Goal: Task Accomplishment & Management: Complete application form

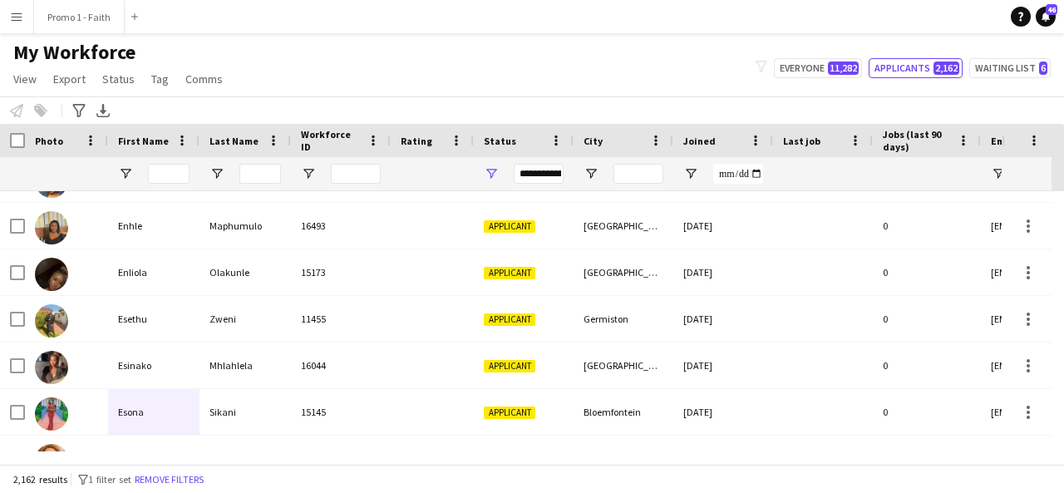
scroll to position [2981, 0]
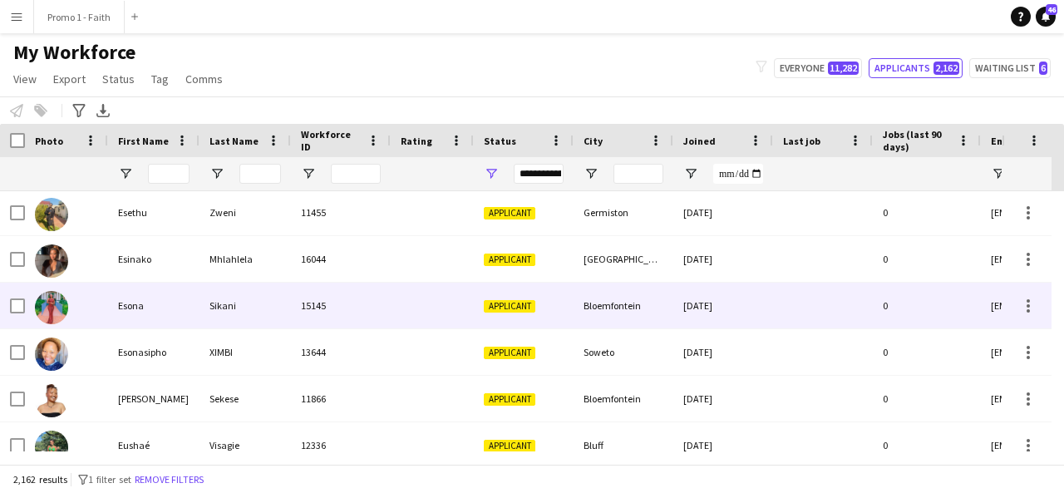
click at [219, 296] on div "Sikani" at bounding box center [245, 306] width 91 height 46
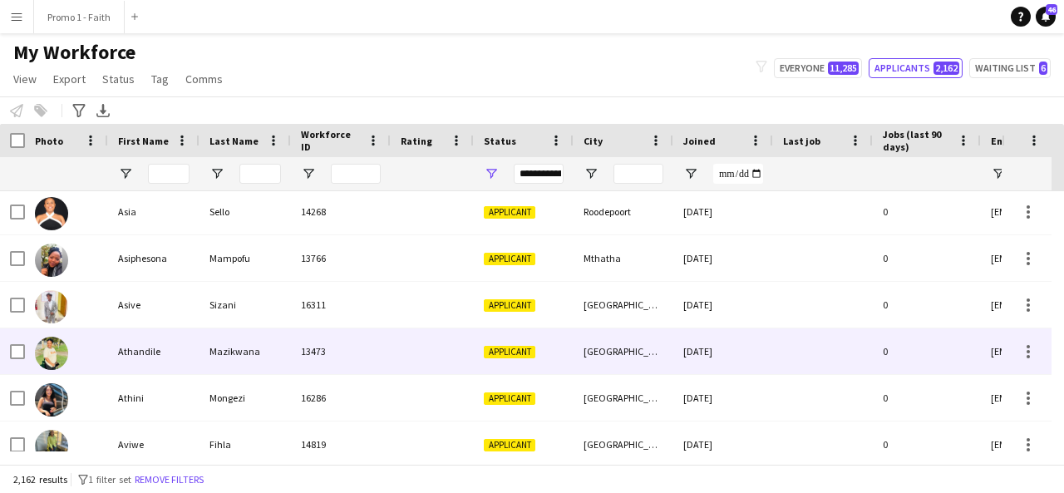
scroll to position [143, 0]
click at [254, 361] on div "Mazikwana" at bounding box center [245, 351] width 91 height 46
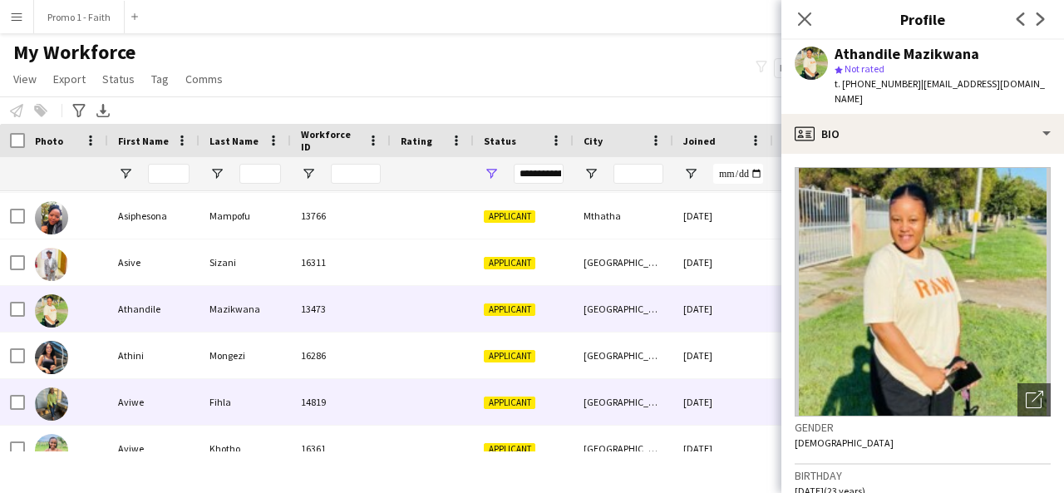
scroll to position [187, 0]
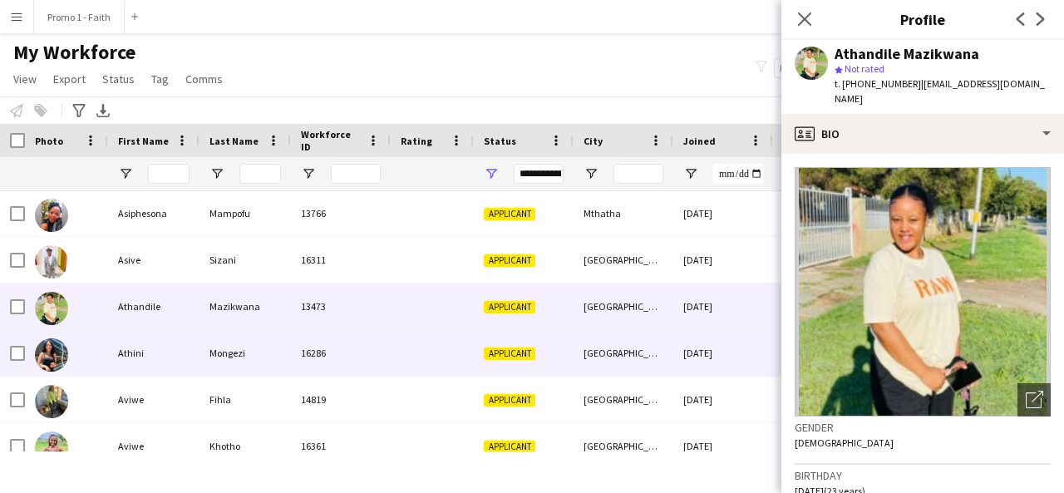
click at [247, 364] on div "Mongezi" at bounding box center [245, 353] width 91 height 46
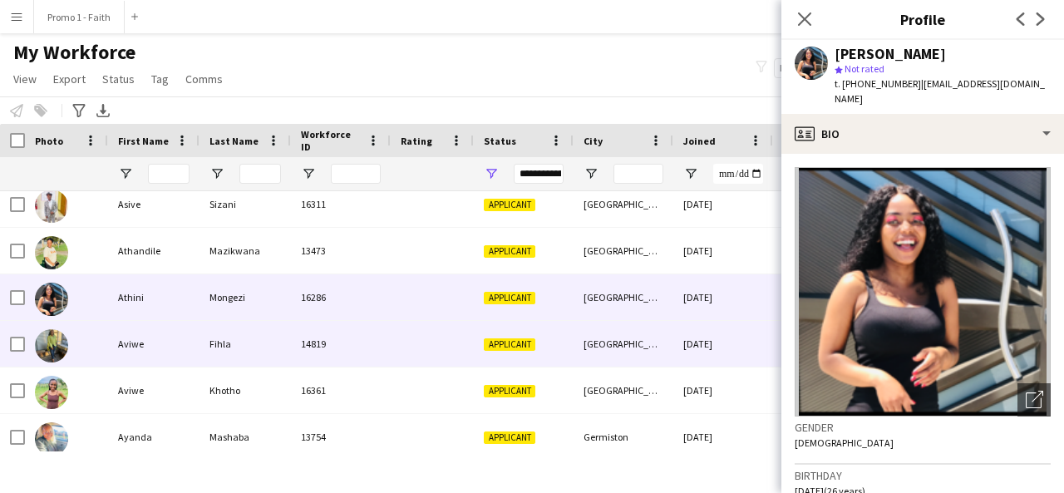
scroll to position [249, 0]
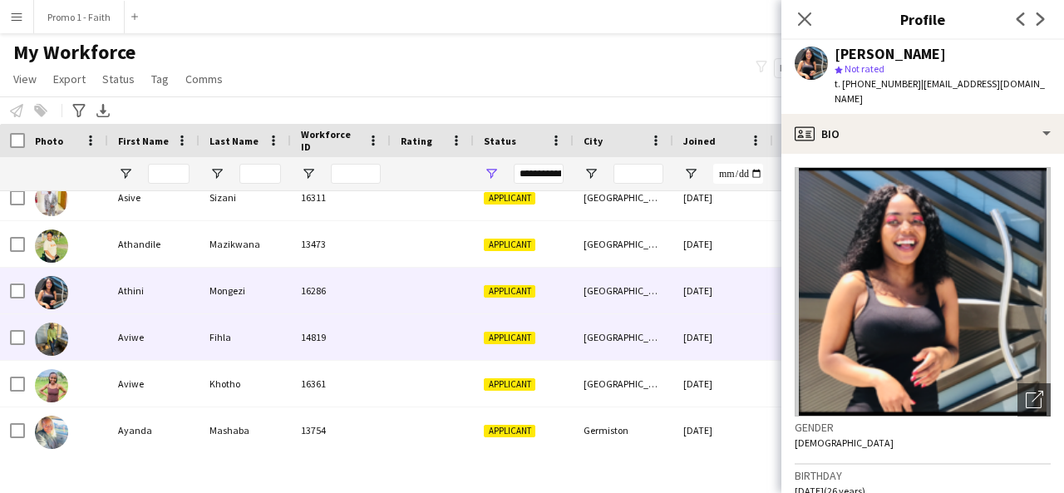
click at [244, 343] on div "Fihla" at bounding box center [245, 337] width 91 height 46
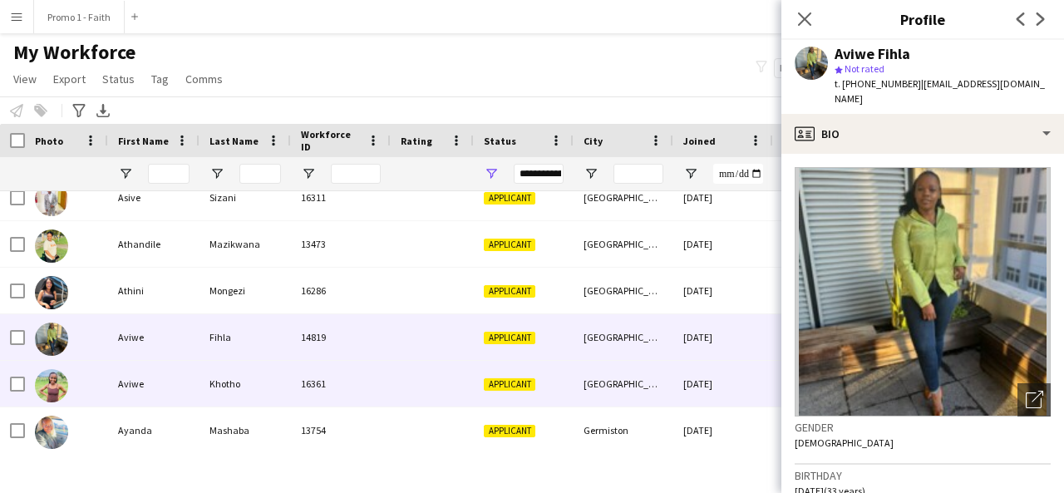
click at [212, 381] on div "Khotho" at bounding box center [245, 384] width 91 height 46
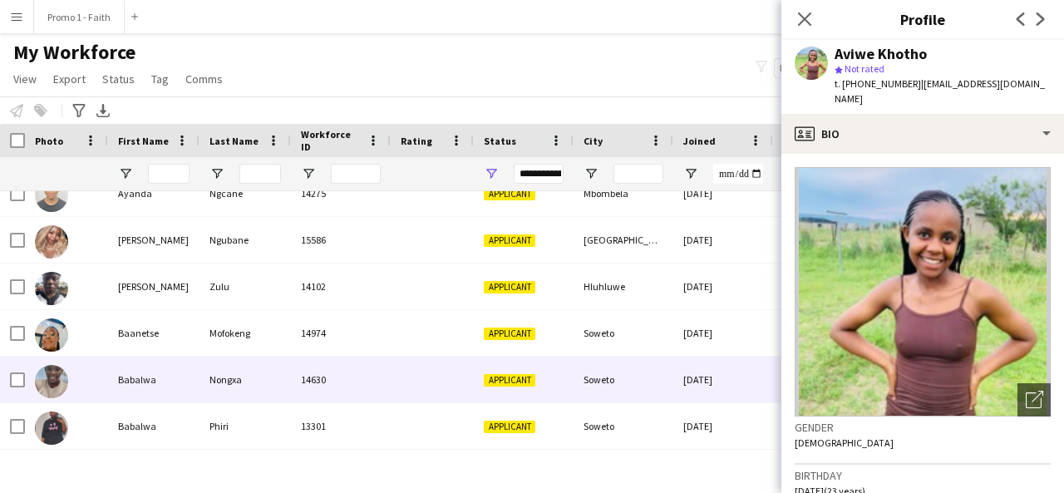
scroll to position [534, 0]
click at [212, 381] on div "Nongxa" at bounding box center [245, 379] width 91 height 46
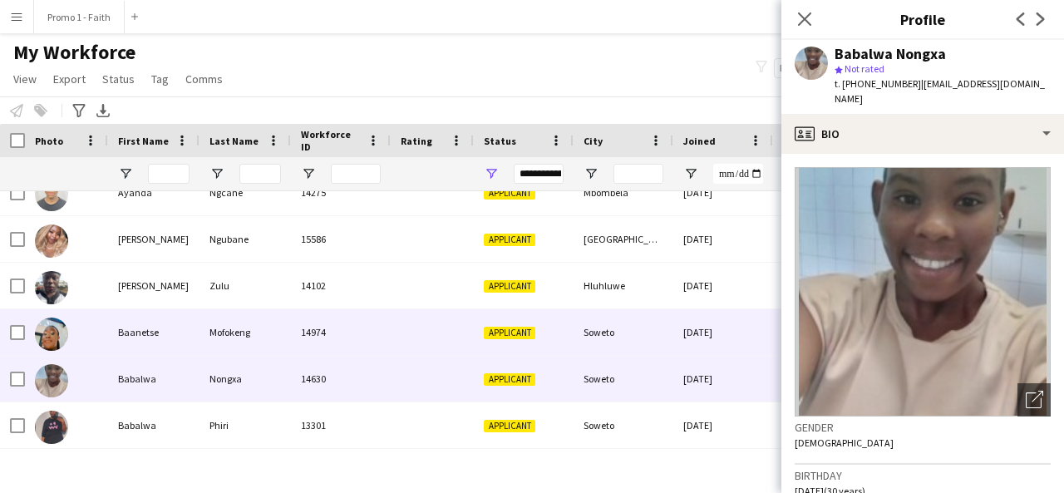
click at [200, 337] on div "Mofokeng" at bounding box center [245, 332] width 91 height 46
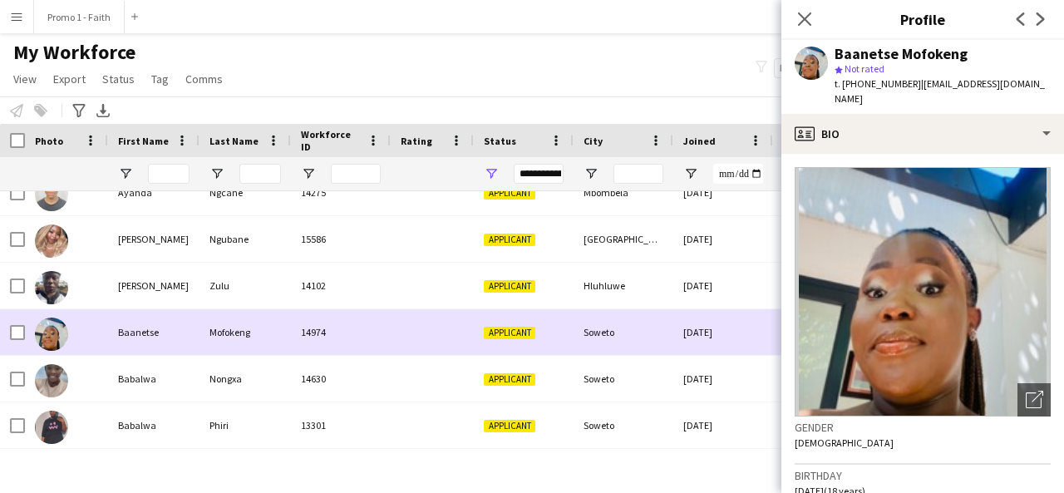
scroll to position [0, 0]
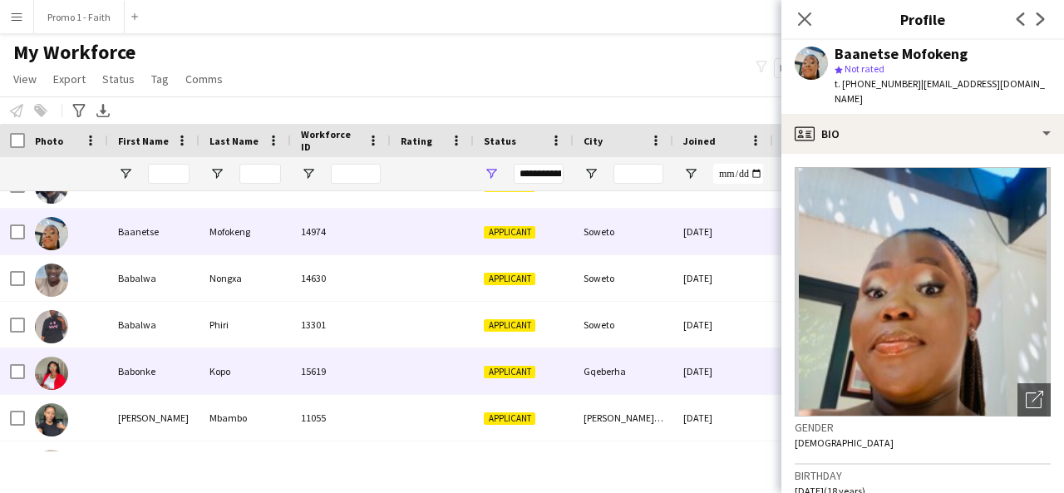
click at [151, 364] on div "Babonke" at bounding box center [153, 371] width 91 height 46
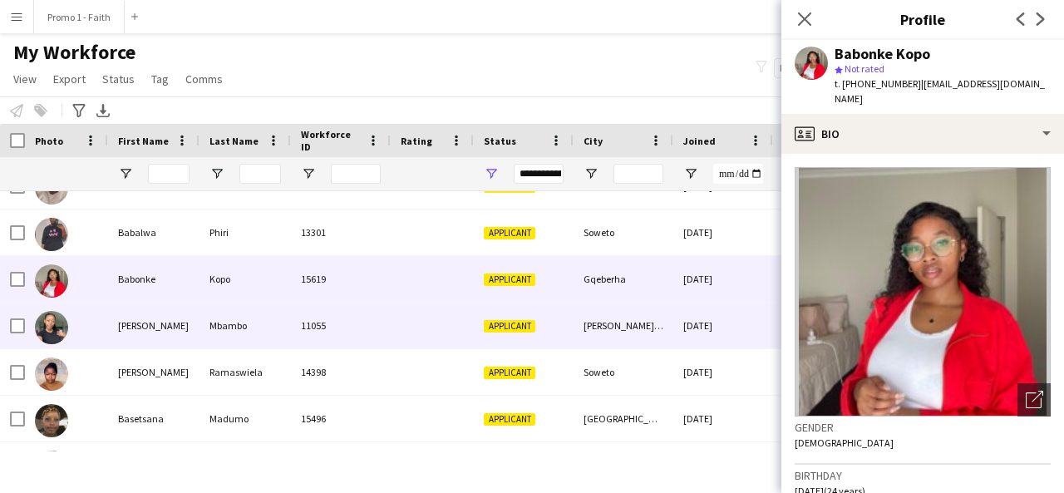
click at [163, 318] on div "[PERSON_NAME]" at bounding box center [153, 326] width 91 height 46
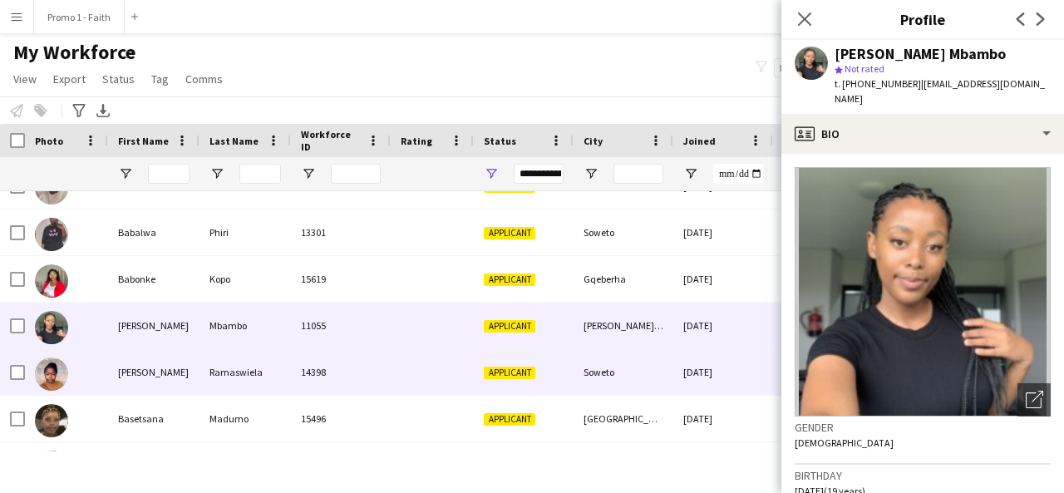
click at [167, 386] on div "[PERSON_NAME]" at bounding box center [153, 372] width 91 height 46
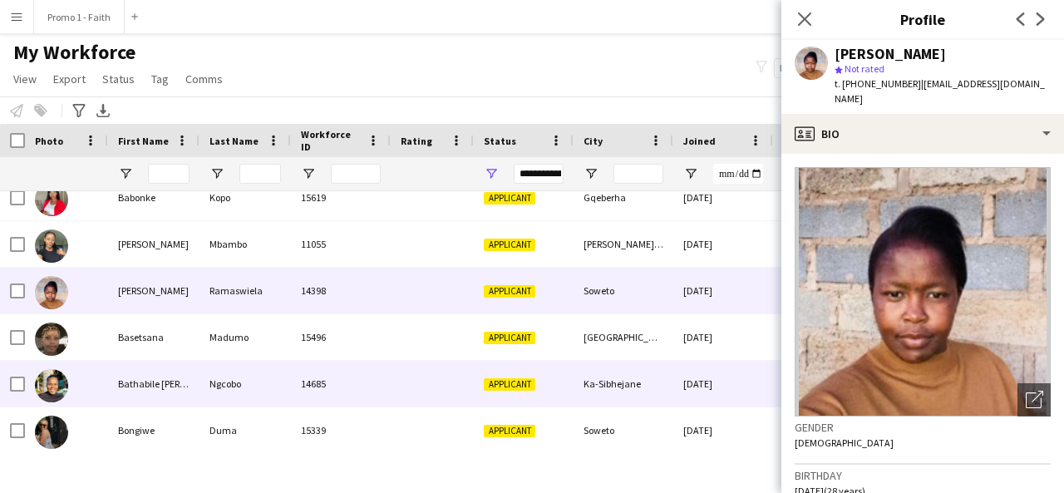
click at [195, 395] on div "Bathabile [PERSON_NAME]" at bounding box center [153, 384] width 91 height 46
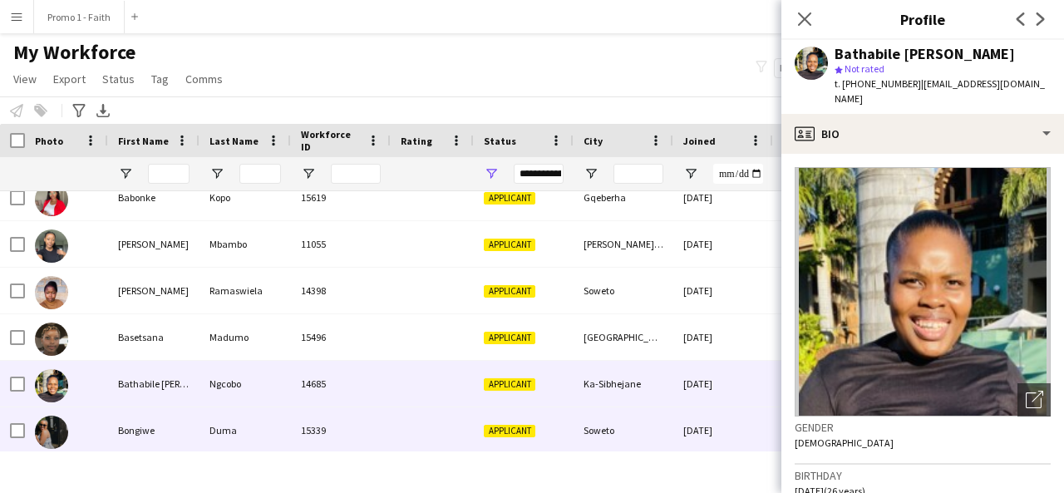
click at [200, 413] on div "Duma" at bounding box center [245, 430] width 91 height 46
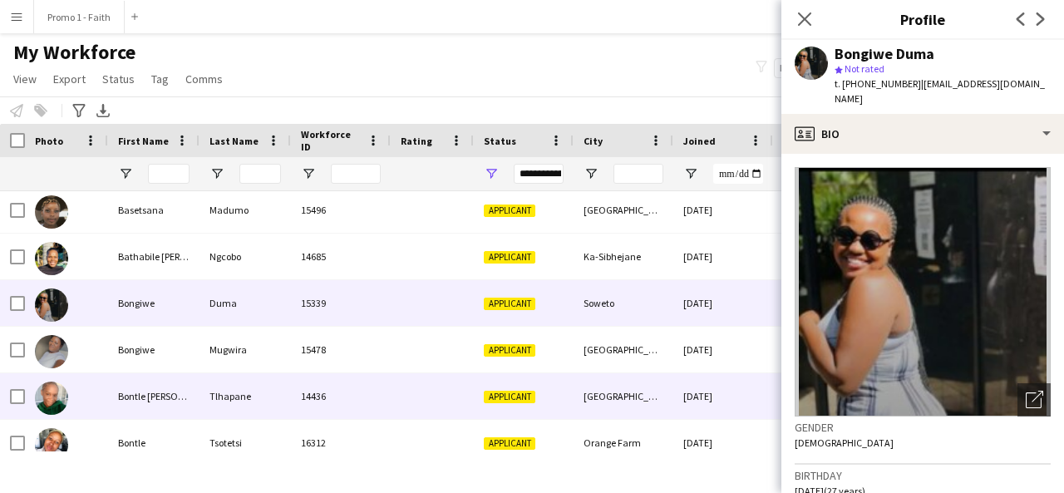
click at [258, 398] on div "Tlhapane" at bounding box center [245, 396] width 91 height 46
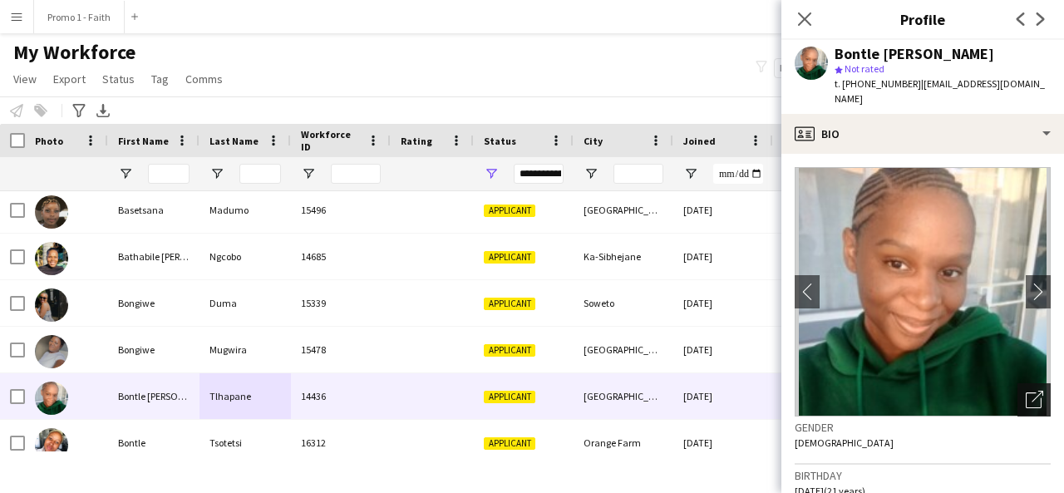
click at [1018, 397] on div "Open photos pop-in" at bounding box center [1034, 399] width 33 height 33
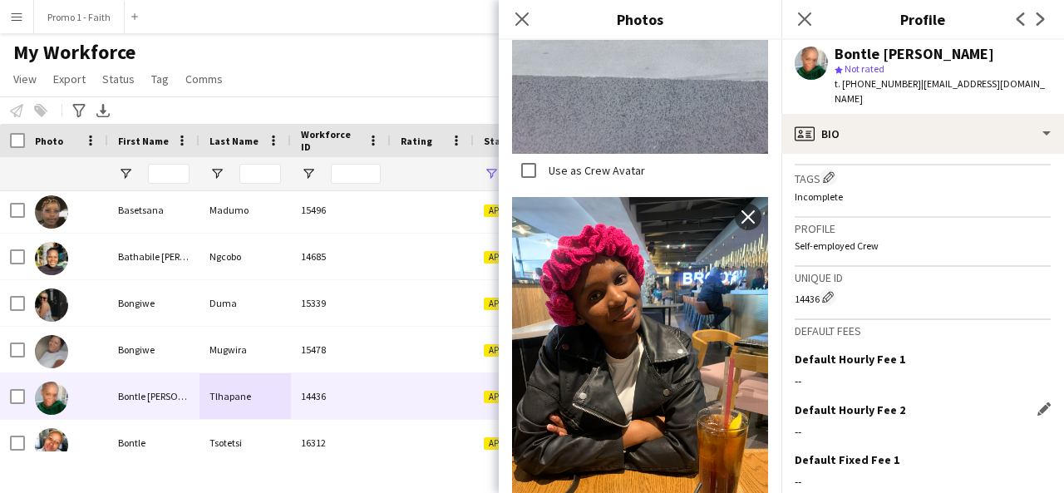
scroll to position [729, 0]
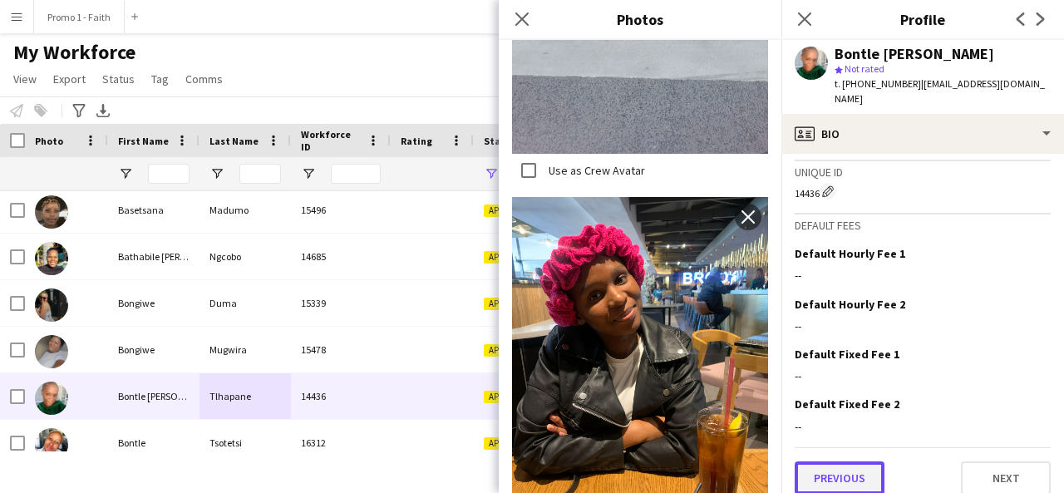
click at [835, 461] on button "Previous" at bounding box center [840, 477] width 90 height 33
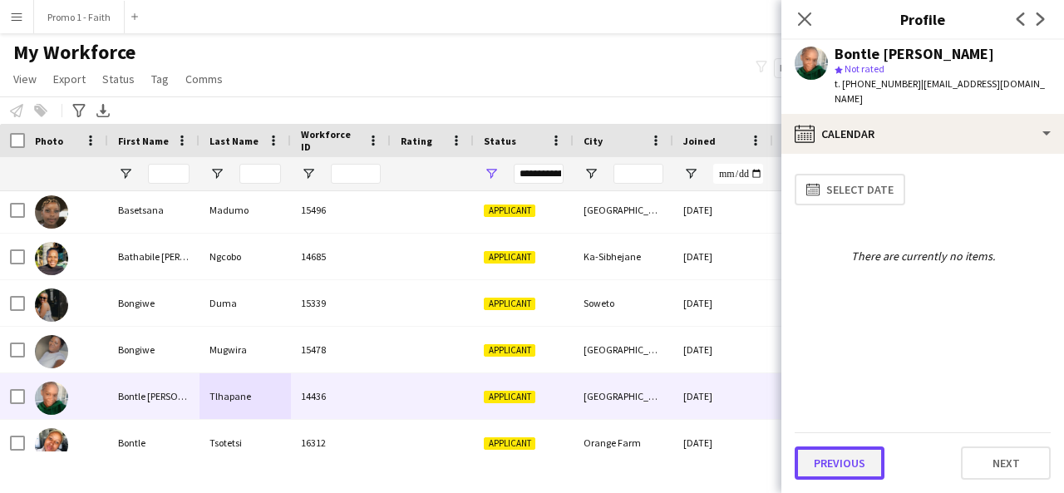
click at [825, 456] on button "Previous" at bounding box center [840, 462] width 90 height 33
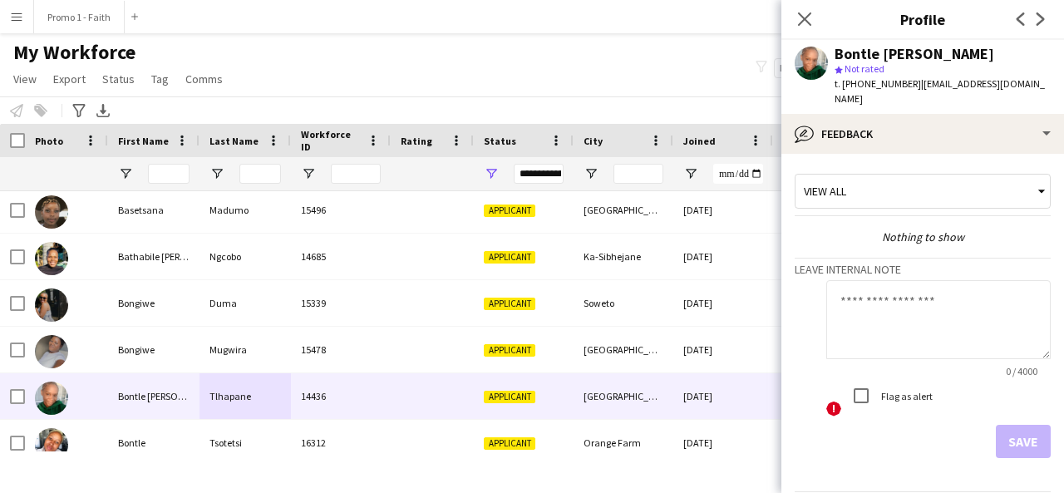
scroll to position [44, 0]
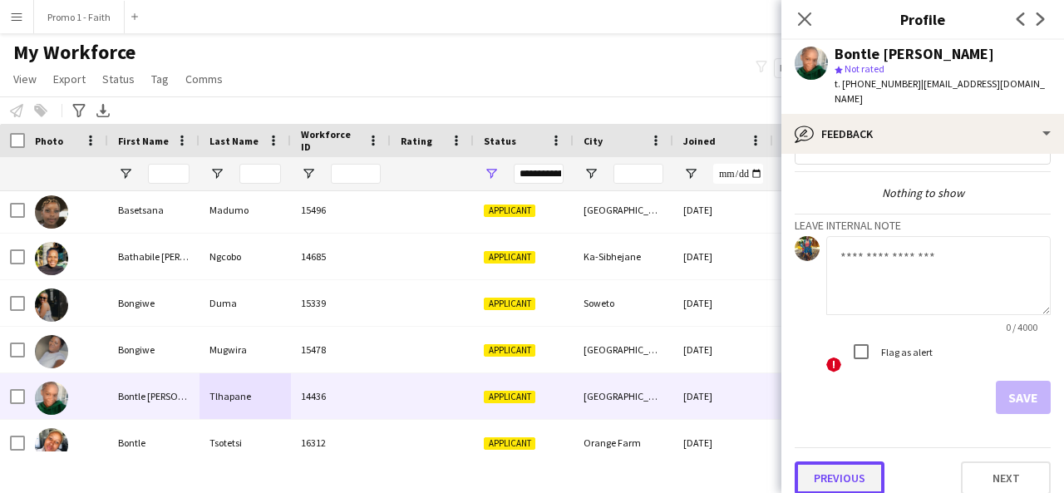
click at [827, 461] on button "Previous" at bounding box center [840, 477] width 90 height 33
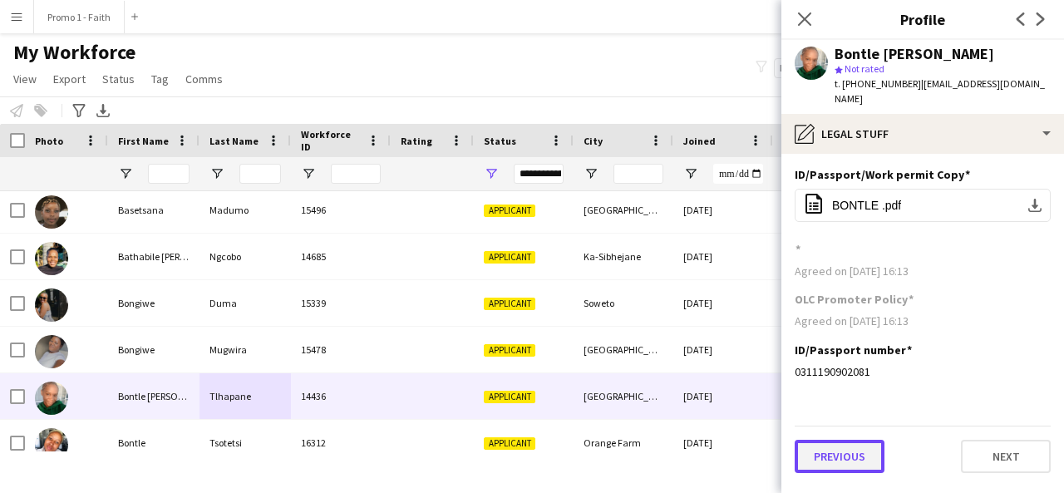
click at [846, 448] on button "Previous" at bounding box center [840, 456] width 90 height 33
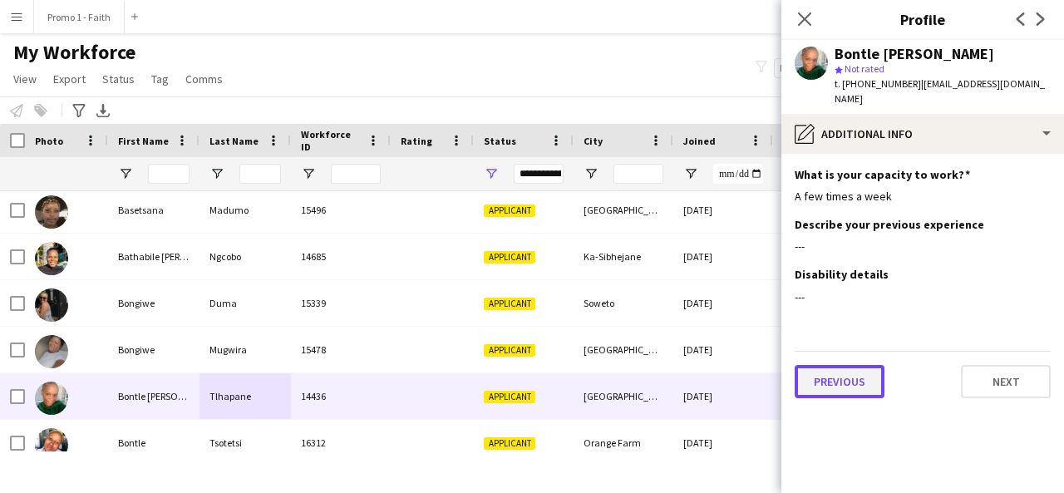
click at [847, 371] on button "Previous" at bounding box center [840, 381] width 90 height 33
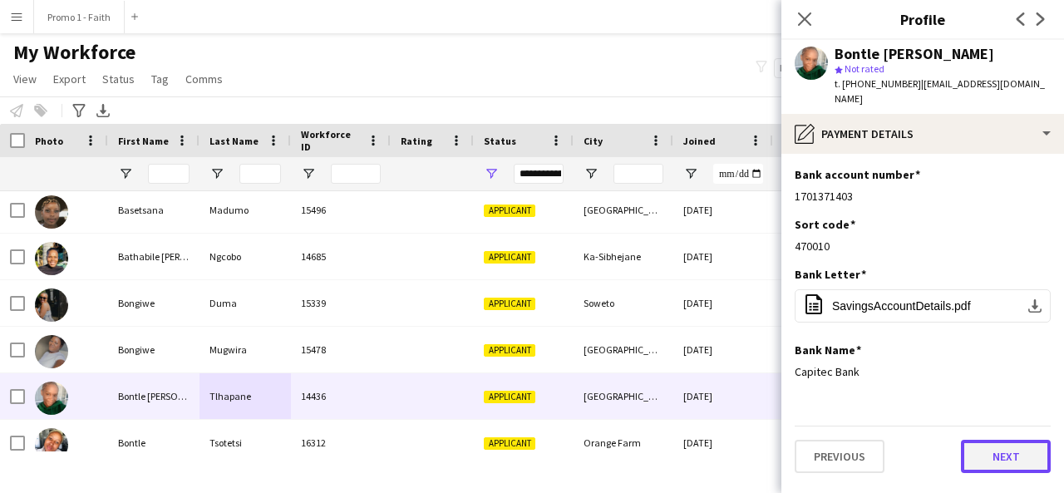
click at [989, 441] on button "Next" at bounding box center [1006, 456] width 90 height 33
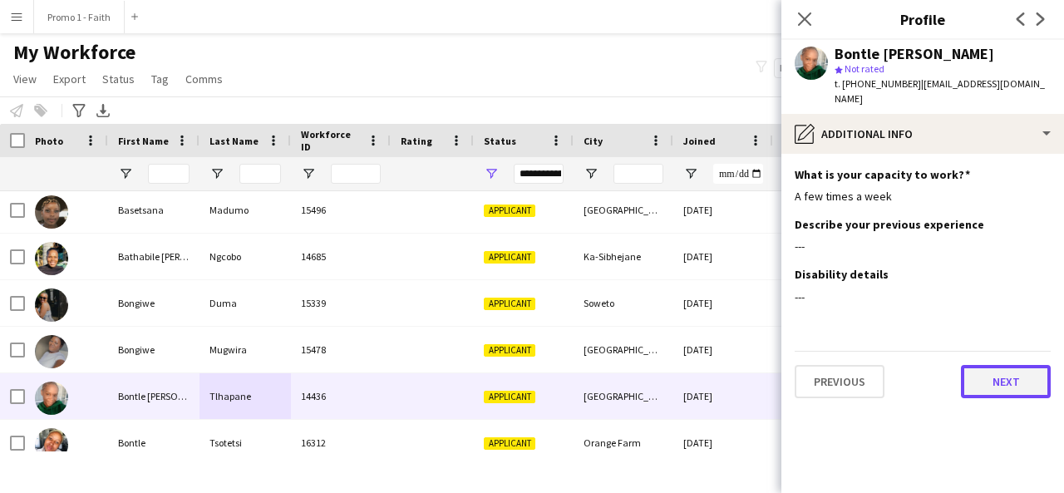
click at [1000, 372] on button "Next" at bounding box center [1006, 381] width 90 height 33
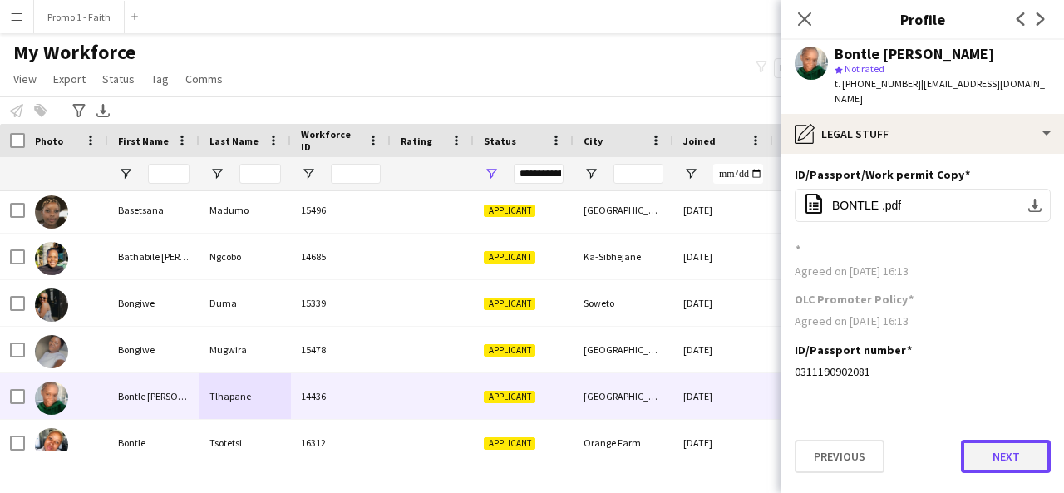
click at [990, 440] on button "Next" at bounding box center [1006, 456] width 90 height 33
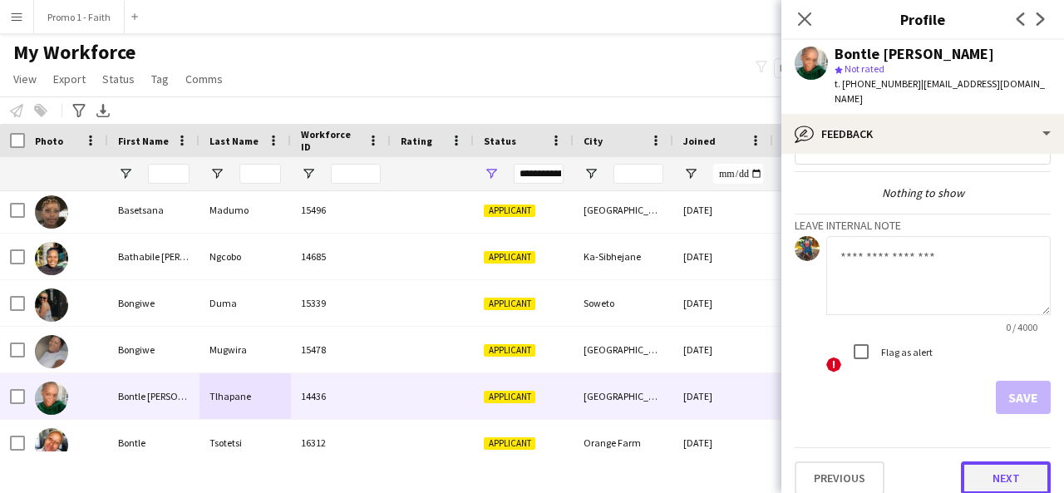
click at [969, 461] on button "Next" at bounding box center [1006, 477] width 90 height 33
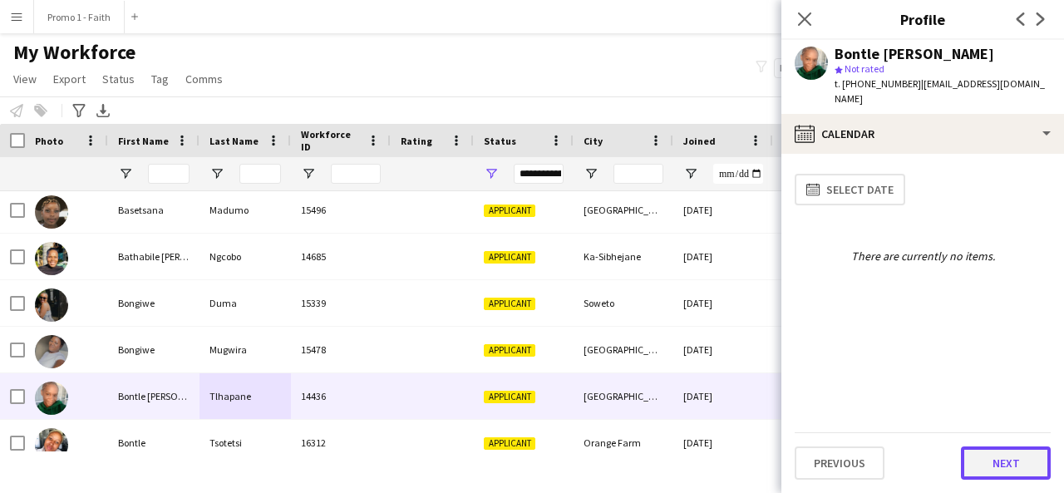
click at [984, 454] on button "Next" at bounding box center [1006, 462] width 90 height 33
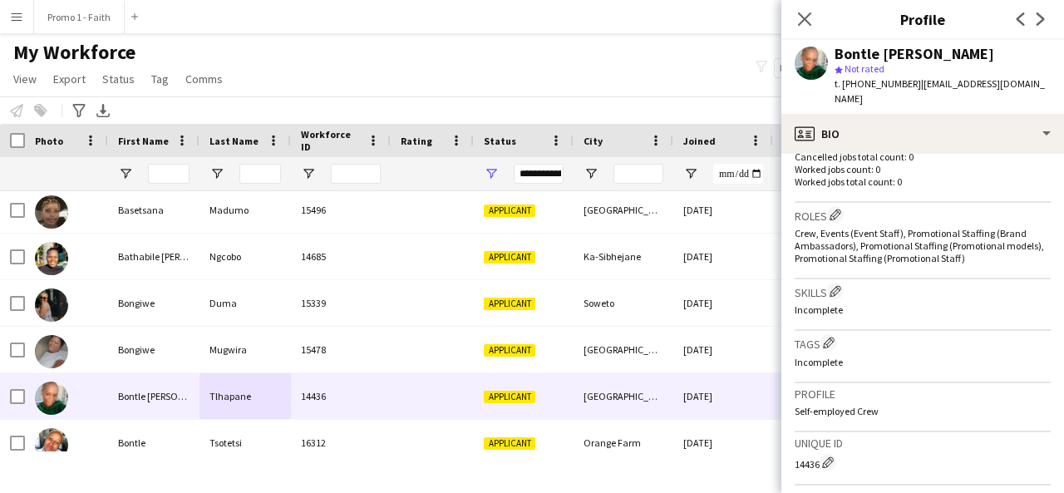
scroll to position [729, 0]
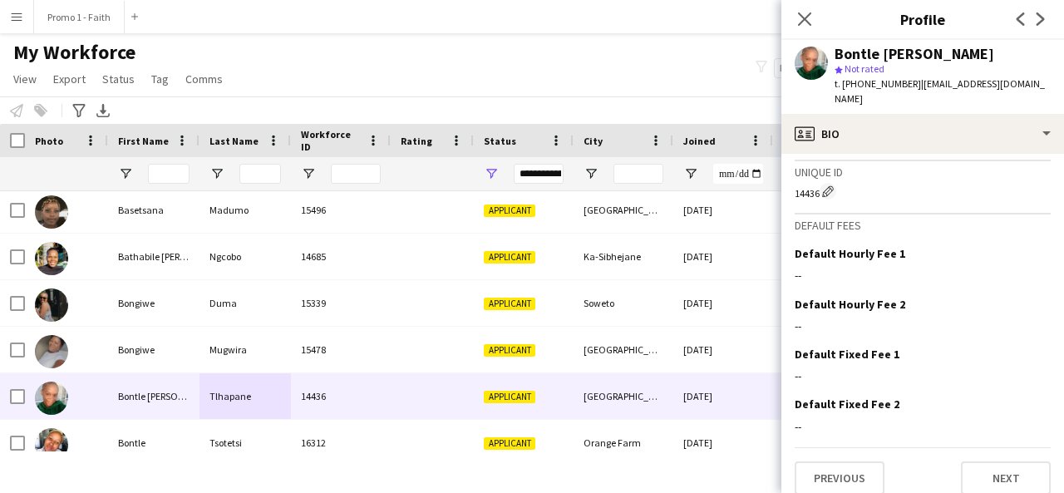
click at [982, 447] on div "Previous Next" at bounding box center [923, 470] width 256 height 47
click at [979, 461] on button "Next" at bounding box center [1006, 477] width 90 height 33
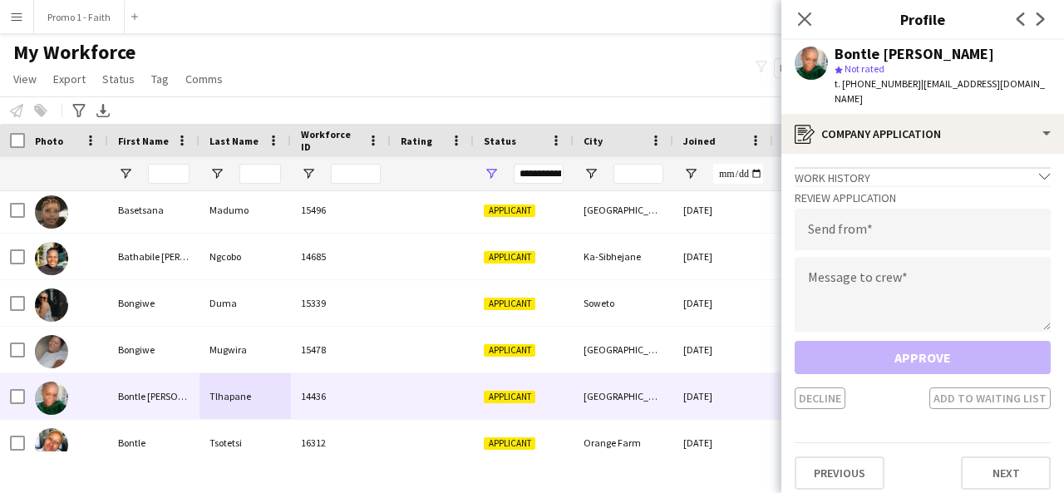
drag, startPoint x: 908, startPoint y: 83, endPoint x: 1051, endPoint y: 78, distance: 143.1
click at [1051, 78] on div "Bontle [PERSON_NAME] star Not rated t. [PHONE_NUMBER] | [EMAIL_ADDRESS][DOMAIN_…" at bounding box center [923, 77] width 283 height 74
copy span "[EMAIL_ADDRESS][DOMAIN_NAME]"
click at [958, 213] on input "email" at bounding box center [923, 230] width 256 height 42
paste input "**********"
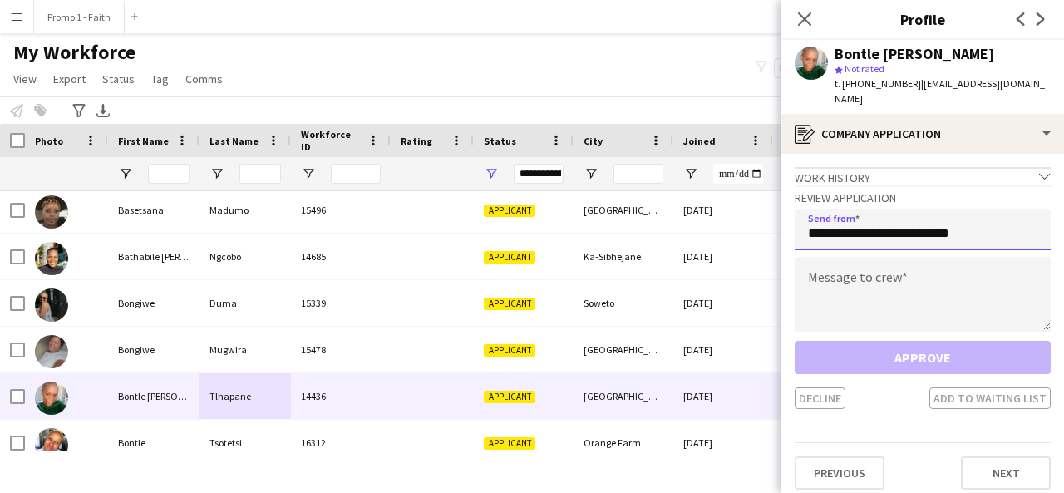
type input "**********"
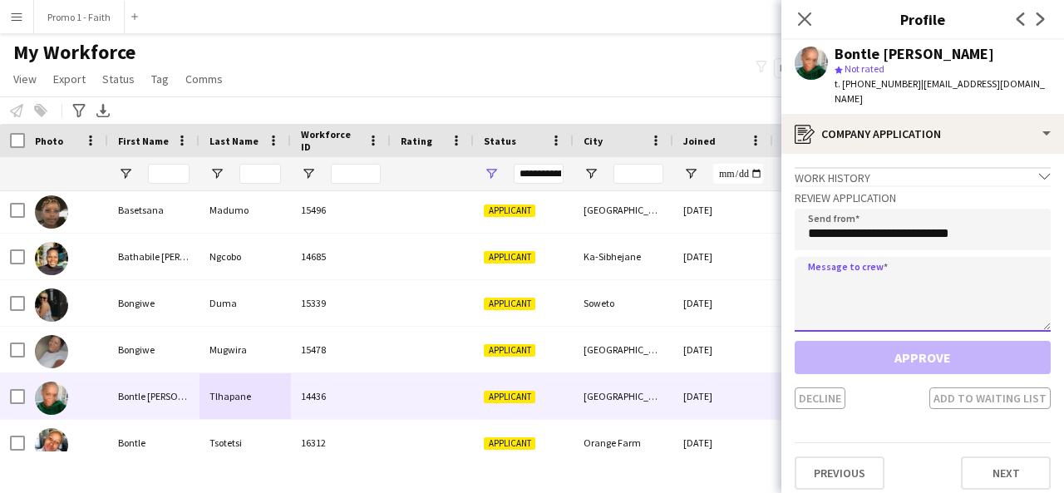
click at [934, 267] on textarea at bounding box center [923, 294] width 256 height 75
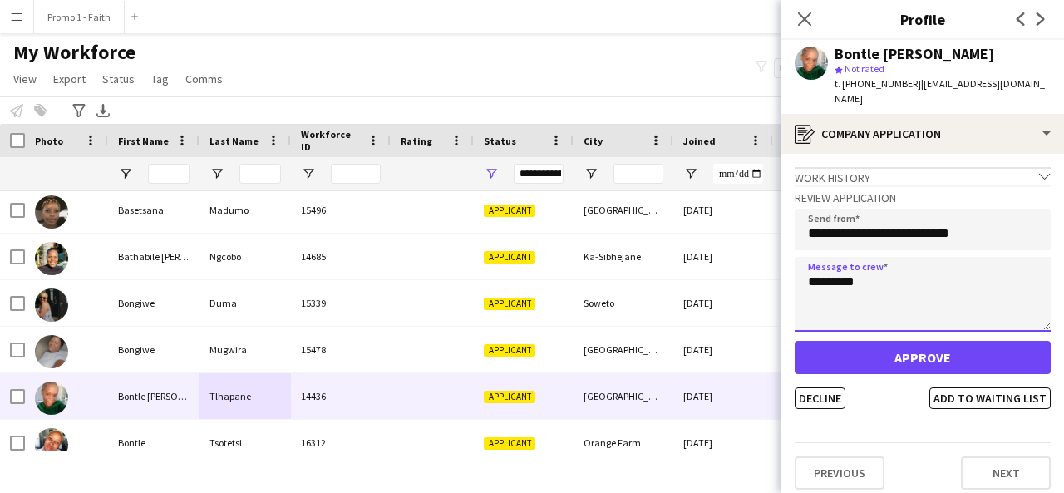
type textarea "*********"
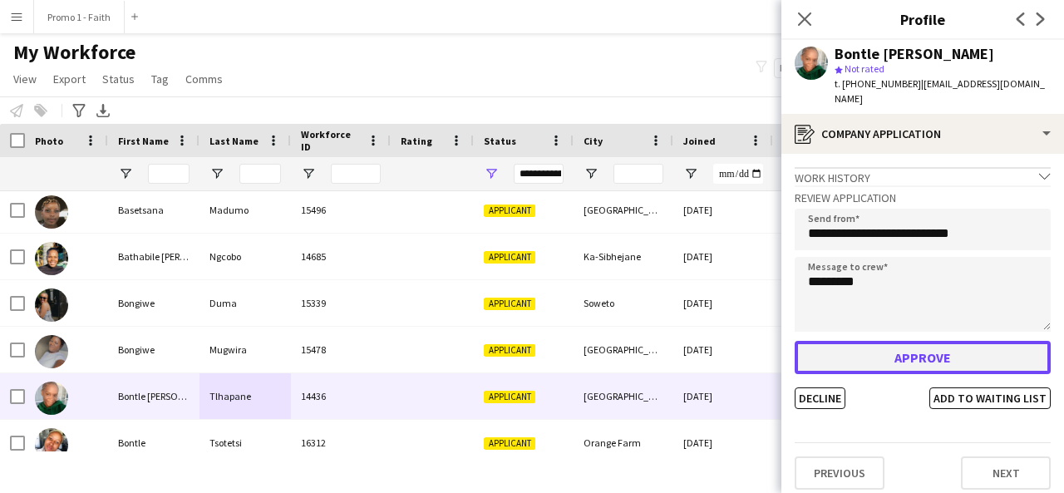
click at [936, 346] on button "Approve" at bounding box center [923, 357] width 256 height 33
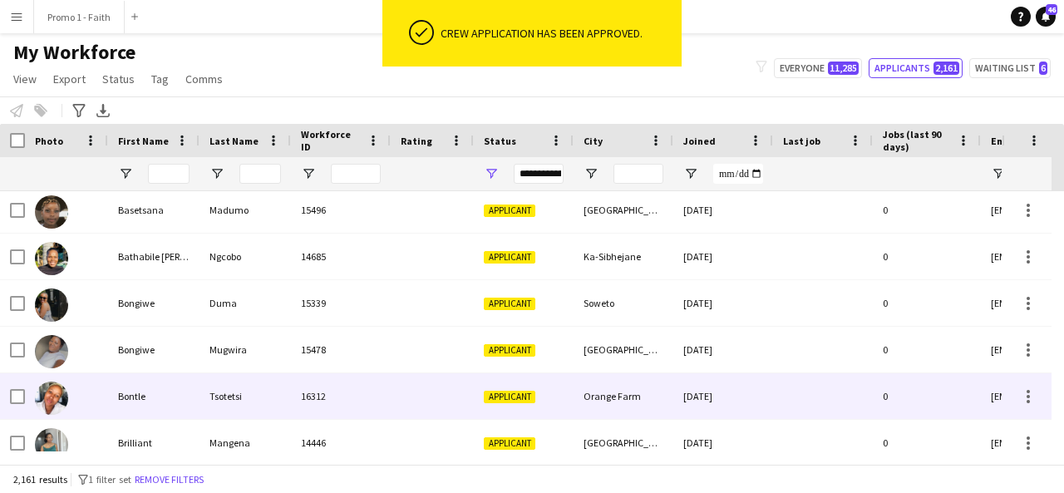
click at [382, 408] on div "16312" at bounding box center [341, 396] width 100 height 46
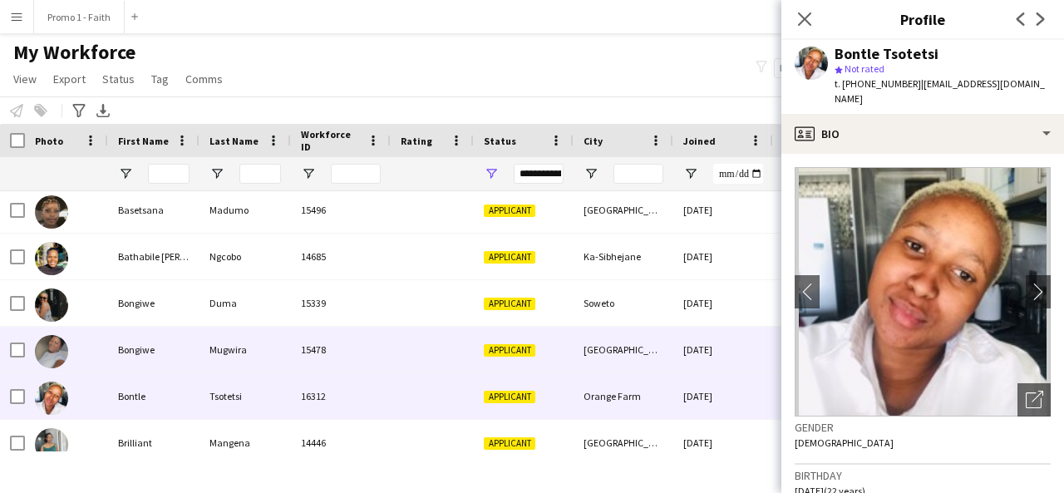
click at [284, 354] on div "Mugwira" at bounding box center [245, 350] width 91 height 46
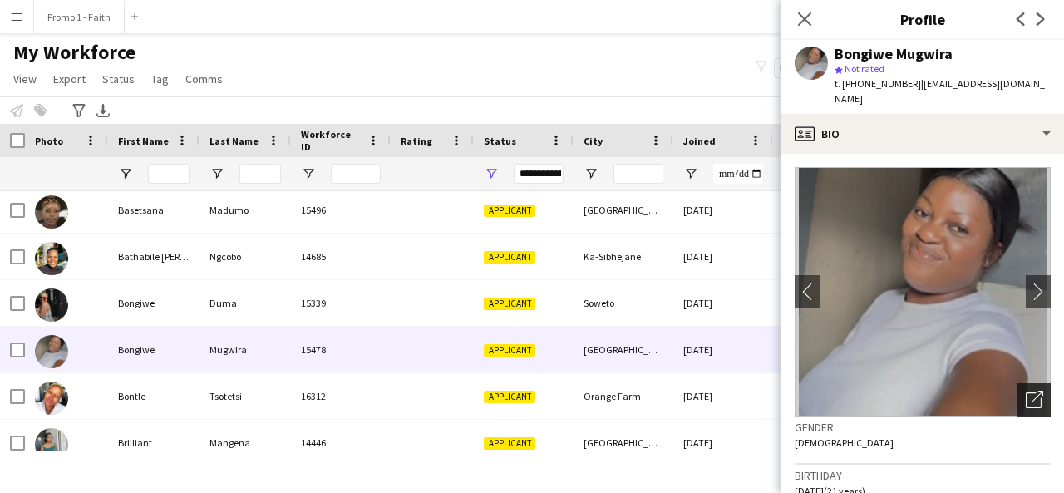
click at [1018, 383] on div "Open photos pop-in" at bounding box center [1034, 399] width 33 height 33
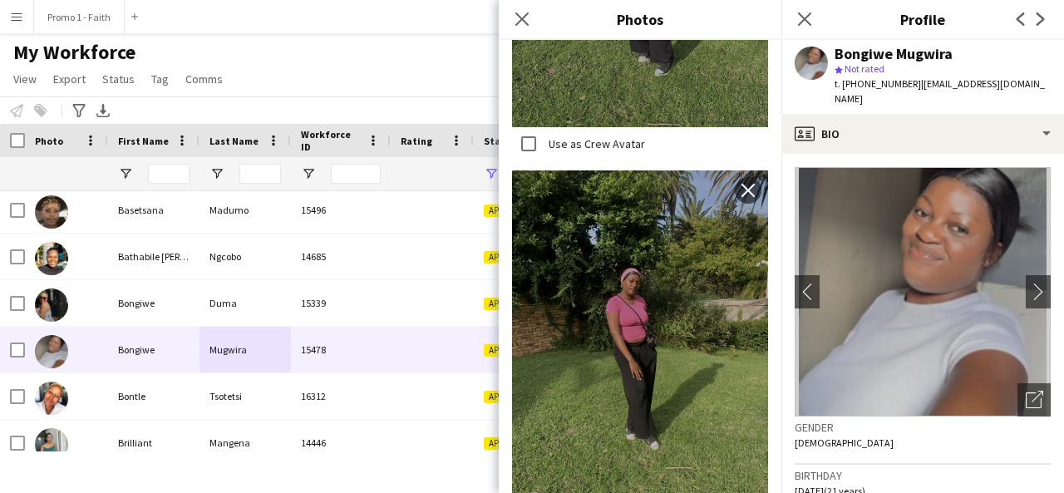
scroll to position [619, 0]
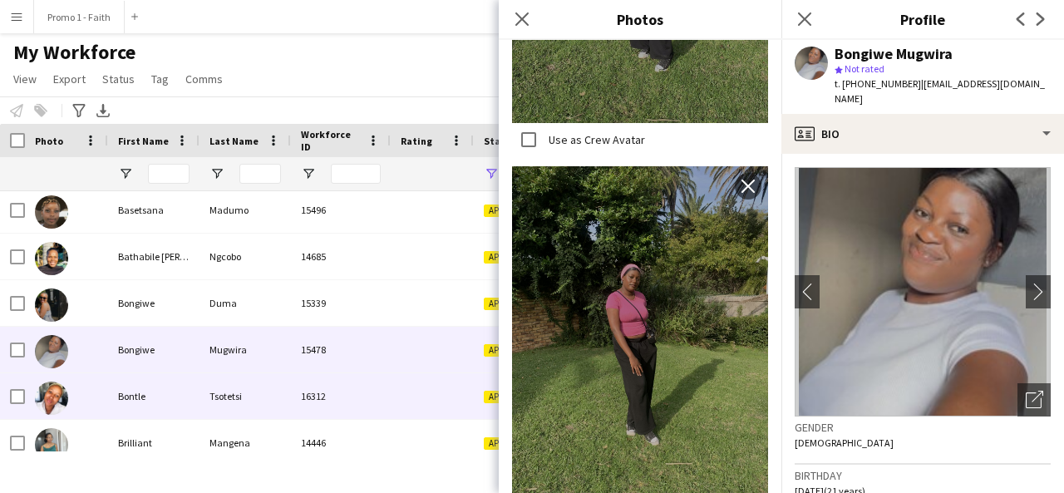
click at [180, 392] on div "Bontle" at bounding box center [153, 396] width 91 height 46
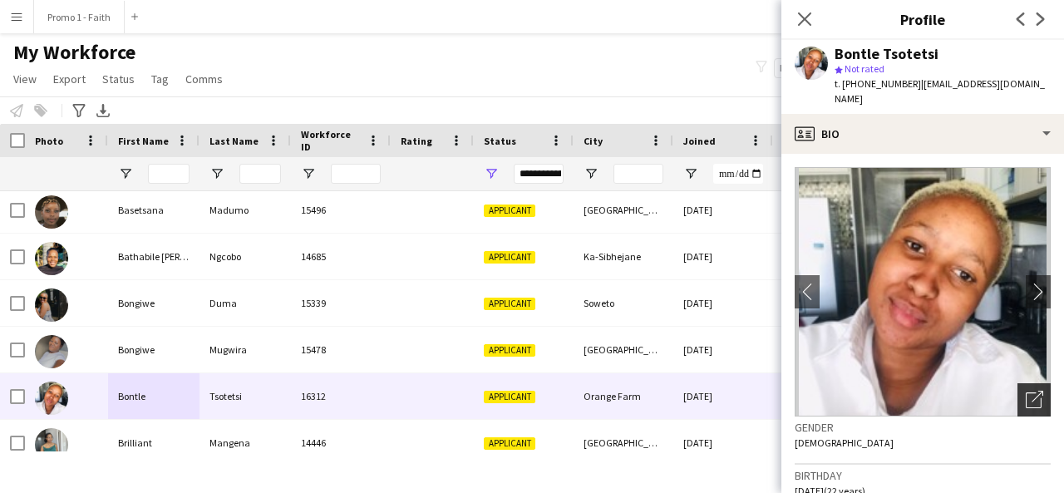
click at [1018, 383] on div "Open photos pop-in" at bounding box center [1034, 399] width 33 height 33
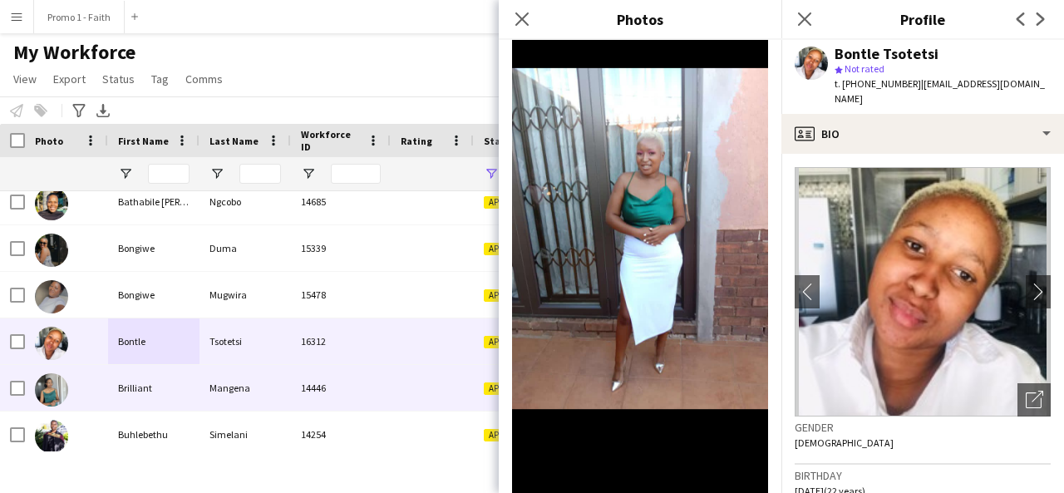
scroll to position [993, 0]
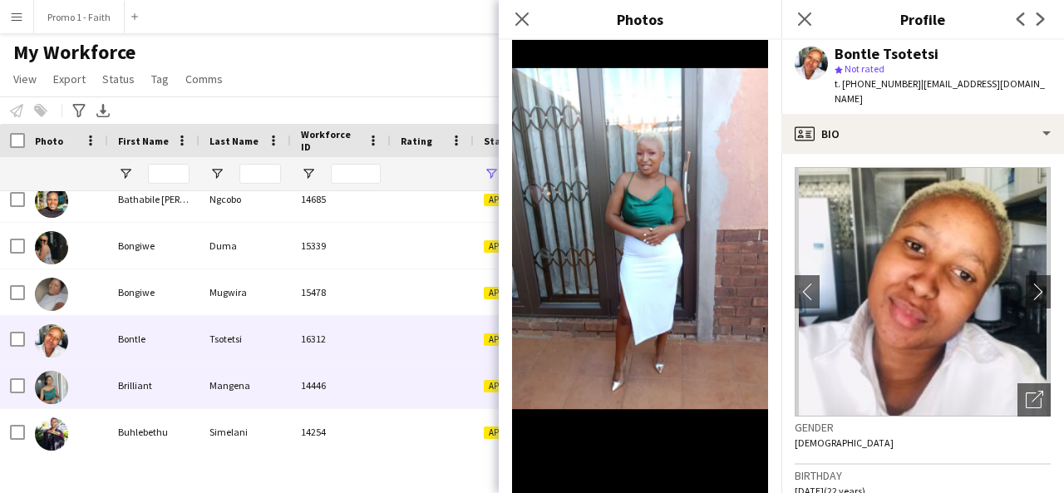
click at [221, 377] on div "Mangena" at bounding box center [245, 385] width 91 height 46
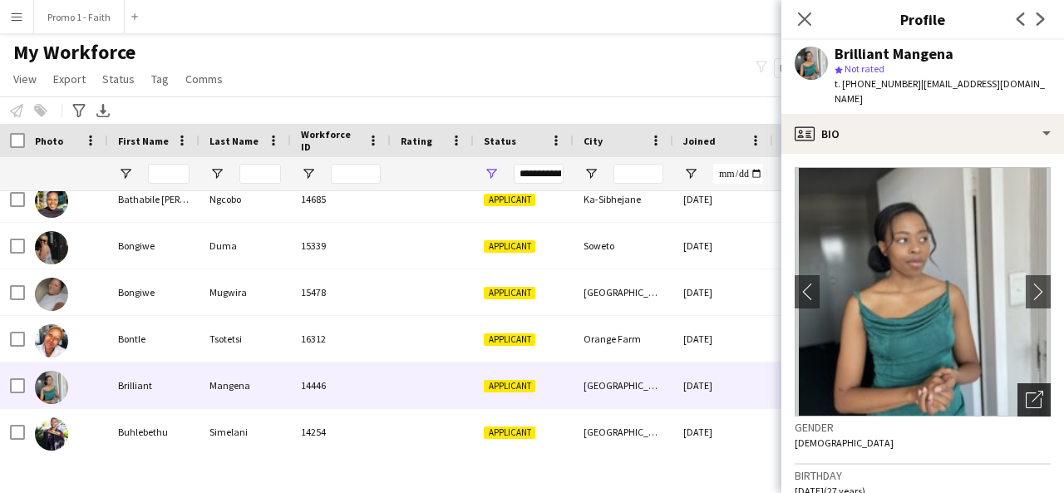
click at [1018, 391] on div "Open photos pop-in" at bounding box center [1034, 399] width 33 height 33
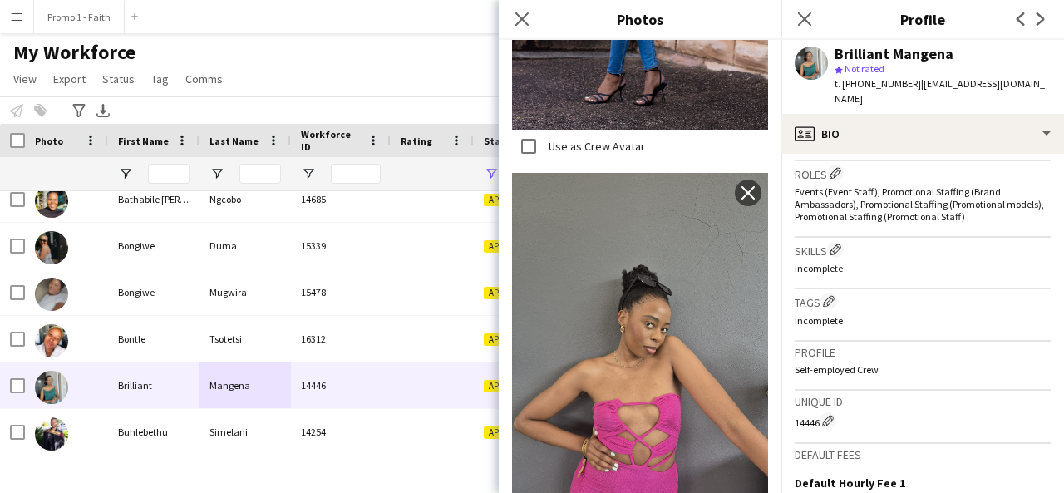
scroll to position [729, 0]
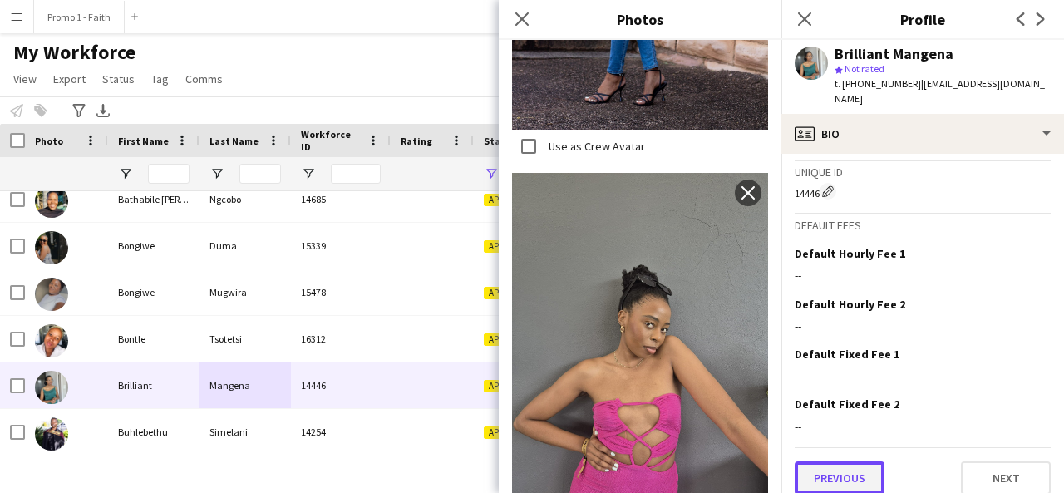
click at [832, 466] on button "Previous" at bounding box center [840, 477] width 90 height 33
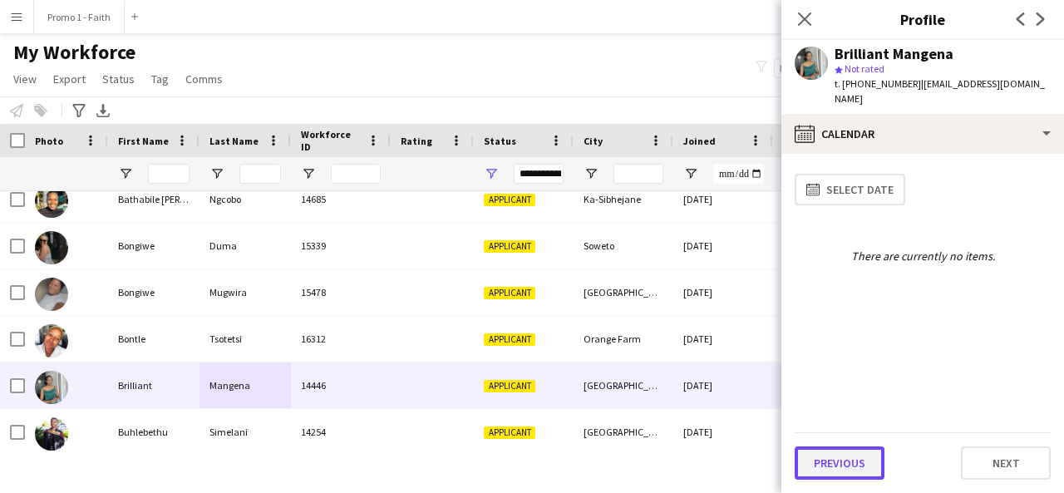
click at [829, 448] on button "Previous" at bounding box center [840, 462] width 90 height 33
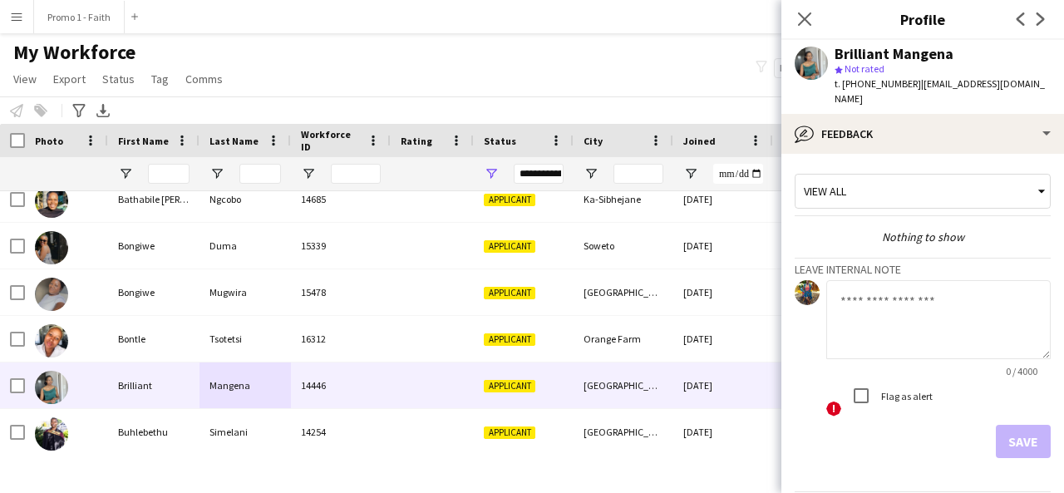
scroll to position [44, 0]
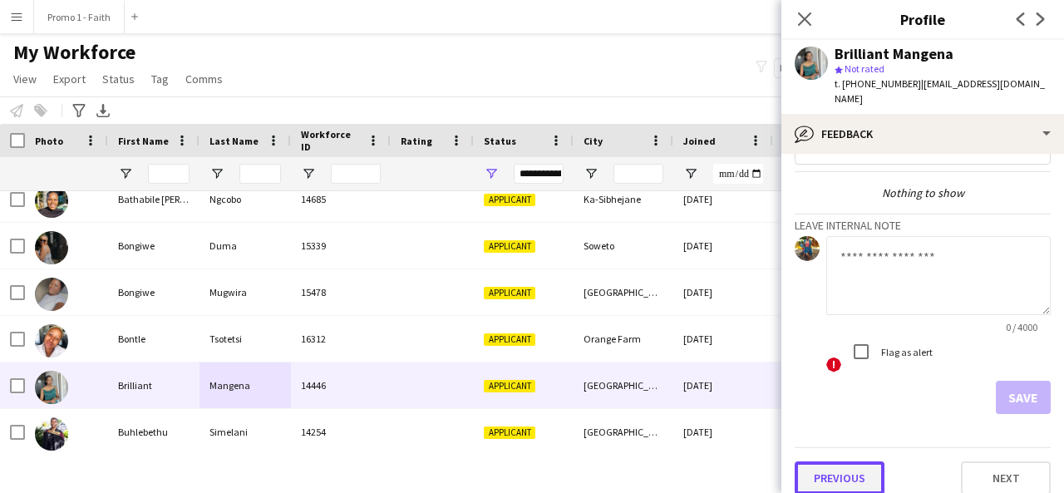
click at [840, 461] on button "Previous" at bounding box center [840, 477] width 90 height 33
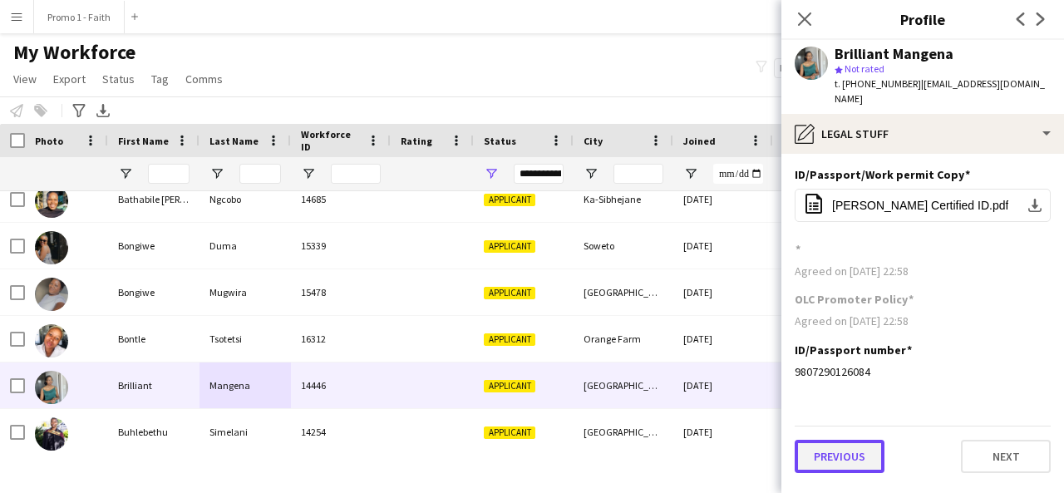
click at [855, 440] on button "Previous" at bounding box center [840, 456] width 90 height 33
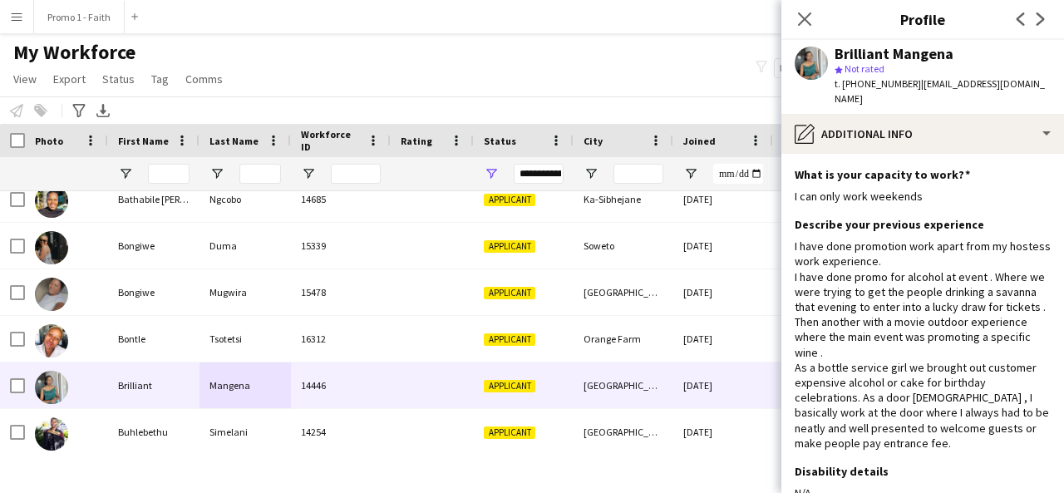
scroll to position [100, 0]
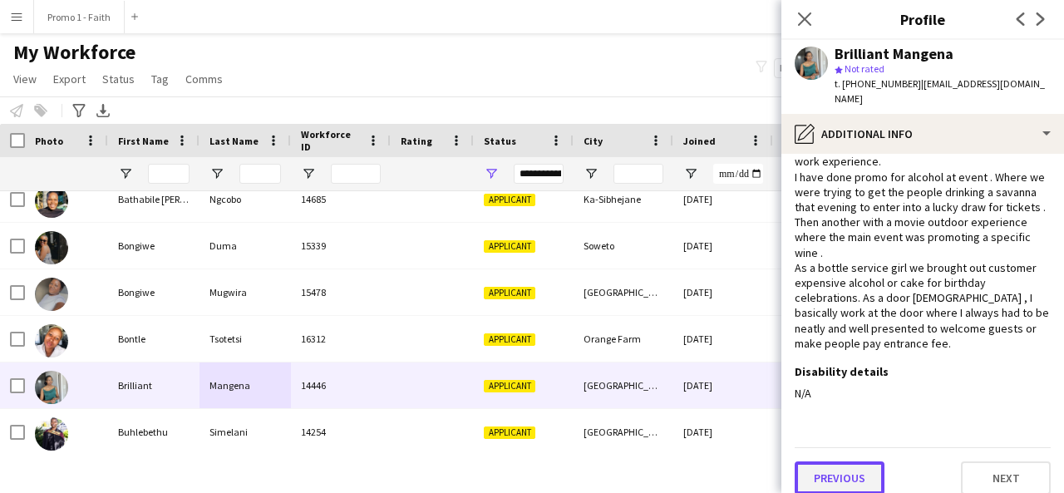
click at [845, 469] on button "Previous" at bounding box center [840, 477] width 90 height 33
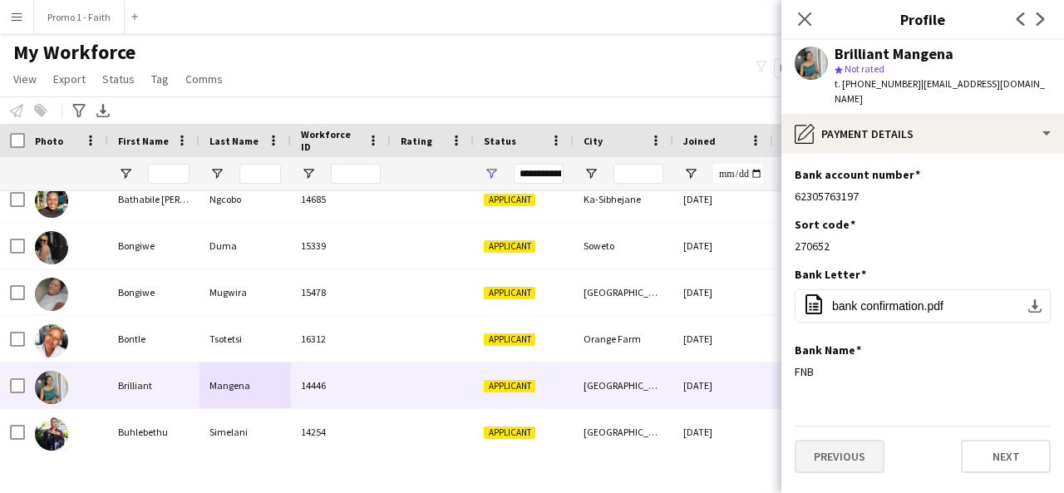
scroll to position [0, 0]
click at [1046, 217] on app-icon "Edit this field" at bounding box center [1044, 223] width 13 height 13
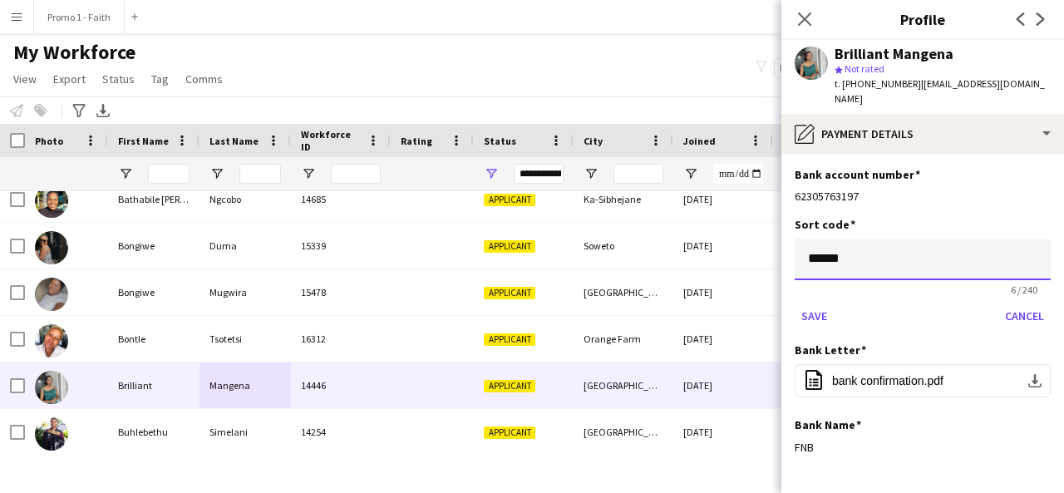
drag, startPoint x: 860, startPoint y: 234, endPoint x: 784, endPoint y: 241, distance: 76.8
click at [784, 241] on app-section-data-types "Bank account number Edit this field 62305763197 Sort code ****** 6 / 240 Save C…" at bounding box center [923, 323] width 283 height 339
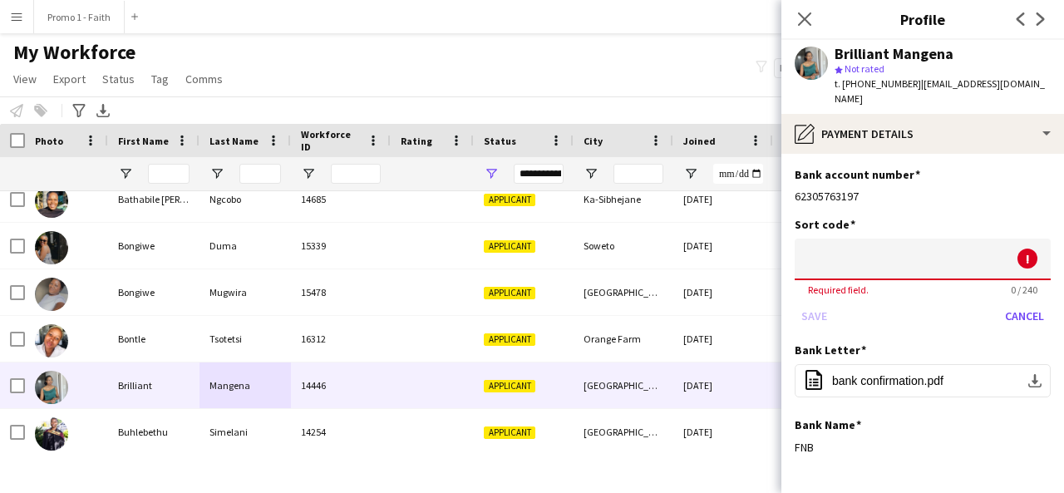
paste input "******"
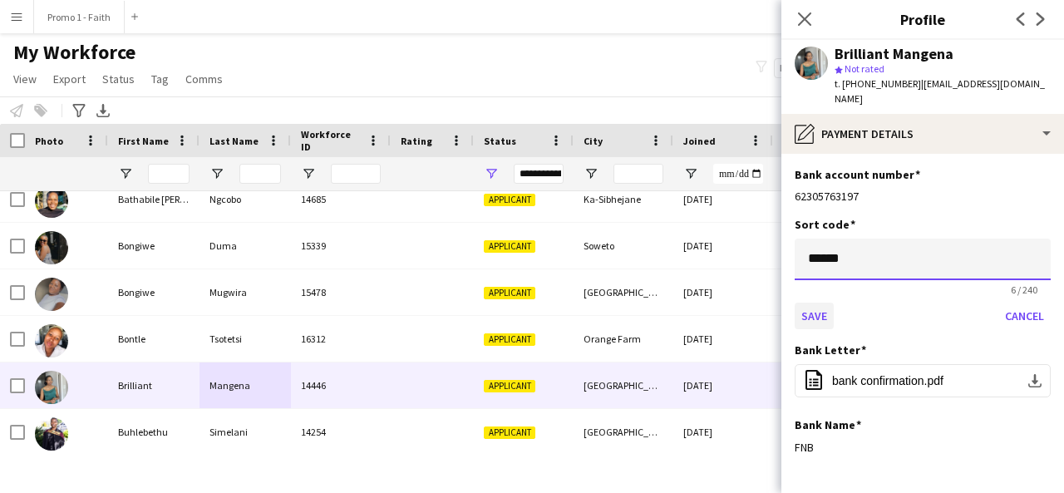
type input "******"
click at [816, 303] on button "Save" at bounding box center [814, 316] width 39 height 27
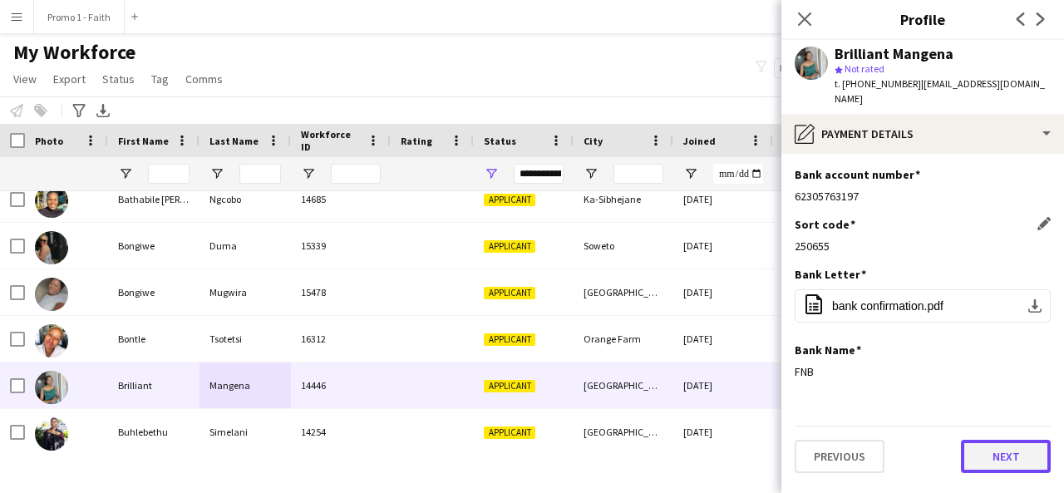
click at [979, 446] on button "Next" at bounding box center [1006, 456] width 90 height 33
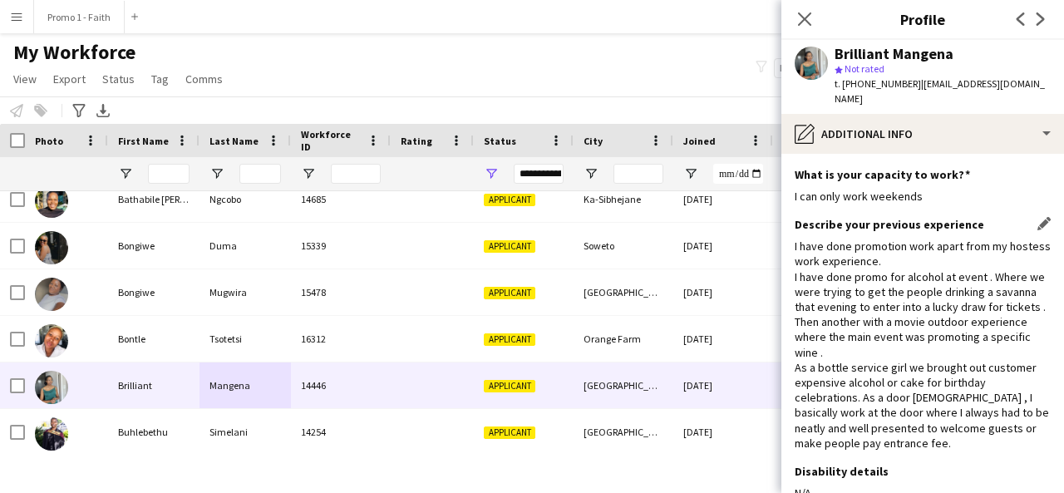
scroll to position [100, 0]
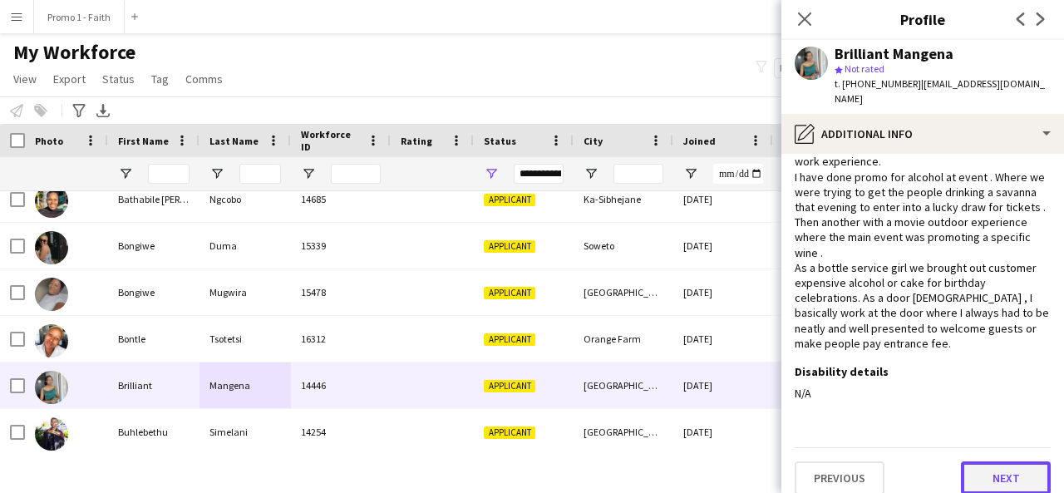
click at [963, 469] on button "Next" at bounding box center [1006, 477] width 90 height 33
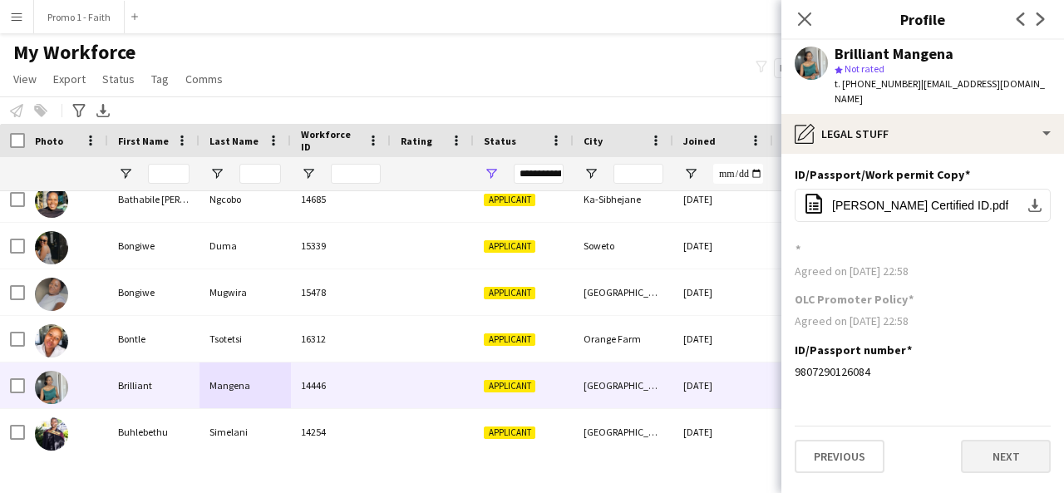
scroll to position [0, 0]
click at [990, 440] on button "Next" at bounding box center [1006, 456] width 90 height 33
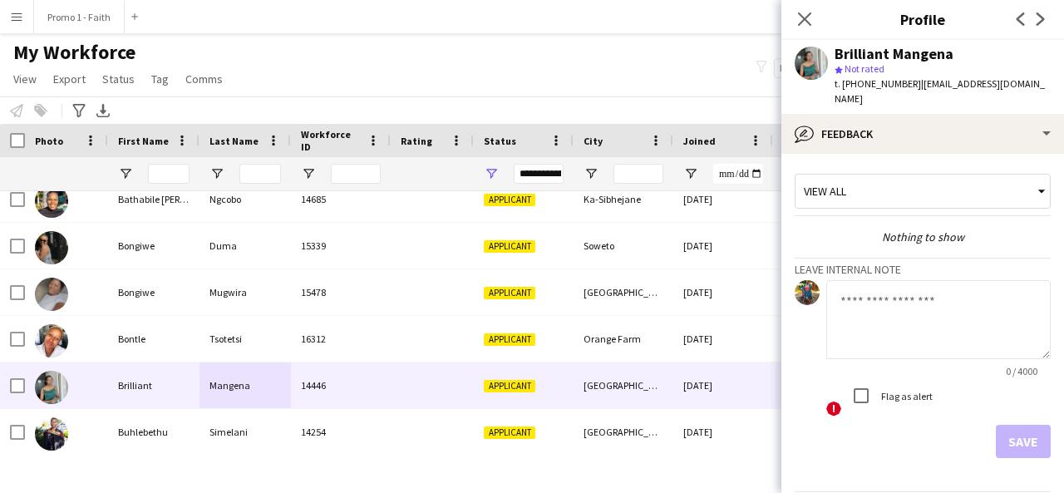
scroll to position [44, 0]
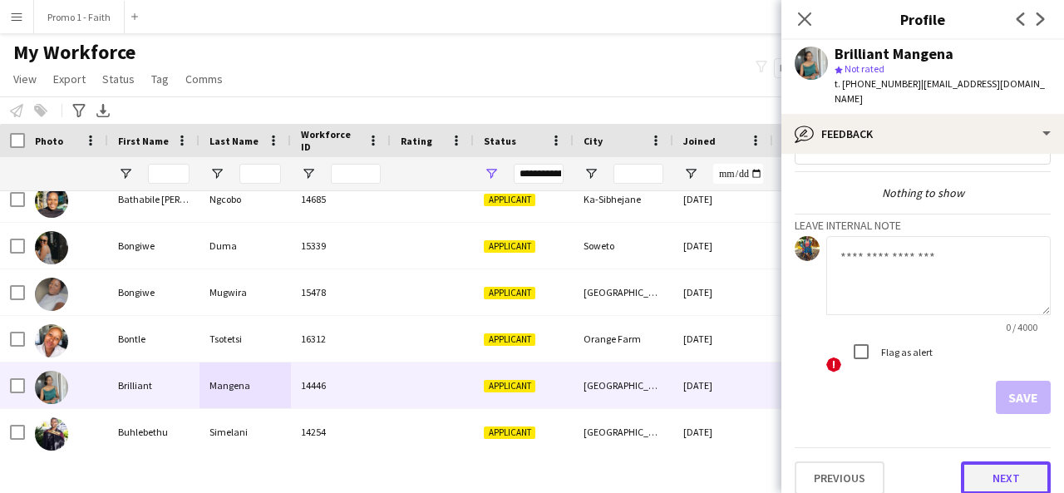
click at [990, 463] on button "Next" at bounding box center [1006, 477] width 90 height 33
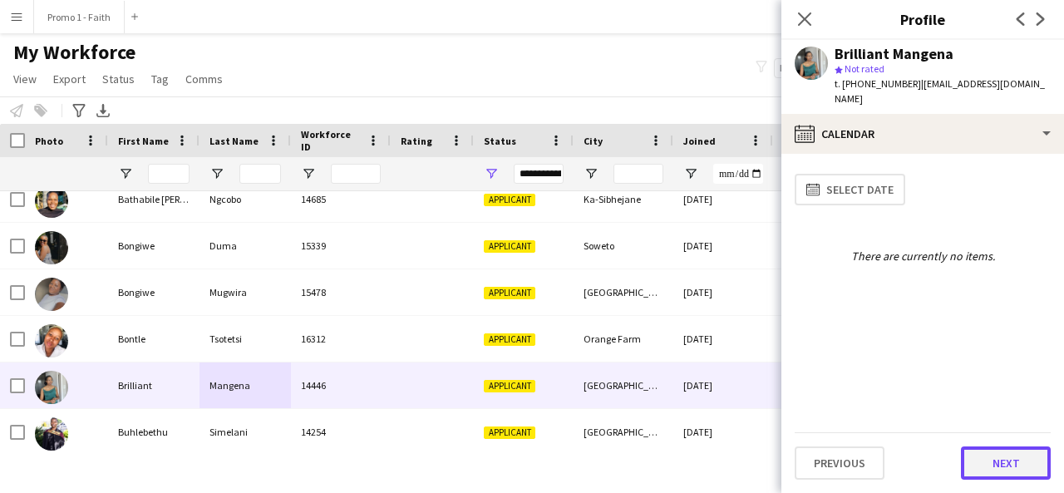
click at [997, 463] on button "Next" at bounding box center [1006, 462] width 90 height 33
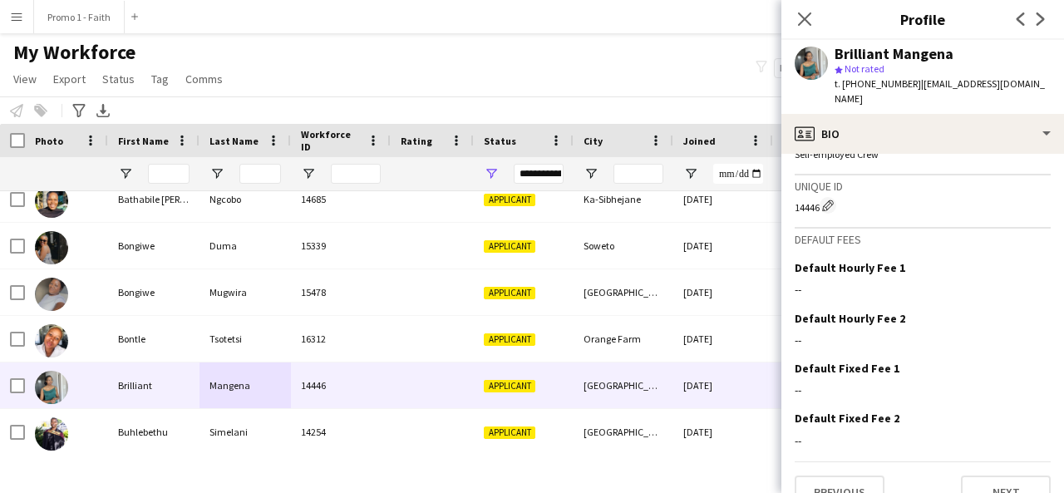
scroll to position [729, 0]
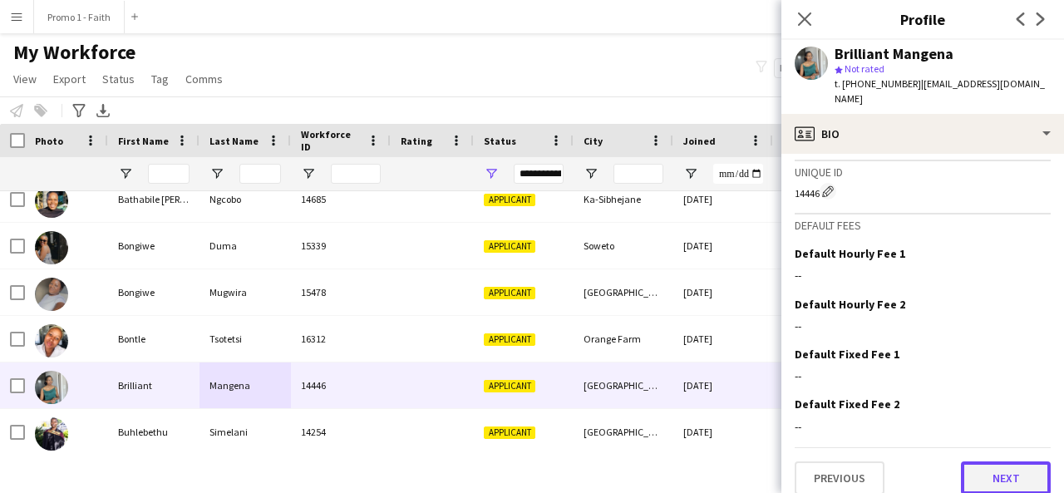
click at [970, 461] on button "Next" at bounding box center [1006, 477] width 90 height 33
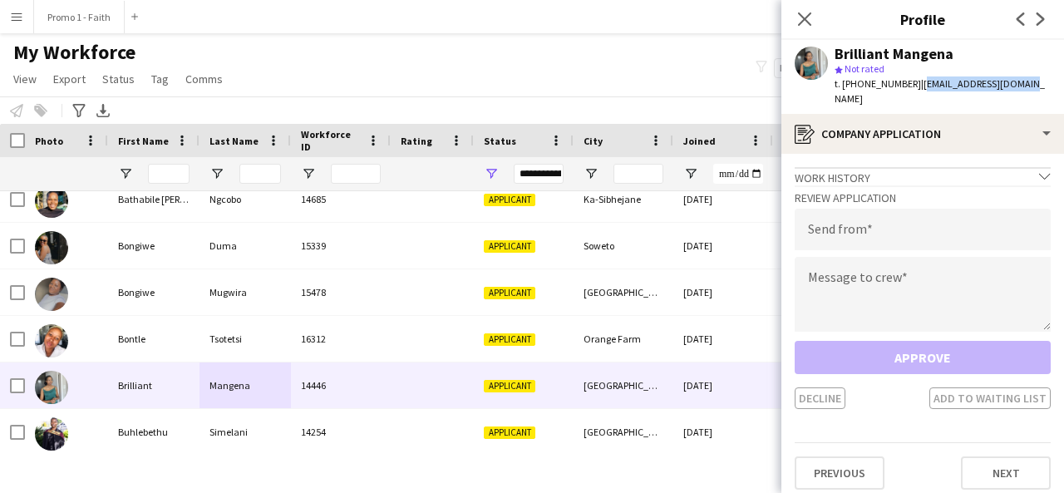
drag, startPoint x: 909, startPoint y: 83, endPoint x: 1013, endPoint y: 86, distance: 104.8
click at [1013, 86] on div "Brilliant Mangena star Not rated t. [PHONE_NUMBER] | [EMAIL_ADDRESS][DOMAIN_NAM…" at bounding box center [923, 77] width 283 height 74
copy span "[EMAIL_ADDRESS][DOMAIN_NAME]"
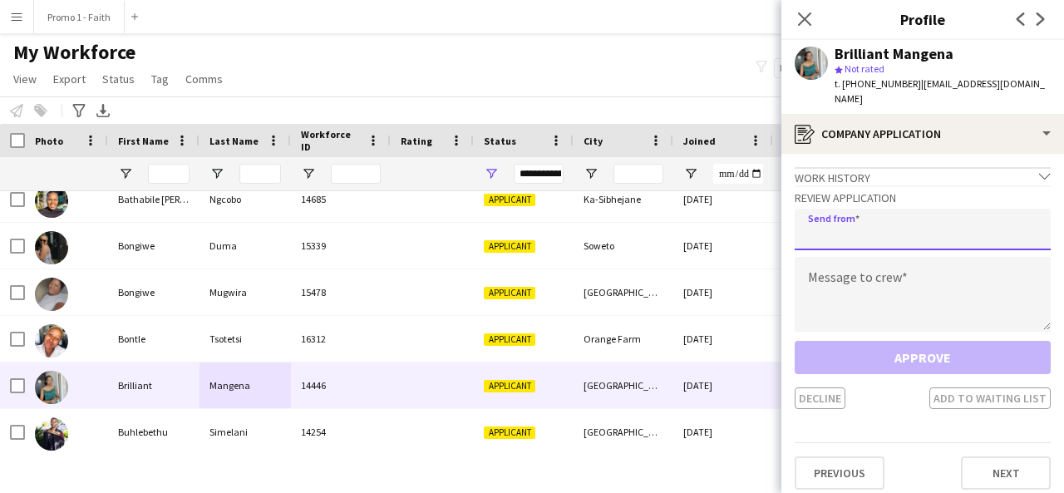
click at [913, 232] on input "email" at bounding box center [923, 230] width 256 height 42
paste input "**********"
type input "**********"
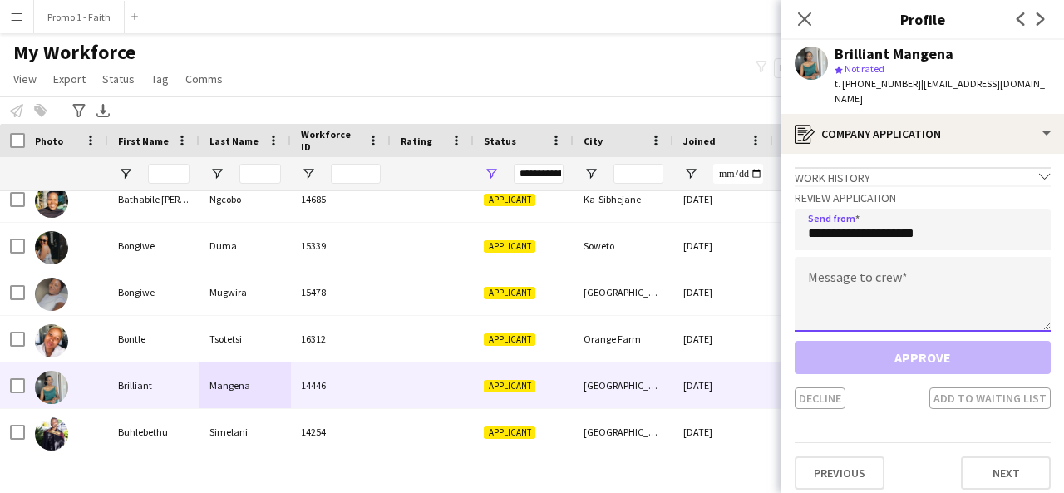
click at [881, 257] on textarea at bounding box center [923, 294] width 256 height 75
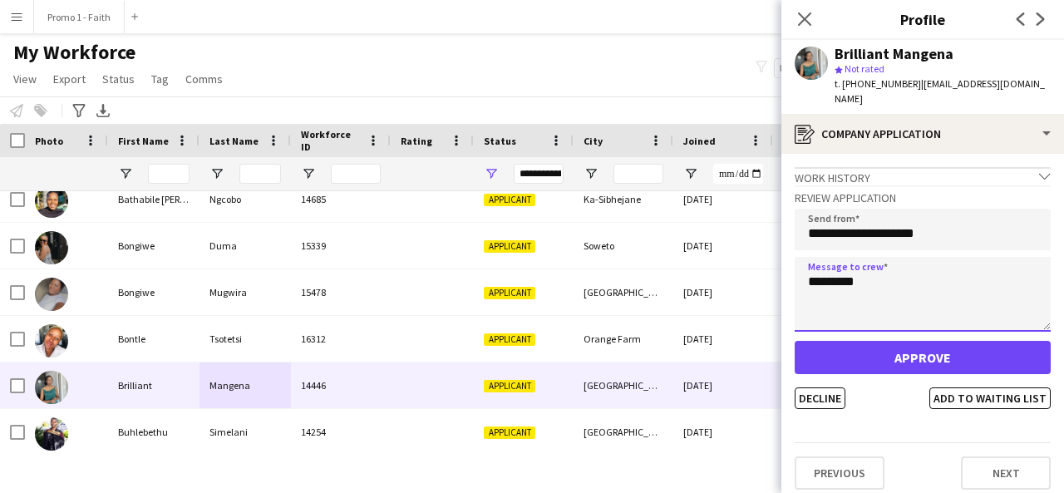
type textarea "*********"
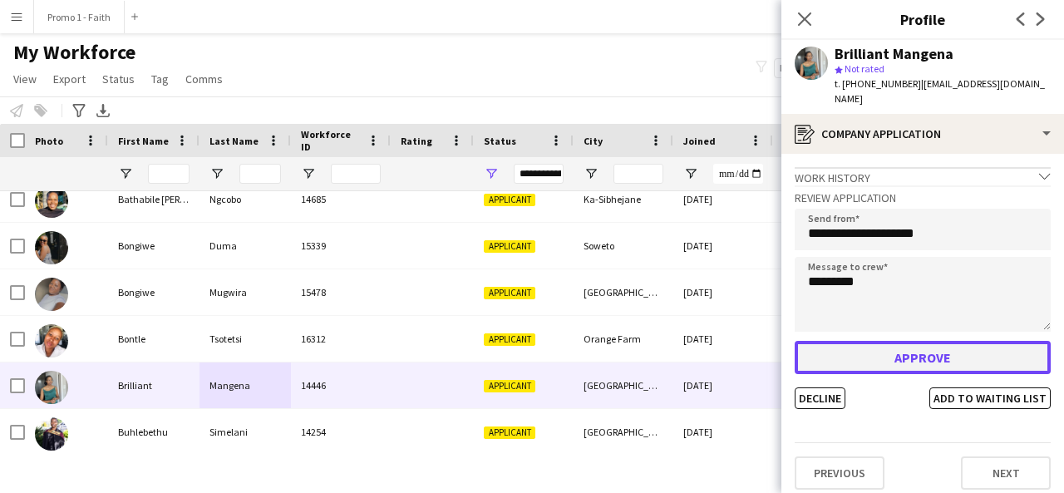
click at [881, 341] on button "Approve" at bounding box center [923, 357] width 256 height 33
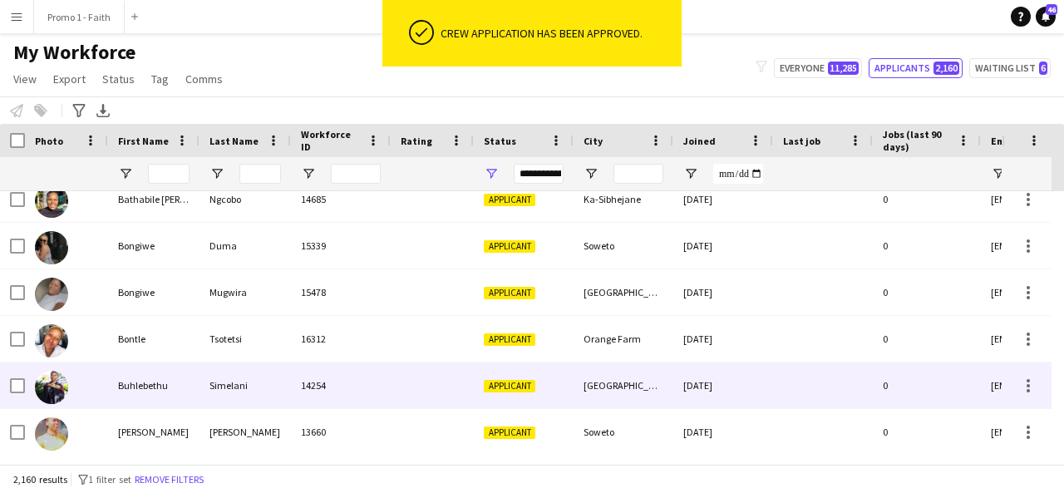
click at [547, 368] on div "Applicant" at bounding box center [524, 385] width 100 height 46
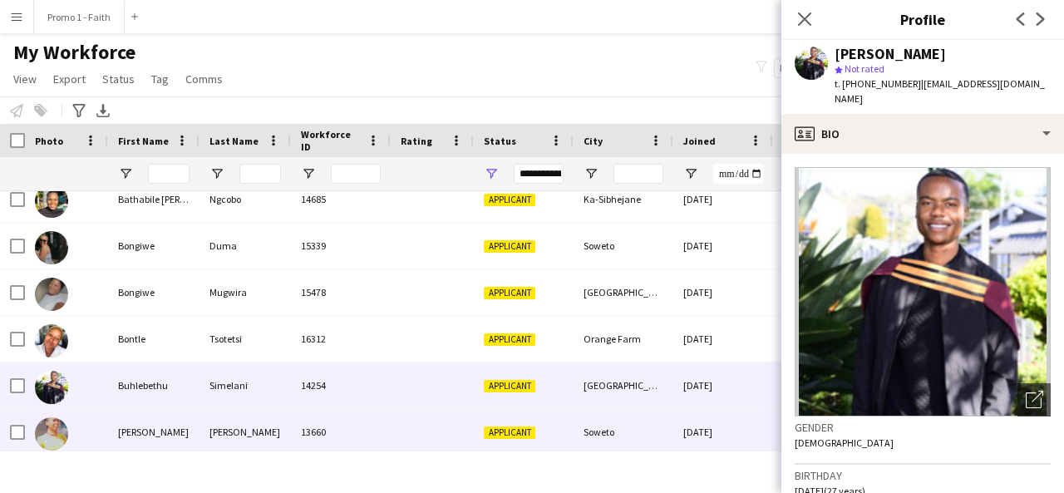
click at [195, 436] on div "[PERSON_NAME]" at bounding box center [153, 432] width 91 height 46
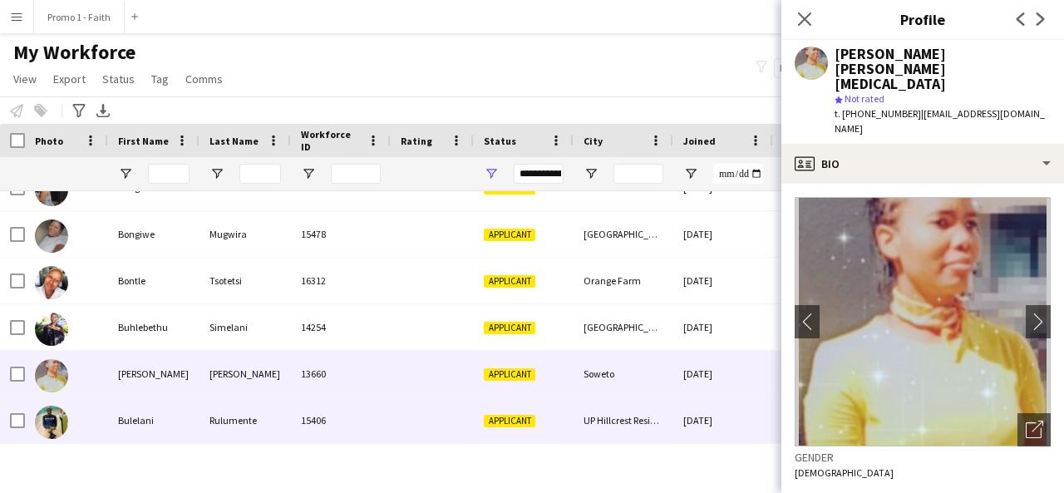
scroll to position [1052, 0]
click at [182, 422] on div "Bulelani" at bounding box center [153, 420] width 91 height 46
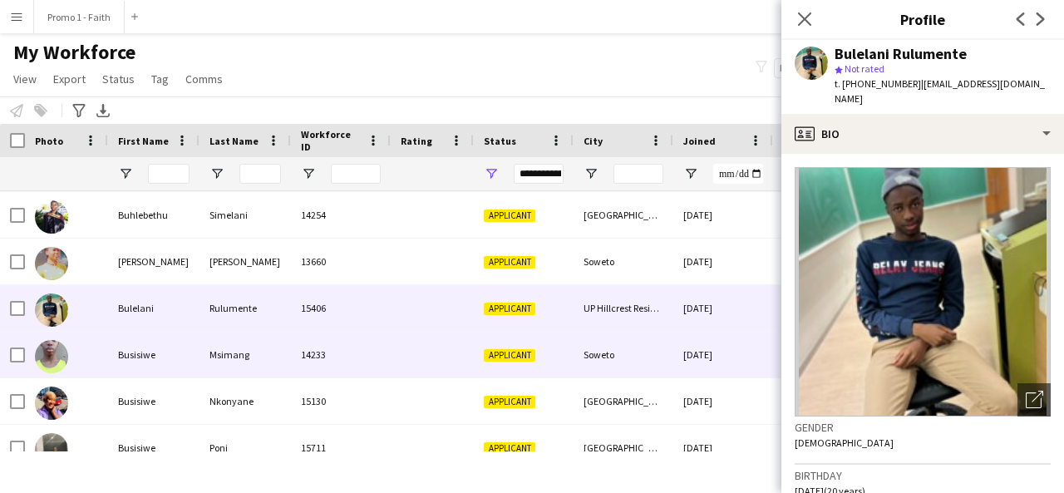
scroll to position [1164, 0]
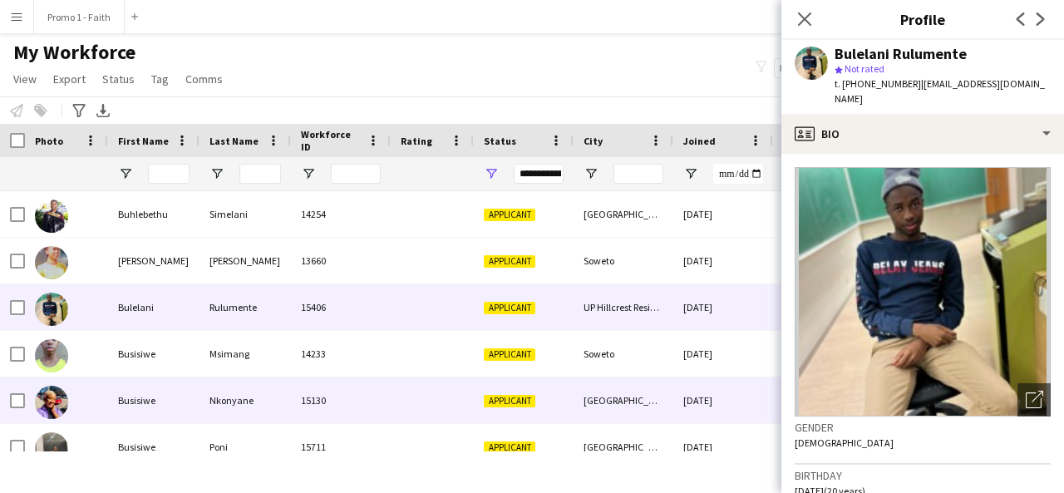
click at [200, 390] on div "Nkonyane" at bounding box center [245, 400] width 91 height 46
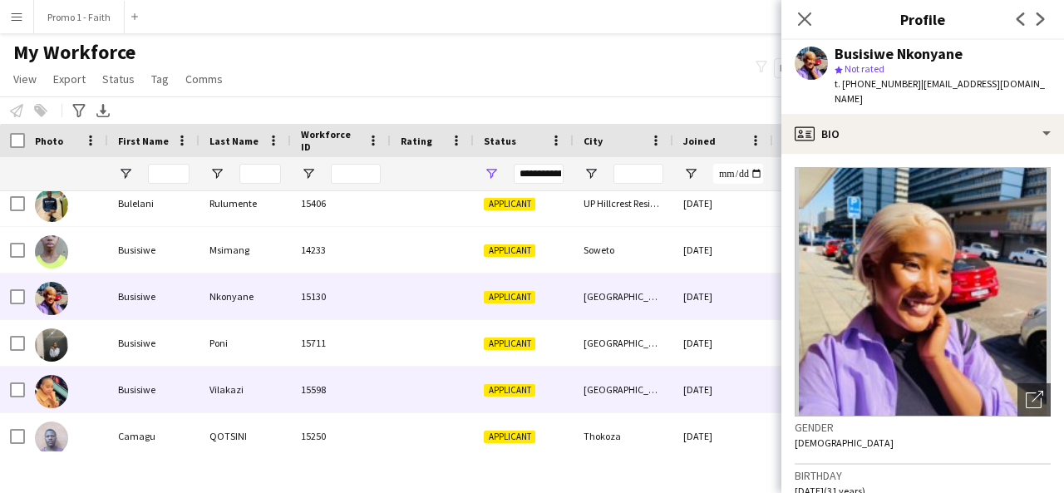
scroll to position [1268, 0]
click at [178, 386] on div "Busisiwe" at bounding box center [153, 390] width 91 height 46
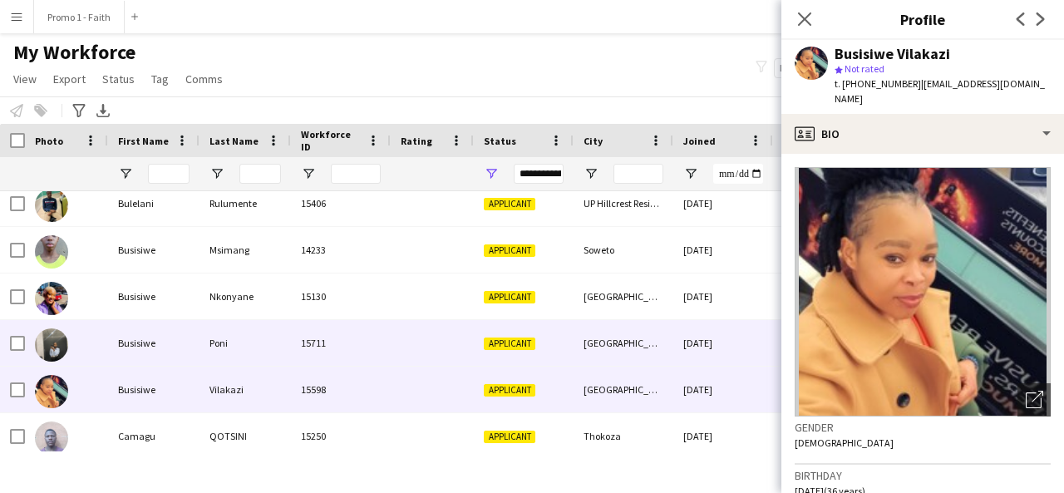
click at [175, 339] on div "Busisiwe" at bounding box center [153, 343] width 91 height 46
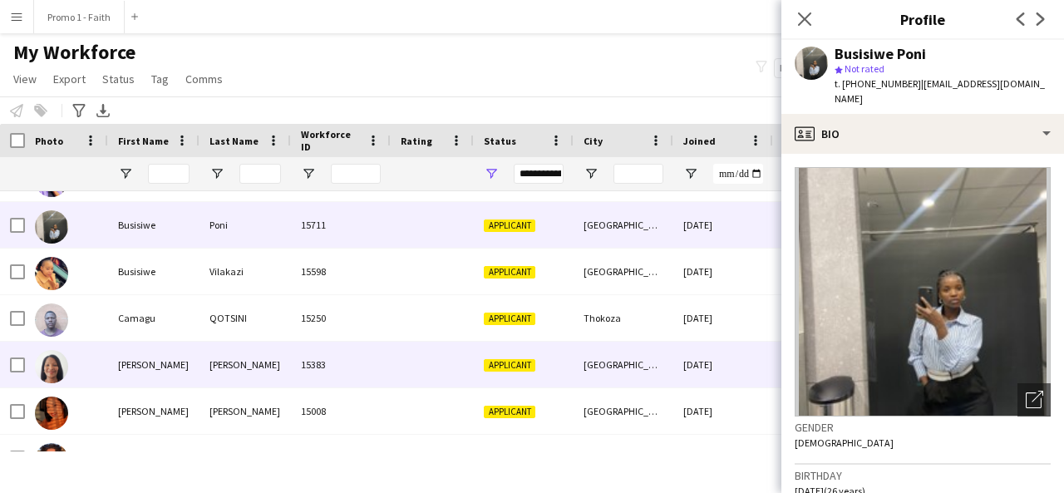
scroll to position [1387, 0]
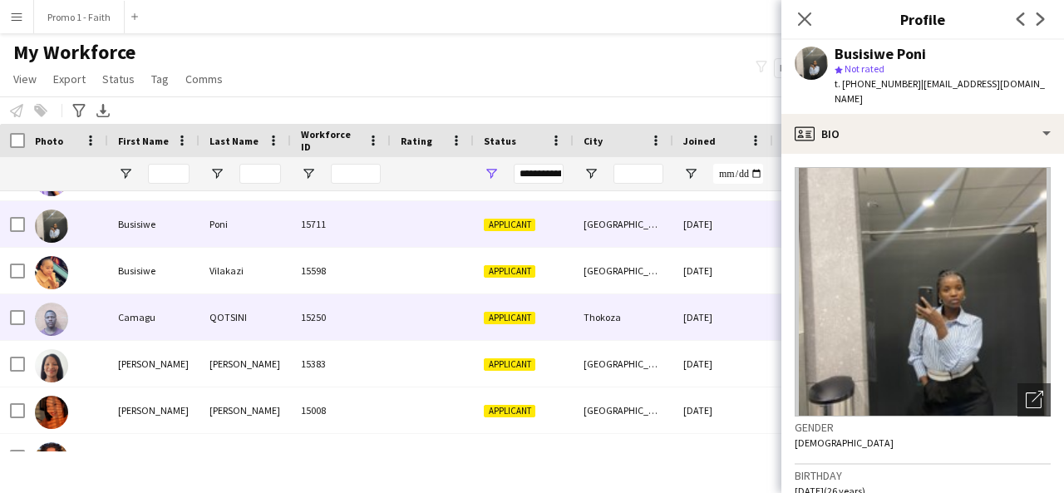
click at [169, 334] on div "Camagu" at bounding box center [153, 317] width 91 height 46
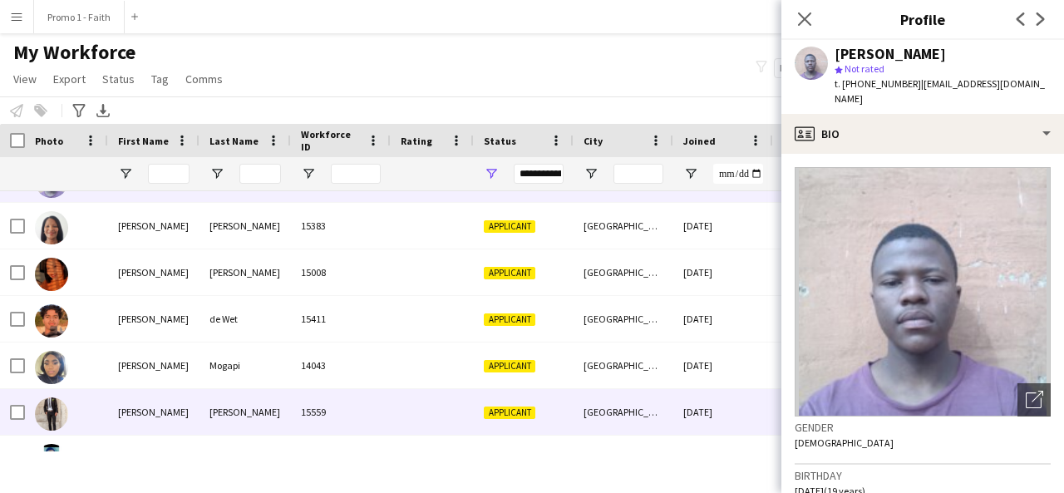
scroll to position [1556, 0]
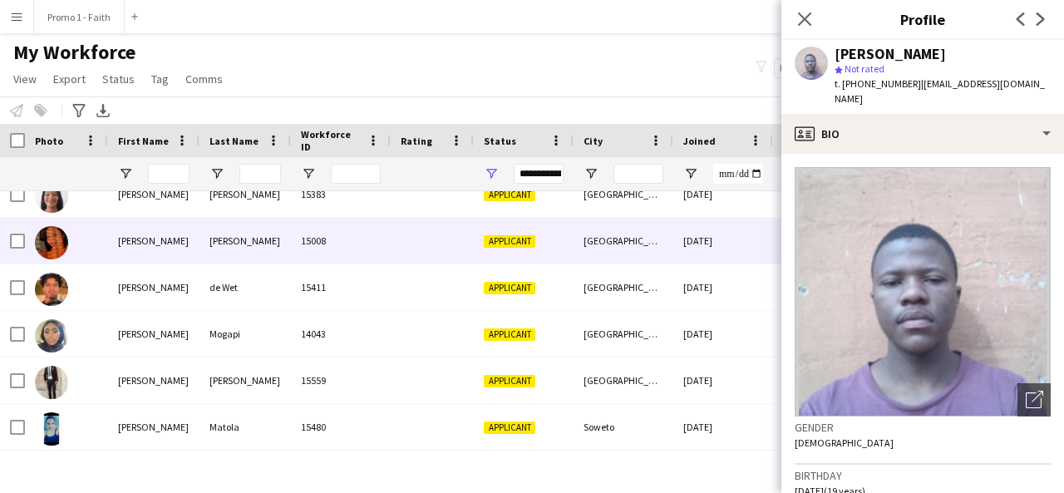
click at [167, 261] on div "[PERSON_NAME]" at bounding box center [153, 241] width 91 height 46
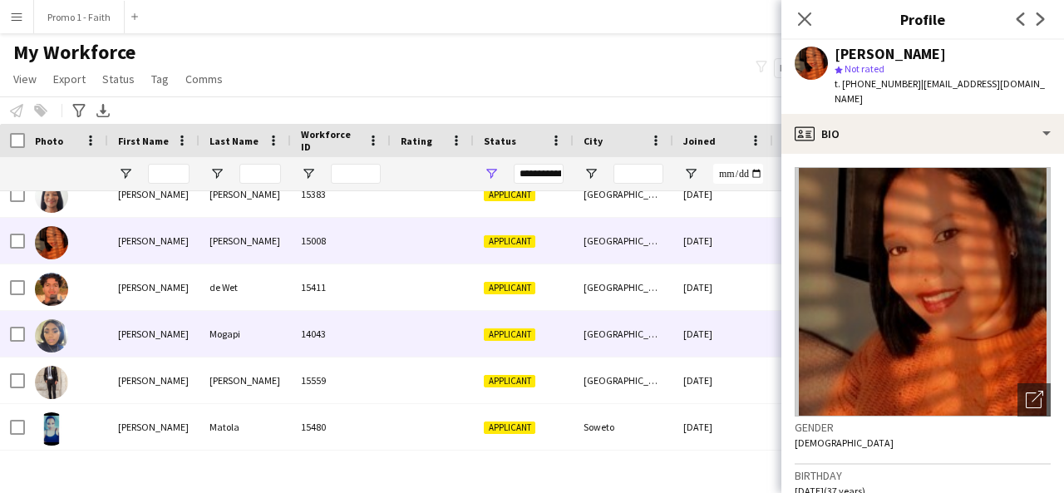
click at [155, 319] on div "[PERSON_NAME]" at bounding box center [153, 334] width 91 height 46
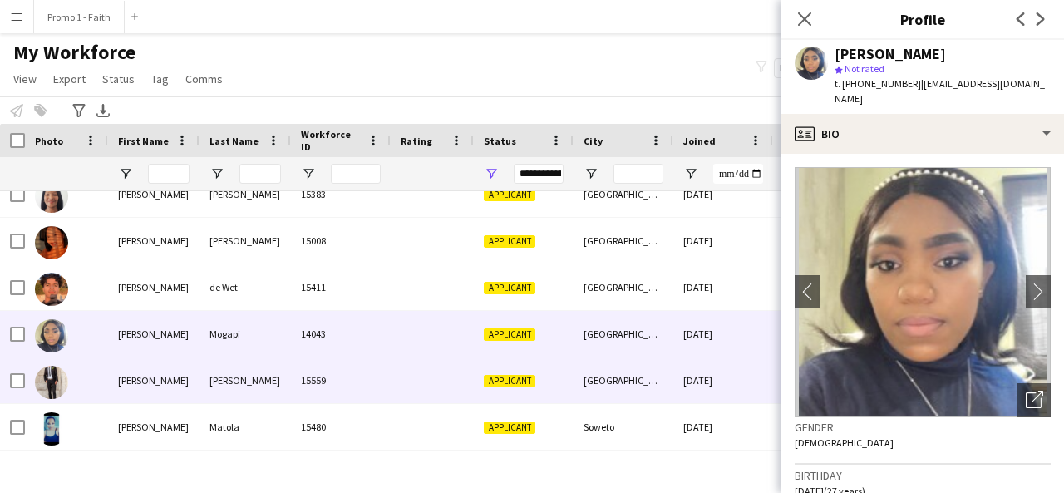
click at [157, 392] on div "[PERSON_NAME]" at bounding box center [153, 380] width 91 height 46
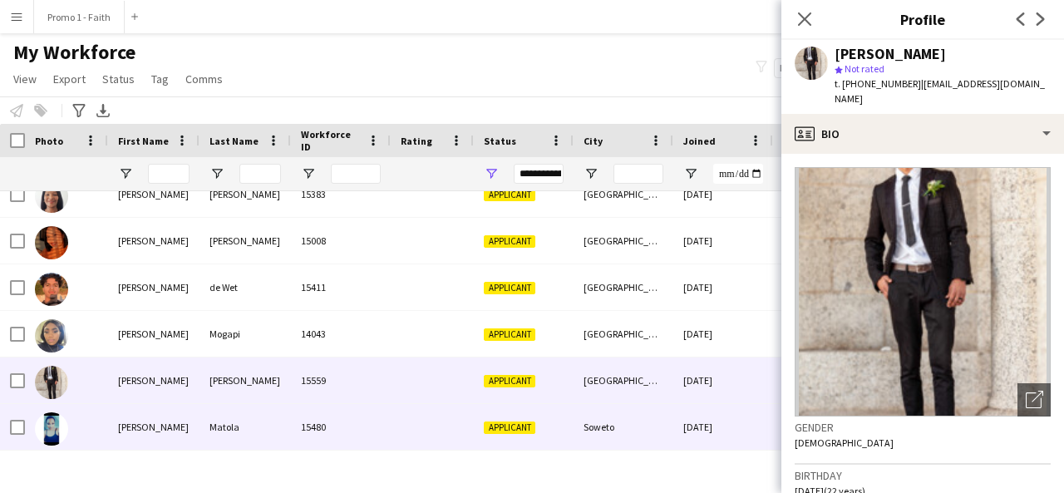
click at [162, 434] on div "[PERSON_NAME]" at bounding box center [153, 427] width 91 height 46
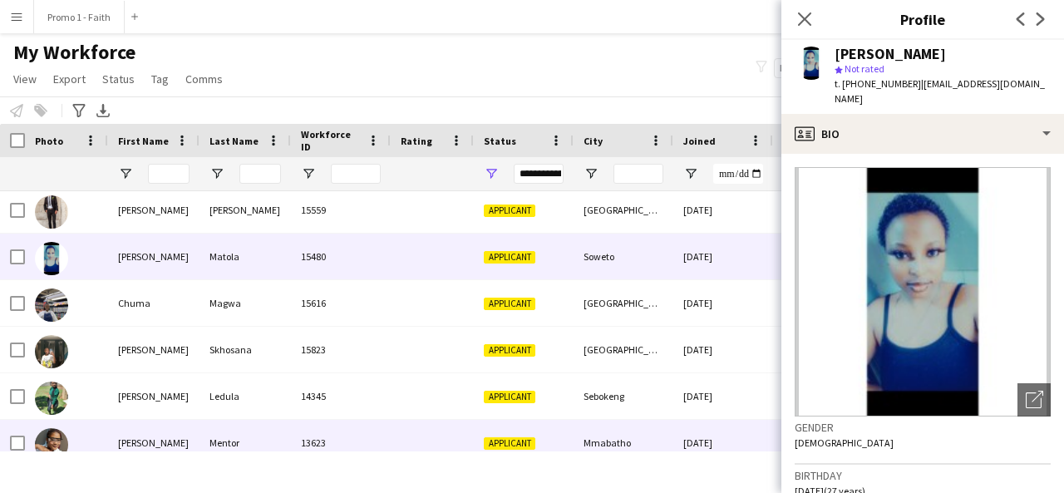
click at [141, 441] on div "[PERSON_NAME]" at bounding box center [153, 443] width 91 height 46
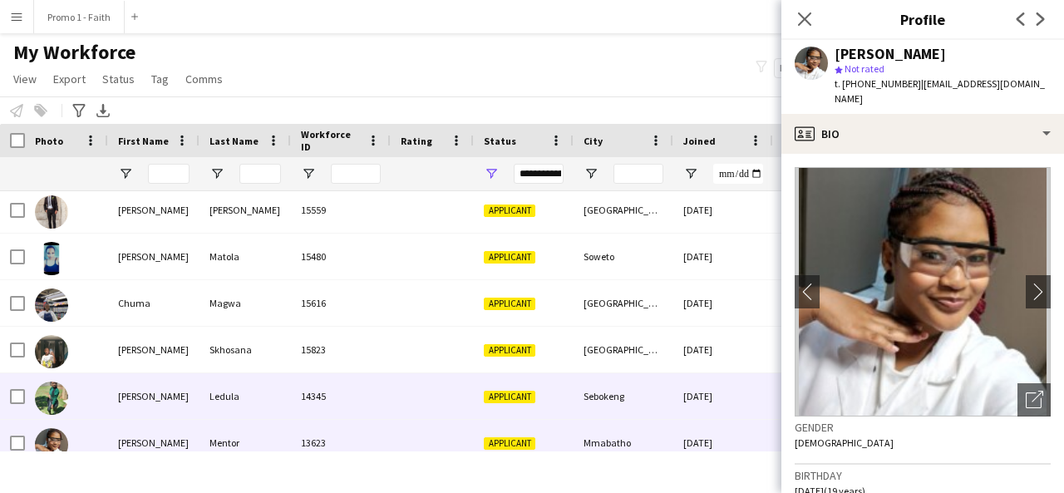
click at [234, 385] on div "Ledula" at bounding box center [245, 396] width 91 height 46
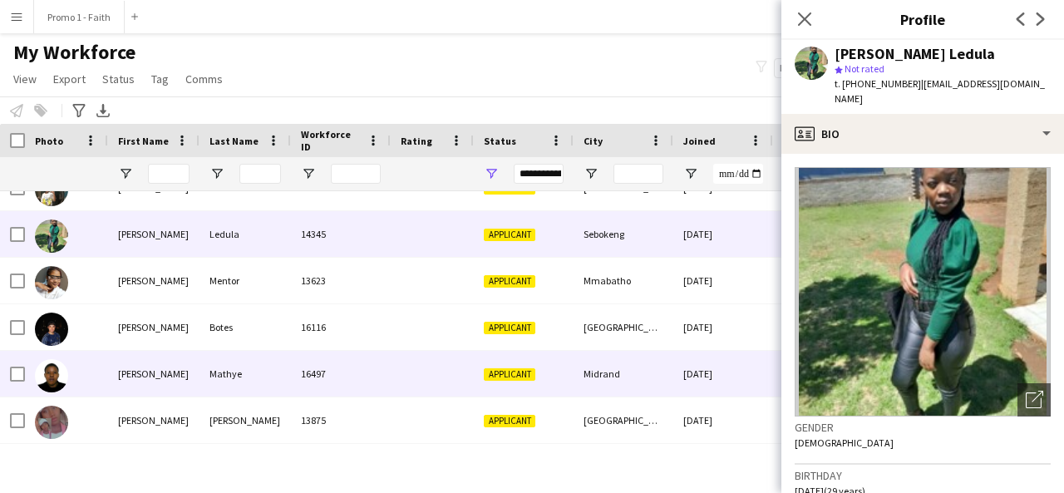
click at [182, 392] on div "[PERSON_NAME]" at bounding box center [153, 374] width 91 height 46
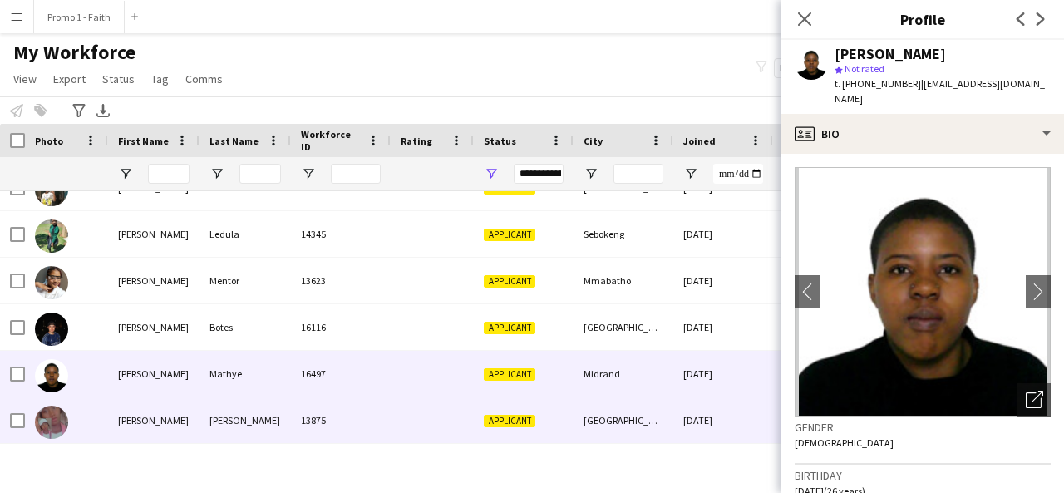
click at [182, 416] on div "[PERSON_NAME]" at bounding box center [153, 420] width 91 height 46
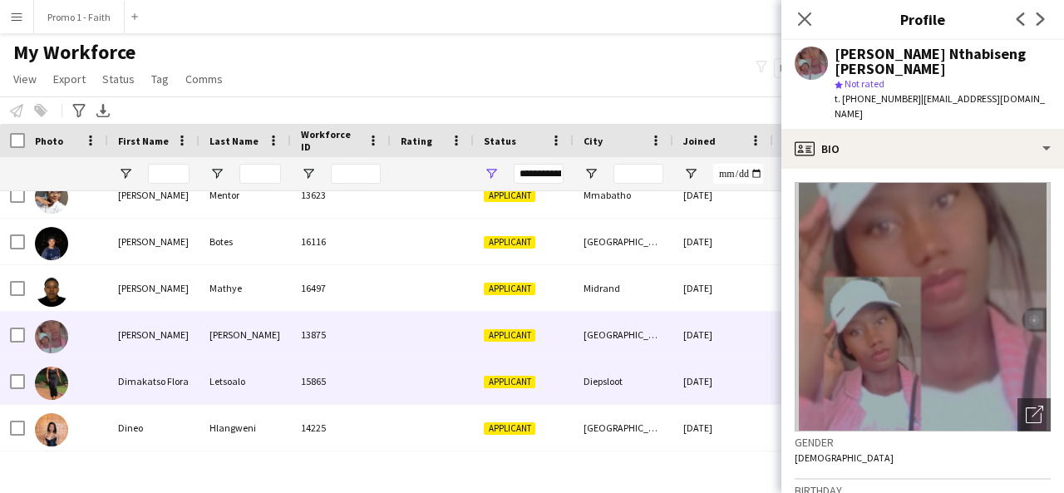
click at [156, 383] on div "Dimakatso Flora" at bounding box center [153, 381] width 91 height 46
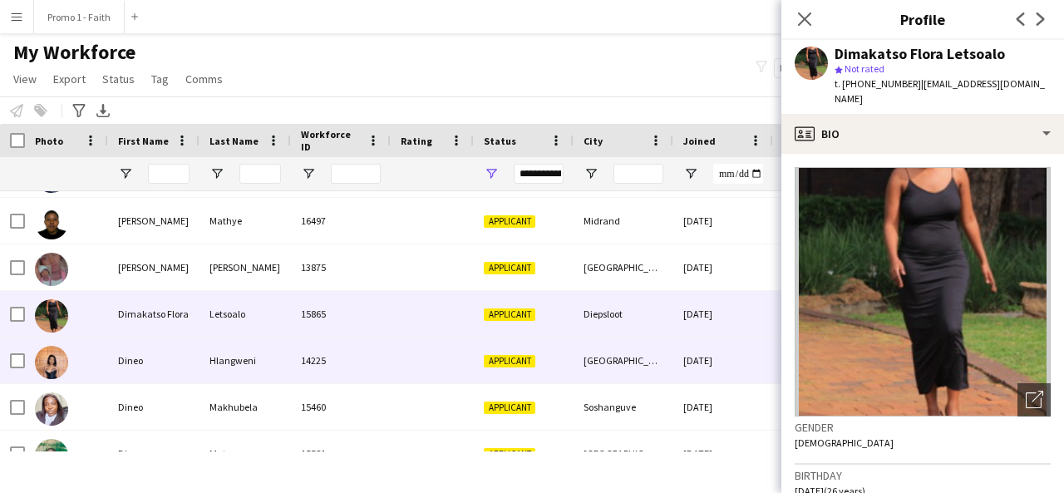
click at [156, 383] on div "Dineo" at bounding box center [153, 361] width 91 height 46
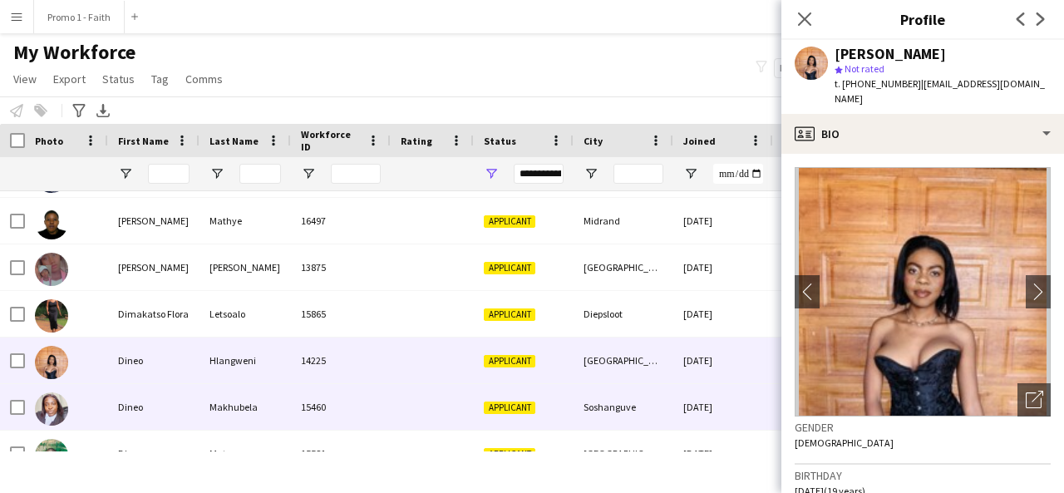
click at [157, 402] on div "Dineo" at bounding box center [153, 407] width 91 height 46
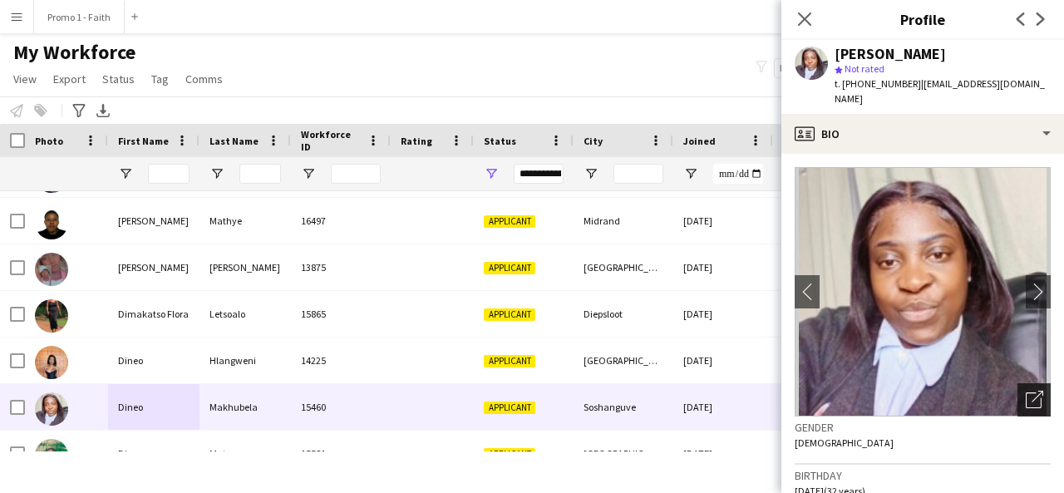
click at [1026, 391] on icon "Open photos pop-in" at bounding box center [1034, 399] width 17 height 17
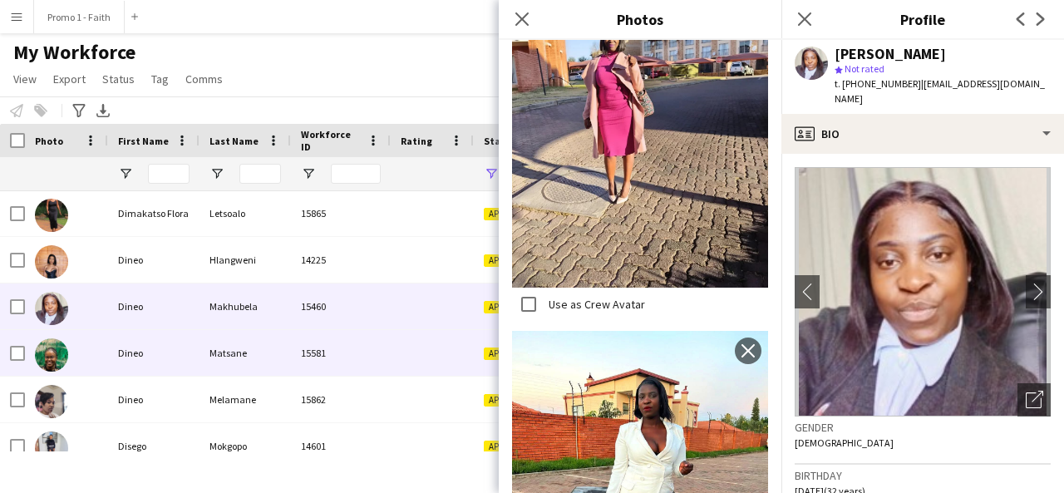
click at [251, 348] on div "Matsane" at bounding box center [245, 353] width 91 height 46
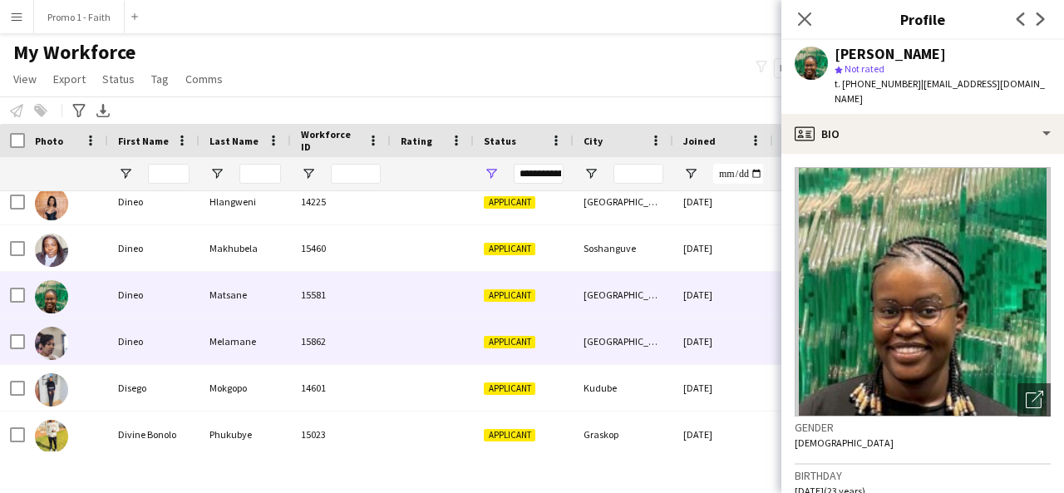
click at [218, 353] on div "Melamane" at bounding box center [245, 341] width 91 height 46
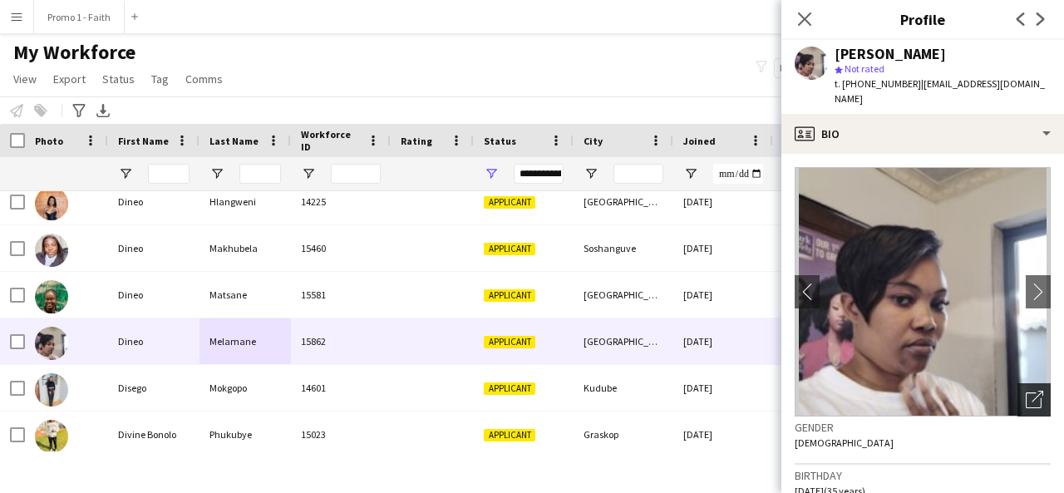
click at [1026, 391] on icon "Open photos pop-in" at bounding box center [1034, 399] width 17 height 17
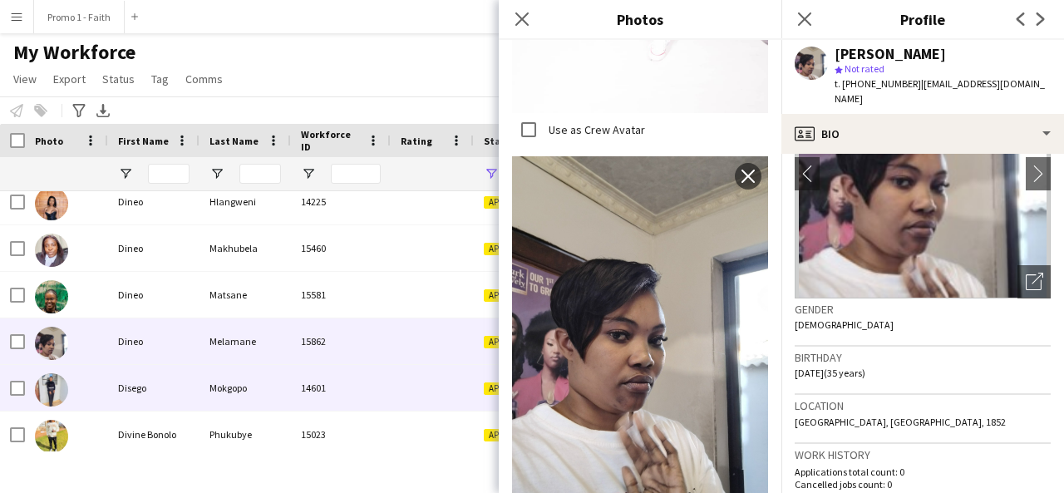
click at [338, 391] on div "14601" at bounding box center [341, 388] width 100 height 46
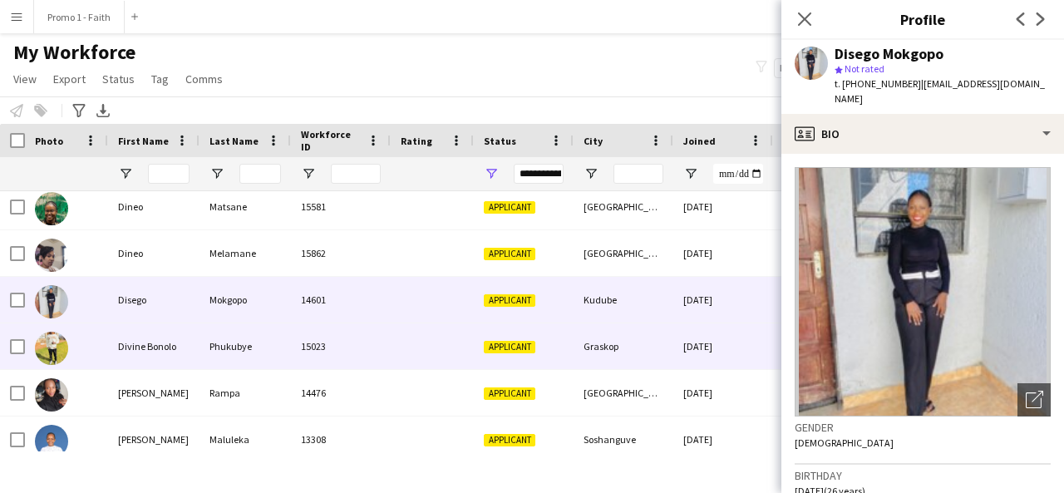
click at [225, 343] on div "Phukubye" at bounding box center [245, 346] width 91 height 46
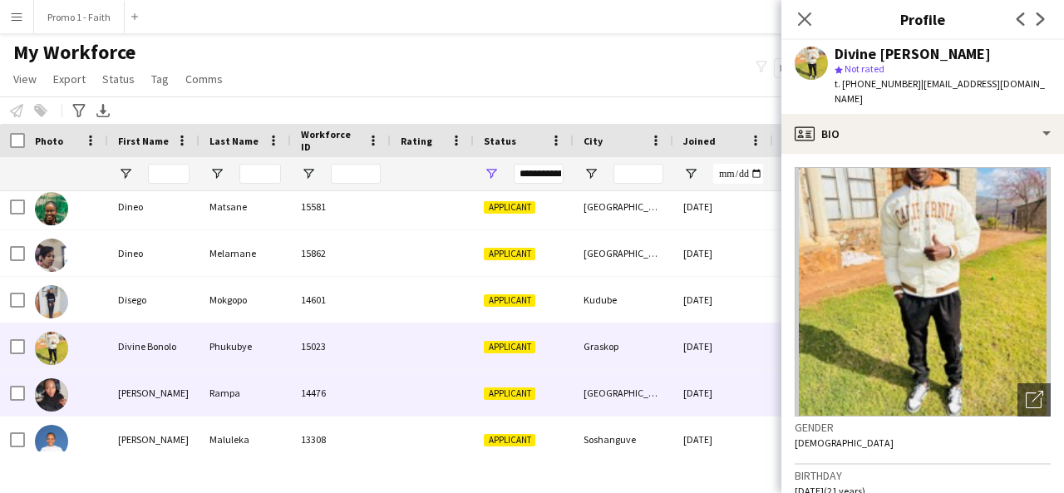
click at [226, 383] on div "Rampa" at bounding box center [245, 393] width 91 height 46
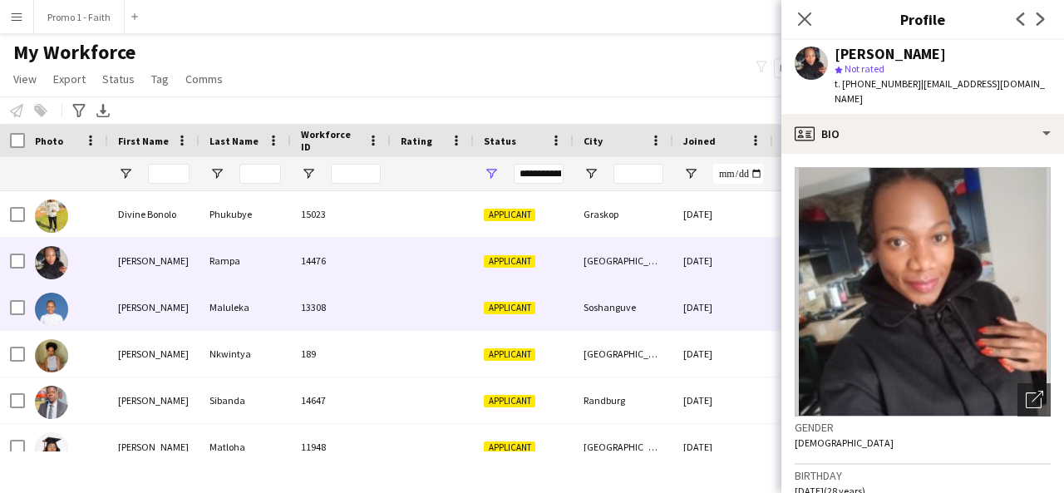
click at [200, 315] on div "Maluleka" at bounding box center [245, 307] width 91 height 46
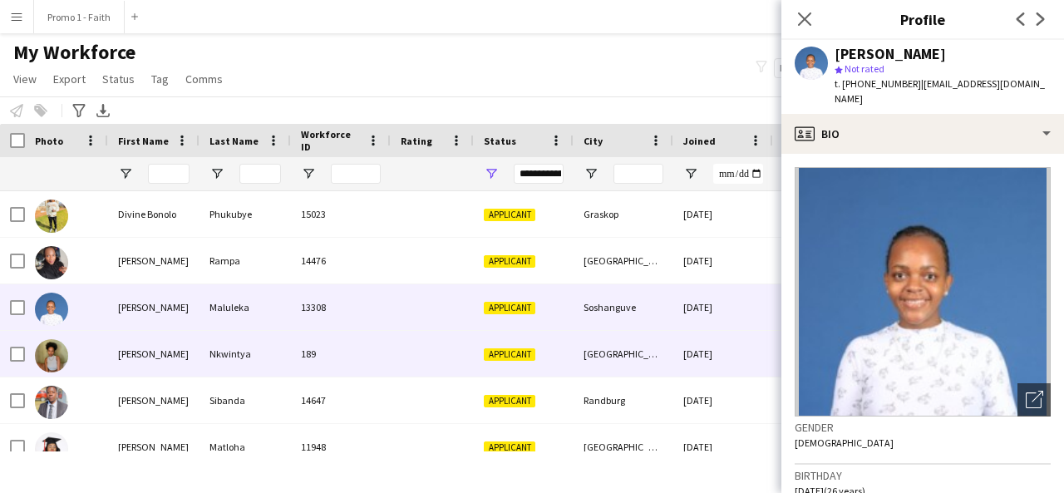
click at [222, 355] on div "Nkwintya" at bounding box center [245, 354] width 91 height 46
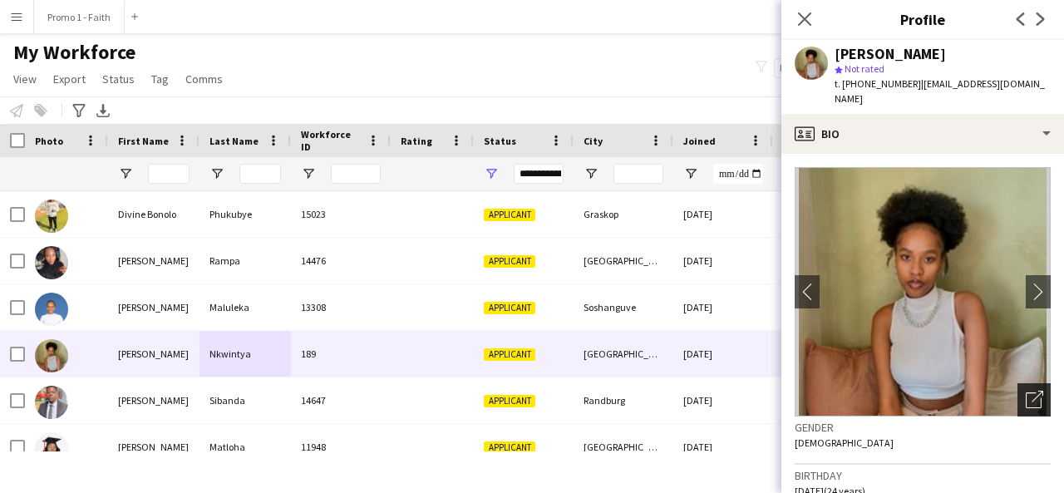
click at [1026, 392] on icon at bounding box center [1034, 400] width 16 height 16
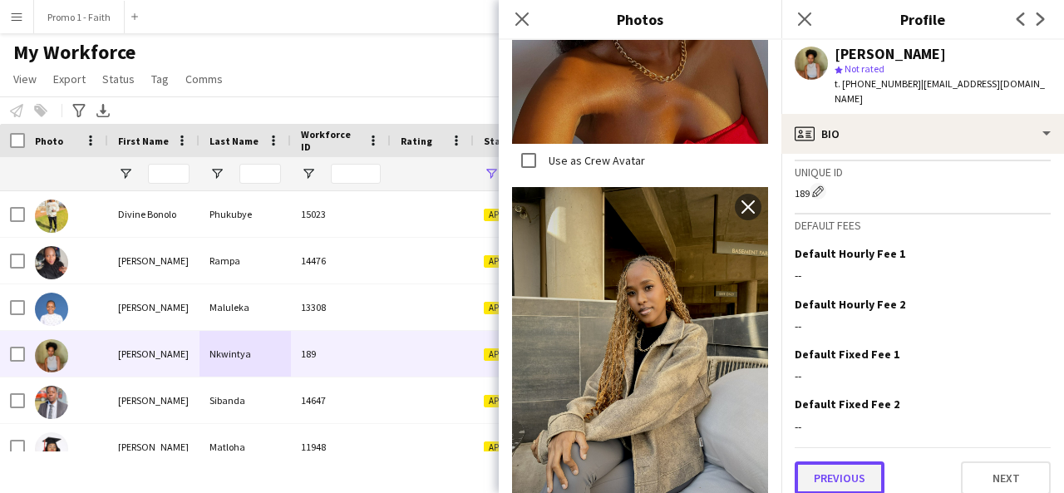
click at [845, 463] on button "Previous" at bounding box center [840, 477] width 90 height 33
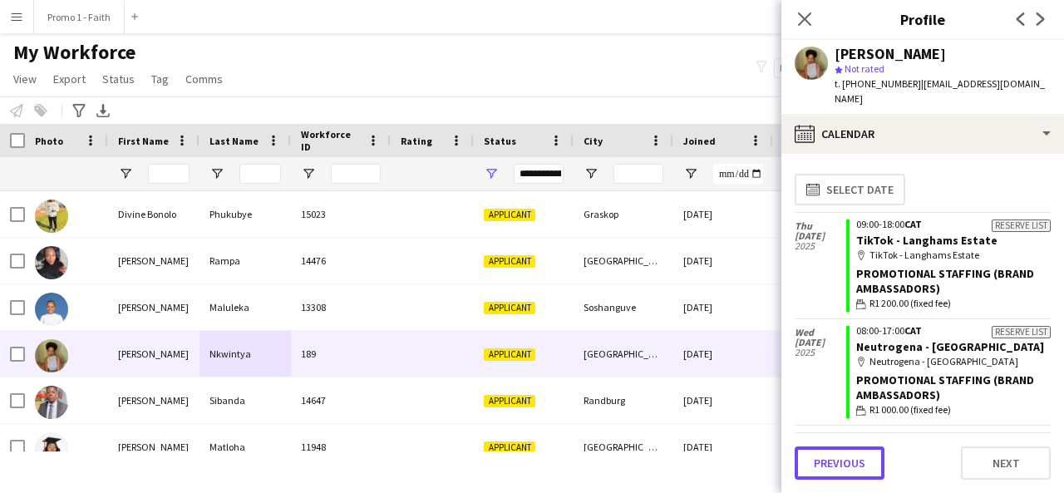
click at [845, 463] on button "Previous" at bounding box center [840, 462] width 90 height 33
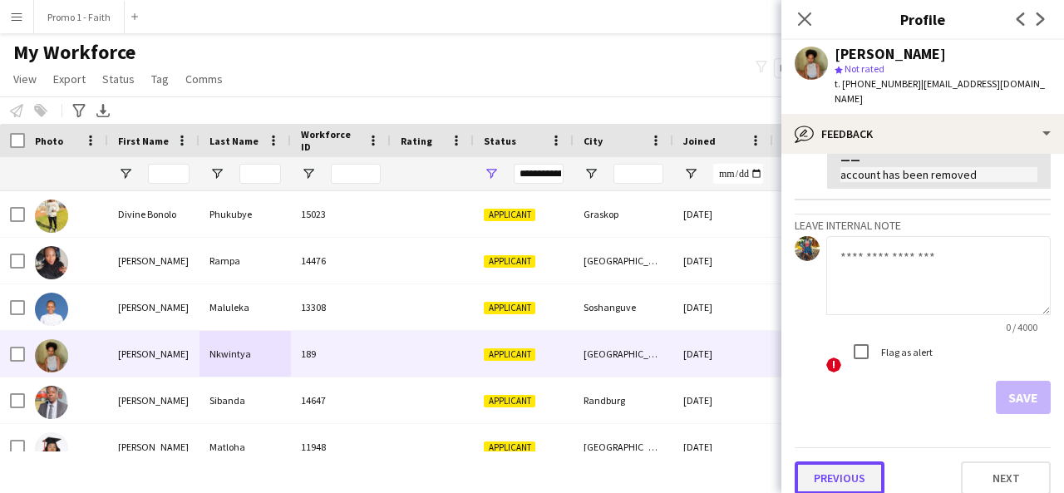
click at [829, 461] on button "Previous" at bounding box center [840, 477] width 90 height 33
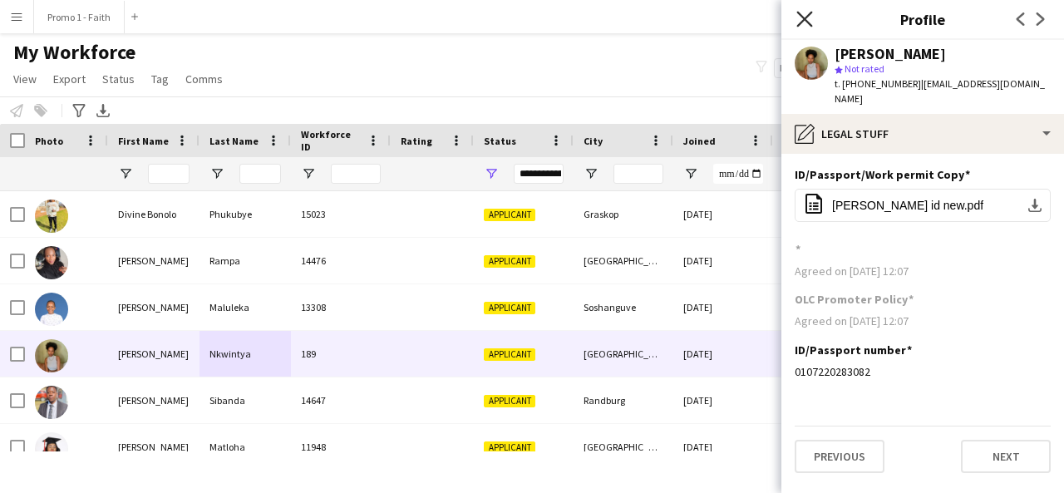
click at [800, 22] on icon at bounding box center [804, 19] width 16 height 16
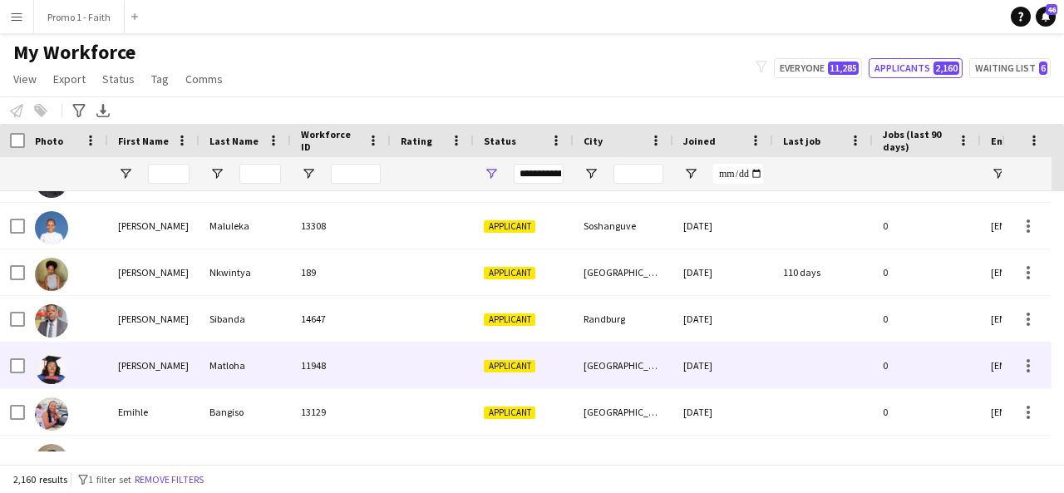
click at [229, 356] on div "Matloha" at bounding box center [245, 366] width 91 height 46
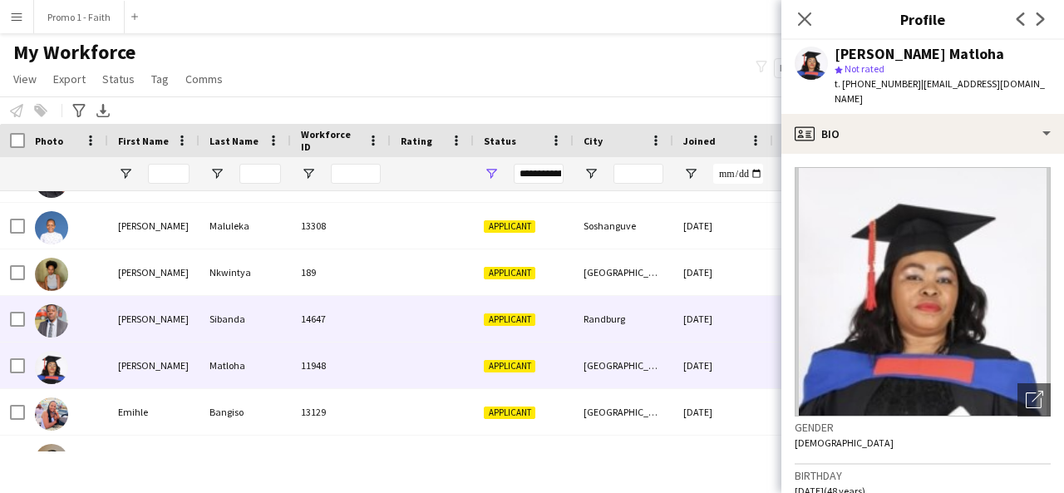
click at [201, 300] on div "Sibanda" at bounding box center [245, 319] width 91 height 46
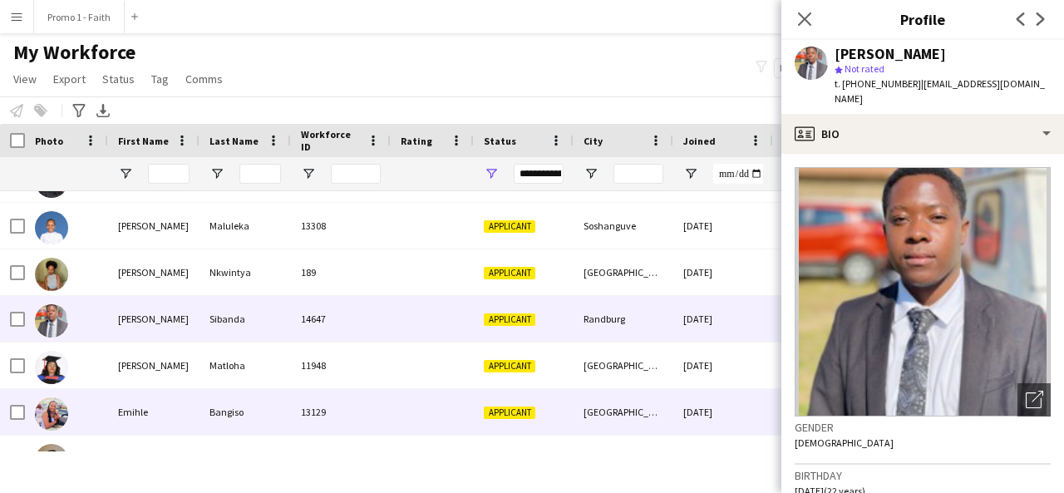
click at [189, 408] on div "Emihle" at bounding box center [153, 412] width 91 height 46
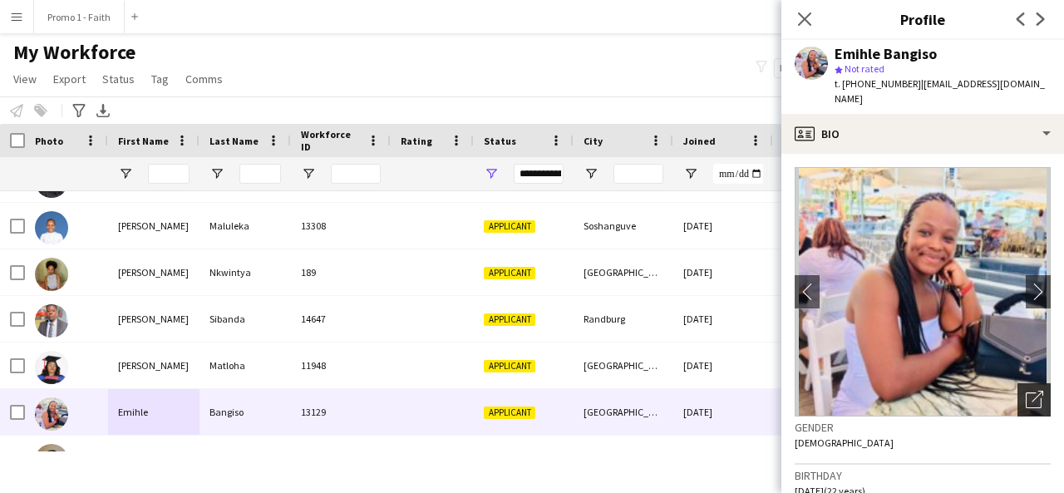
click at [1018, 383] on div "Open photos pop-in" at bounding box center [1034, 399] width 33 height 33
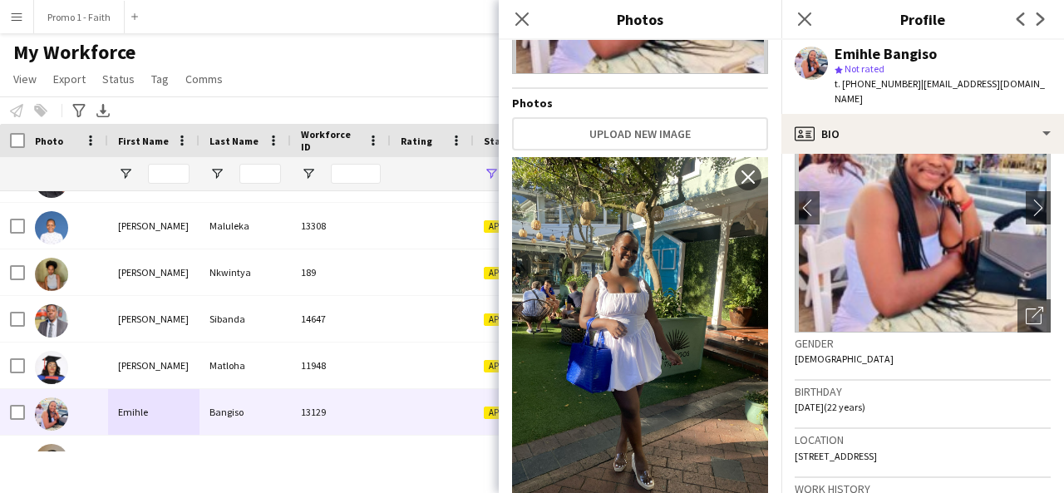
scroll to position [85, 0]
click at [524, 24] on icon "Close pop-in" at bounding box center [522, 19] width 16 height 16
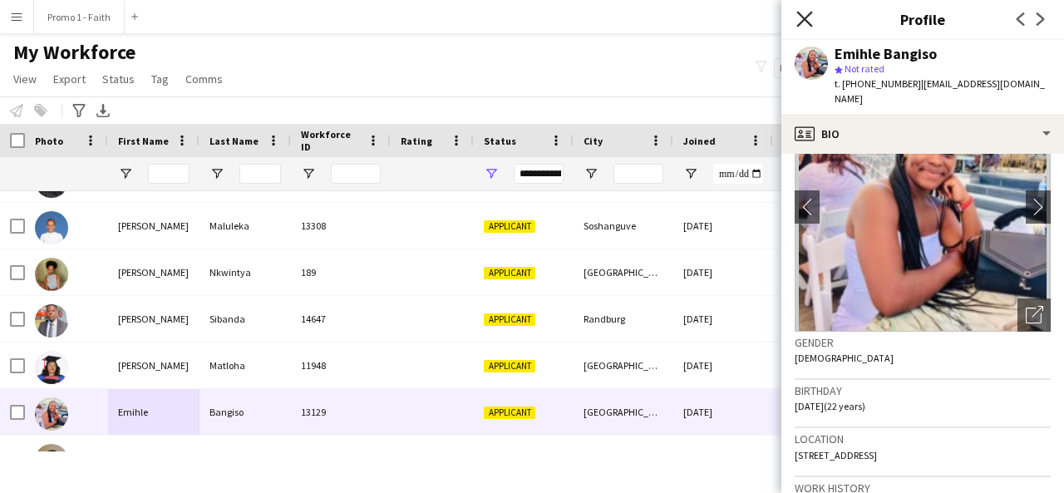
click at [800, 17] on icon "Close pop-in" at bounding box center [804, 19] width 16 height 16
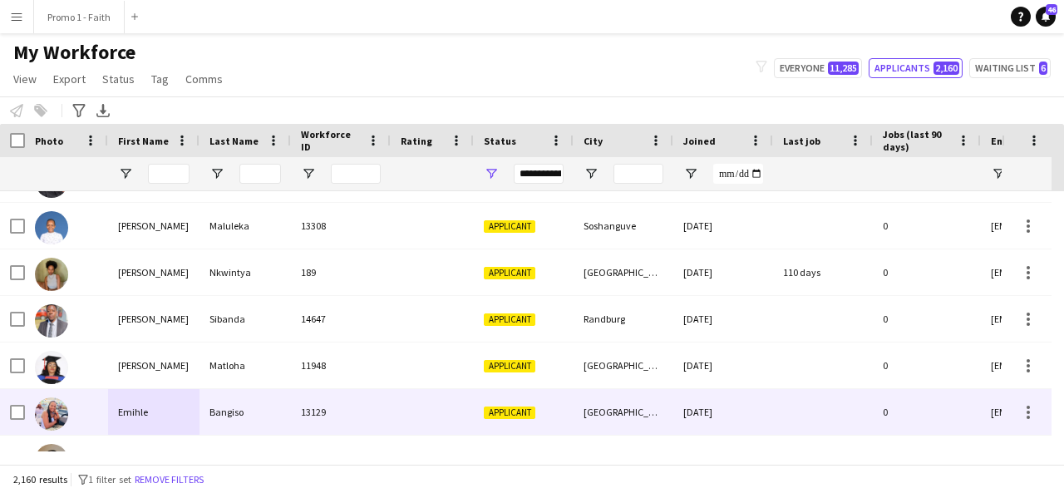
scroll to position [2570, 0]
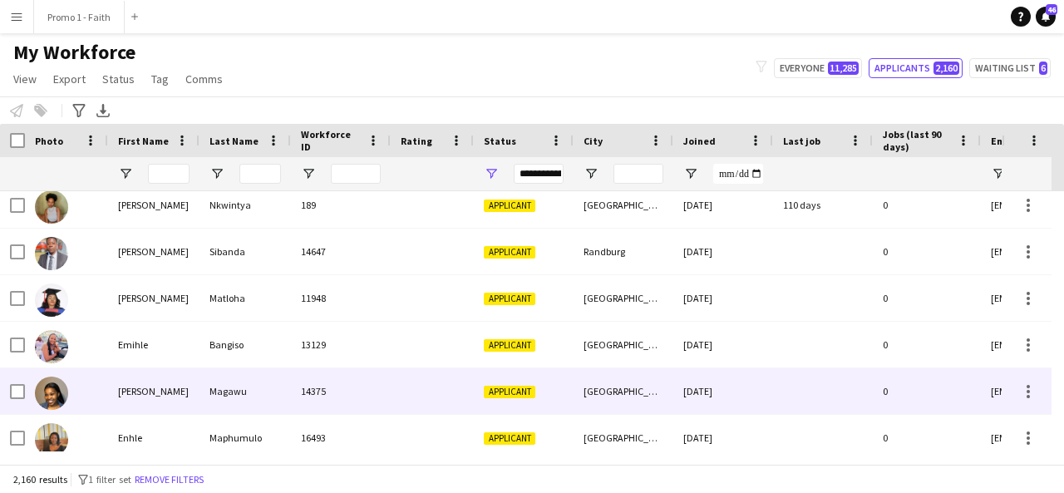
click at [157, 391] on div "[PERSON_NAME]" at bounding box center [153, 391] width 91 height 46
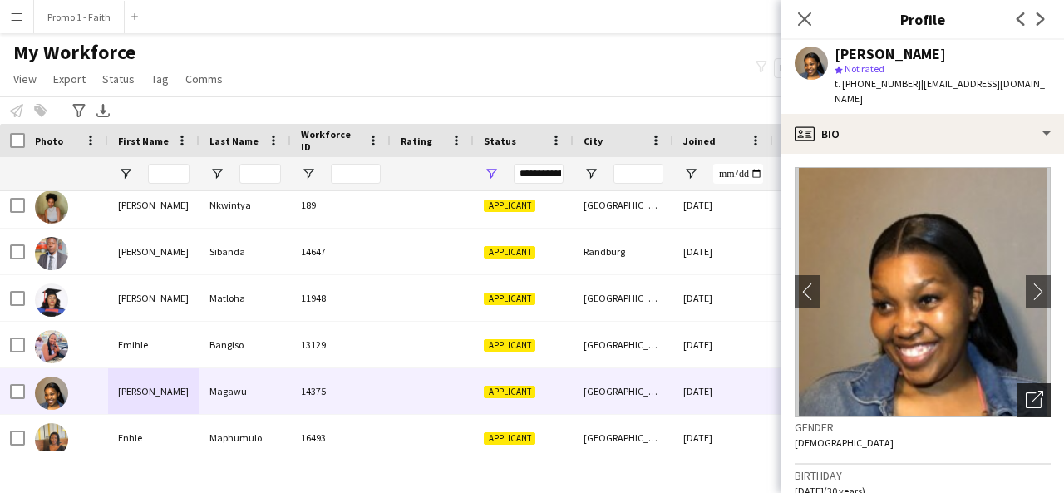
click at [1026, 397] on icon "Open photos pop-in" at bounding box center [1034, 399] width 17 height 17
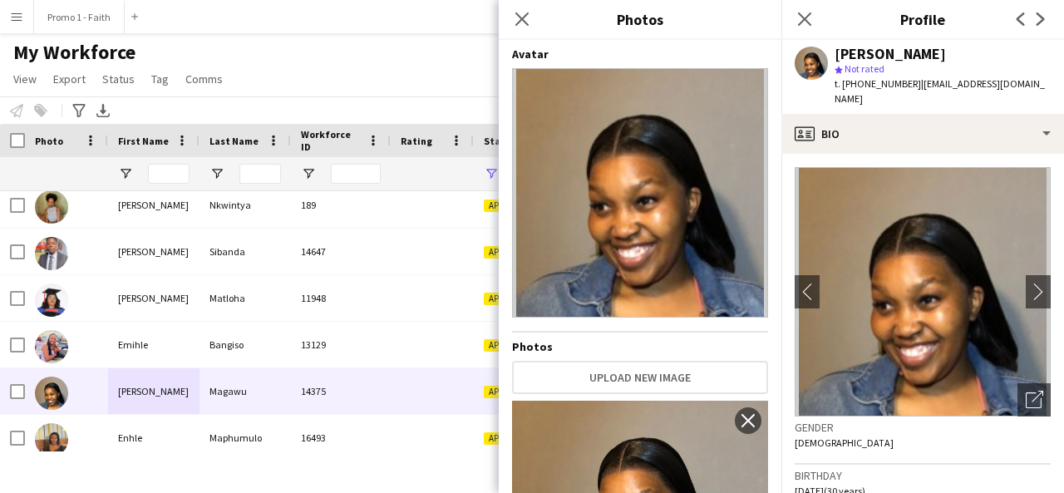
scroll to position [128, 0]
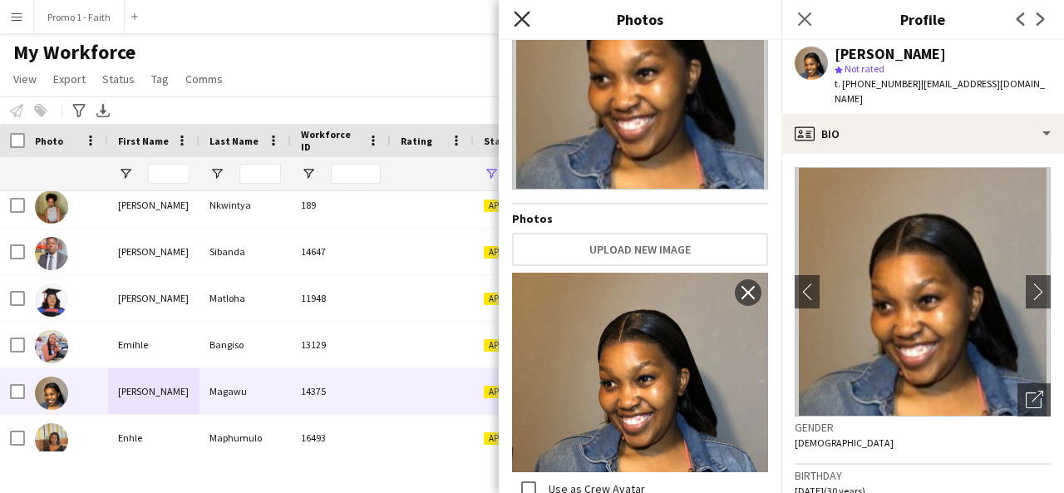
click at [523, 24] on icon "Close pop-in" at bounding box center [522, 19] width 16 height 16
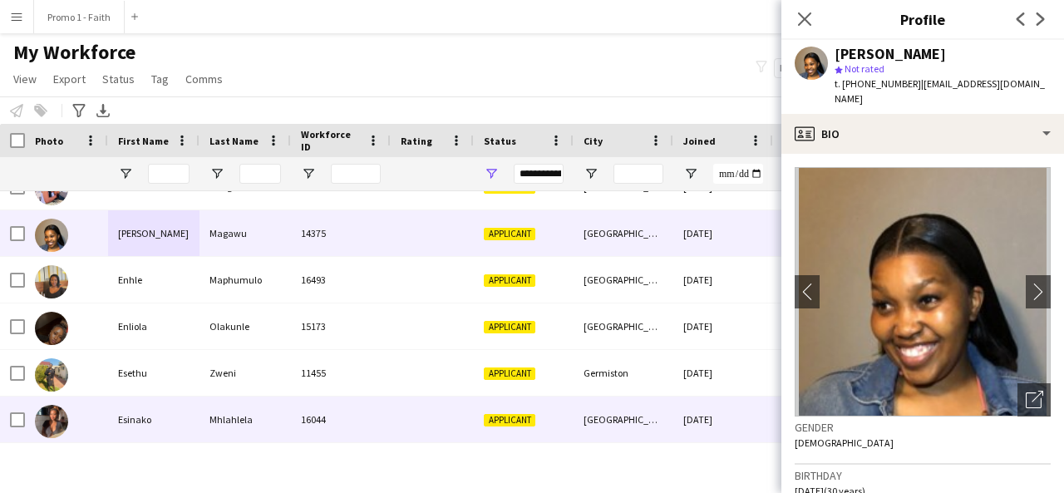
scroll to position [2732, 0]
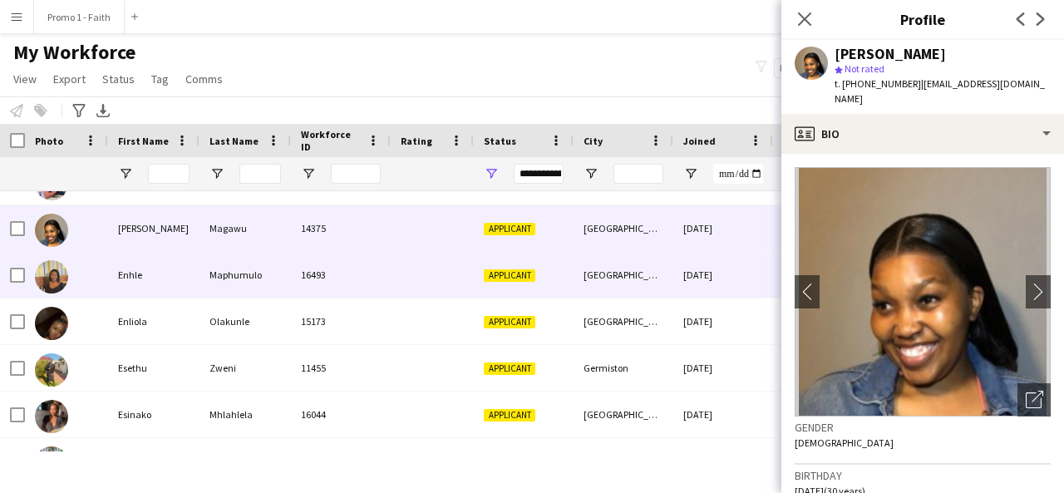
click at [244, 260] on div "Maphumulo" at bounding box center [245, 275] width 91 height 46
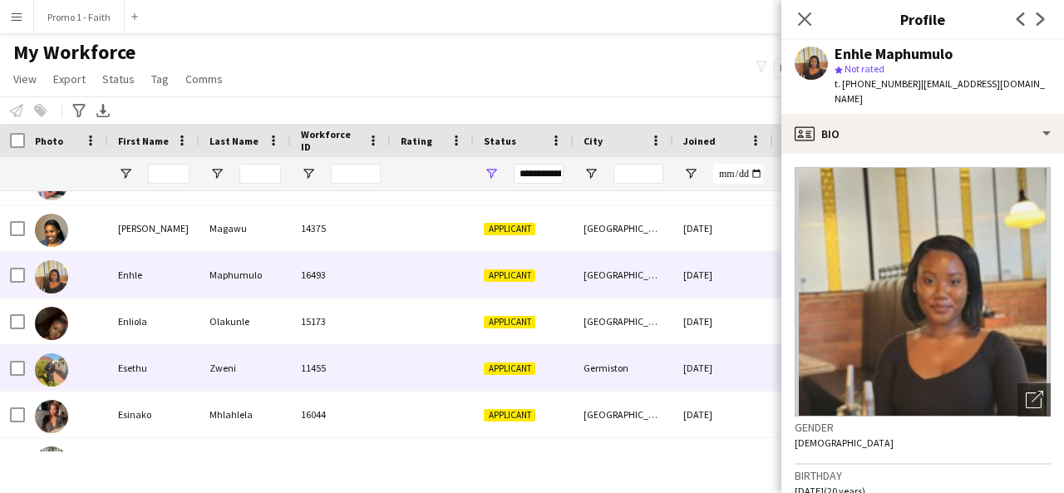
click at [200, 351] on div "Zweni" at bounding box center [245, 368] width 91 height 46
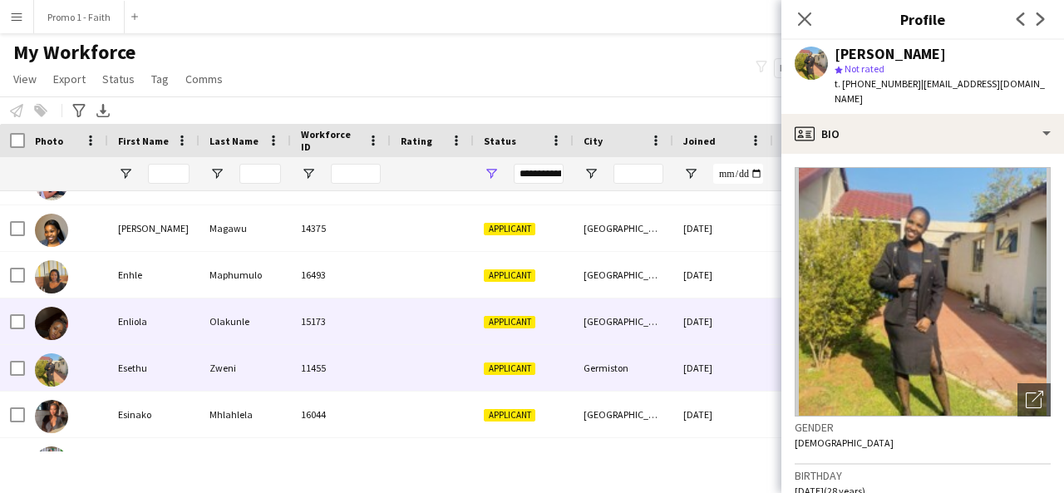
click at [193, 323] on div "Enliola" at bounding box center [153, 321] width 91 height 46
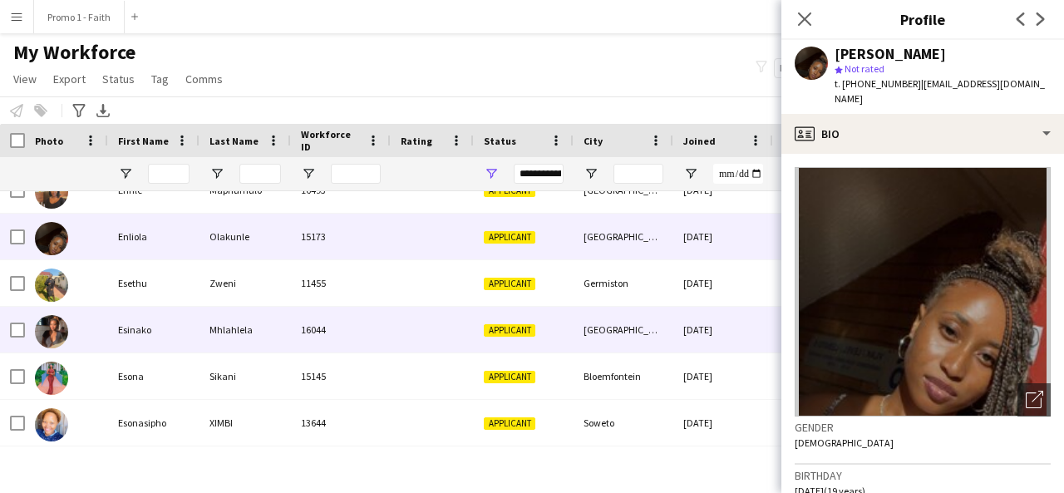
scroll to position [2818, 0]
click at [165, 317] on div "Esinako" at bounding box center [153, 329] width 91 height 46
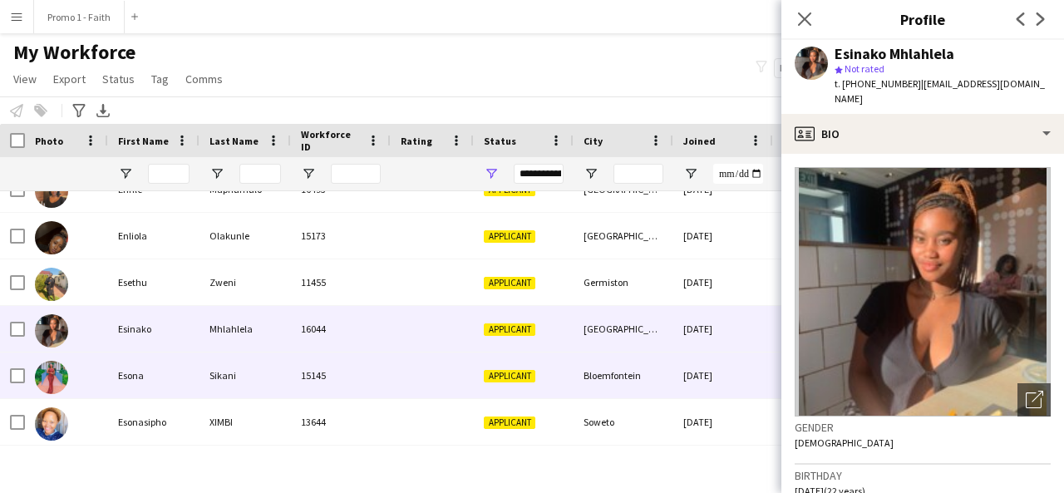
click at [176, 395] on div "Esona" at bounding box center [153, 376] width 91 height 46
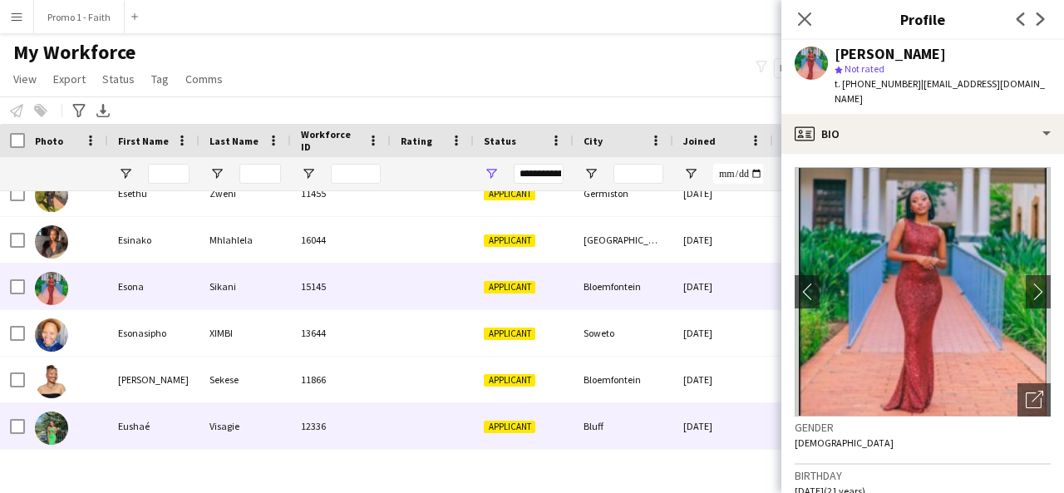
scroll to position [2929, 0]
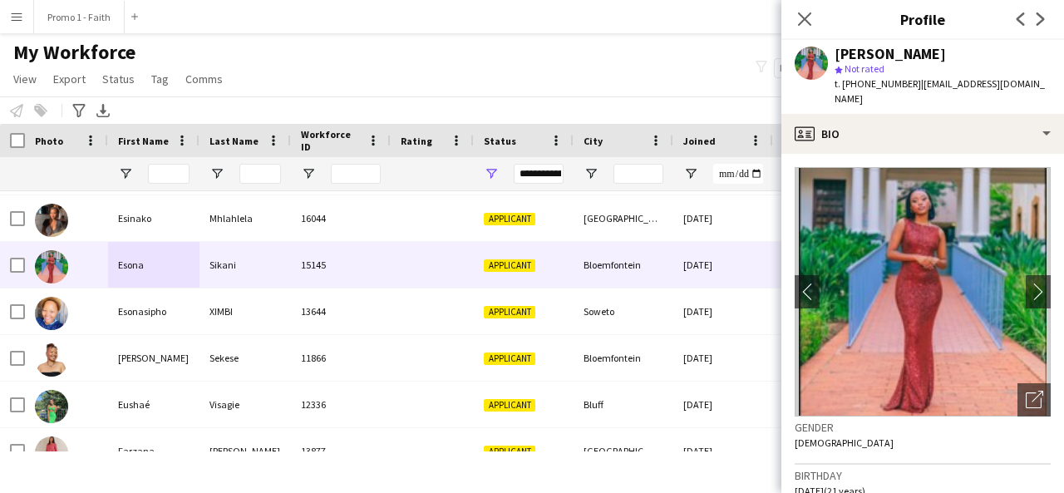
click at [1016, 367] on img at bounding box center [923, 291] width 256 height 249
click at [1026, 391] on icon "Open photos pop-in" at bounding box center [1034, 399] width 17 height 17
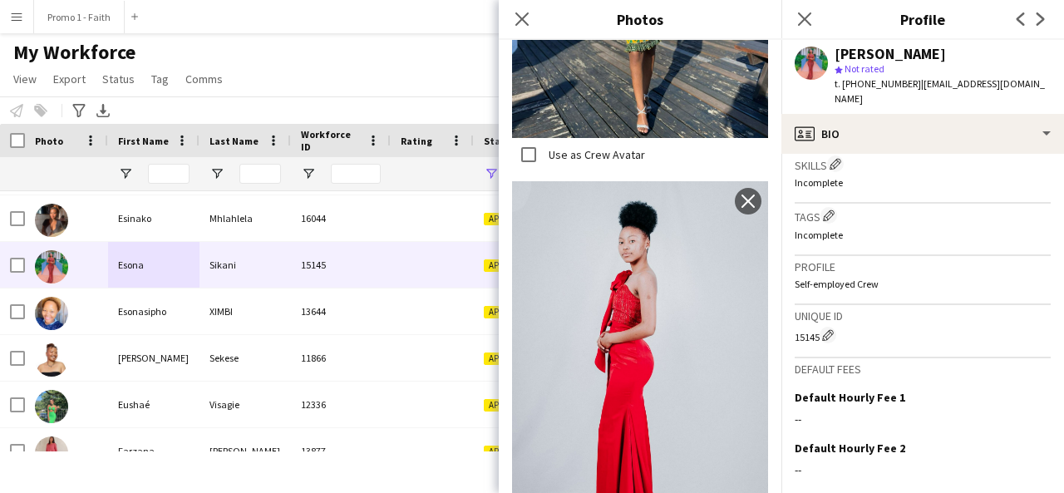
scroll to position [729, 0]
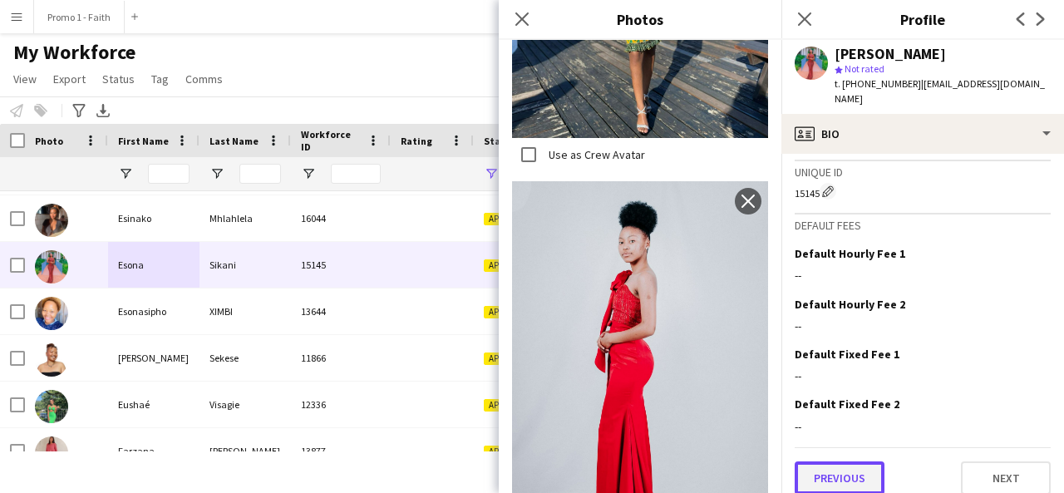
click at [844, 463] on button "Previous" at bounding box center [840, 477] width 90 height 33
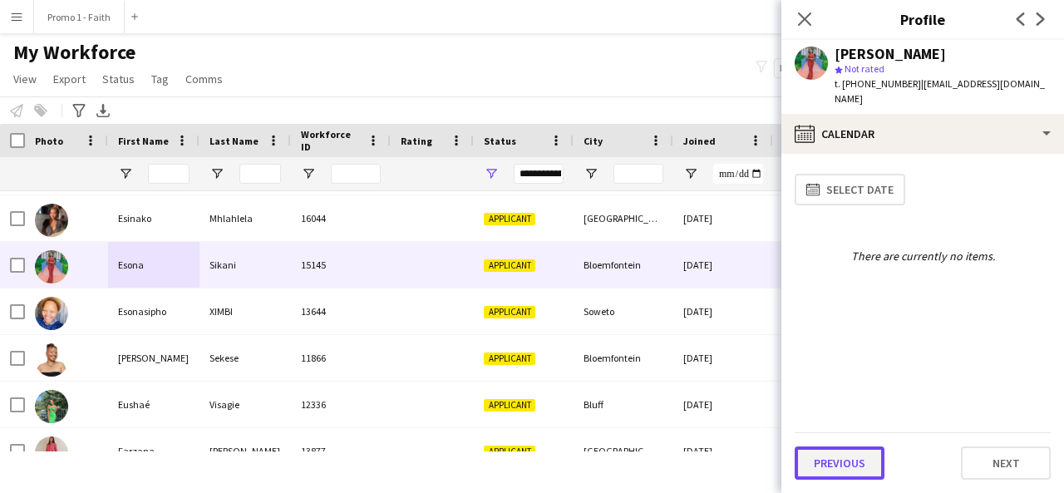
click at [825, 454] on button "Previous" at bounding box center [840, 462] width 90 height 33
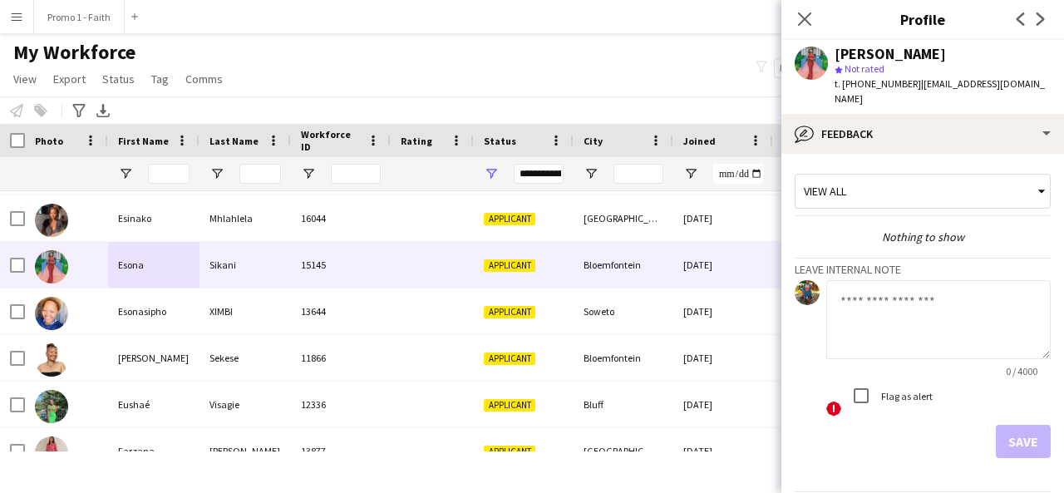
scroll to position [44, 0]
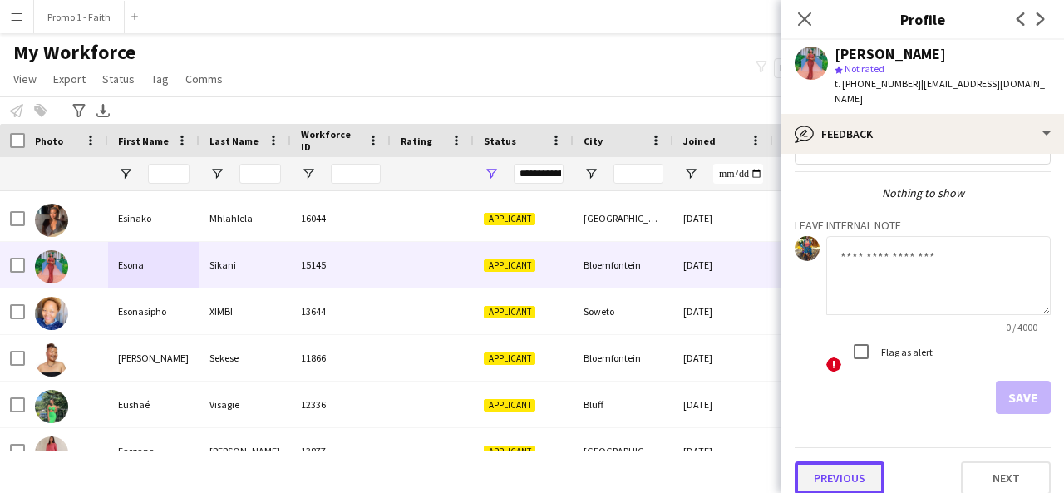
click at [829, 461] on button "Previous" at bounding box center [840, 477] width 90 height 33
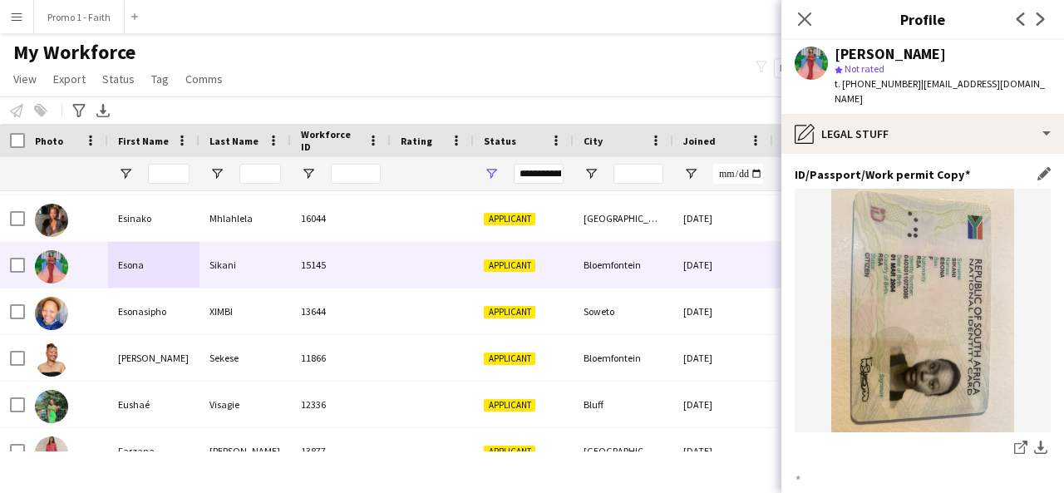
scroll to position [209, 0]
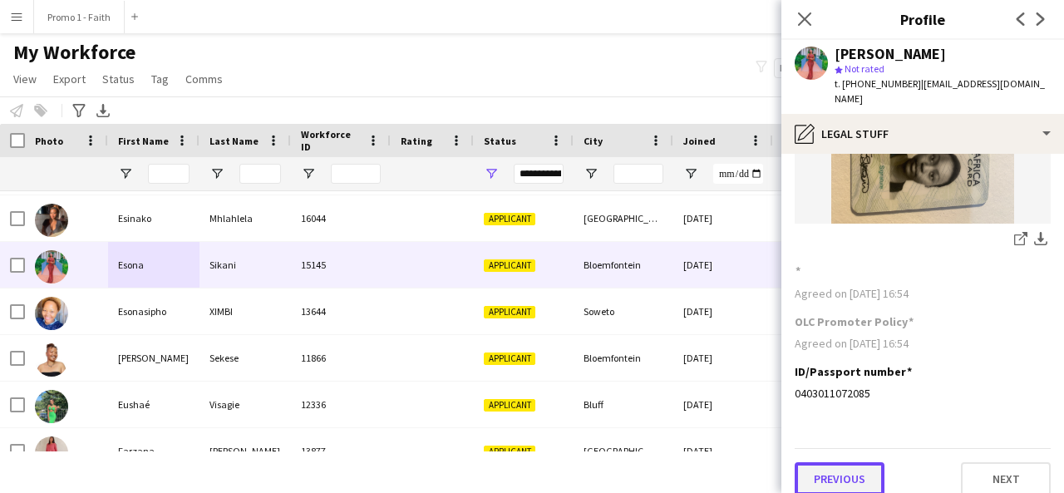
click at [831, 471] on button "Previous" at bounding box center [840, 478] width 90 height 33
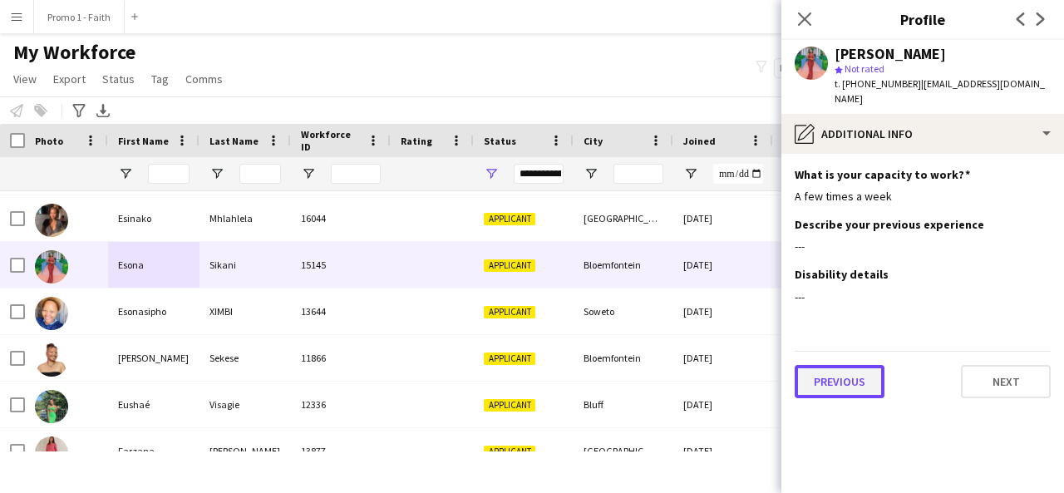
click at [845, 367] on button "Previous" at bounding box center [840, 381] width 90 height 33
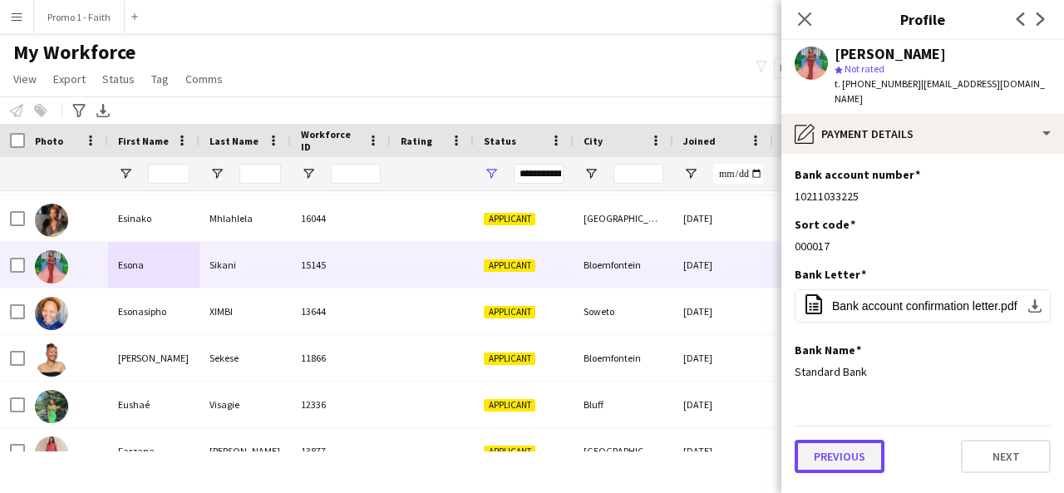
click at [831, 446] on button "Previous" at bounding box center [840, 456] width 90 height 33
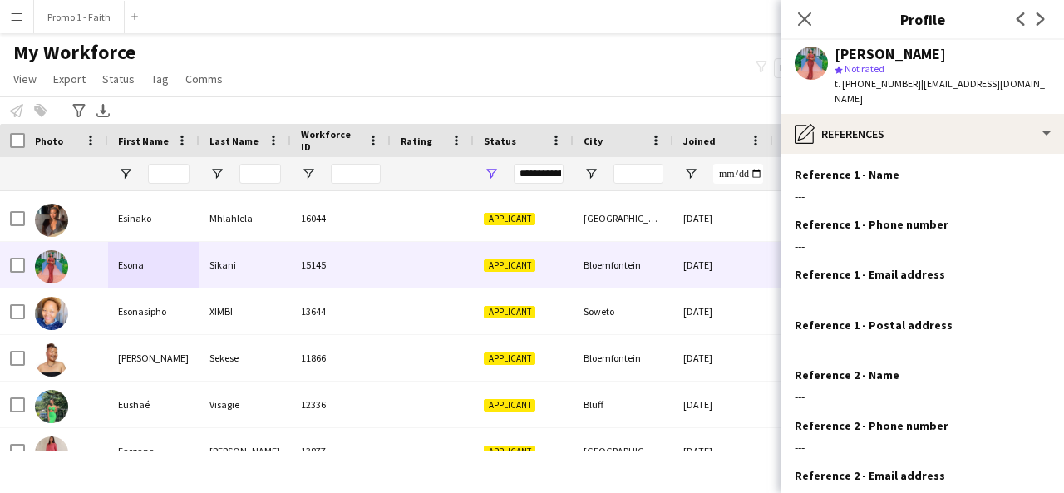
scroll to position [154, 0]
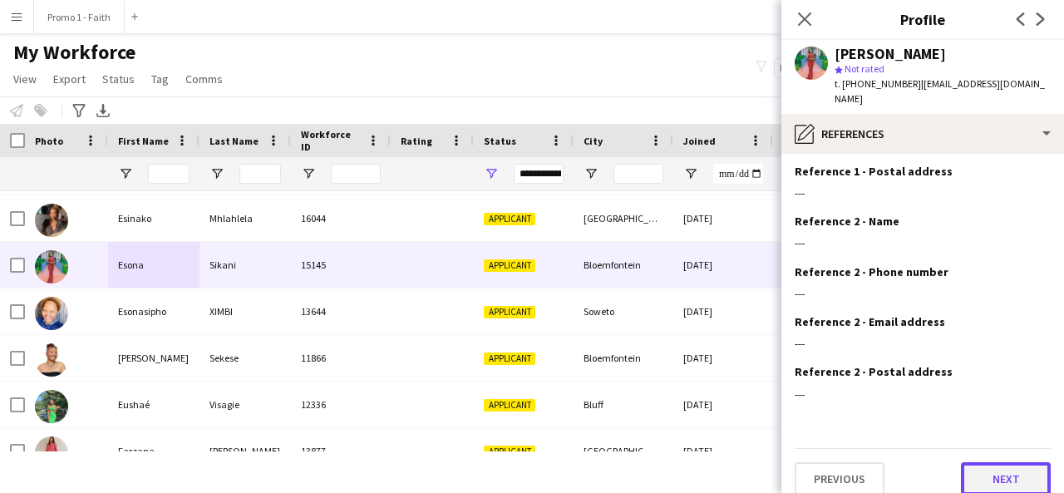
click at [989, 462] on button "Next" at bounding box center [1006, 478] width 90 height 33
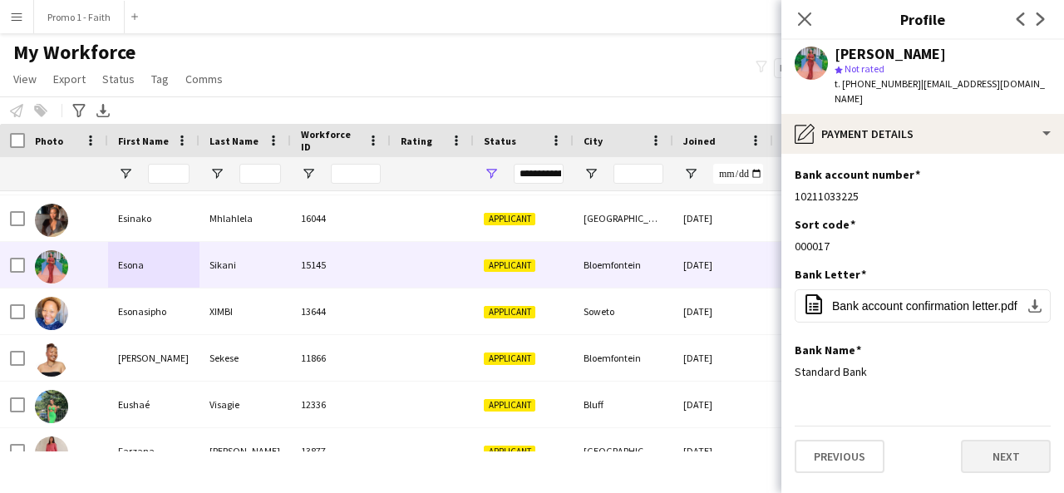
scroll to position [0, 0]
click at [1036, 217] on div "Sort code Edit this field" at bounding box center [923, 224] width 256 height 15
click at [1039, 217] on app-icon "Edit this field" at bounding box center [1044, 223] width 13 height 13
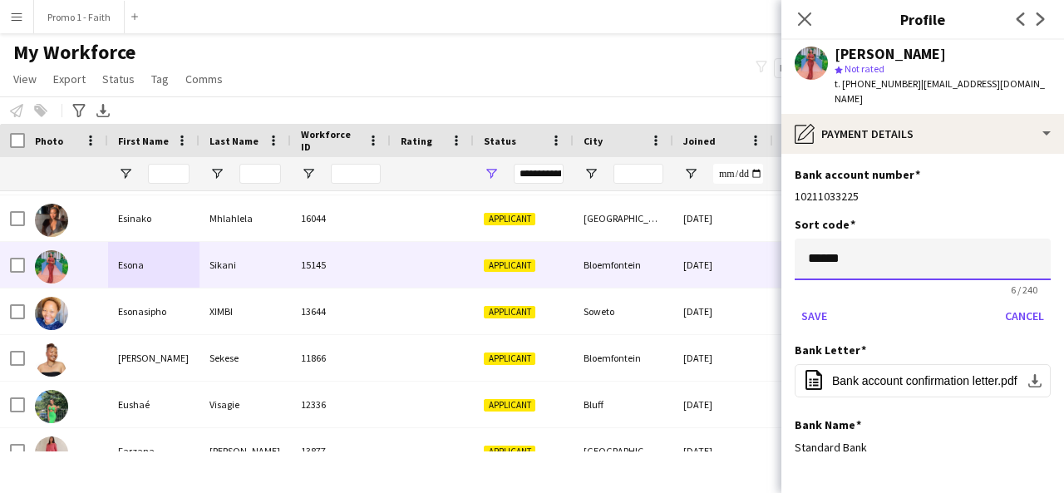
click at [925, 246] on input "******" at bounding box center [923, 260] width 256 height 42
type input "*"
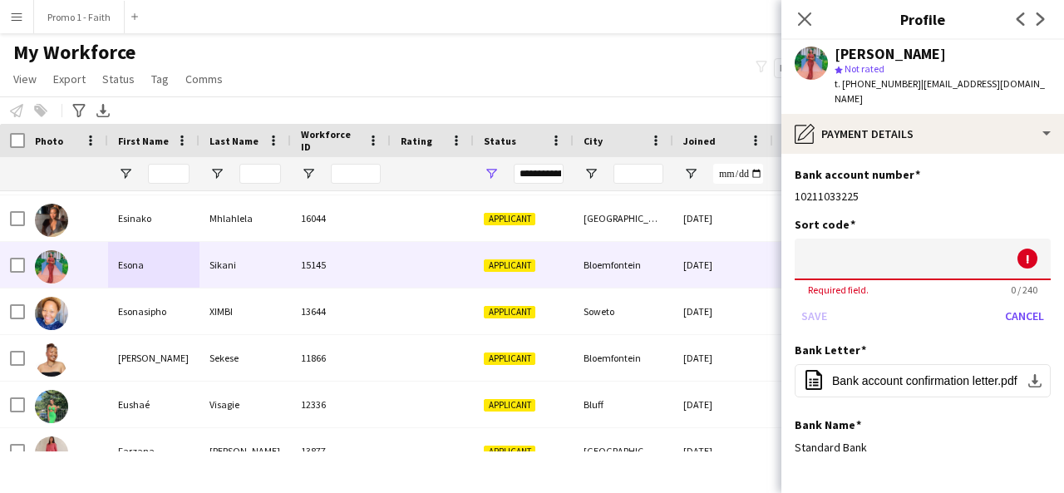
paste input "******"
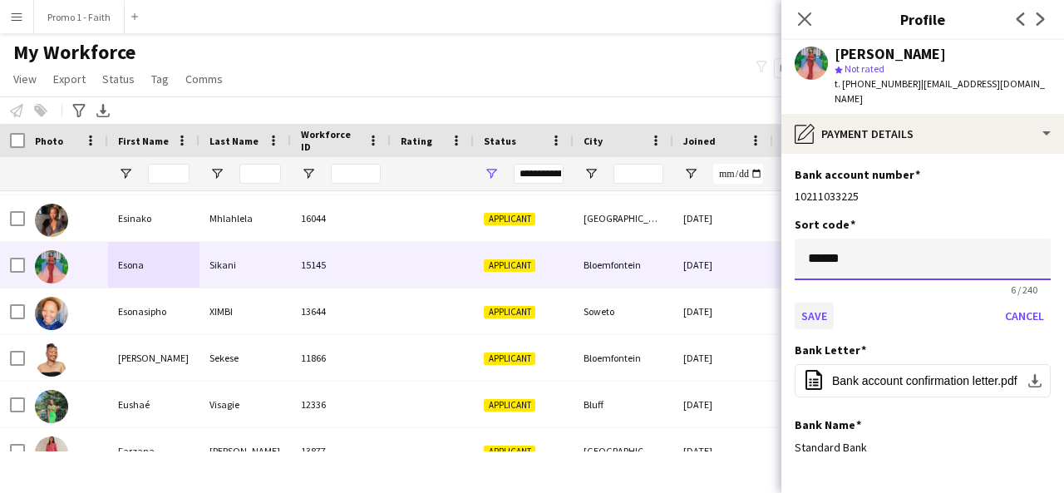
type input "******"
click at [817, 303] on button "Save" at bounding box center [814, 316] width 39 height 27
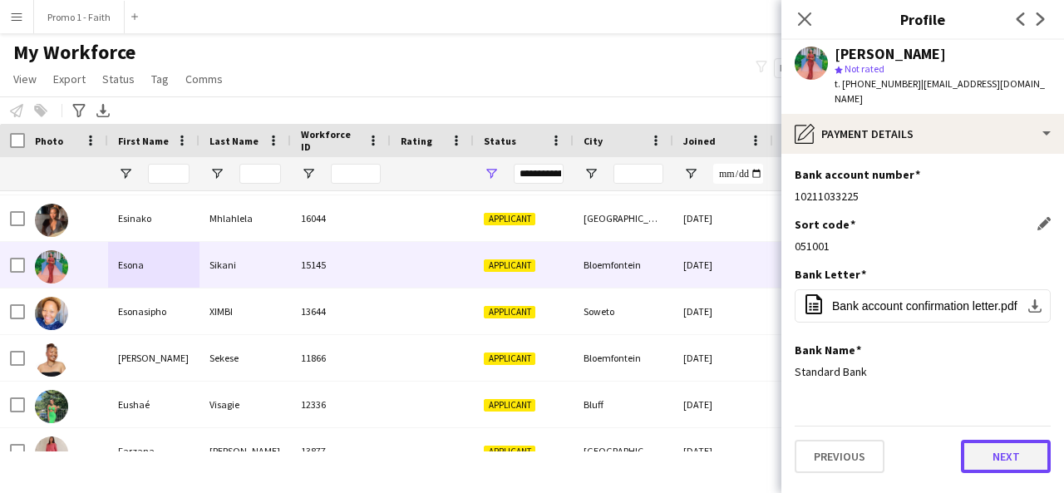
click at [984, 445] on button "Next" at bounding box center [1006, 456] width 90 height 33
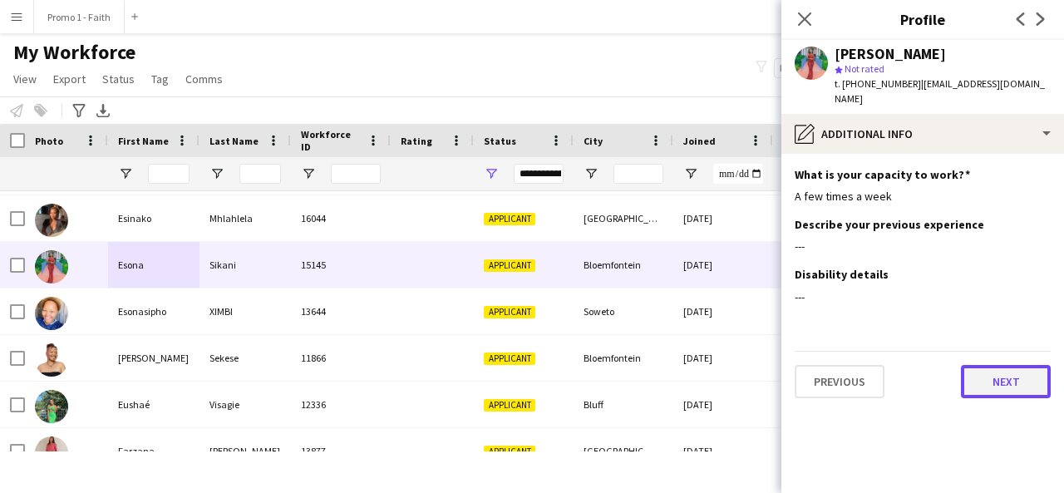
click at [1001, 374] on button "Next" at bounding box center [1006, 381] width 90 height 33
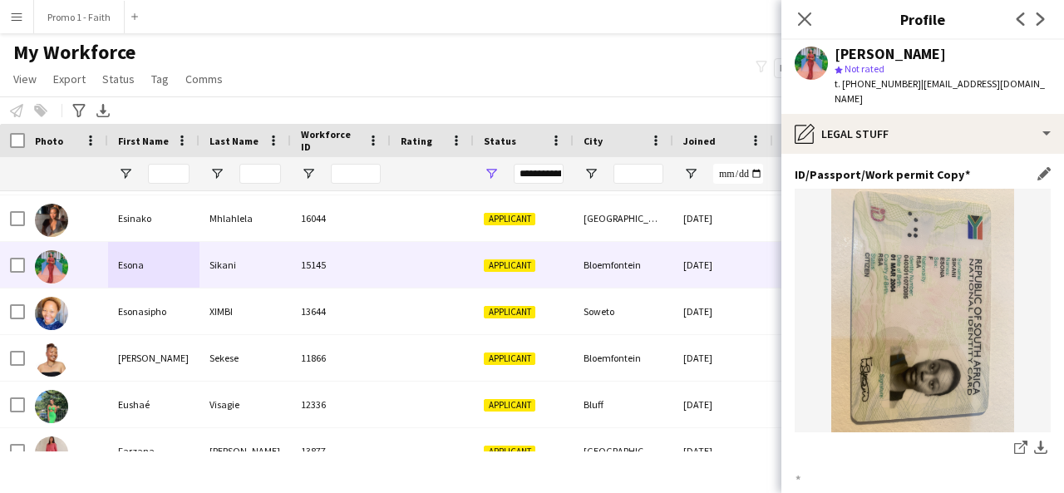
click at [993, 387] on img at bounding box center [923, 311] width 256 height 244
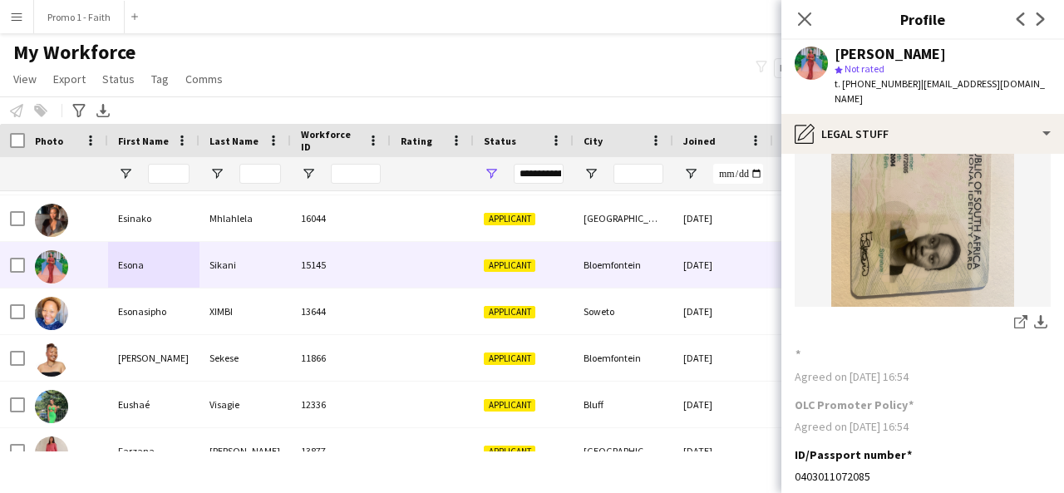
scroll to position [209, 0]
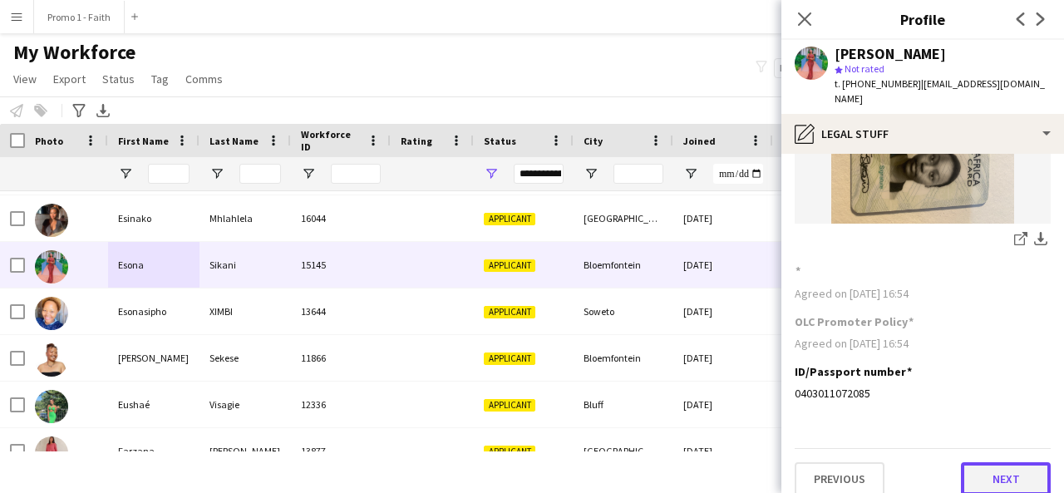
click at [989, 462] on button "Next" at bounding box center [1006, 478] width 90 height 33
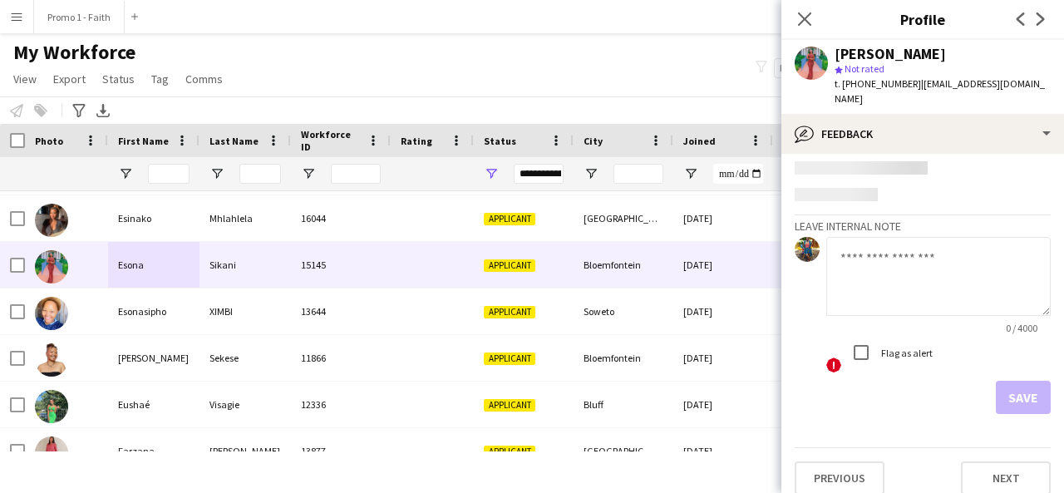
scroll to position [44, 0]
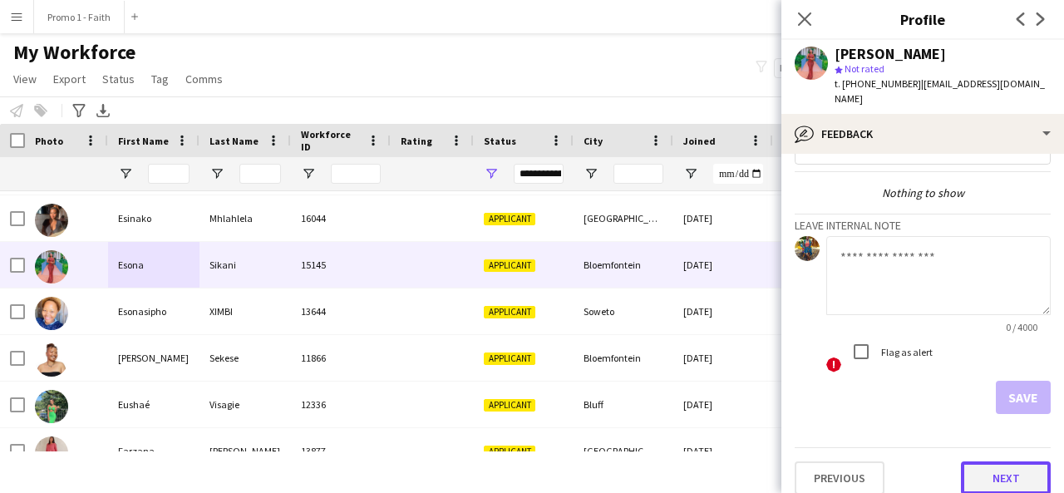
click at [989, 461] on button "Next" at bounding box center [1006, 477] width 90 height 33
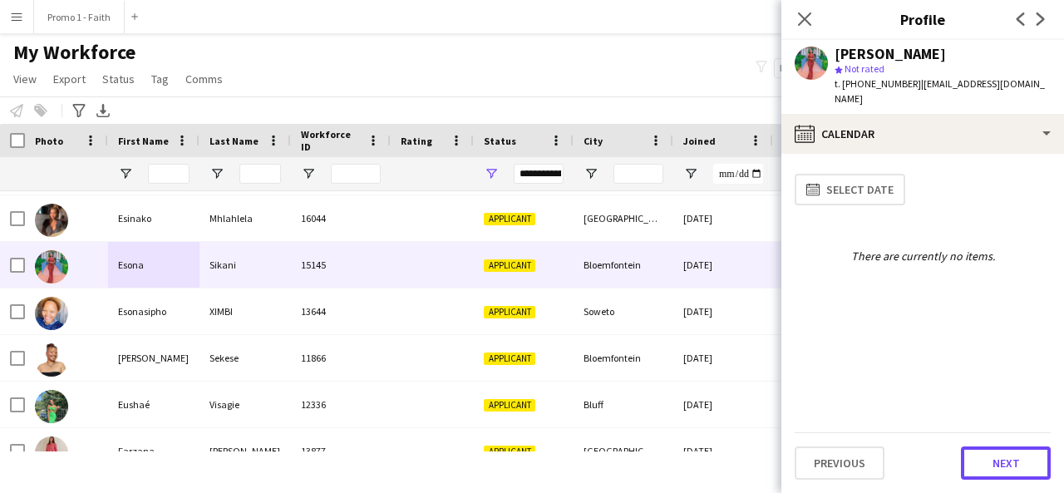
click at [989, 460] on button "Next" at bounding box center [1006, 462] width 90 height 33
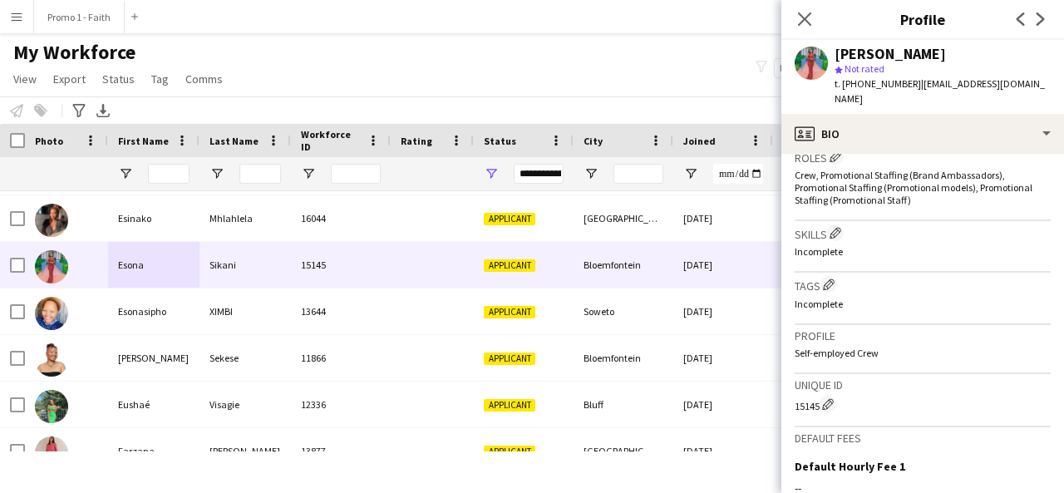
scroll to position [729, 0]
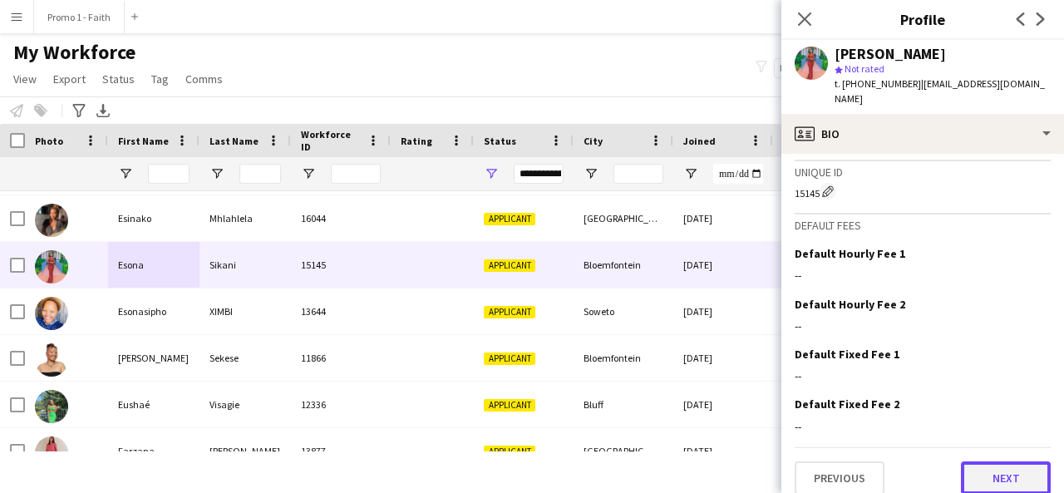
click at [975, 465] on button "Next" at bounding box center [1006, 477] width 90 height 33
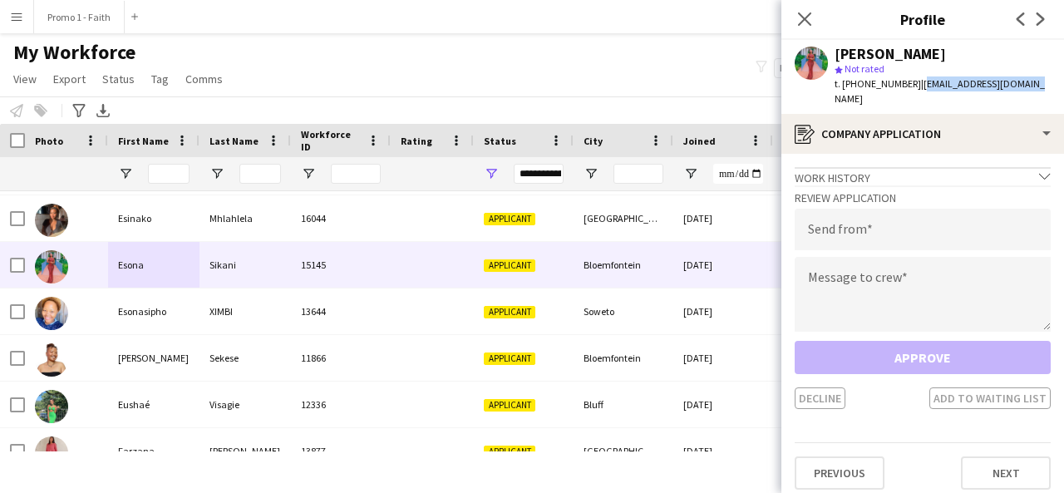
drag, startPoint x: 908, startPoint y: 83, endPoint x: 1018, endPoint y: 83, distance: 110.6
click at [1018, 83] on div "[PERSON_NAME] star Not rated t. [PHONE_NUMBER] | [EMAIL_ADDRESS][DOMAIN_NAME]" at bounding box center [923, 77] width 283 height 74
copy span "[EMAIL_ADDRESS][DOMAIN_NAME]"
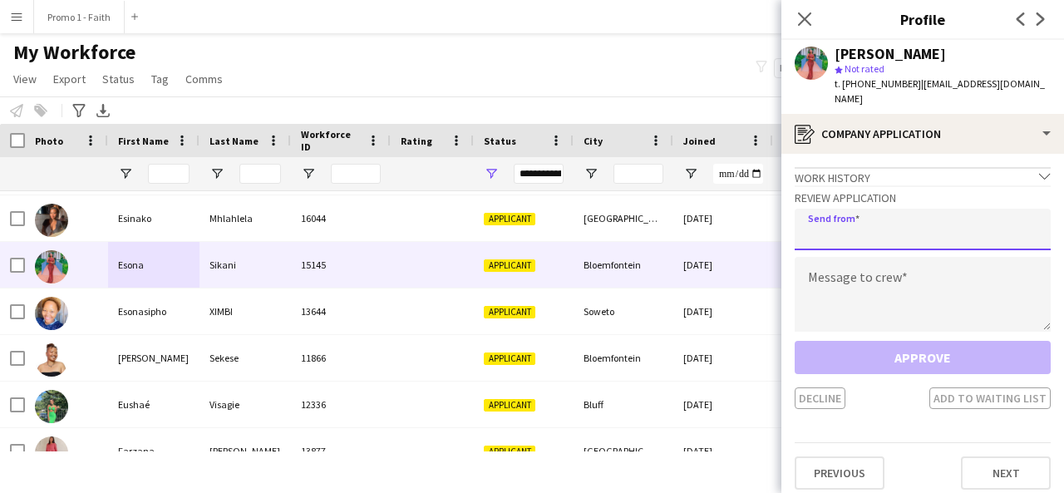
click at [915, 214] on input "email" at bounding box center [923, 230] width 256 height 42
paste input "**********"
type input "**********"
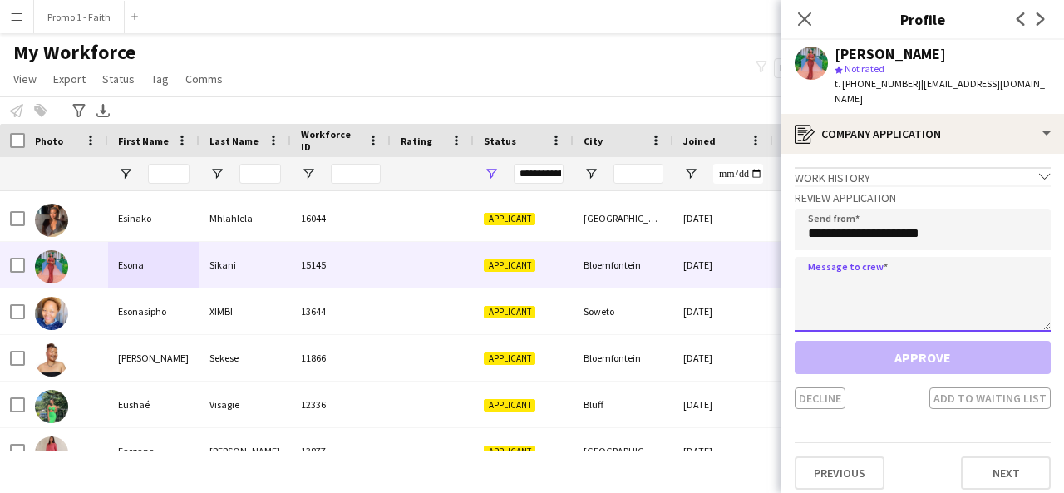
click at [901, 280] on textarea at bounding box center [923, 294] width 256 height 75
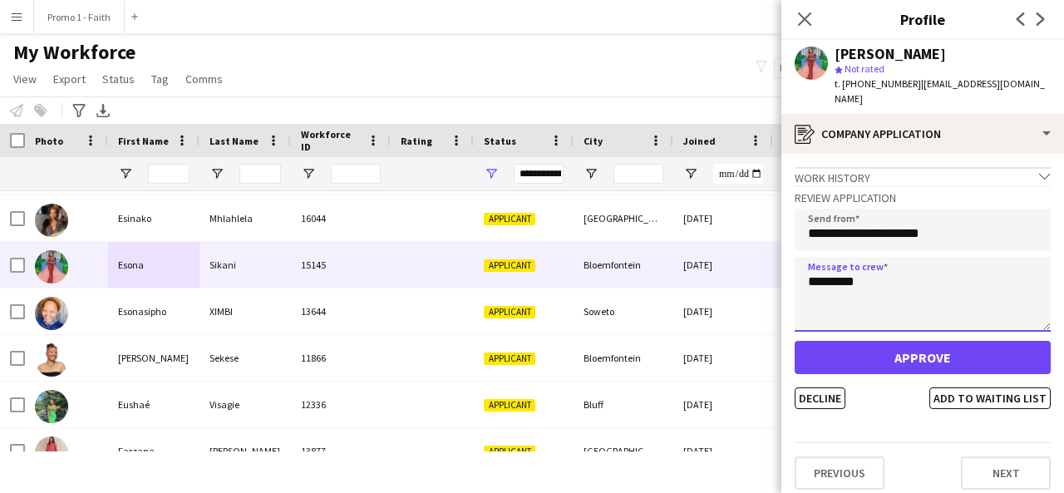
type textarea "*********"
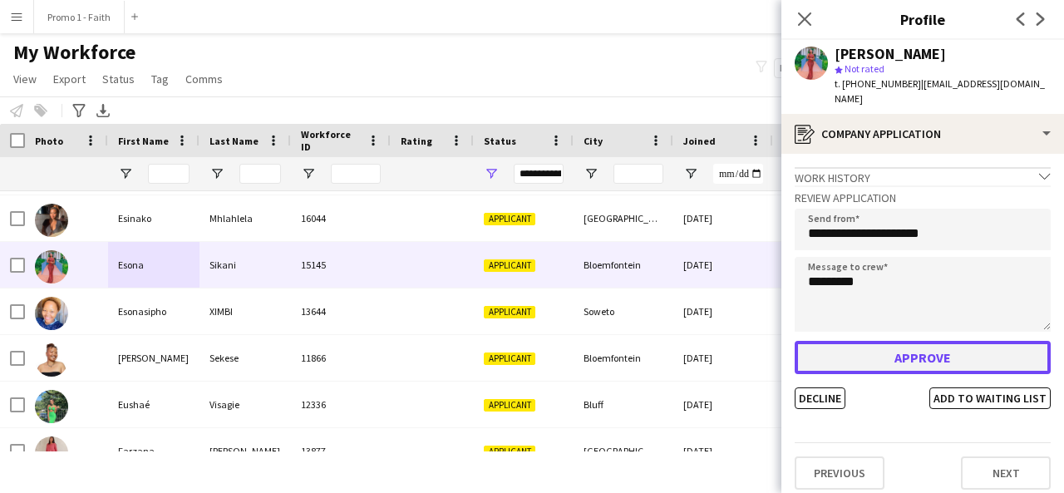
click at [895, 350] on button "Approve" at bounding box center [923, 357] width 256 height 33
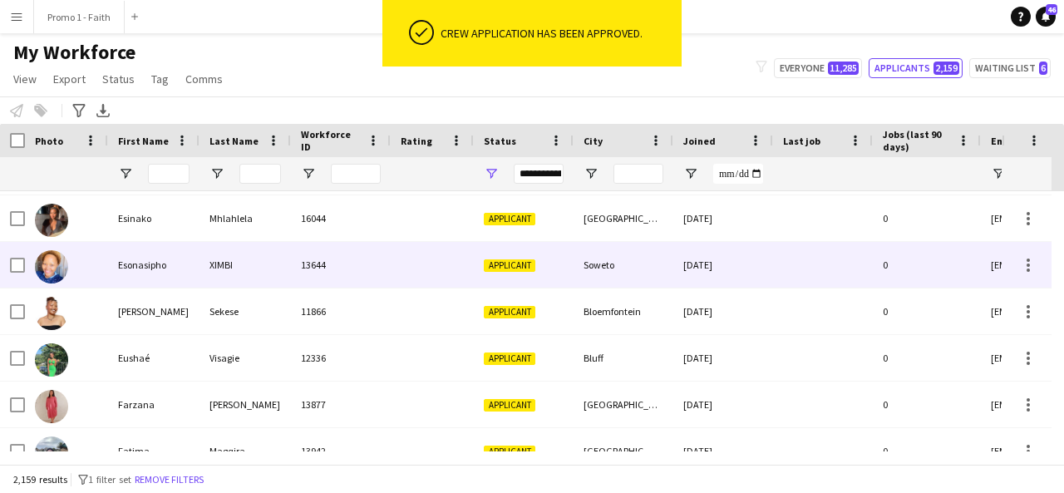
click at [168, 264] on div "Esonasipho" at bounding box center [153, 265] width 91 height 46
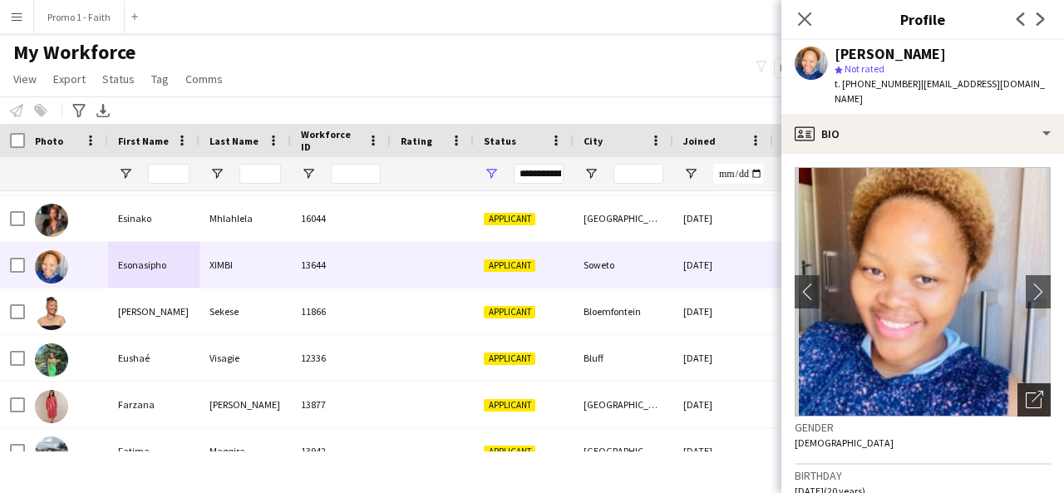
click at [1026, 391] on icon "Open photos pop-in" at bounding box center [1034, 399] width 17 height 17
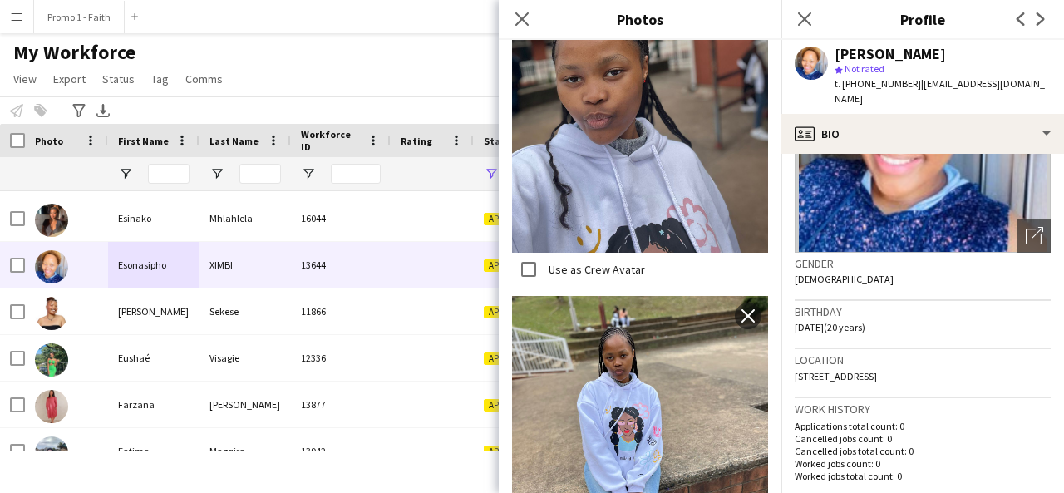
scroll to position [1097, 0]
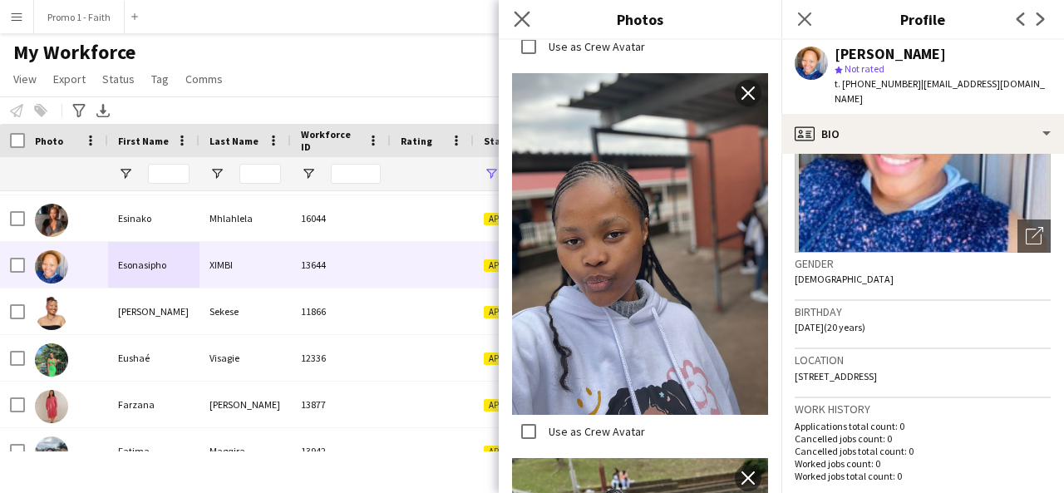
click at [521, 10] on app-icon "Close pop-in" at bounding box center [522, 19] width 24 height 24
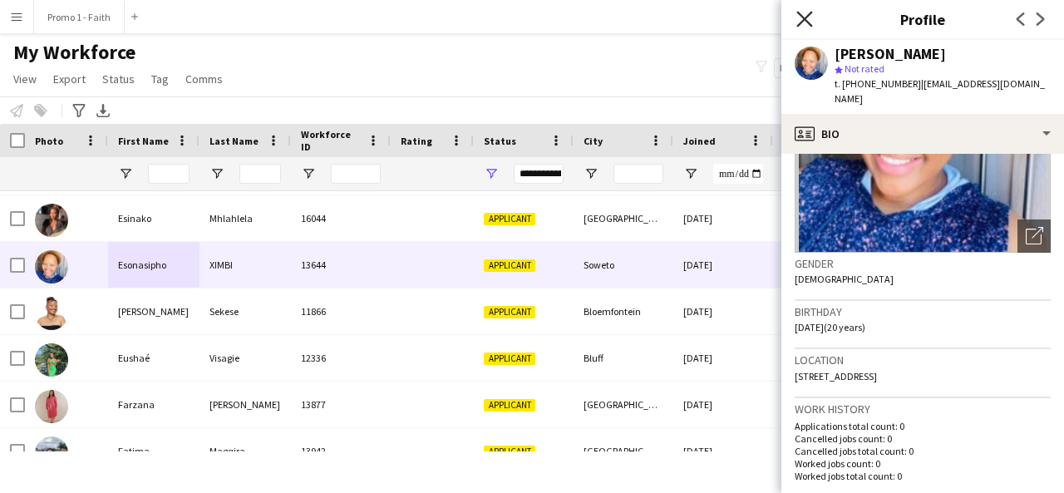
click at [802, 17] on icon at bounding box center [804, 19] width 16 height 16
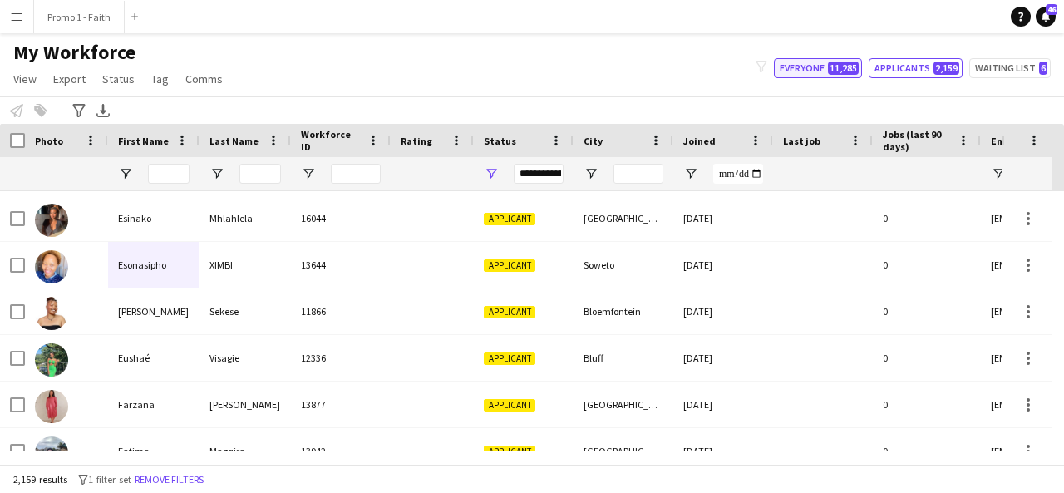
click at [816, 63] on button "Everyone 11,285" at bounding box center [818, 68] width 88 height 20
type input "**********"
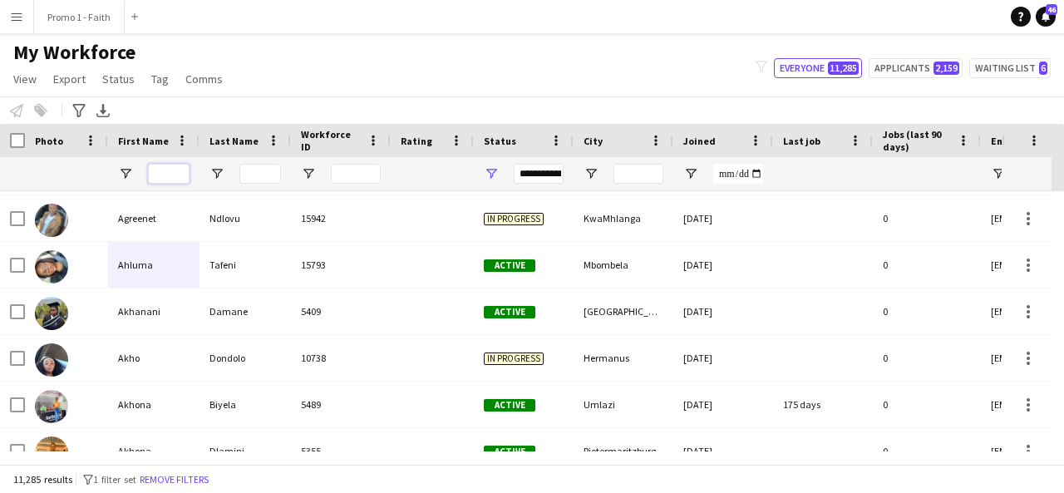
click at [181, 172] on input "First Name Filter Input" at bounding box center [169, 174] width 42 height 20
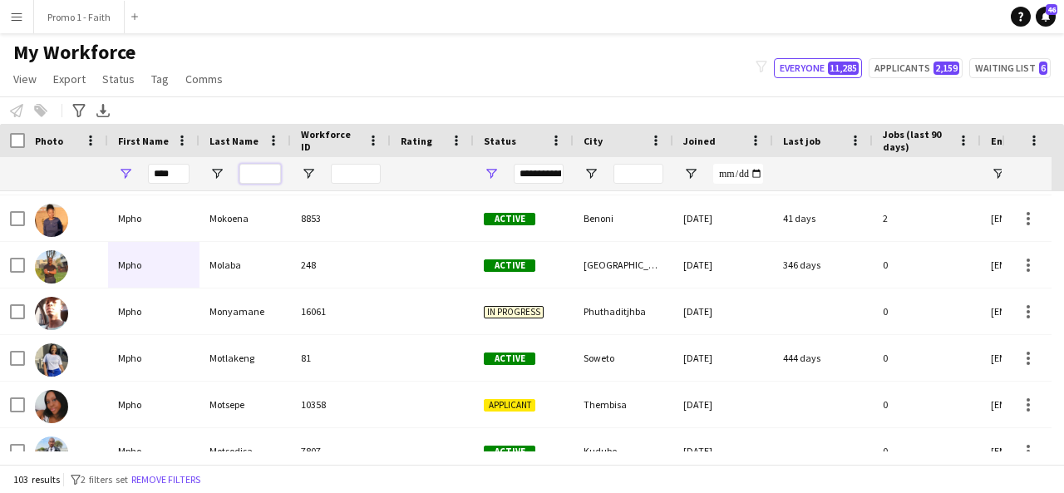
click at [263, 171] on input "Last Name Filter Input" at bounding box center [260, 174] width 42 height 20
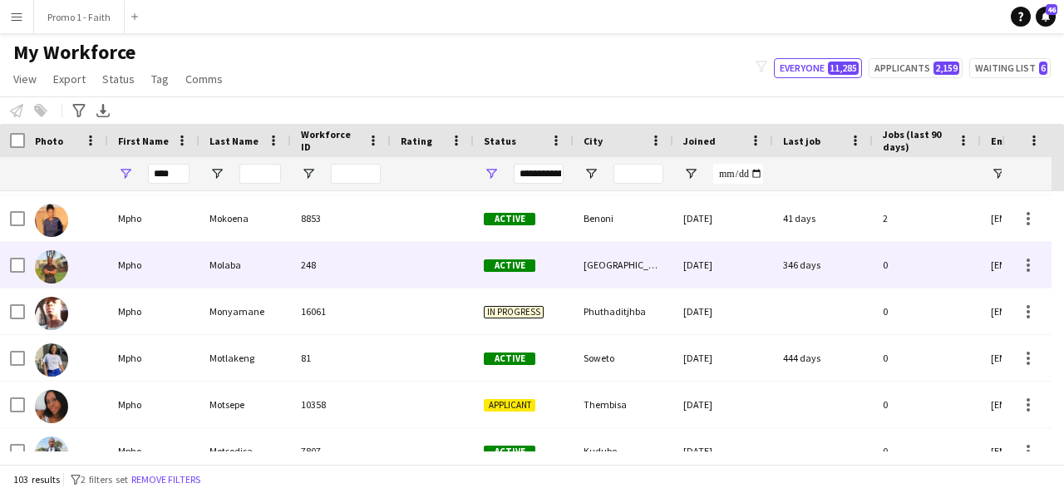
click at [218, 273] on div "Molaba" at bounding box center [245, 265] width 91 height 46
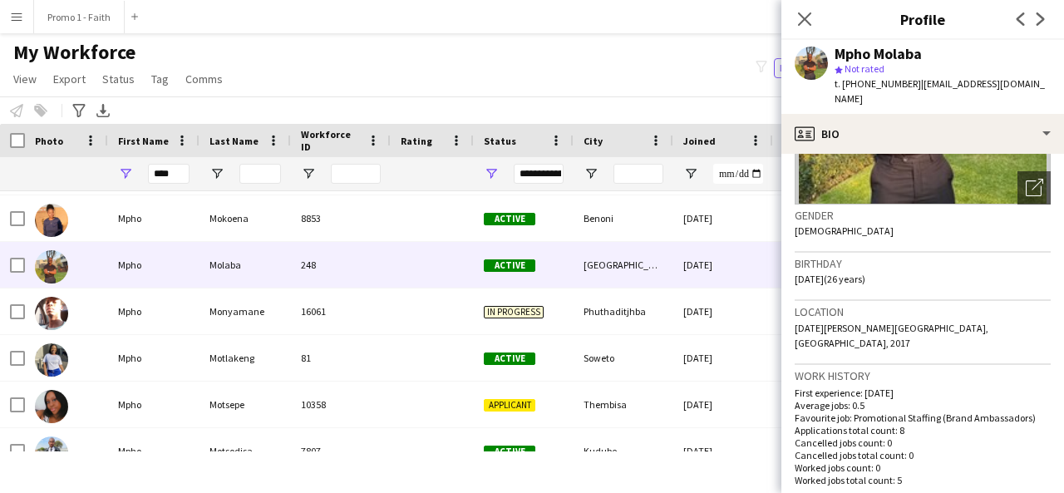
scroll to position [185, 0]
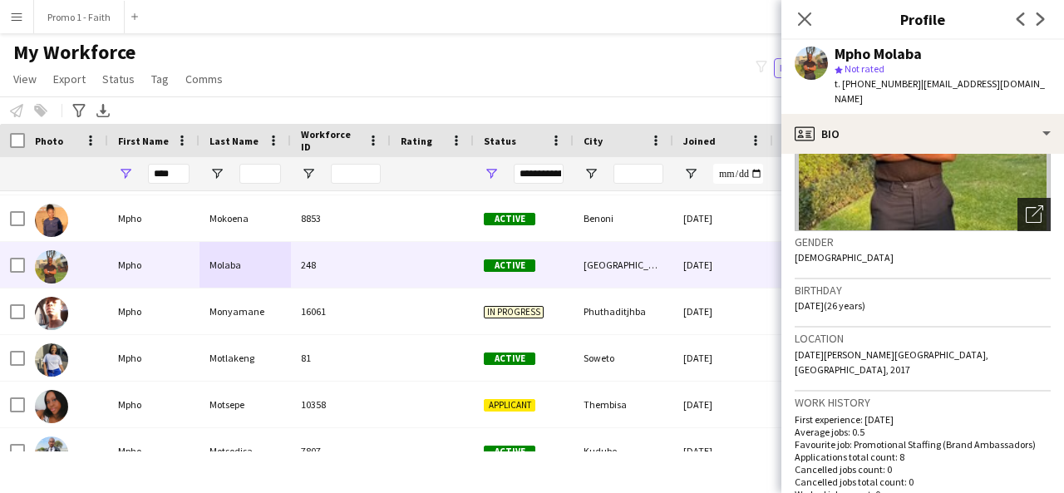
click at [1033, 198] on div "Open photos pop-in" at bounding box center [1034, 214] width 33 height 33
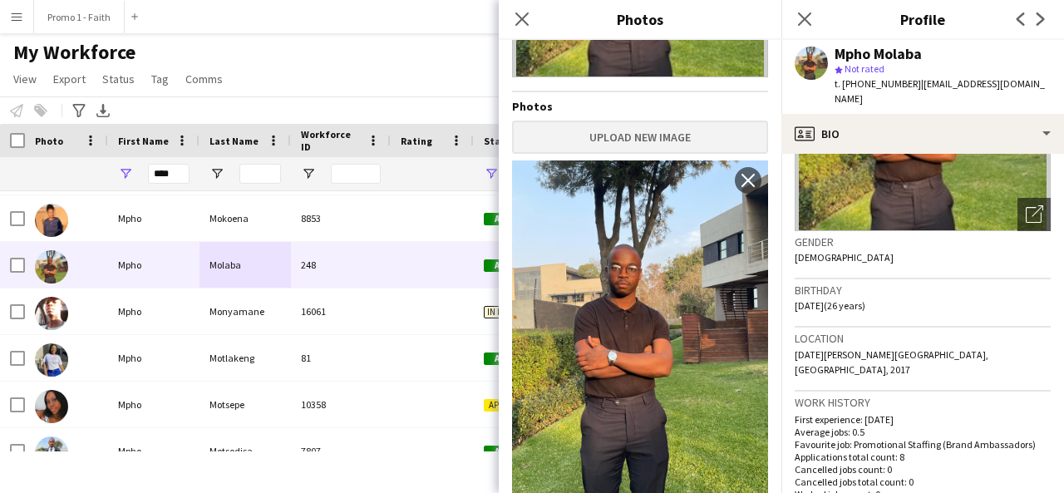
scroll to position [264, 0]
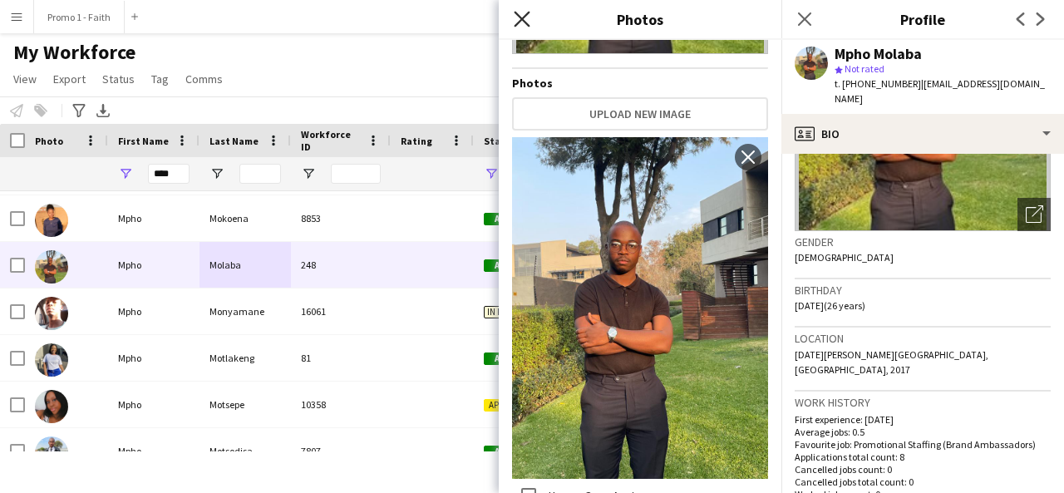
click at [515, 23] on icon "Close pop-in" at bounding box center [522, 19] width 16 height 16
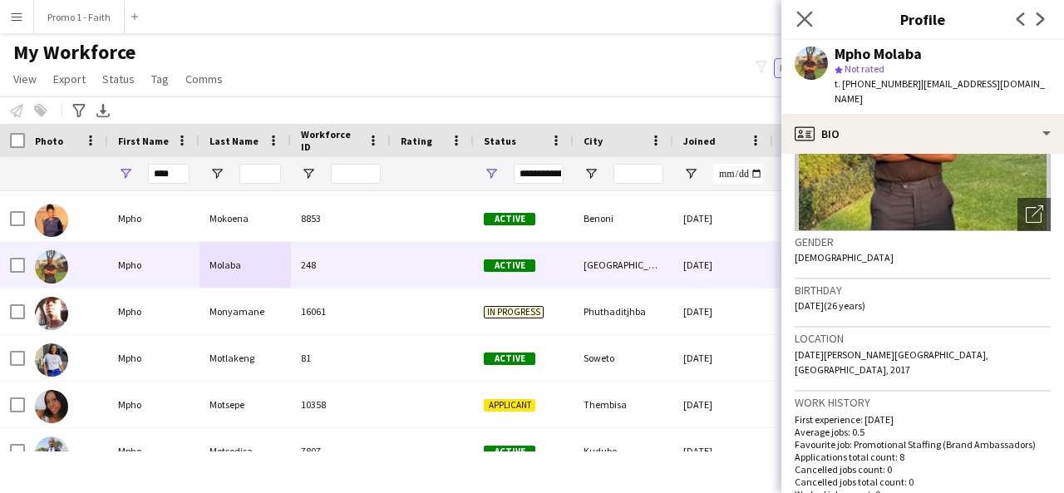
click at [805, 8] on app-icon "Close pop-in" at bounding box center [805, 19] width 24 height 24
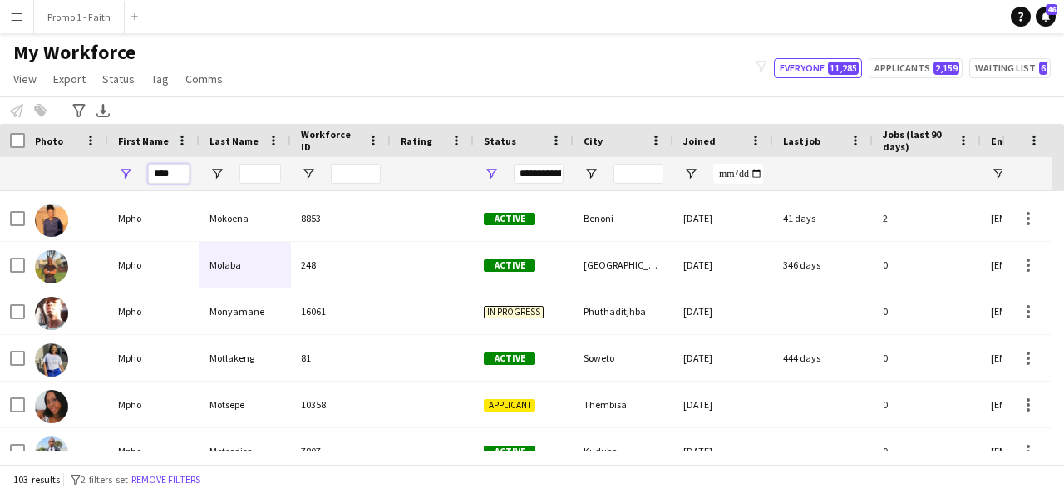
click at [181, 171] on input "****" at bounding box center [169, 174] width 42 height 20
type input "*"
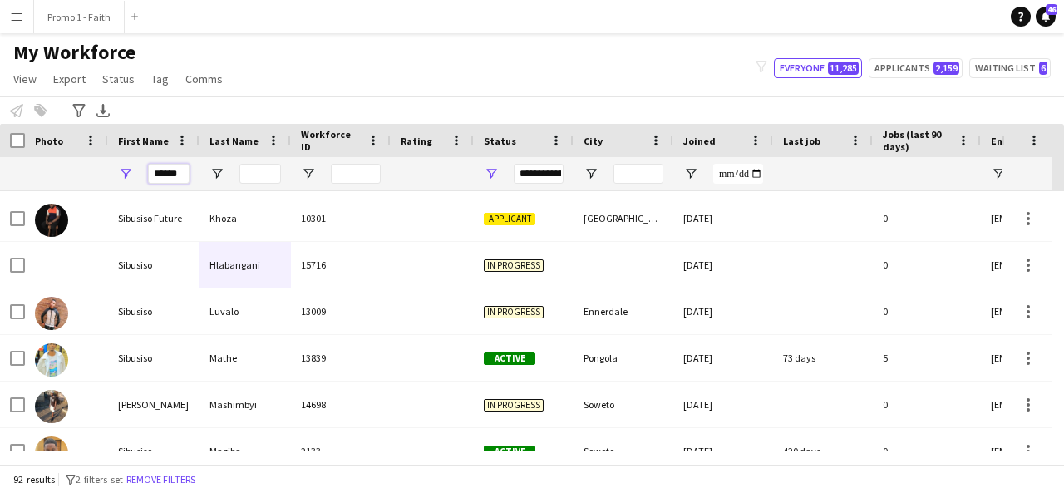
scroll to position [0, 0]
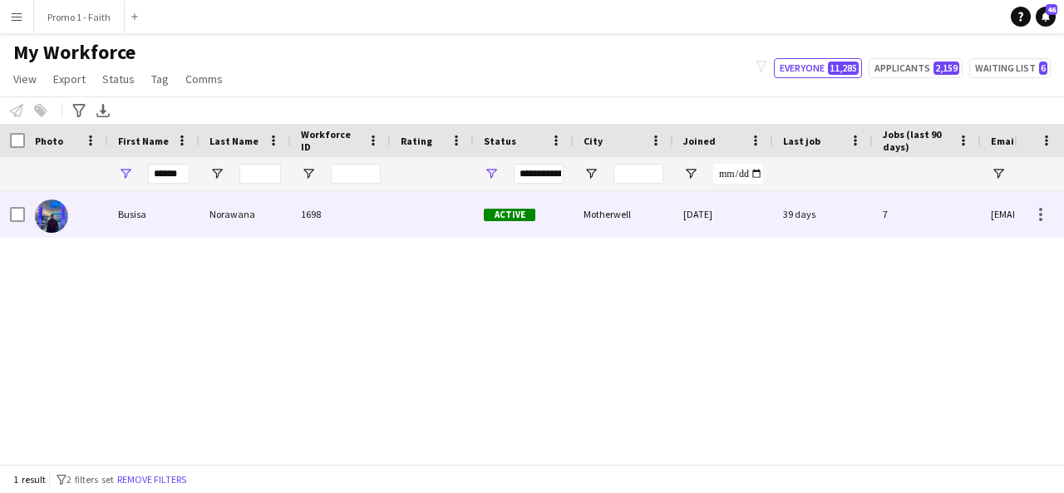
click at [861, 217] on div "39 days" at bounding box center [823, 214] width 100 height 46
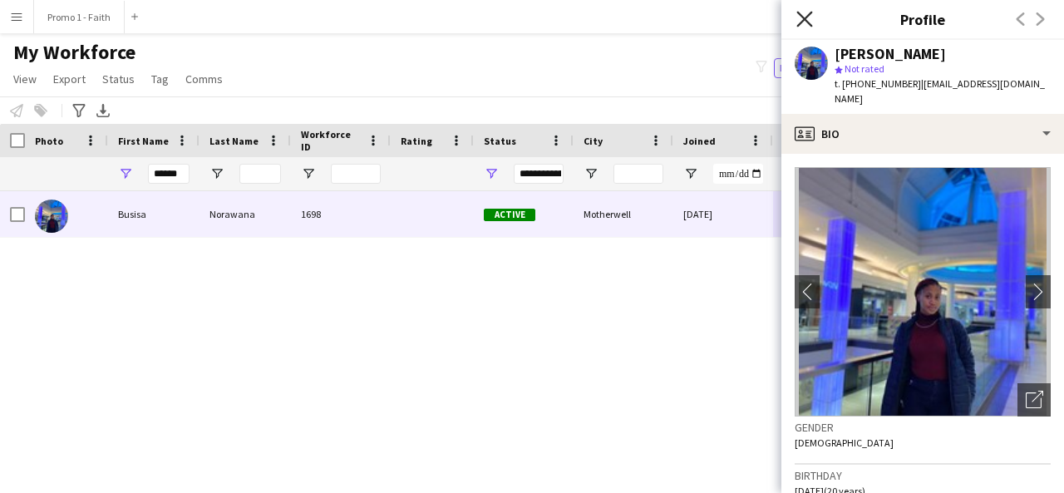
click at [804, 22] on icon "Close pop-in" at bounding box center [804, 19] width 16 height 16
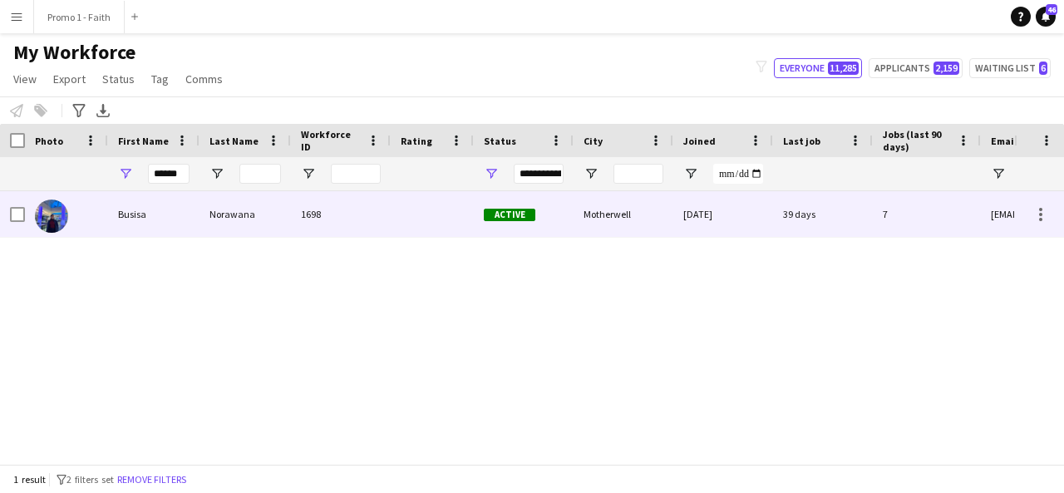
click at [586, 210] on div "Motherwell" at bounding box center [624, 214] width 100 height 46
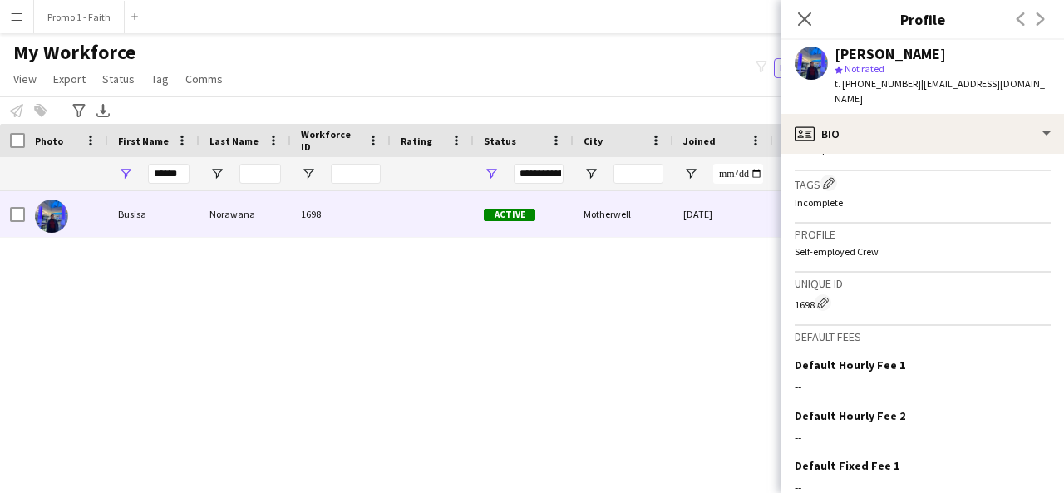
scroll to position [757, 0]
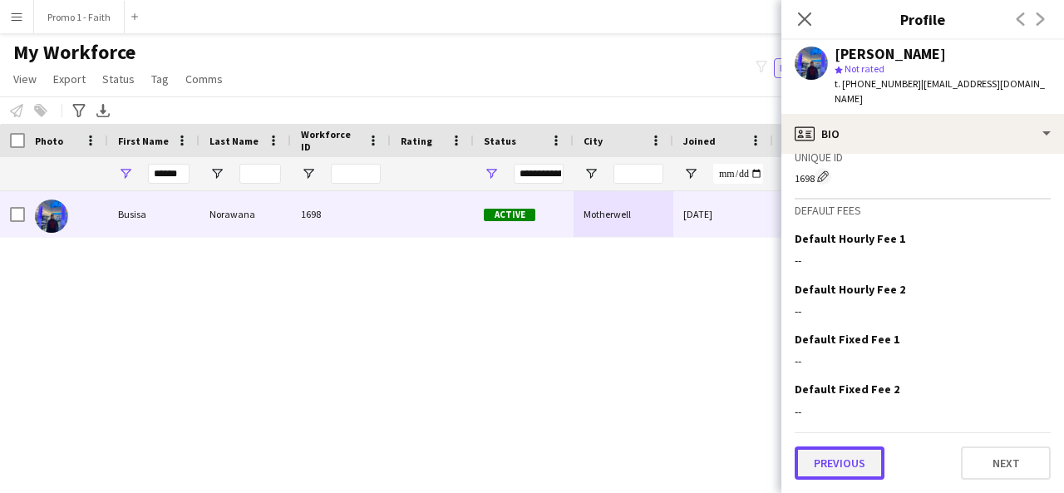
click at [847, 448] on button "Previous" at bounding box center [840, 462] width 90 height 33
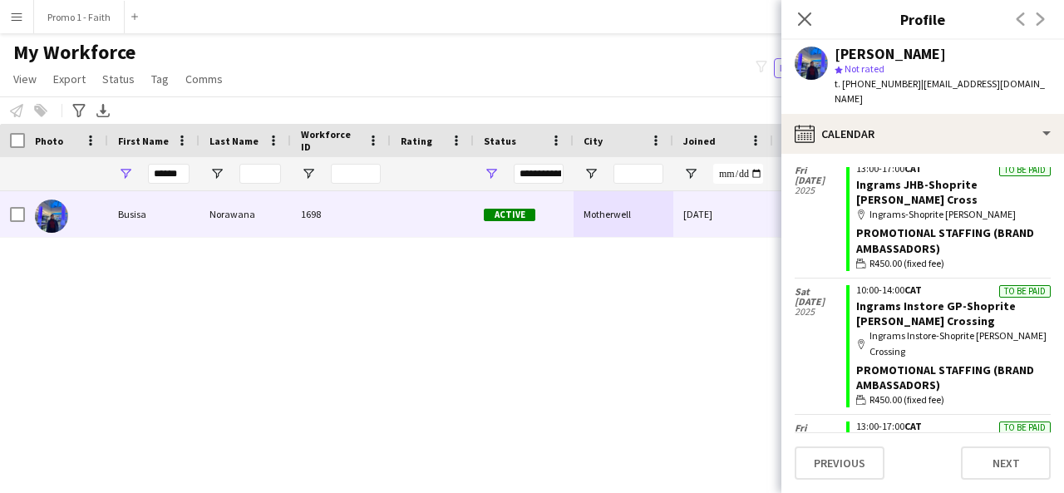
scroll to position [0, 0]
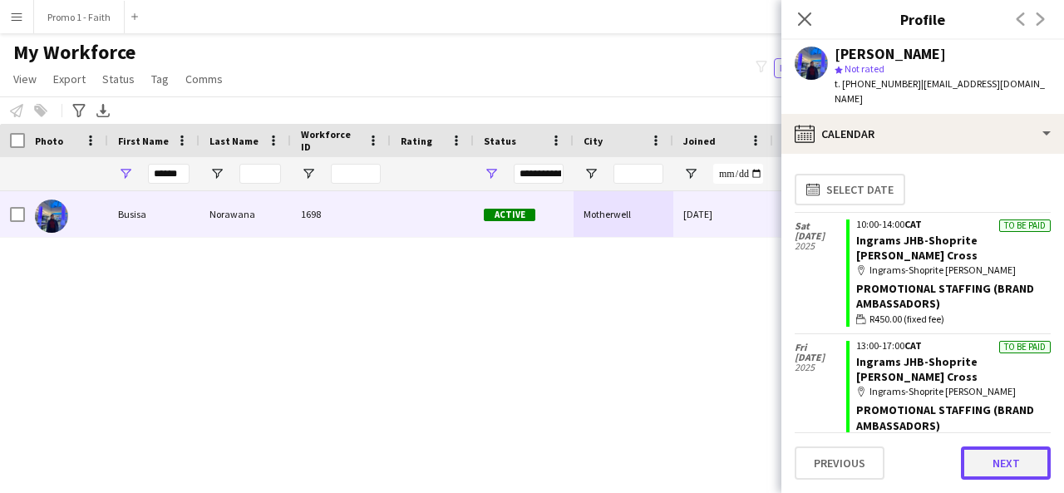
click at [1003, 446] on button "Next" at bounding box center [1006, 462] width 90 height 33
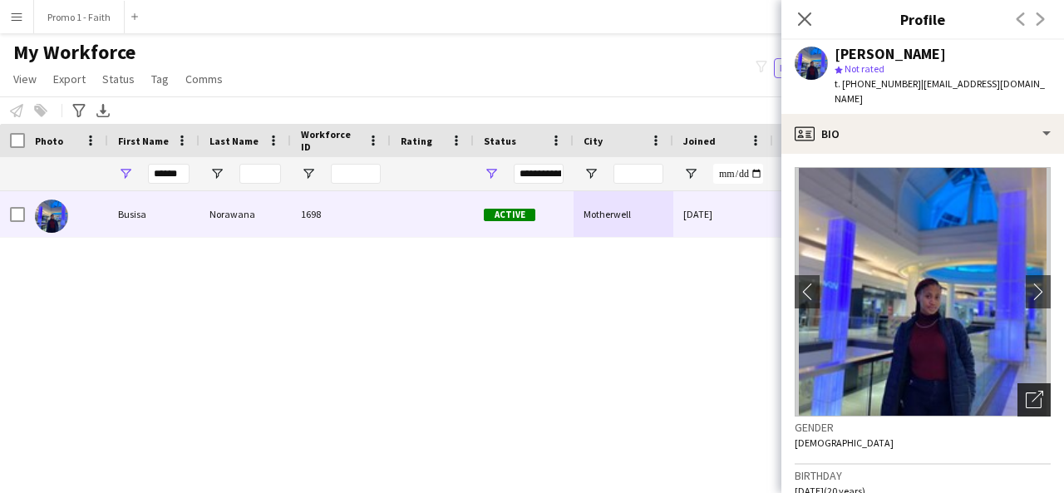
click at [1026, 391] on icon "Open photos pop-in" at bounding box center [1034, 399] width 17 height 17
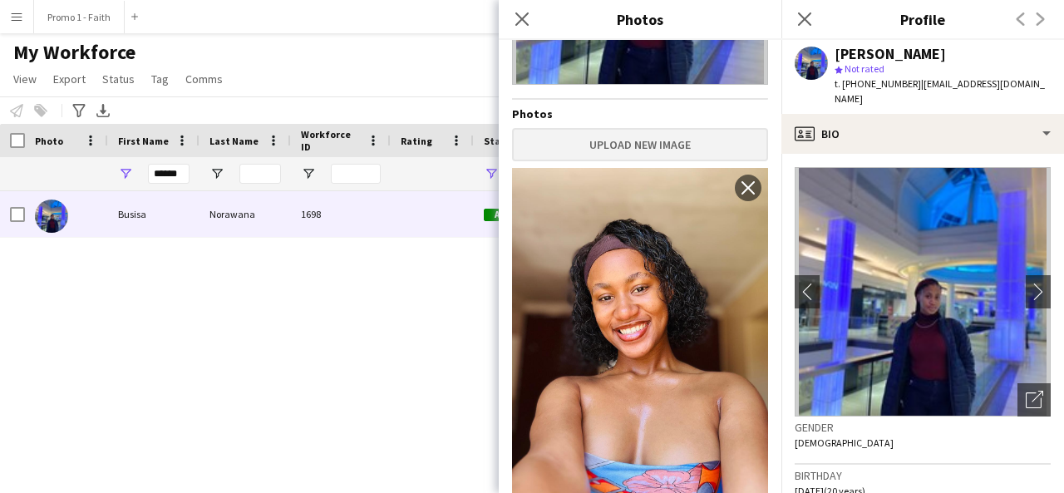
scroll to position [234, 0]
click at [338, 90] on div "My Workforce View Views Default view Applicants New view Update view Delete vie…" at bounding box center [532, 68] width 1064 height 57
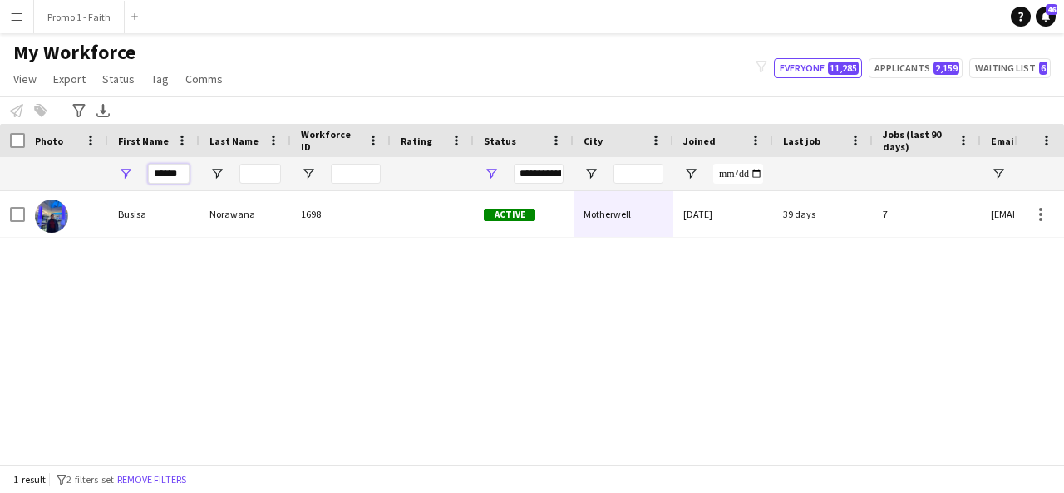
click at [185, 177] on input "******" at bounding box center [169, 174] width 42 height 20
type input "*"
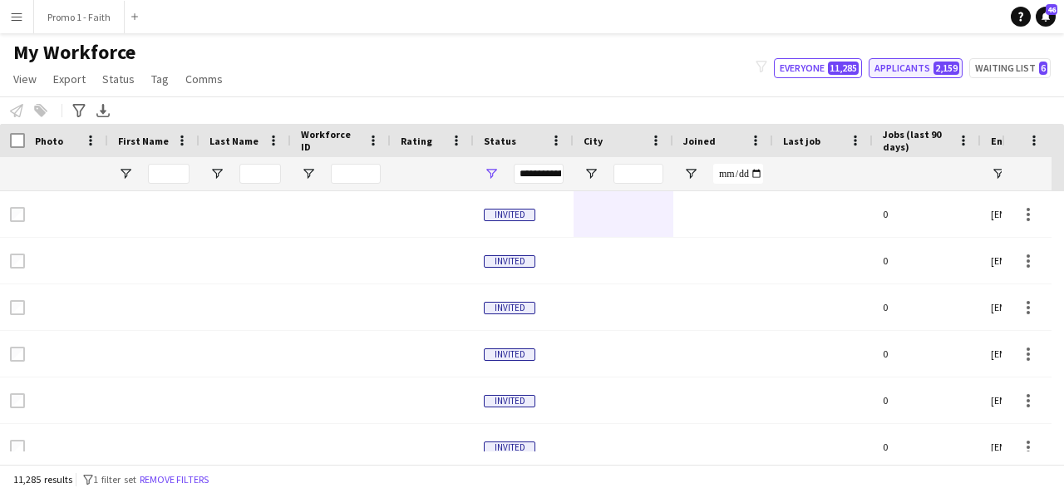
click at [884, 67] on button "Applicants 2,159" at bounding box center [916, 68] width 94 height 20
type input "**********"
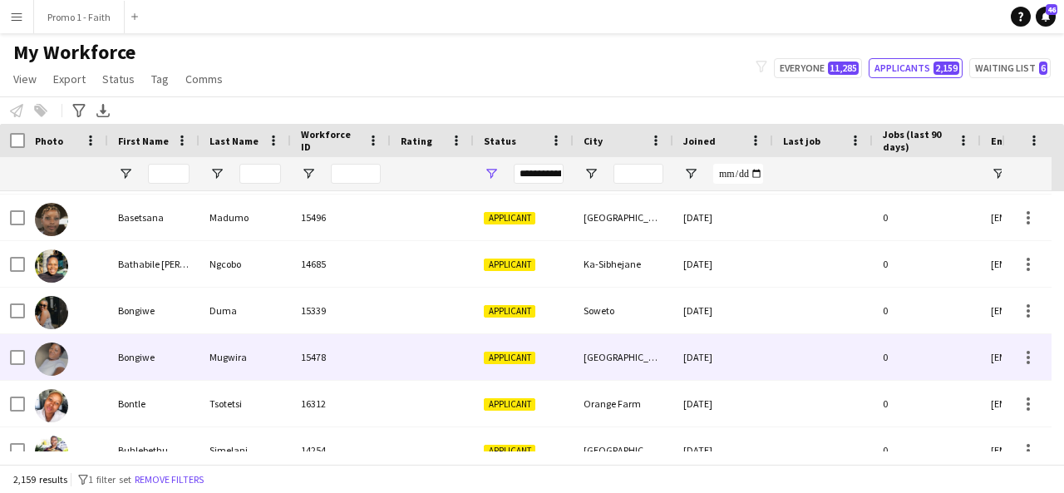
scroll to position [934, 0]
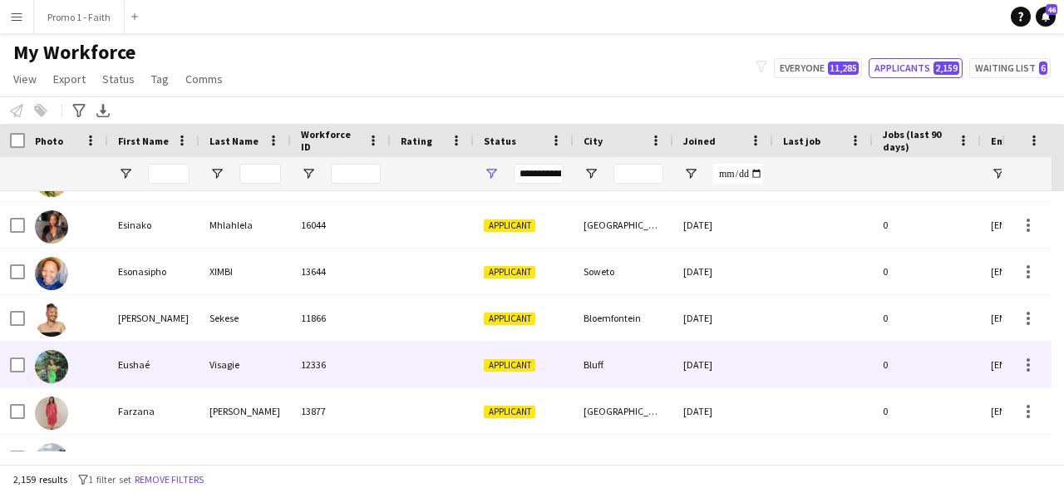
click at [210, 366] on div "Visagie" at bounding box center [245, 365] width 91 height 46
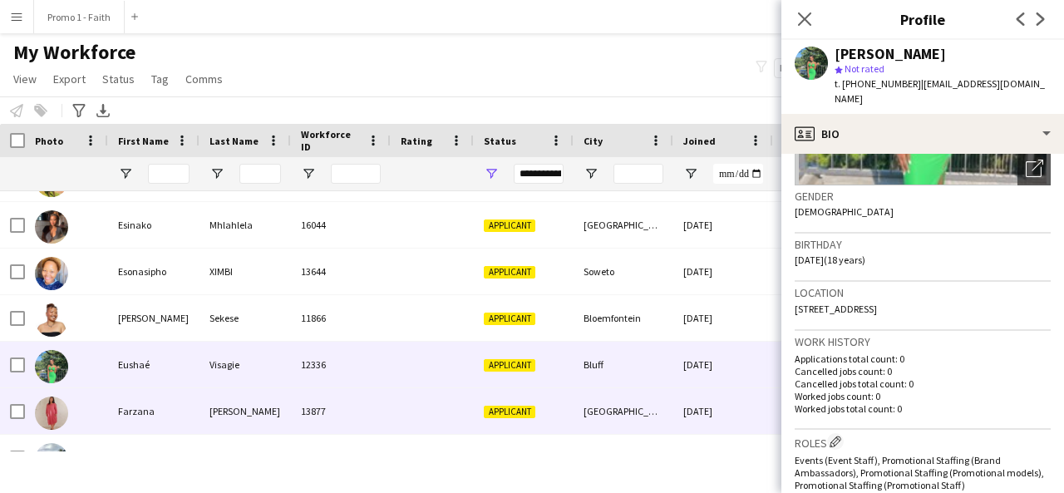
click at [428, 416] on div at bounding box center [432, 411] width 83 height 46
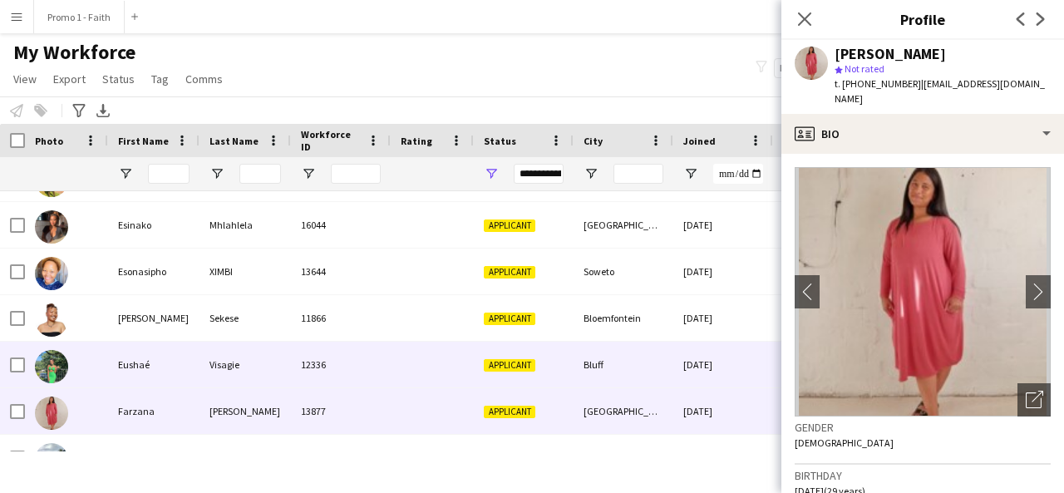
click at [672, 378] on div "Bluff" at bounding box center [624, 365] width 100 height 46
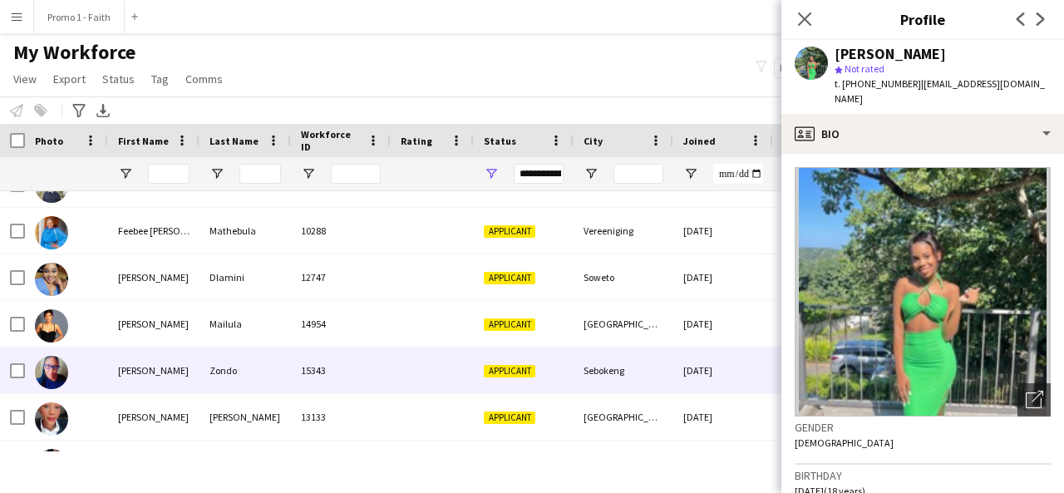
scroll to position [3197, 0]
click at [215, 352] on div "Zondo" at bounding box center [245, 370] width 91 height 46
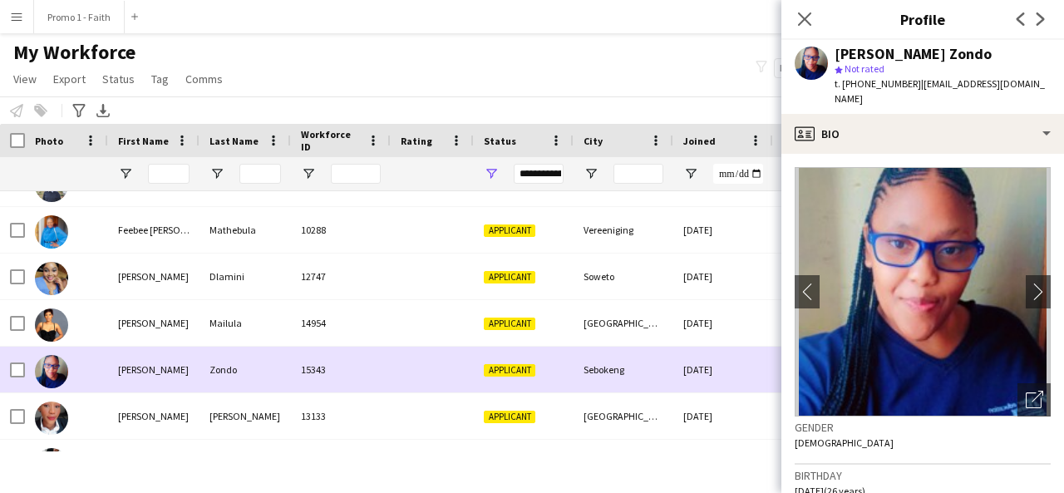
click at [215, 352] on div "Zondo" at bounding box center [245, 370] width 91 height 46
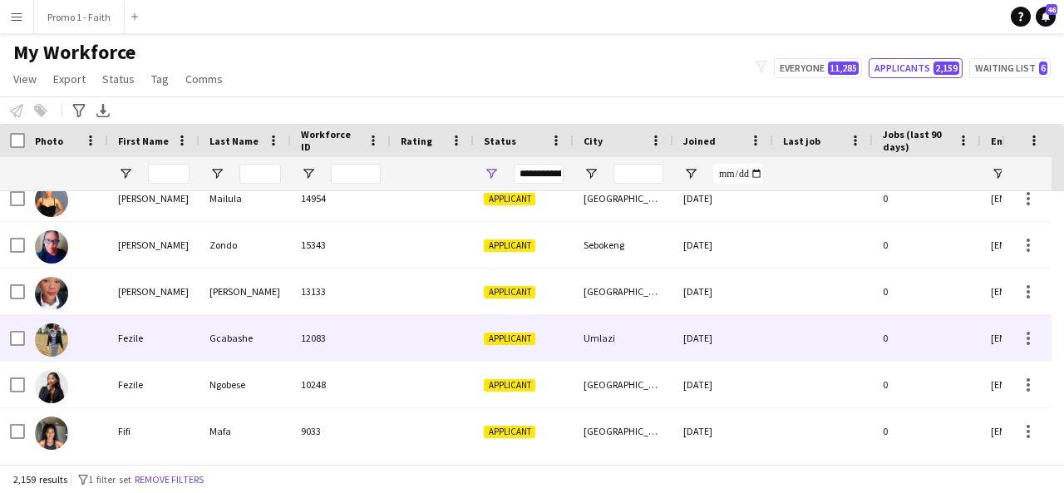
scroll to position [3379, 0]
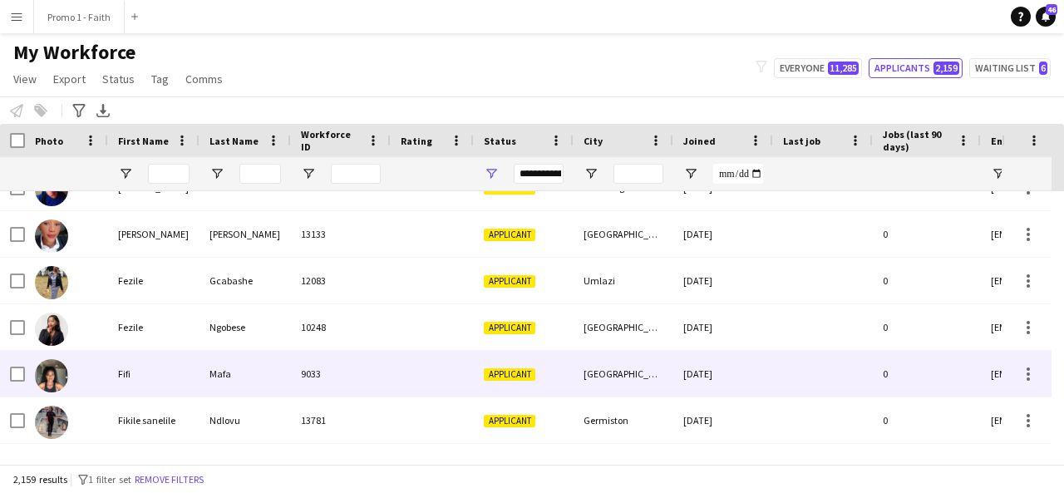
click at [215, 352] on div "Mafa" at bounding box center [245, 374] width 91 height 46
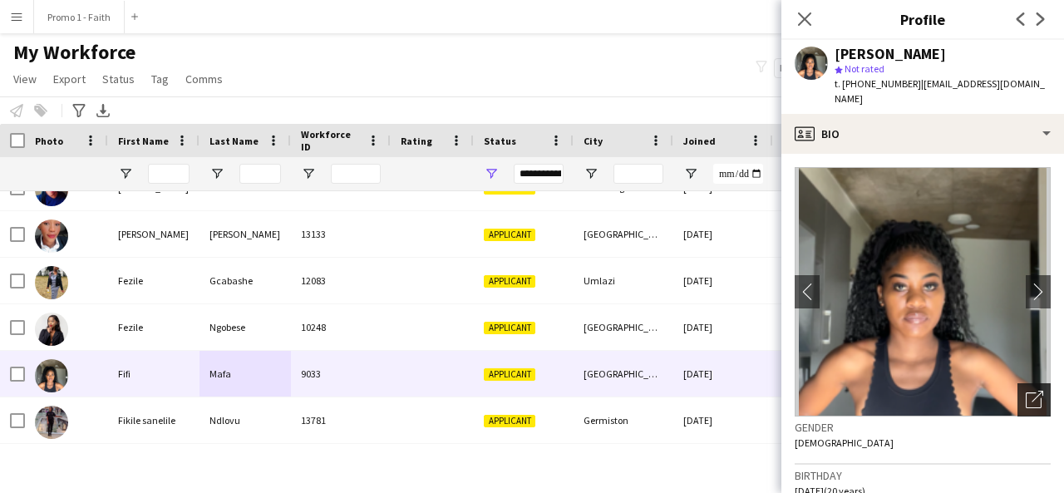
click at [1029, 397] on div "Open photos pop-in" at bounding box center [1034, 399] width 33 height 33
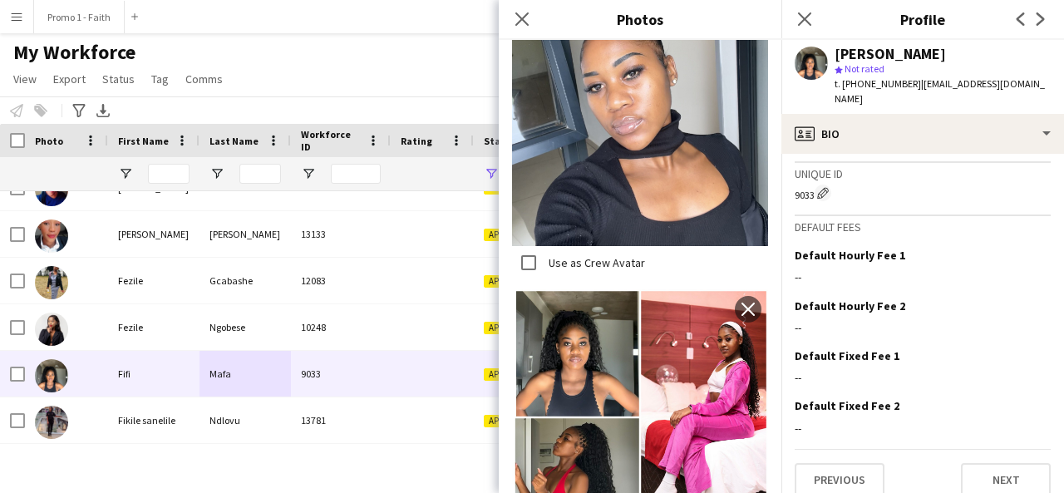
scroll to position [744, 0]
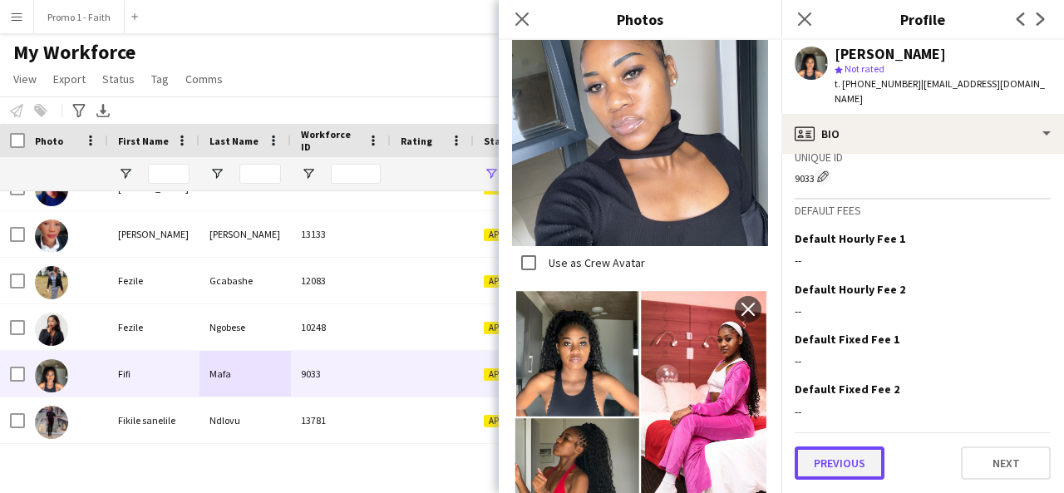
click at [826, 471] on button "Previous" at bounding box center [840, 462] width 90 height 33
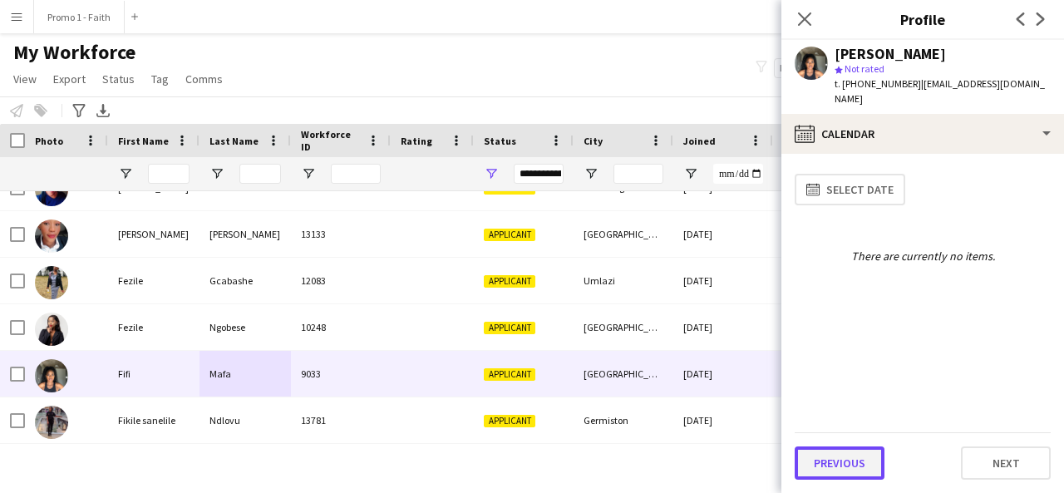
click at [850, 462] on button "Previous" at bounding box center [840, 462] width 90 height 33
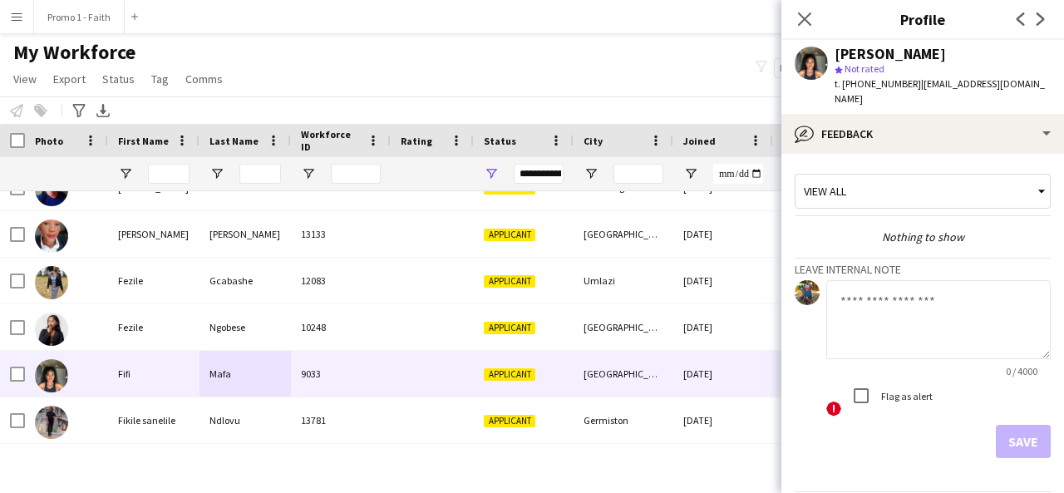
scroll to position [44, 0]
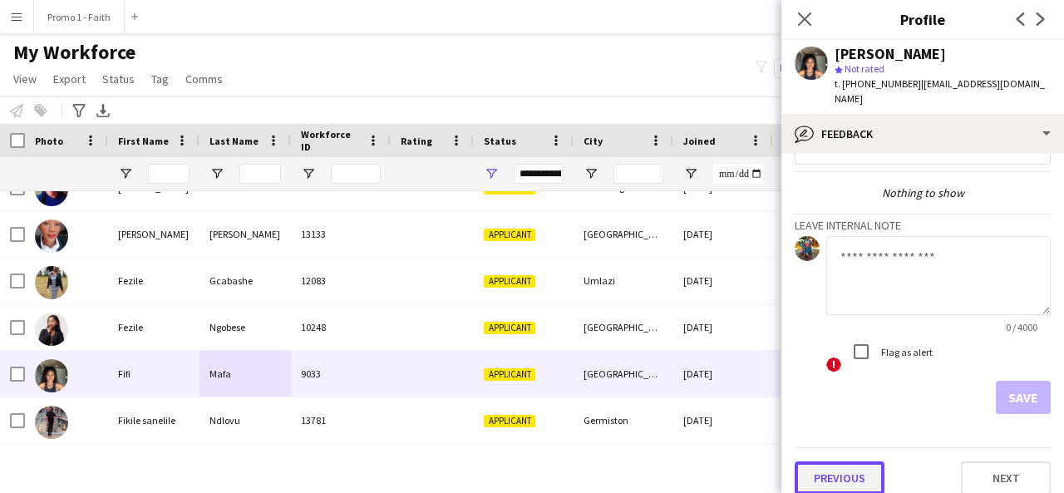
click at [837, 466] on button "Previous" at bounding box center [840, 477] width 90 height 33
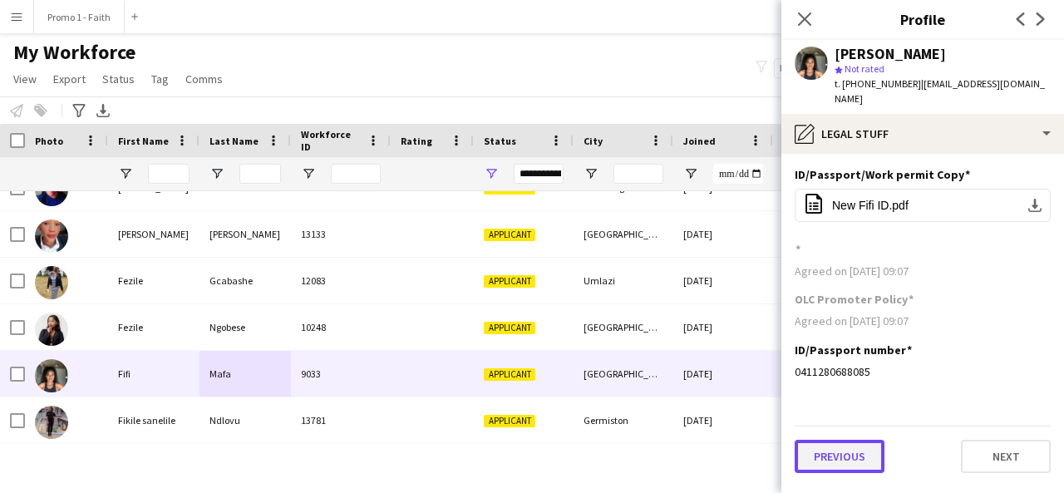
click at [834, 440] on button "Previous" at bounding box center [840, 456] width 90 height 33
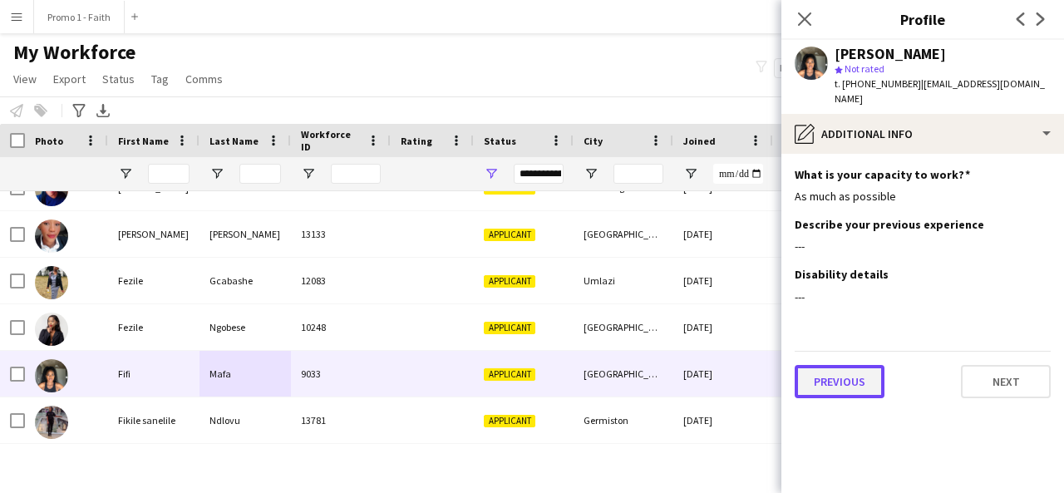
click at [833, 376] on button "Previous" at bounding box center [840, 381] width 90 height 33
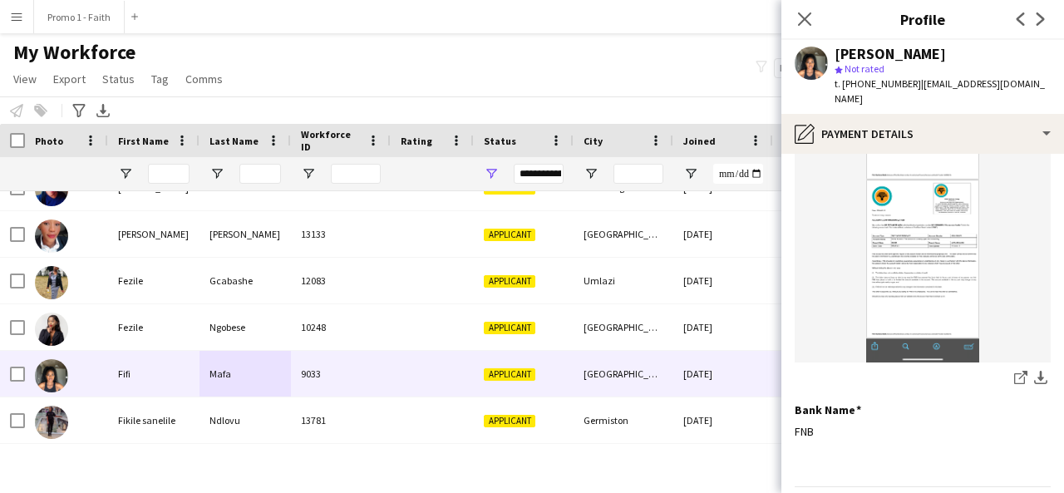
scroll to position [0, 0]
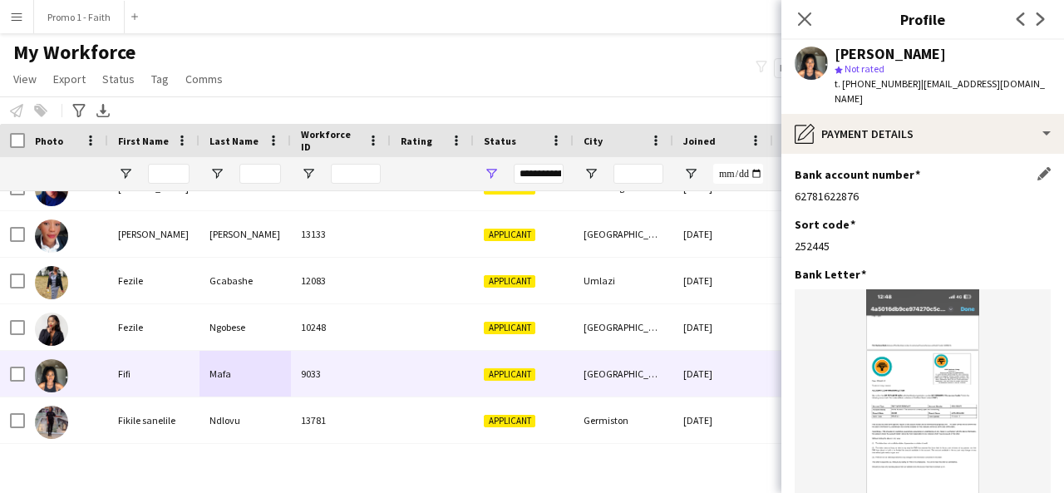
click at [1031, 200] on div "Bank account number Edit this field 62781622876" at bounding box center [923, 192] width 256 height 50
drag, startPoint x: 1028, startPoint y: 208, endPoint x: 886, endPoint y: 227, distance: 142.6
click at [886, 227] on div "Sort code Edit this field 252445" at bounding box center [923, 242] width 256 height 50
click at [1038, 217] on app-icon "Edit this field" at bounding box center [1044, 223] width 13 height 13
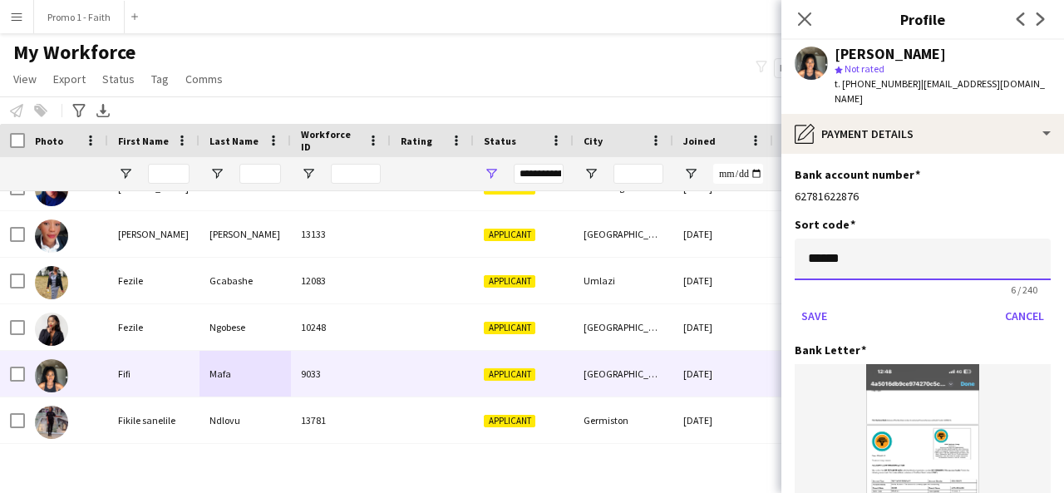
click at [892, 254] on input "******" at bounding box center [923, 260] width 256 height 42
type input "*"
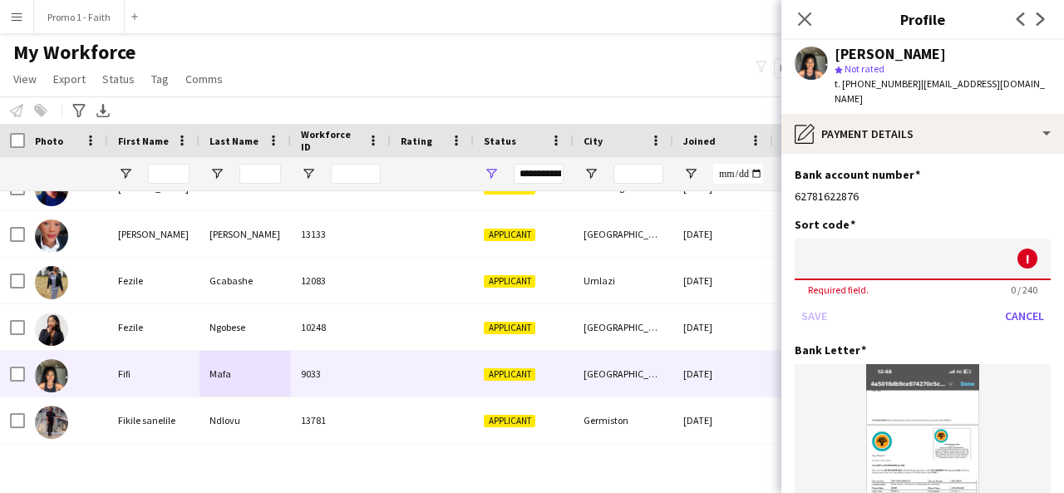
paste input "******"
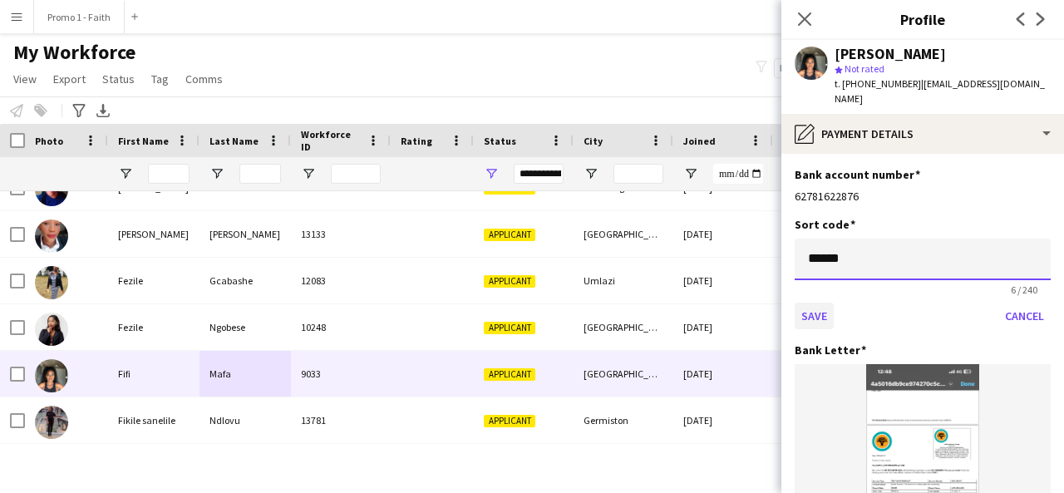
type input "******"
click at [810, 303] on button "Save" at bounding box center [814, 316] width 39 height 27
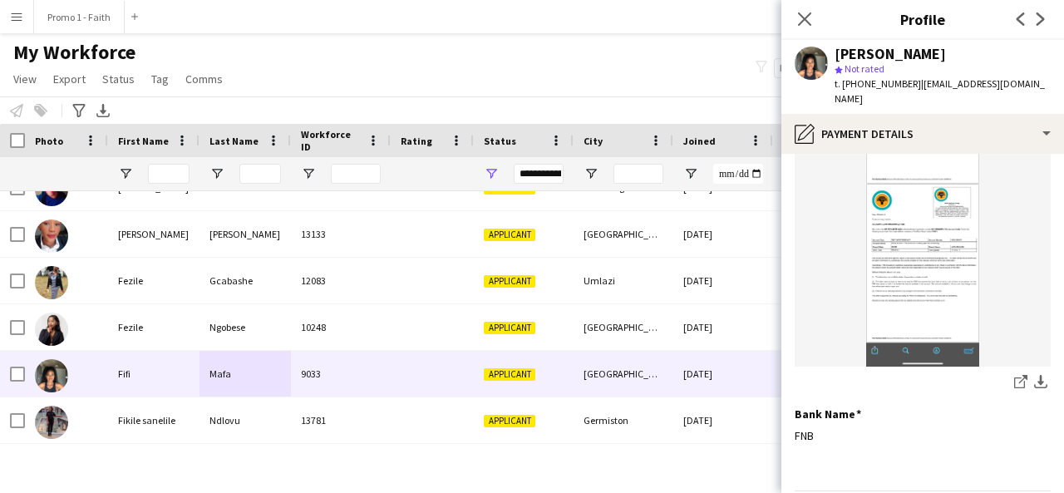
scroll to position [209, 0]
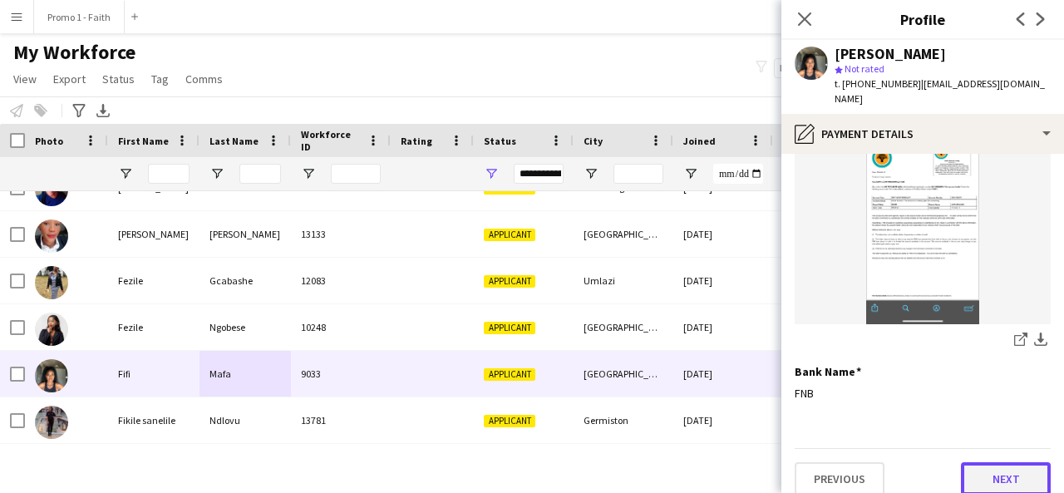
click at [984, 468] on button "Next" at bounding box center [1006, 478] width 90 height 33
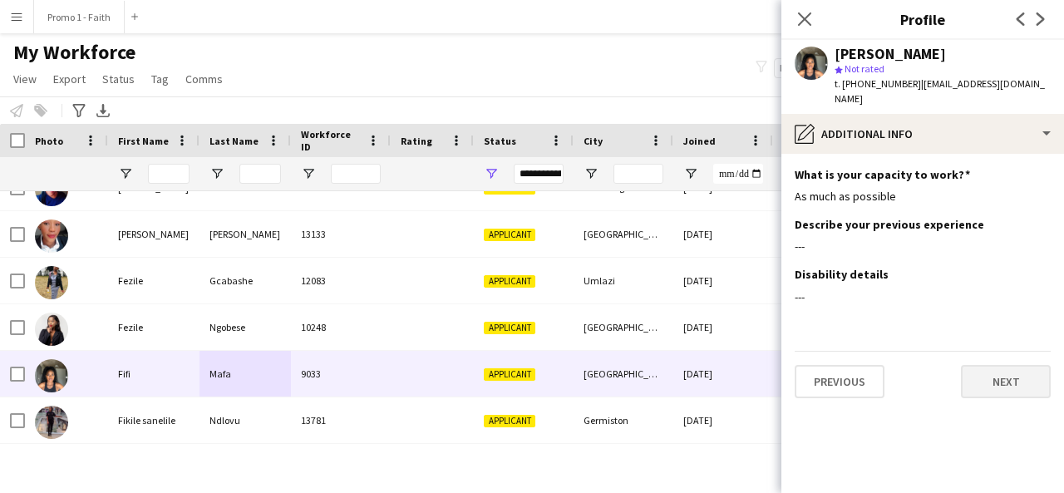
scroll to position [0, 0]
click at [1007, 370] on button "Next" at bounding box center [1006, 381] width 90 height 33
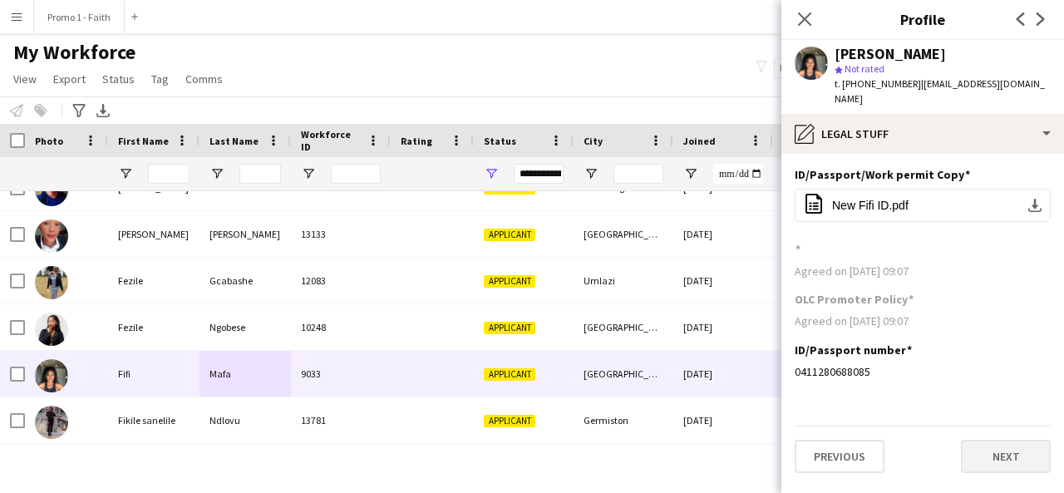
click at [1007, 370] on div "ID/Passport number Edit this field 0411280688085" at bounding box center [923, 368] width 256 height 50
click at [1002, 440] on button "Next" at bounding box center [1006, 456] width 90 height 33
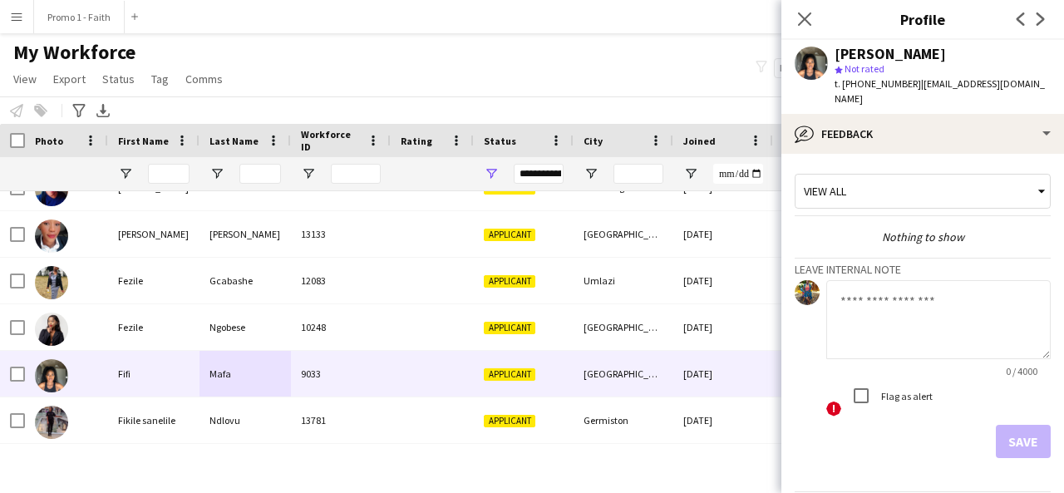
scroll to position [44, 0]
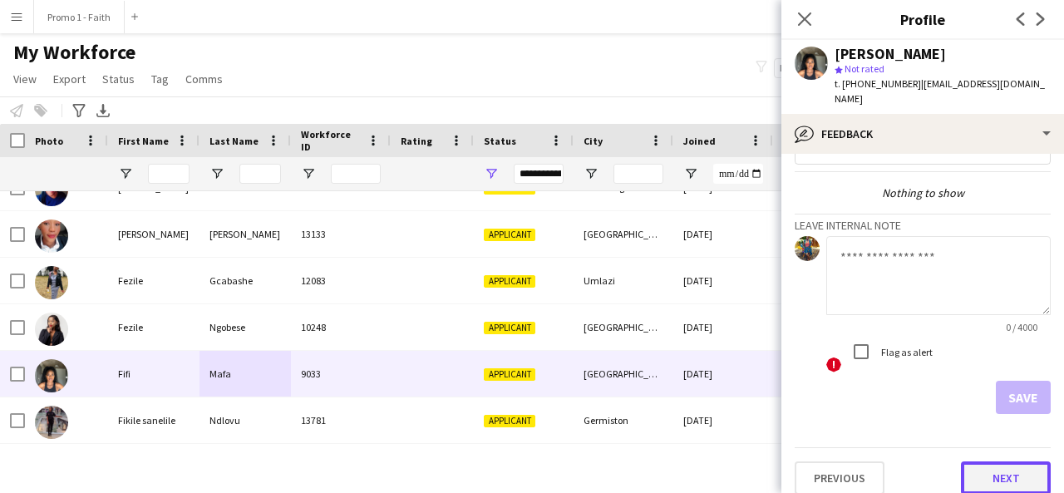
click at [995, 461] on button "Next" at bounding box center [1006, 477] width 90 height 33
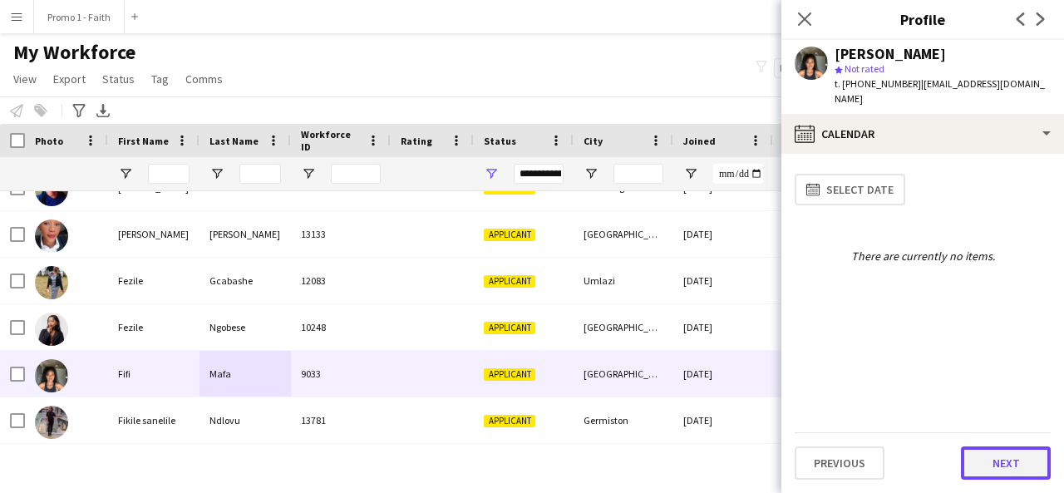
click at [988, 466] on button "Next" at bounding box center [1006, 462] width 90 height 33
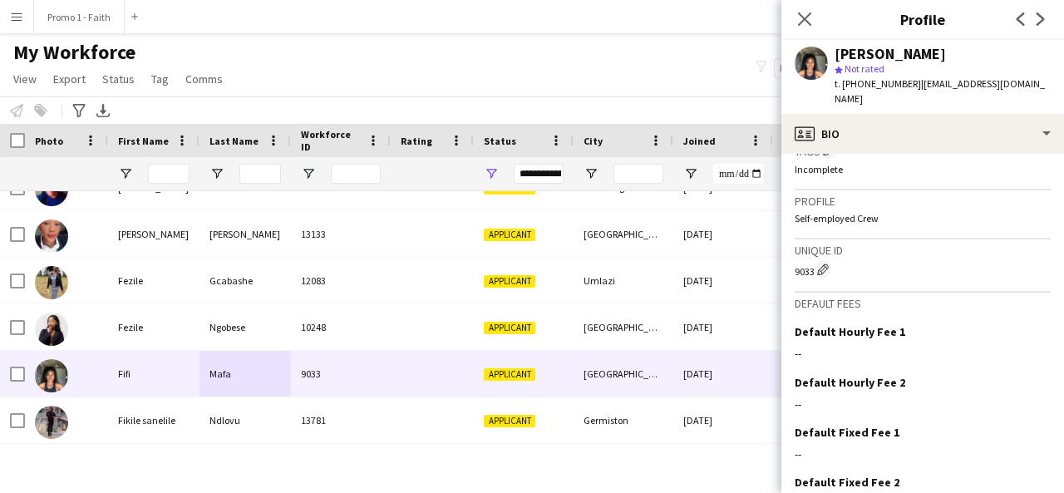
scroll to position [744, 0]
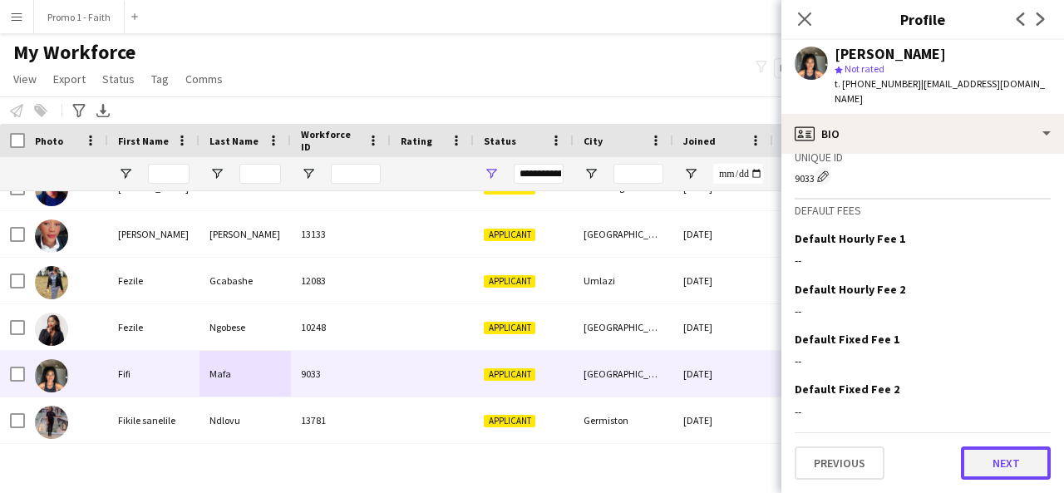
click at [997, 463] on button "Next" at bounding box center [1006, 462] width 90 height 33
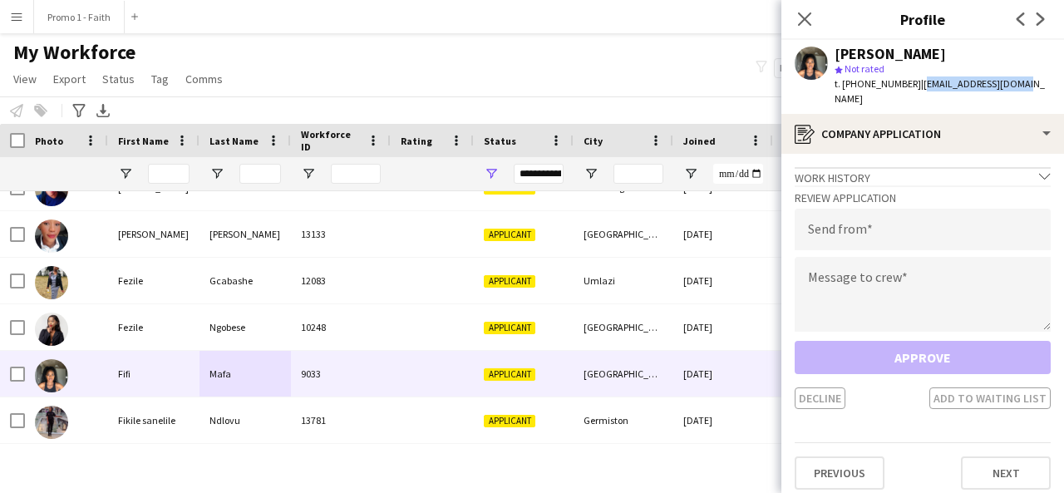
drag, startPoint x: 914, startPoint y: 84, endPoint x: 1025, endPoint y: 87, distance: 111.5
click at [1025, 87] on app-profile-header "Fifi Mafa star Not rated t. [PHONE_NUMBER] | [EMAIL_ADDRESS][DOMAIN_NAME]" at bounding box center [923, 77] width 283 height 74
copy span "[EMAIL_ADDRESS][DOMAIN_NAME]"
click at [946, 210] on input "email" at bounding box center [923, 230] width 256 height 42
paste input "**********"
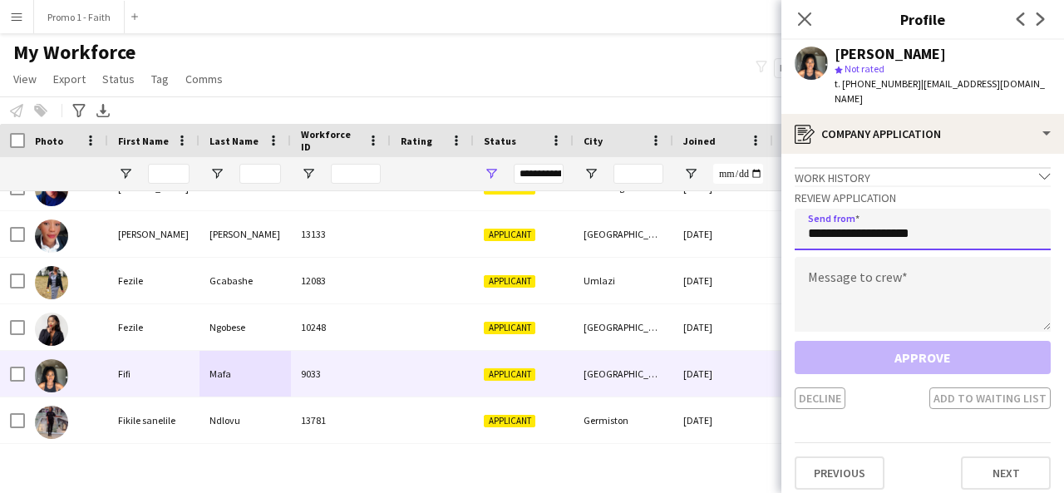
type input "**********"
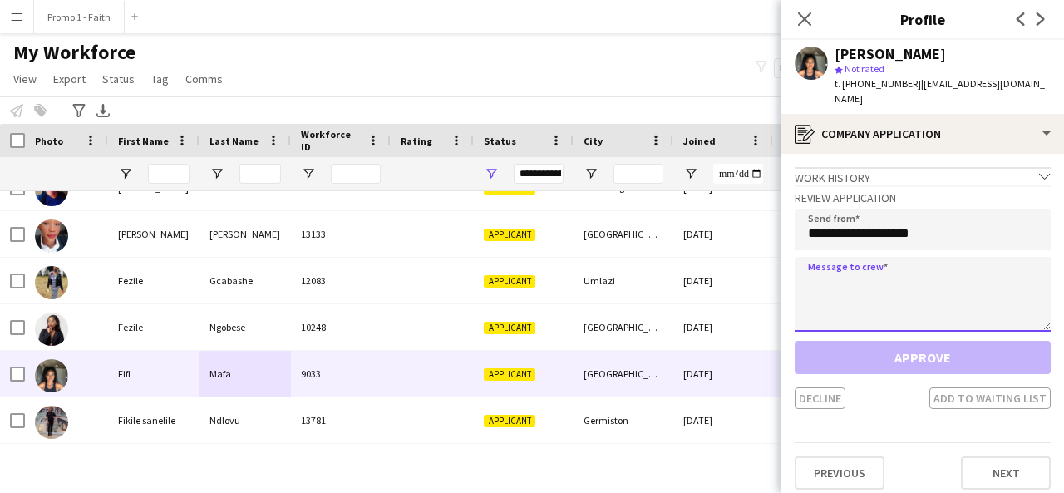
click at [910, 295] on textarea at bounding box center [923, 294] width 256 height 75
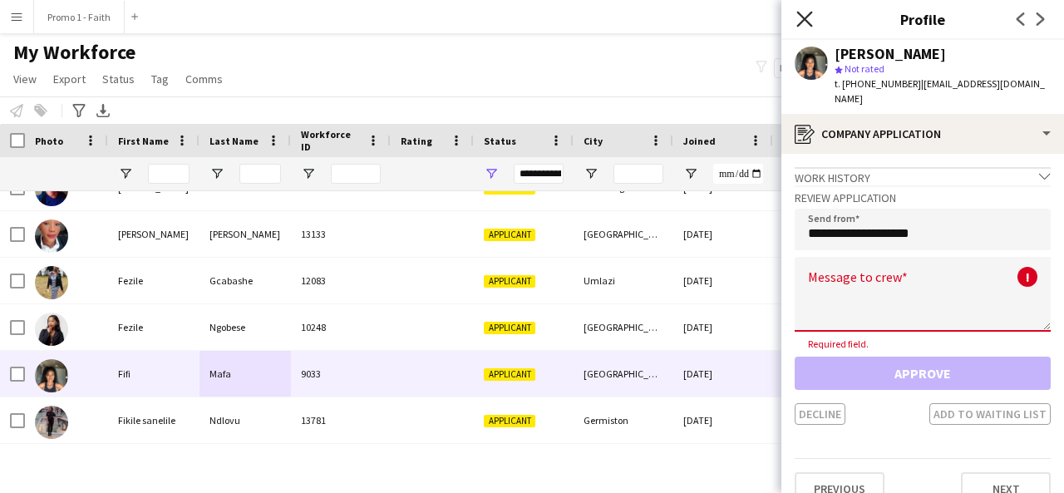
click at [802, 18] on icon "Close pop-in" at bounding box center [804, 19] width 16 height 16
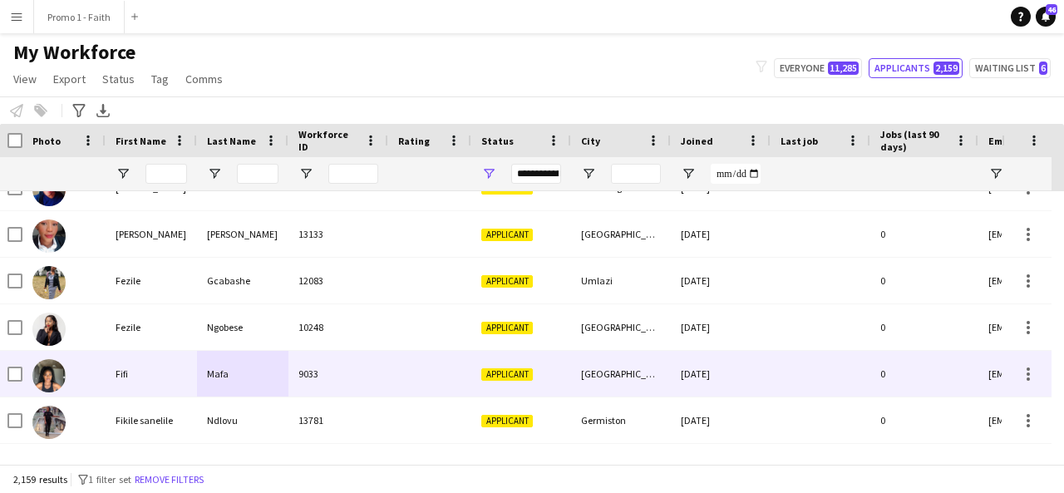
scroll to position [0, 2]
click at [281, 364] on div "Mafa" at bounding box center [242, 374] width 91 height 46
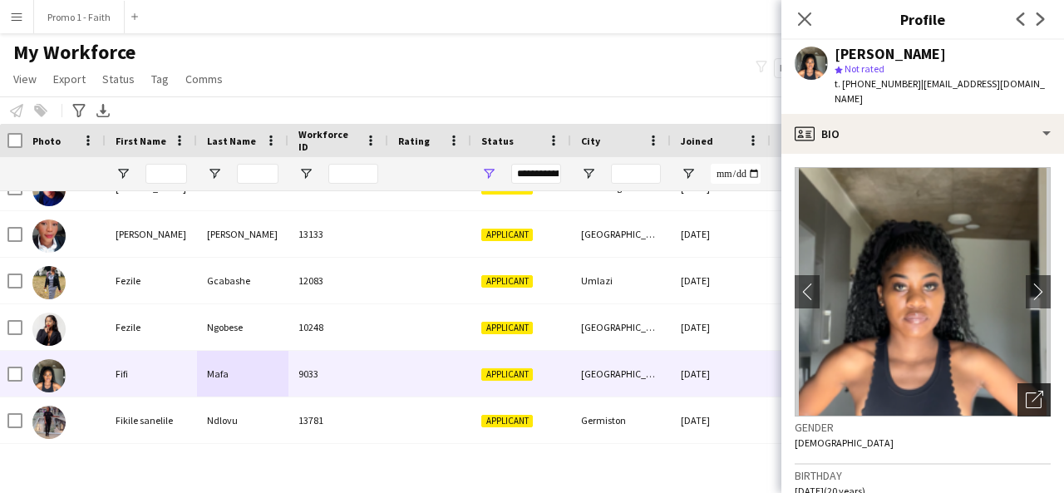
click at [1026, 391] on icon "Open photos pop-in" at bounding box center [1034, 399] width 17 height 17
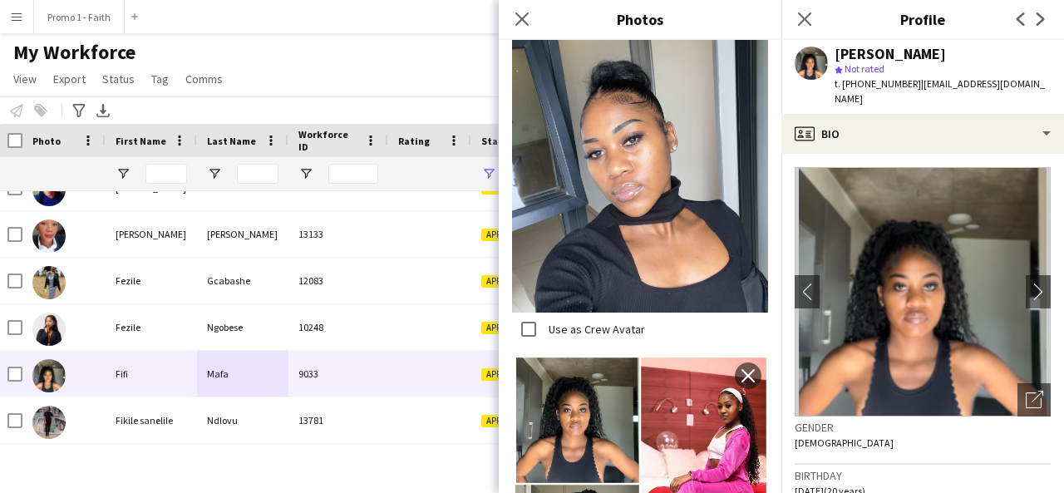
scroll to position [1686, 0]
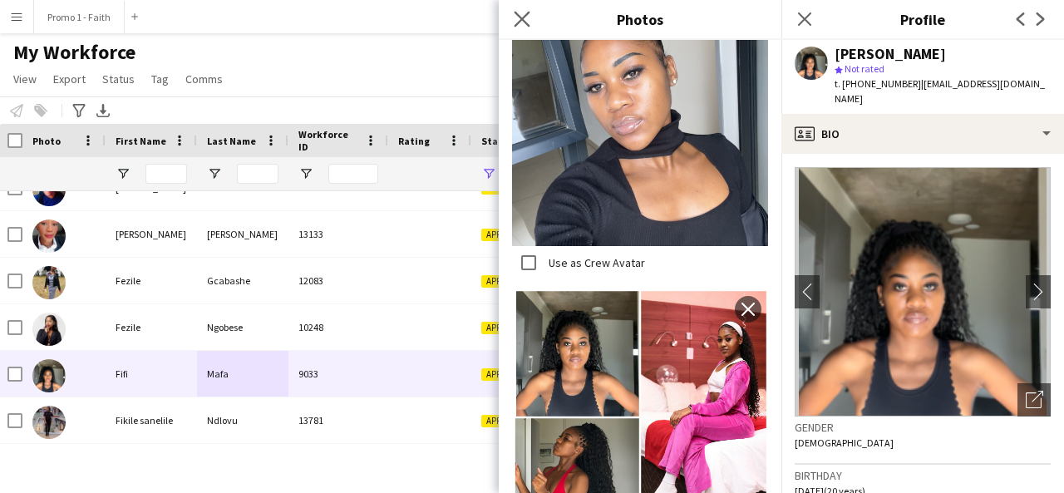
click at [515, 28] on app-icon "Close pop-in" at bounding box center [522, 19] width 24 height 24
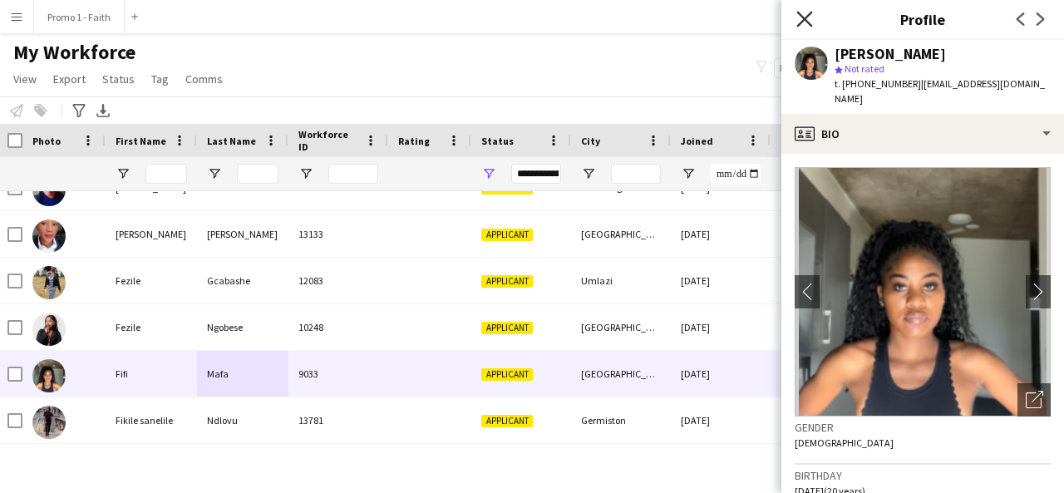
click at [803, 12] on icon "Close pop-in" at bounding box center [804, 19] width 16 height 16
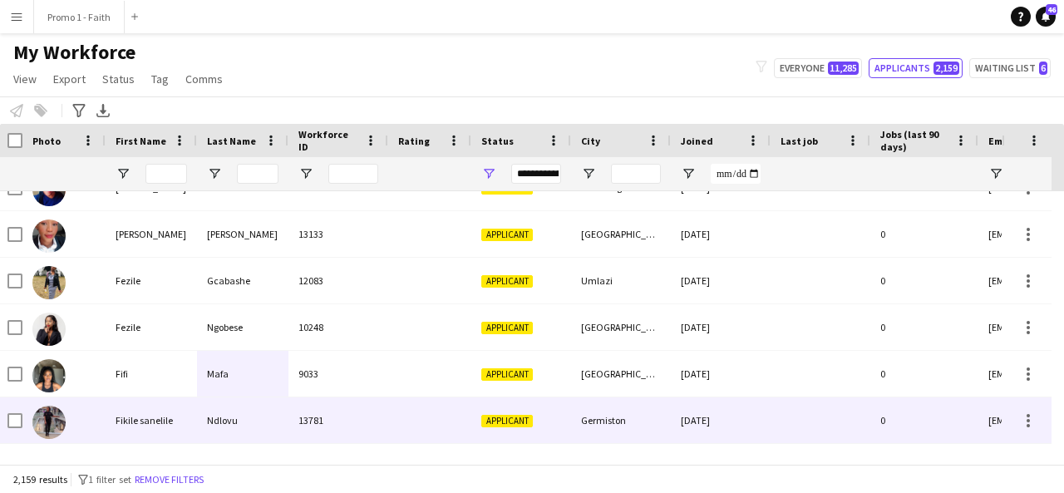
click at [191, 410] on div "Fikile sanelile" at bounding box center [151, 420] width 91 height 46
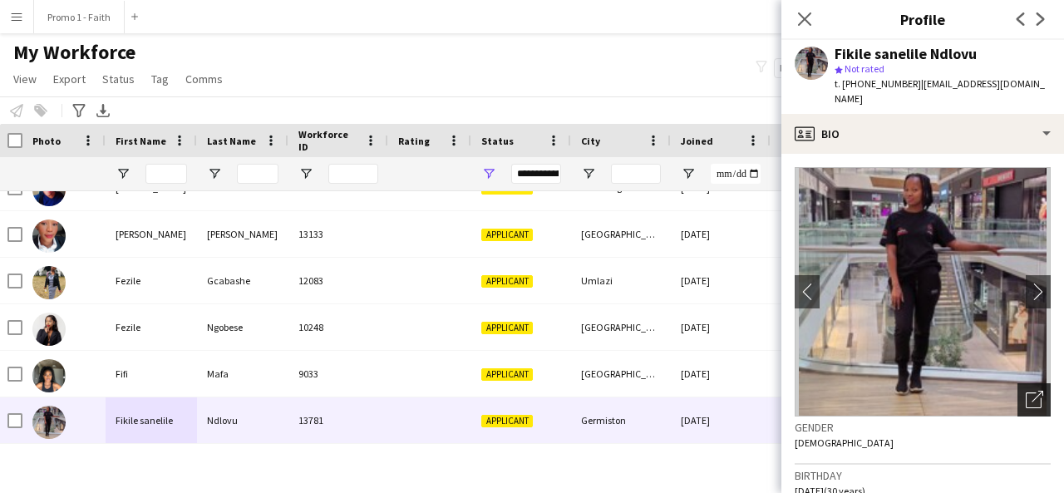
click at [1026, 391] on icon "Open photos pop-in" at bounding box center [1034, 399] width 17 height 17
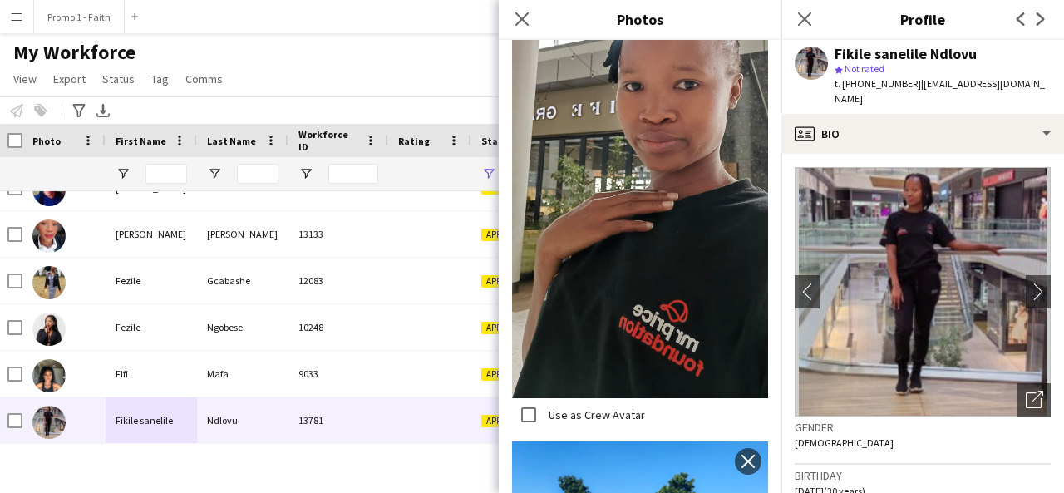
scroll to position [1325, 0]
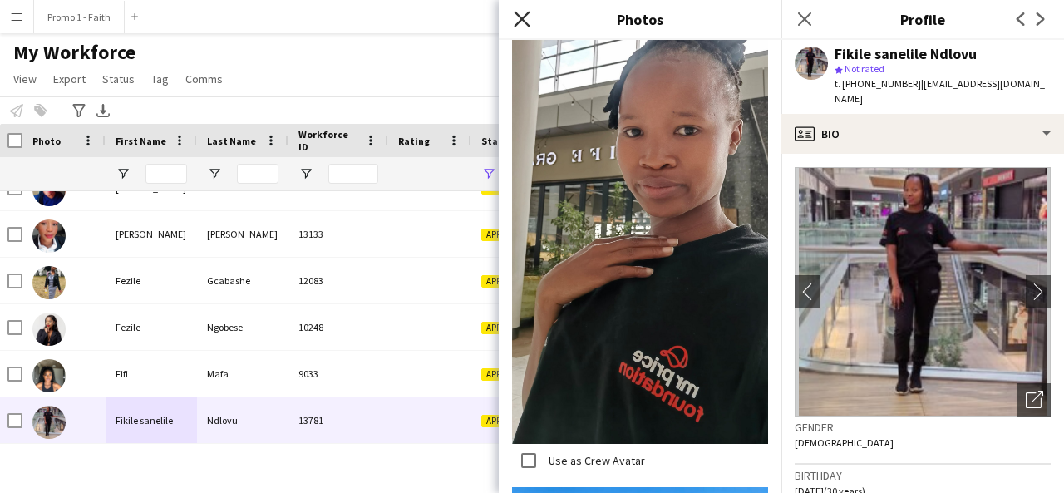
click at [517, 17] on icon "Close pop-in" at bounding box center [522, 19] width 16 height 16
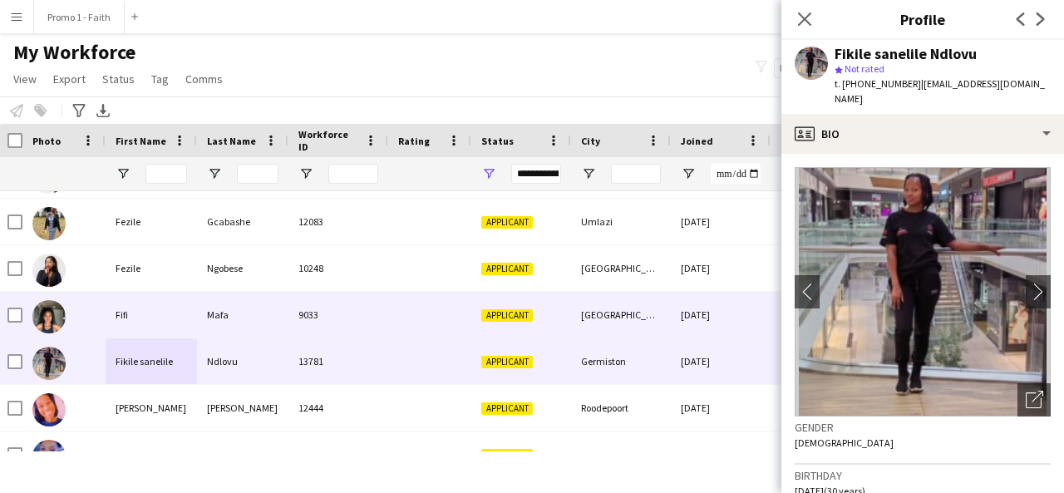
scroll to position [3440, 0]
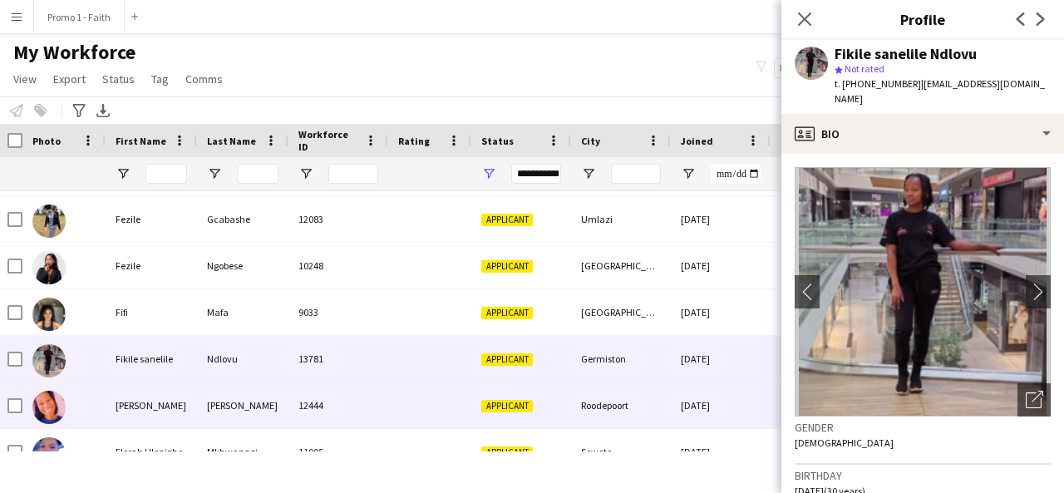
click at [236, 396] on div "[PERSON_NAME]" at bounding box center [242, 405] width 91 height 46
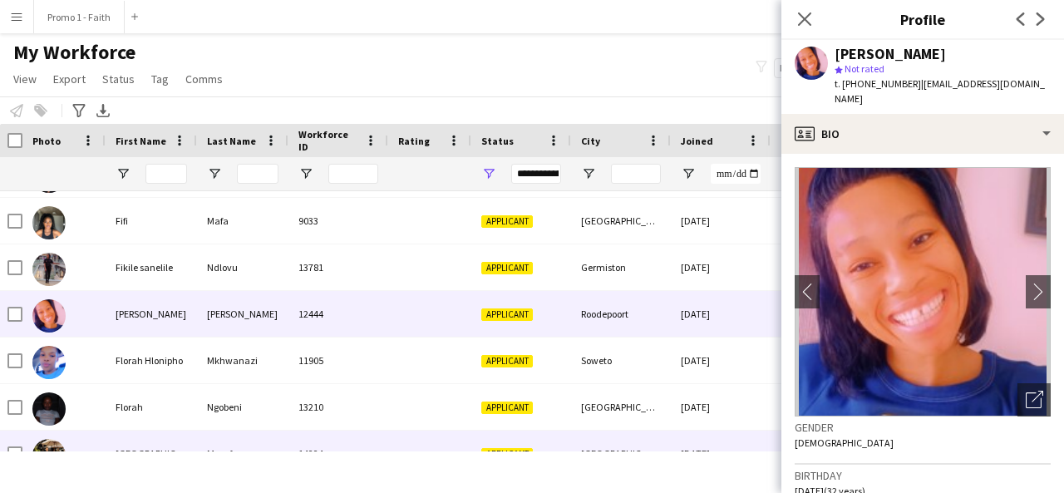
scroll to position [3533, 0]
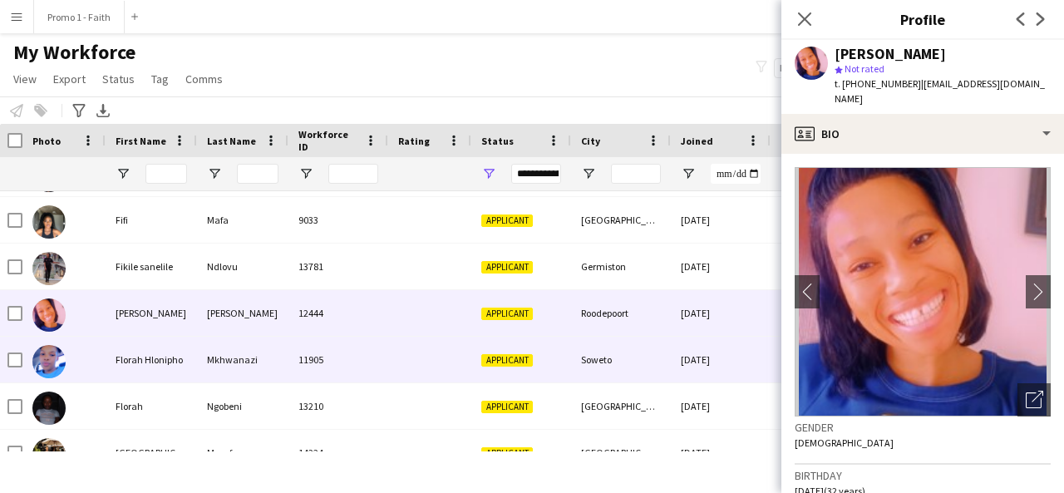
click at [400, 368] on div at bounding box center [429, 360] width 83 height 46
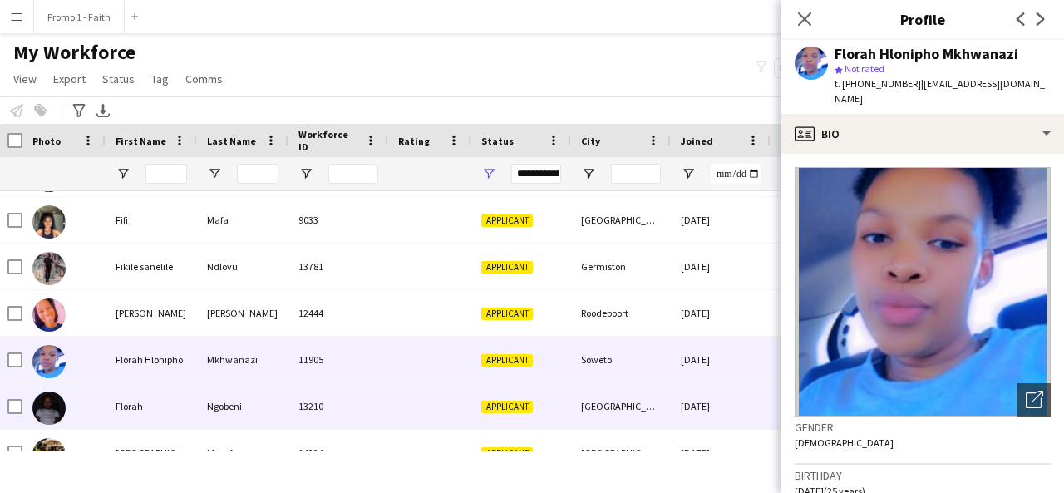
scroll to position [3597, 0]
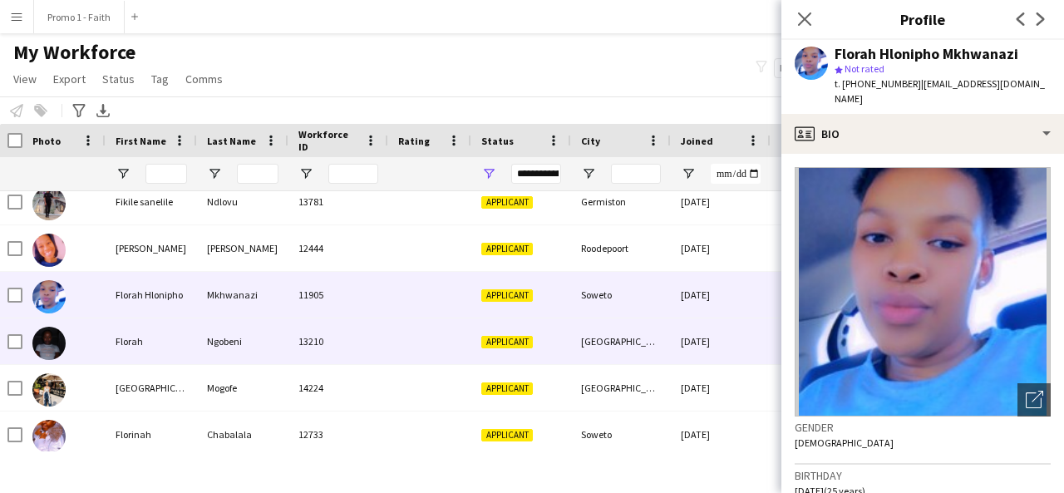
click at [303, 353] on div "13210" at bounding box center [338, 341] width 100 height 46
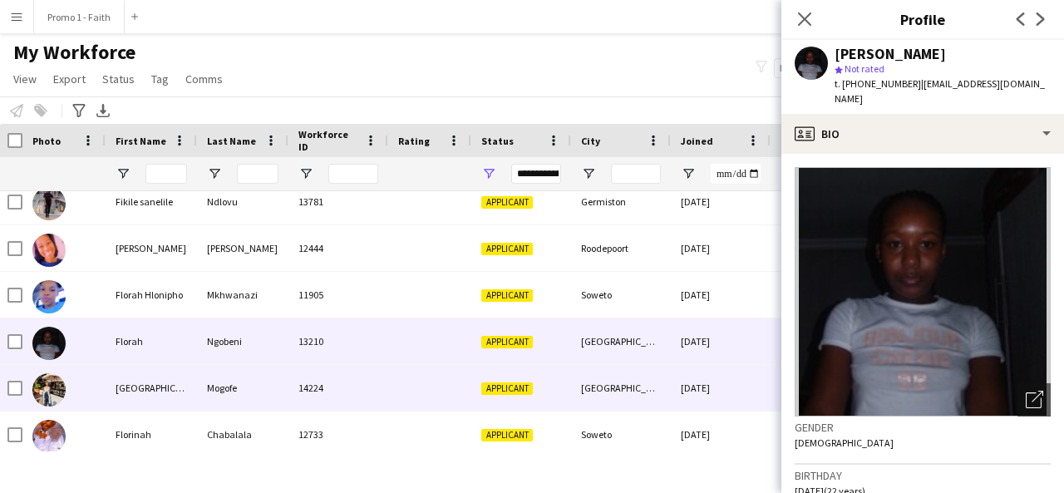
click at [284, 379] on div "Mogofe" at bounding box center [242, 388] width 91 height 46
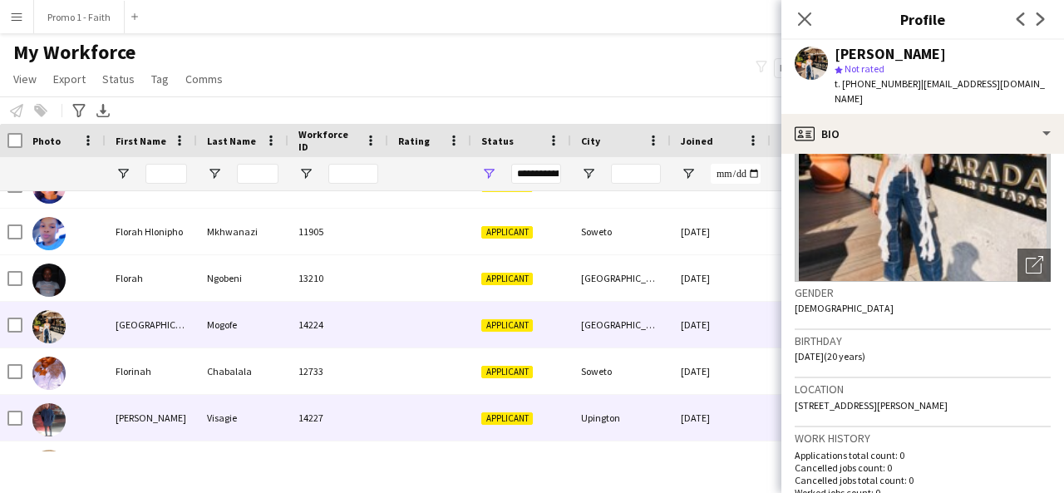
scroll to position [3661, 0]
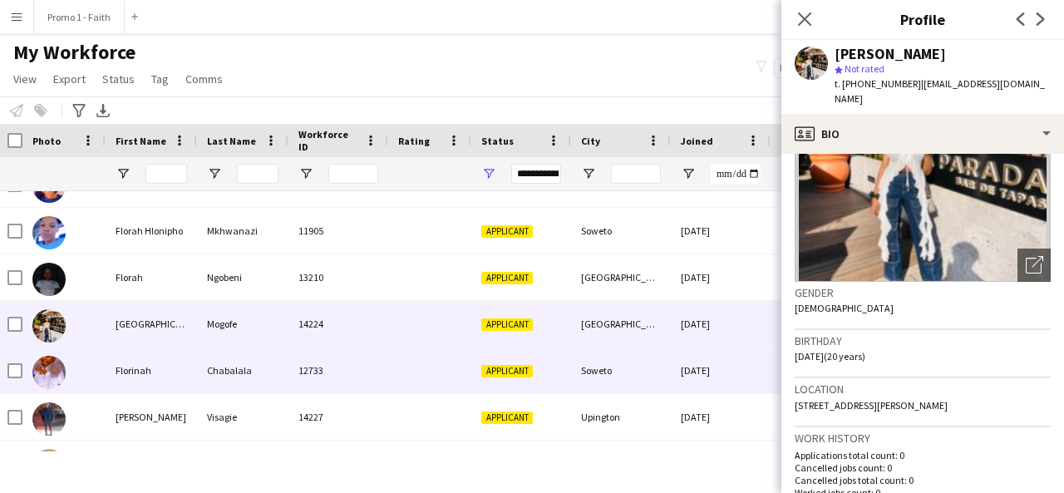
click at [247, 383] on div "Chabalala" at bounding box center [242, 371] width 91 height 46
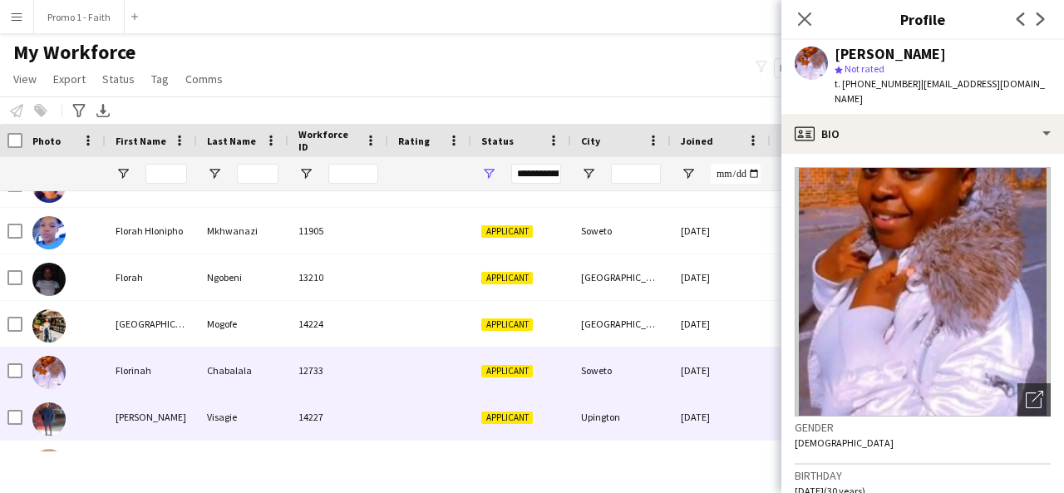
click at [245, 413] on div "Visagie" at bounding box center [242, 417] width 91 height 46
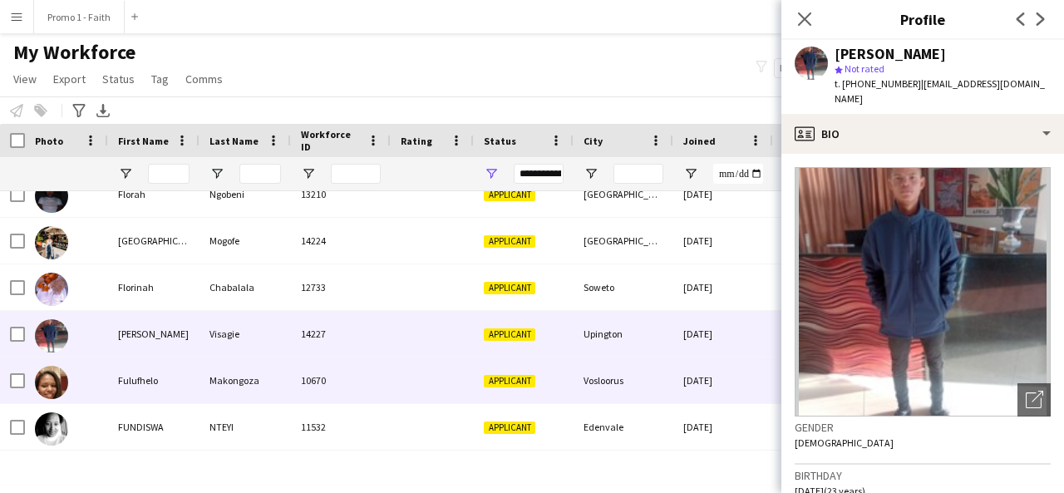
scroll to position [3745, 0]
click at [258, 372] on div "Makongoza" at bounding box center [245, 380] width 91 height 46
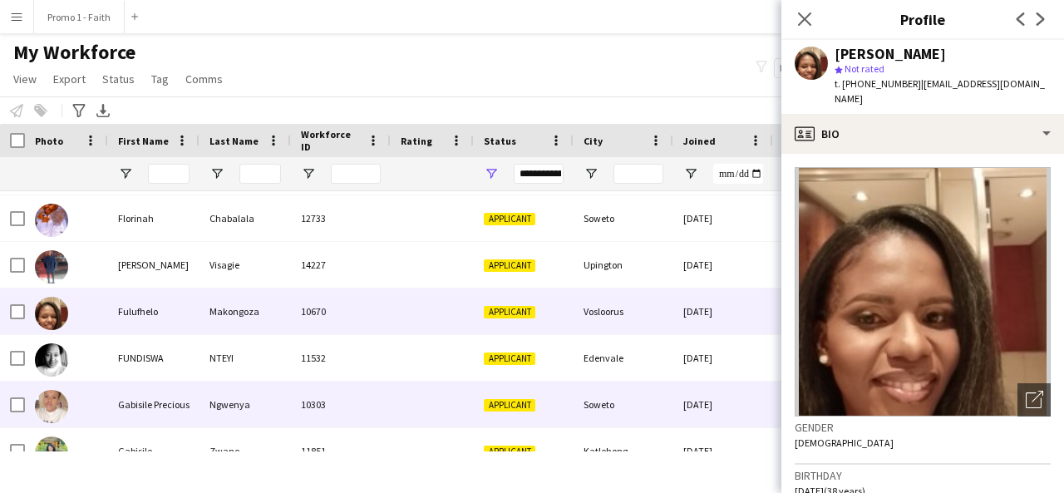
scroll to position [3853, 0]
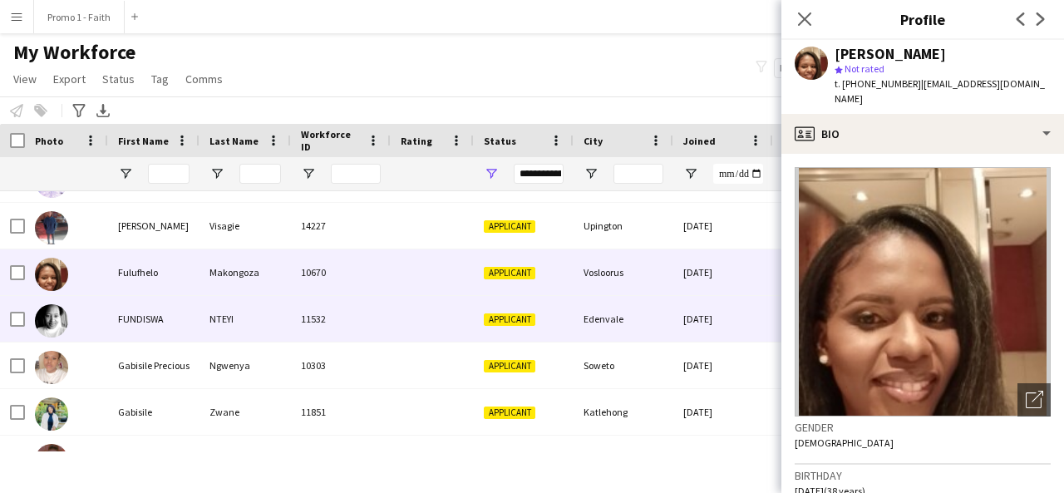
click at [245, 336] on div "NTEYI" at bounding box center [245, 319] width 91 height 46
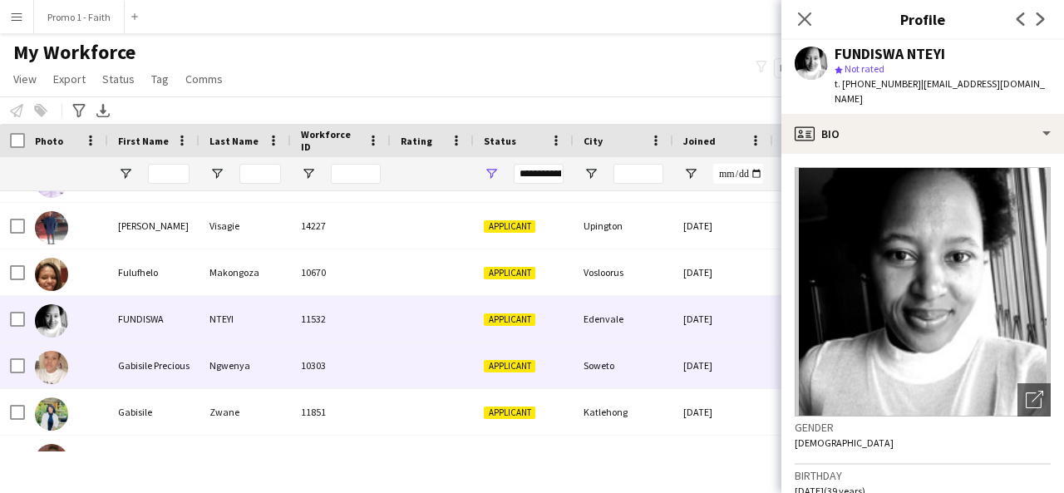
click at [245, 371] on div "Ngwenya" at bounding box center [245, 366] width 91 height 46
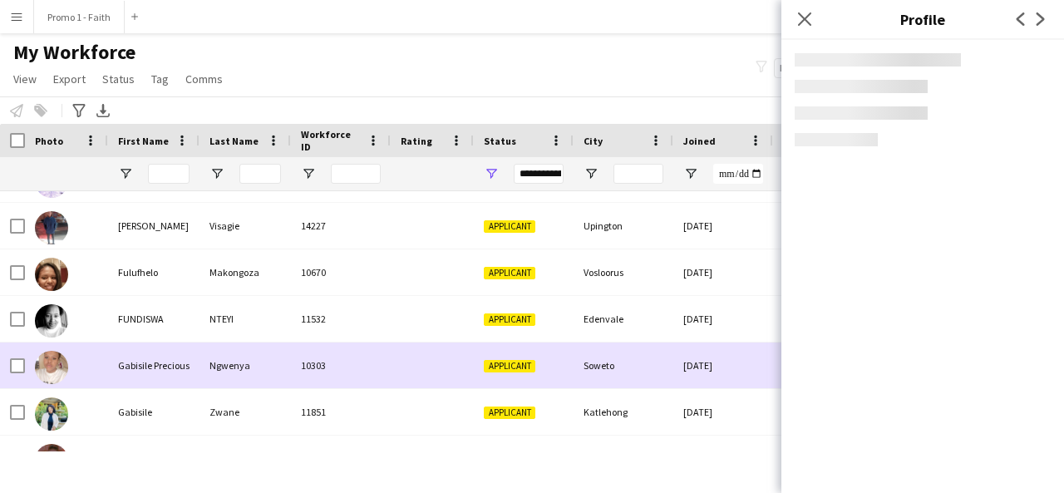
scroll to position [3872, 0]
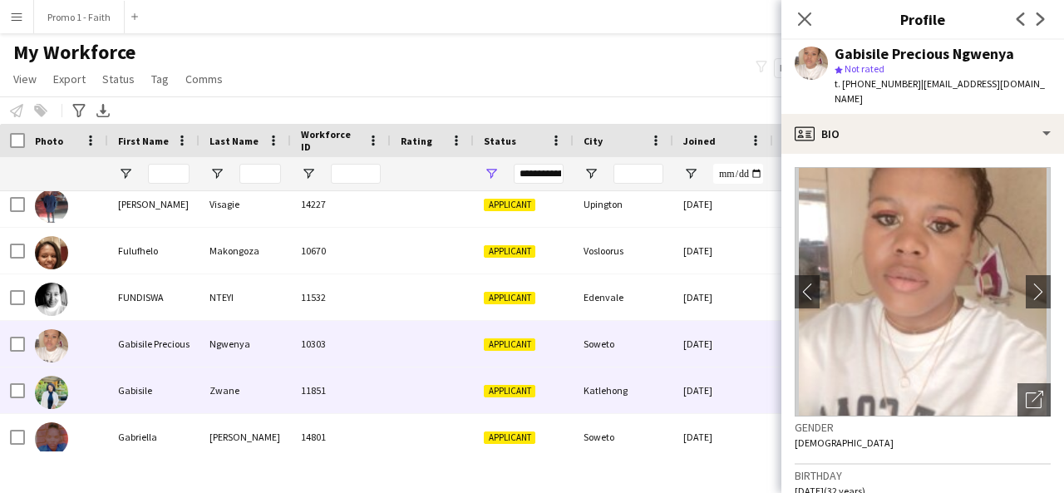
click at [245, 401] on div "Zwane" at bounding box center [245, 390] width 91 height 46
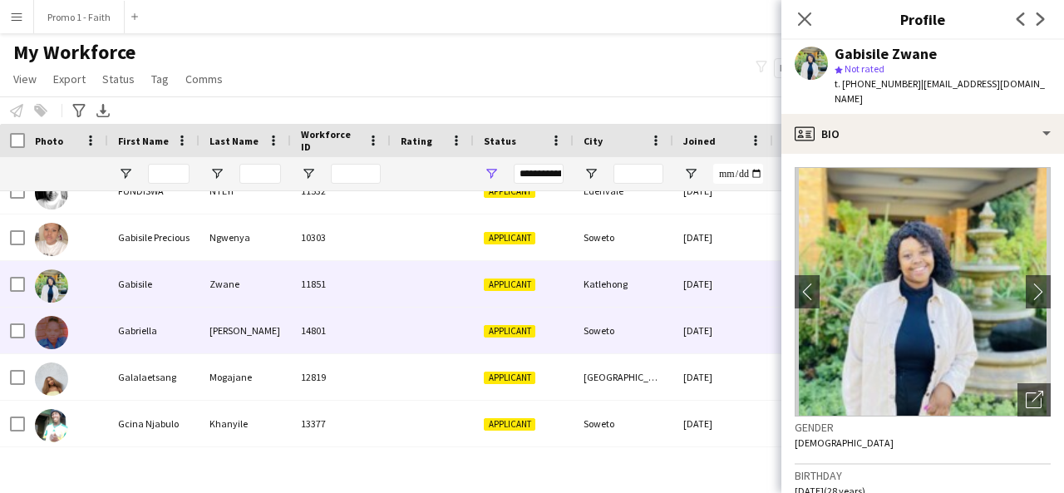
click at [283, 331] on div "[PERSON_NAME]" at bounding box center [245, 331] width 91 height 46
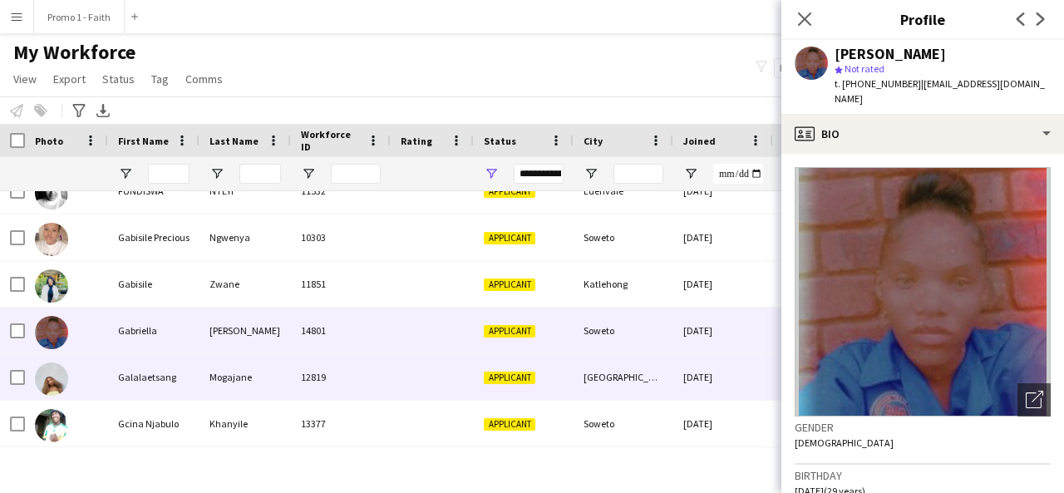
click at [269, 365] on div "Mogajane" at bounding box center [245, 377] width 91 height 46
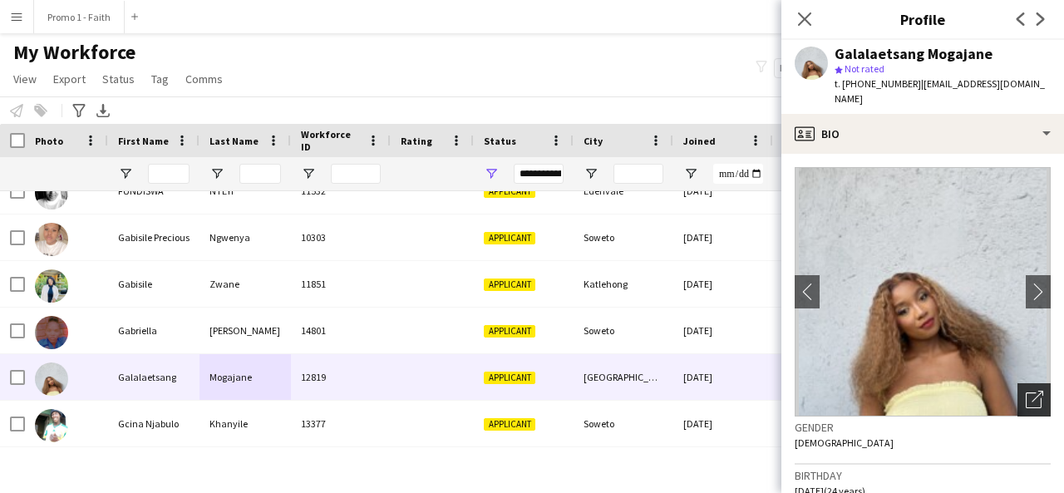
click at [1026, 391] on icon "Open photos pop-in" at bounding box center [1034, 399] width 17 height 17
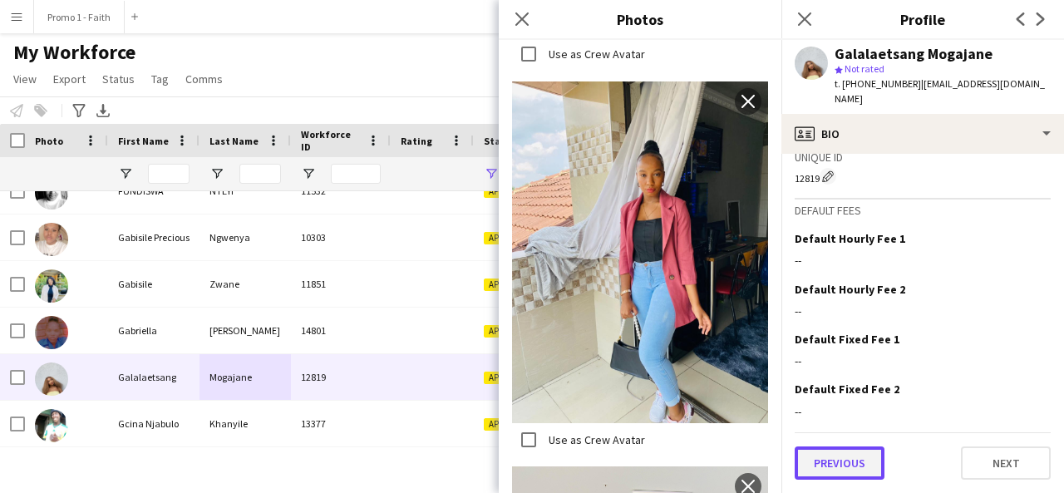
click at [852, 465] on button "Previous" at bounding box center [840, 462] width 90 height 33
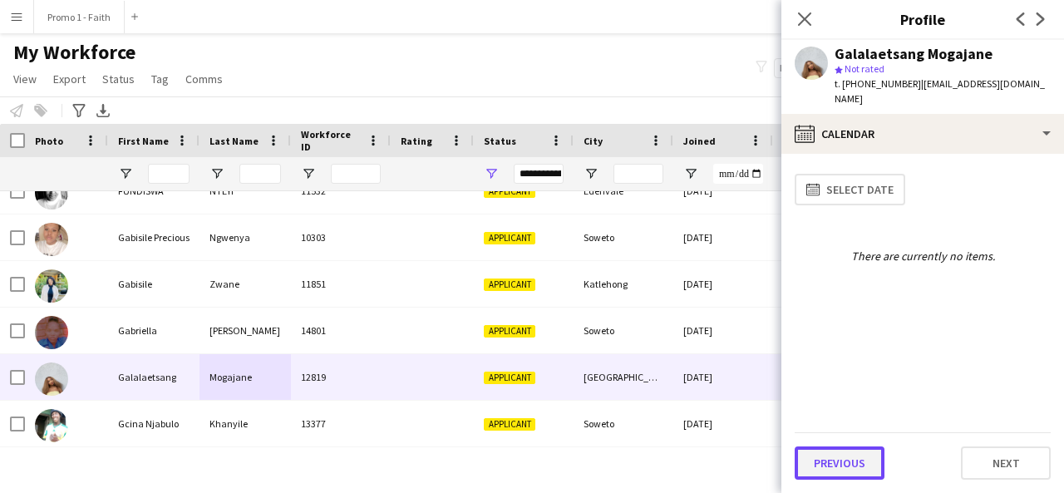
click at [841, 465] on button "Previous" at bounding box center [840, 462] width 90 height 33
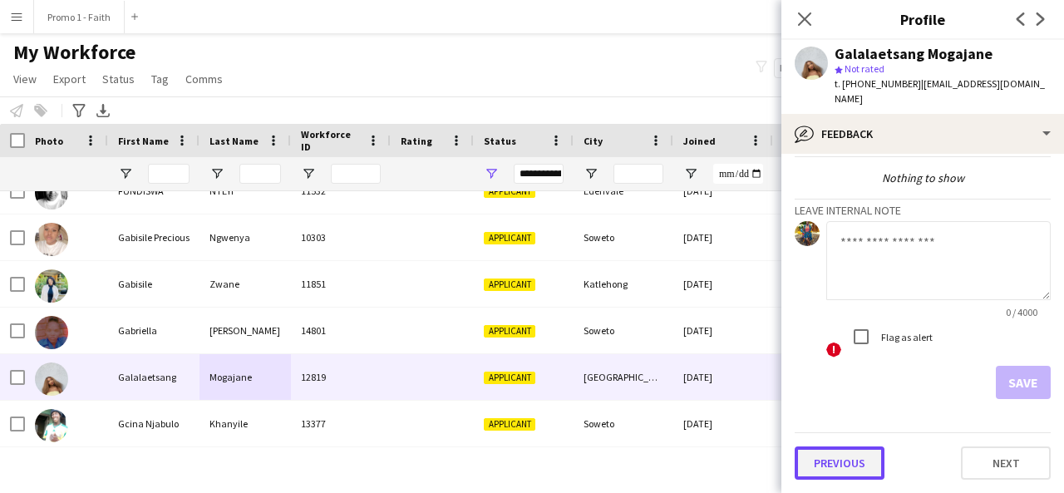
click at [834, 460] on button "Previous" at bounding box center [840, 462] width 90 height 33
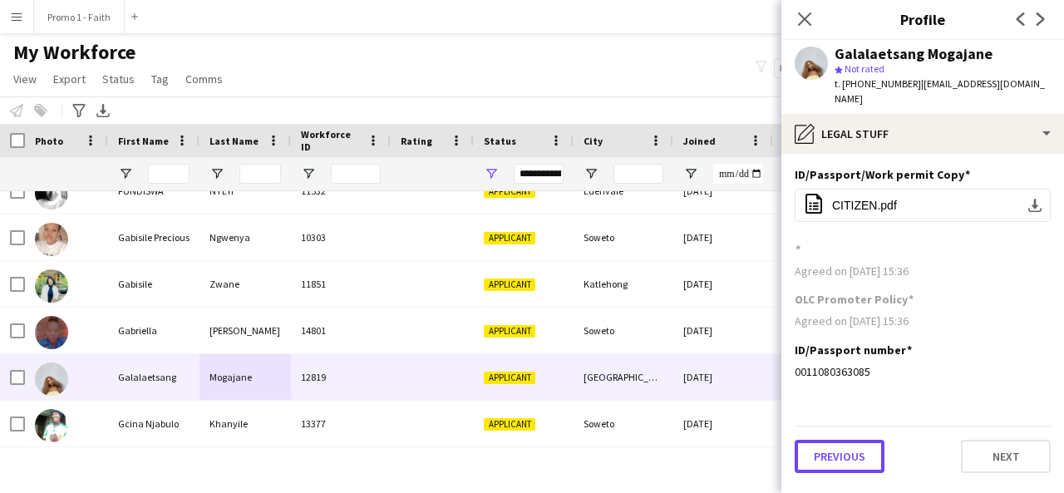
click at [834, 460] on button "Previous" at bounding box center [840, 456] width 90 height 33
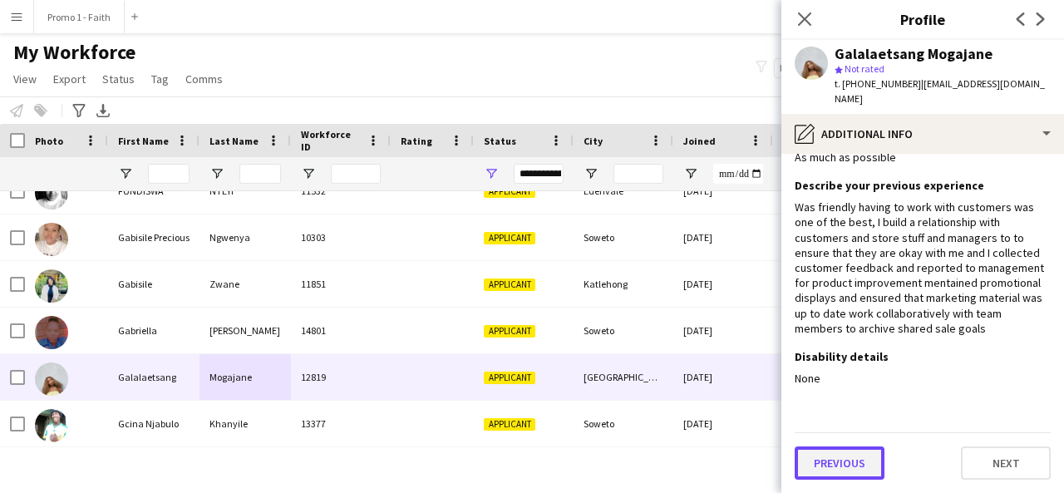
click at [820, 466] on button "Previous" at bounding box center [840, 462] width 90 height 33
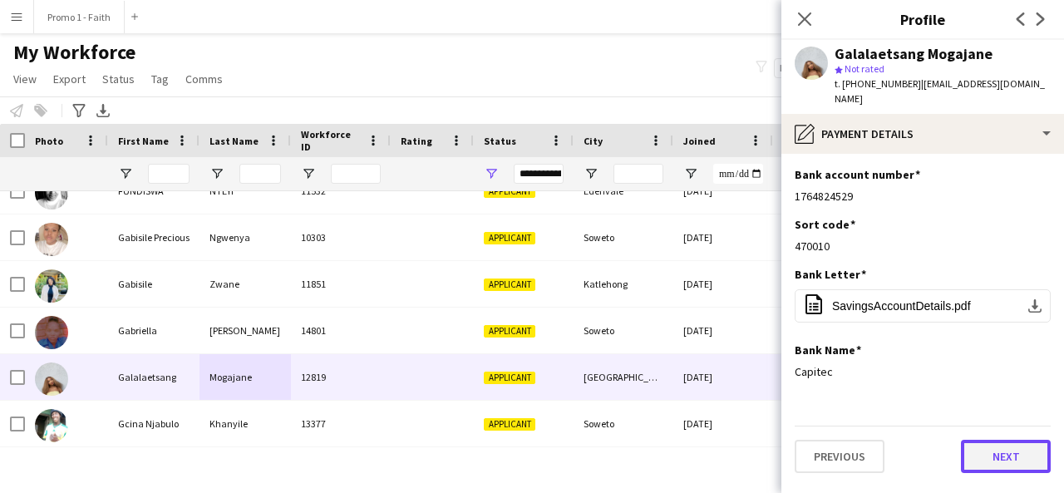
click at [1012, 450] on button "Next" at bounding box center [1006, 456] width 90 height 33
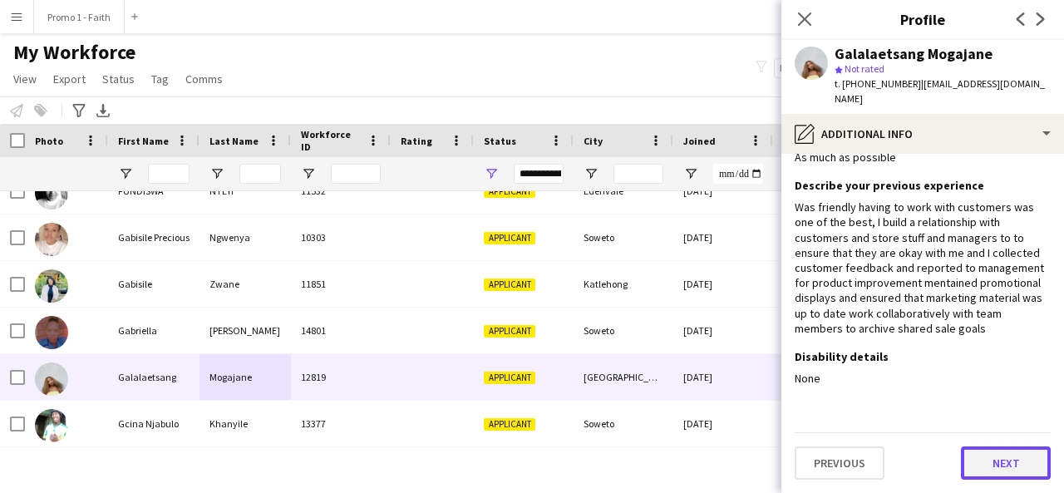
click at [999, 461] on button "Next" at bounding box center [1006, 462] width 90 height 33
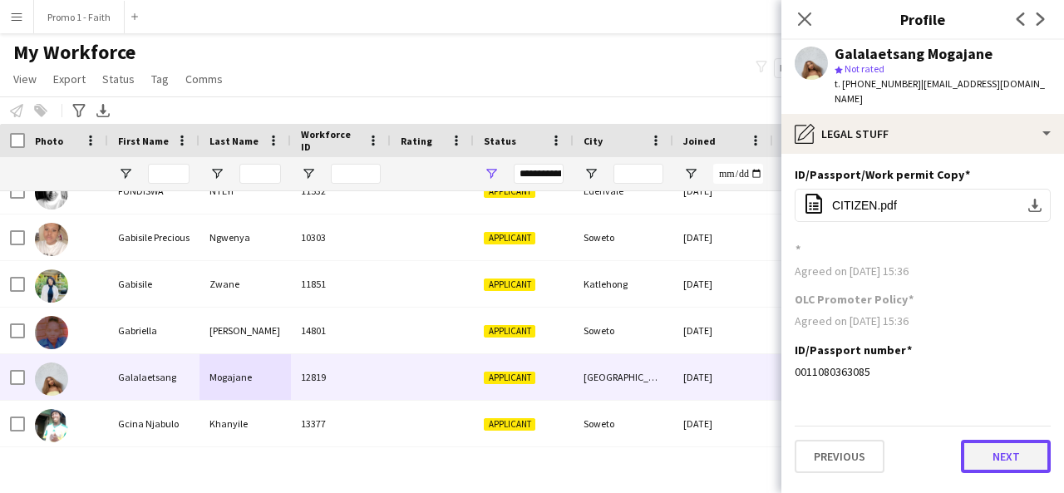
click at [989, 451] on button "Next" at bounding box center [1006, 456] width 90 height 33
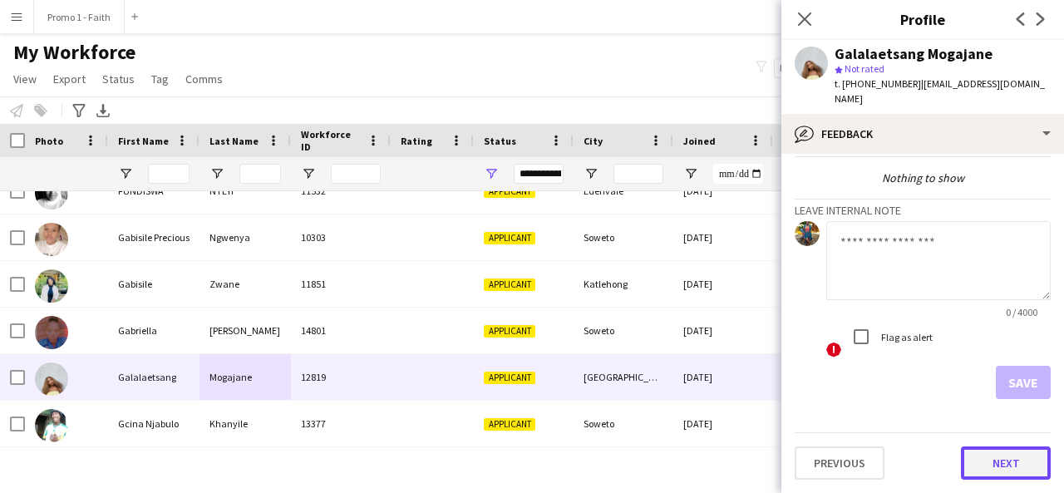
click at [975, 476] on button "Next" at bounding box center [1006, 462] width 90 height 33
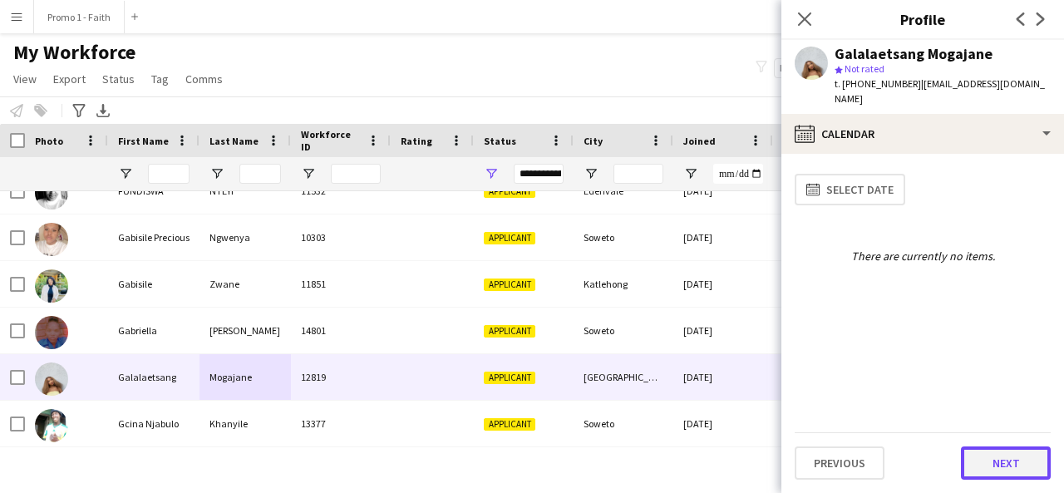
click at [982, 458] on button "Next" at bounding box center [1006, 462] width 90 height 33
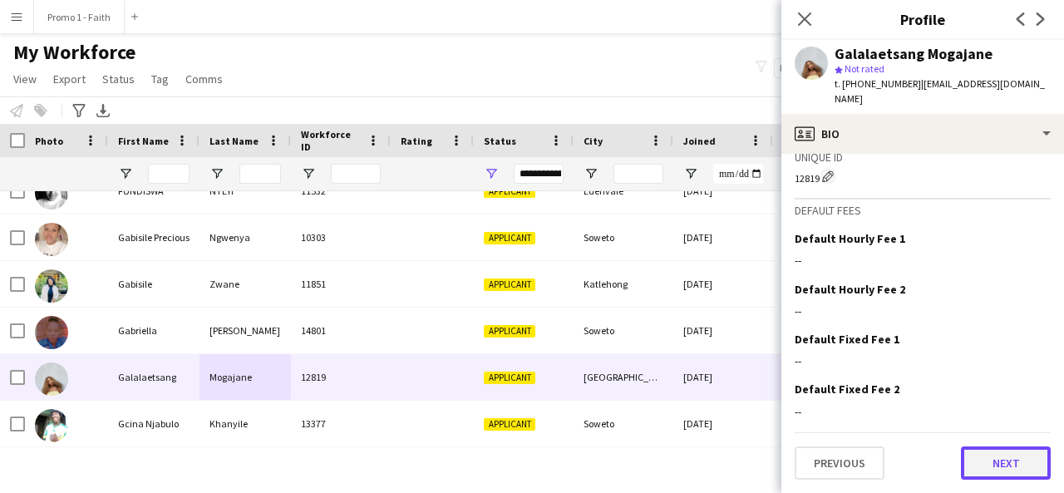
click at [1001, 462] on button "Next" at bounding box center [1006, 462] width 90 height 33
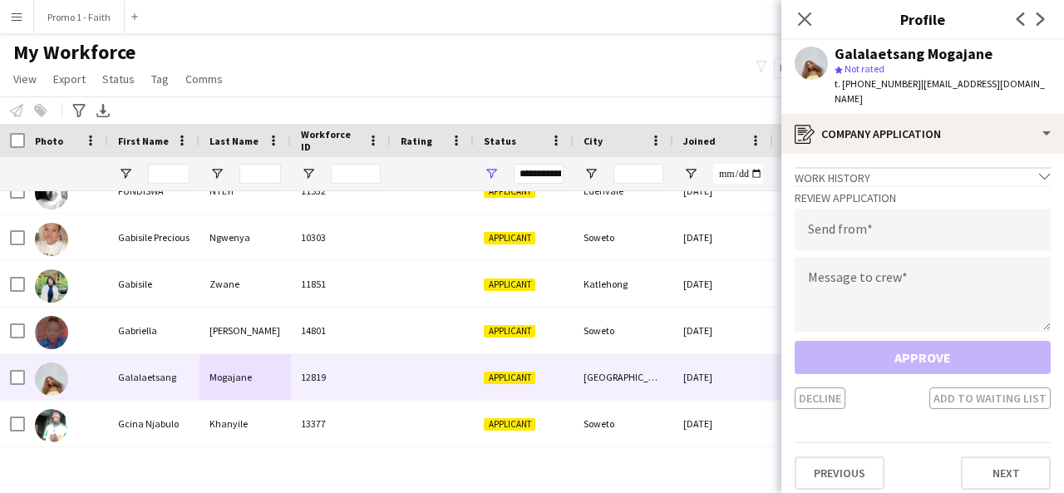
drag, startPoint x: 909, startPoint y: 84, endPoint x: 925, endPoint y: 92, distance: 18.6
click at [925, 92] on div "t. [PHONE_NUMBER] | [EMAIL_ADDRESS][DOMAIN_NAME]" at bounding box center [943, 91] width 216 height 30
copy span "[EMAIL_ADDRESS][DOMAIN_NAME]"
click at [925, 92] on div "t. [PHONE_NUMBER] | [EMAIL_ADDRESS][DOMAIN_NAME]" at bounding box center [943, 91] width 216 height 30
click at [888, 234] on input "email" at bounding box center [923, 230] width 256 height 42
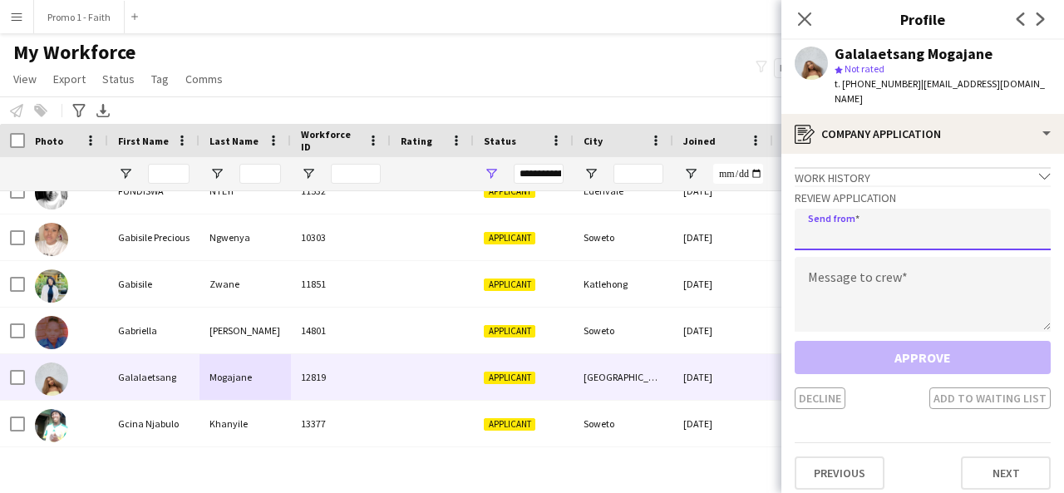
paste input "**********"
type input "**********"
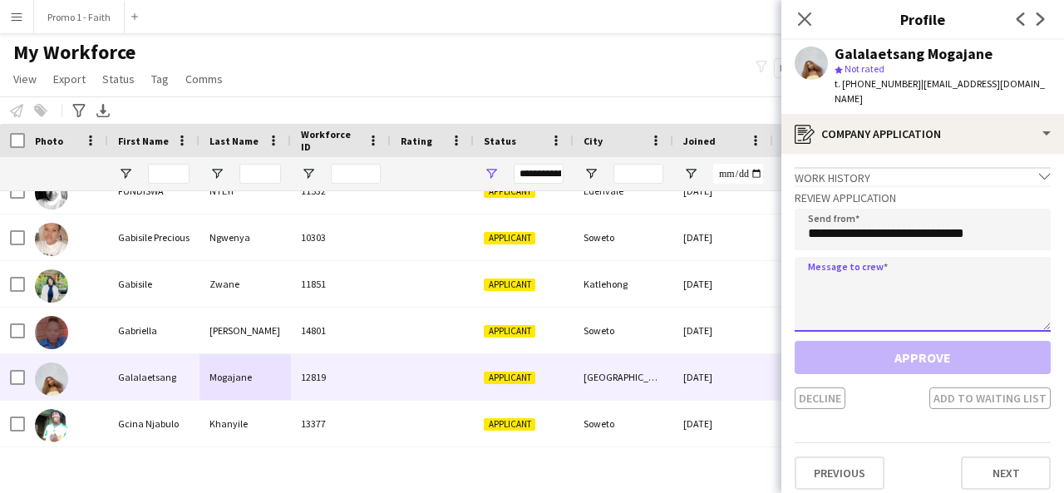
click at [831, 298] on textarea at bounding box center [923, 294] width 256 height 75
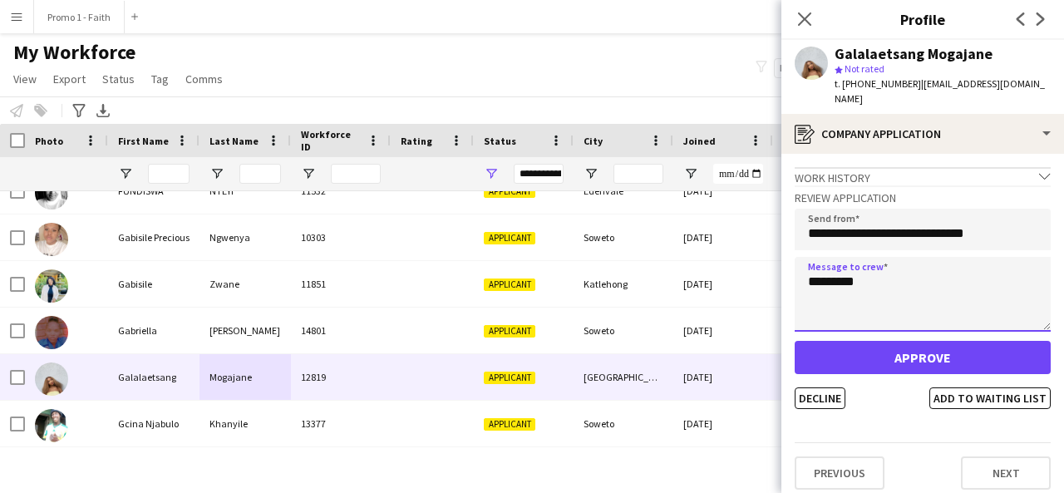
type textarea "*********"
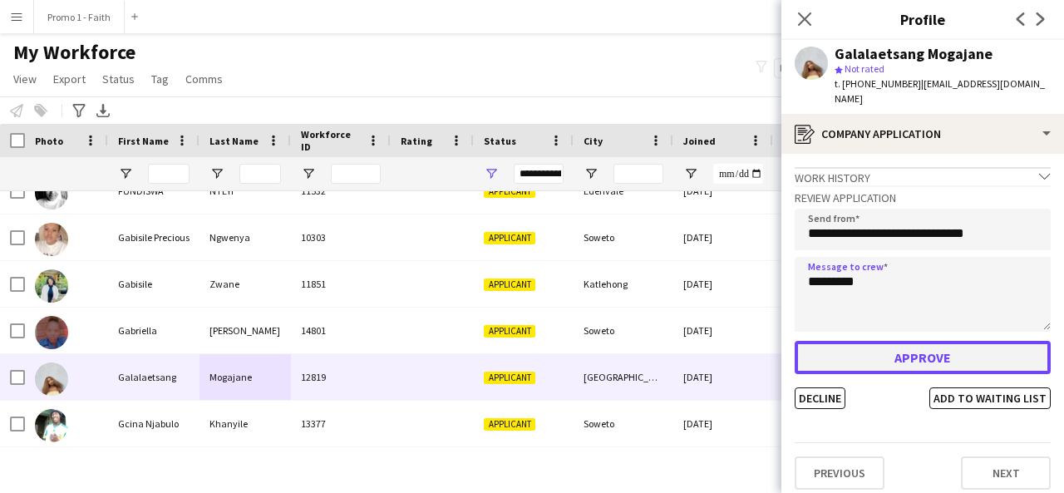
click at [925, 364] on button "Approve" at bounding box center [923, 357] width 256 height 33
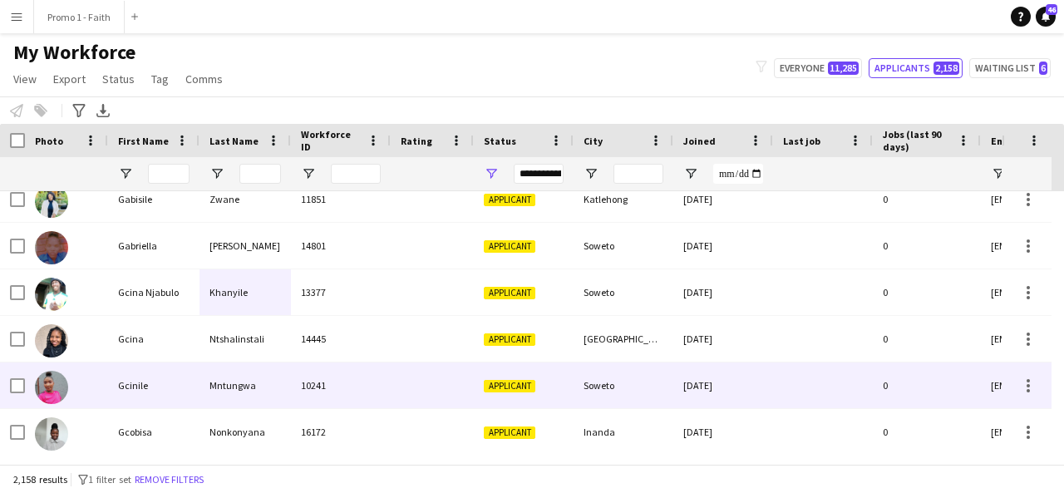
scroll to position [4067, 0]
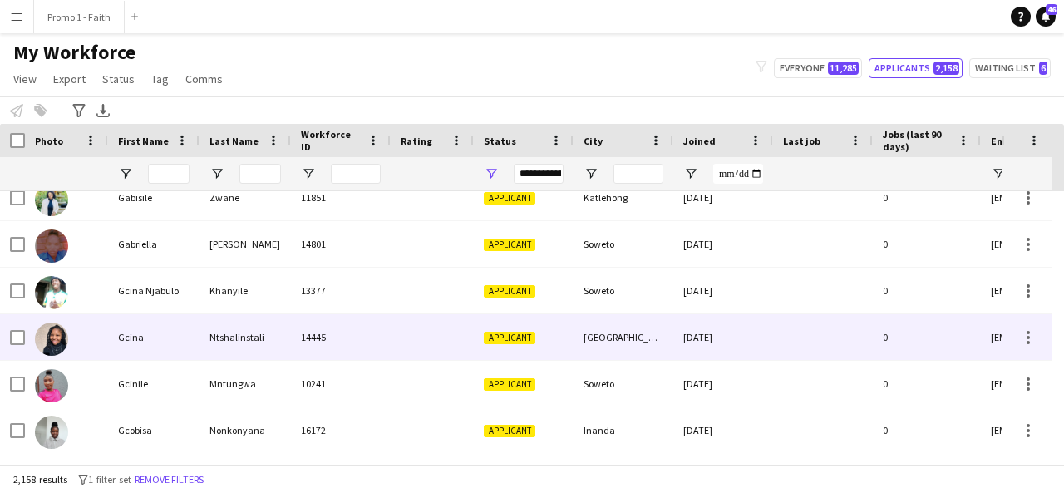
click at [348, 324] on div "14445" at bounding box center [341, 337] width 100 height 46
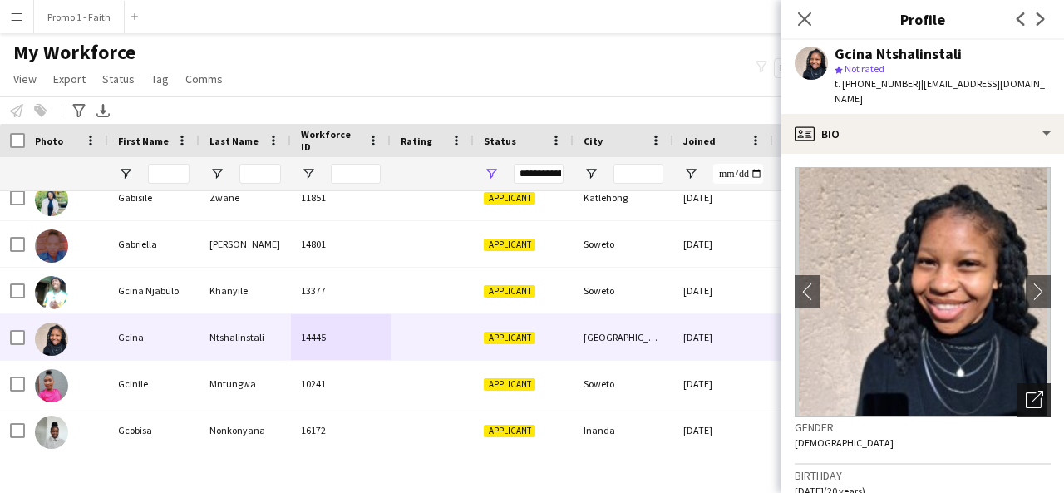
click at [1026, 395] on icon "Open photos pop-in" at bounding box center [1034, 399] width 17 height 17
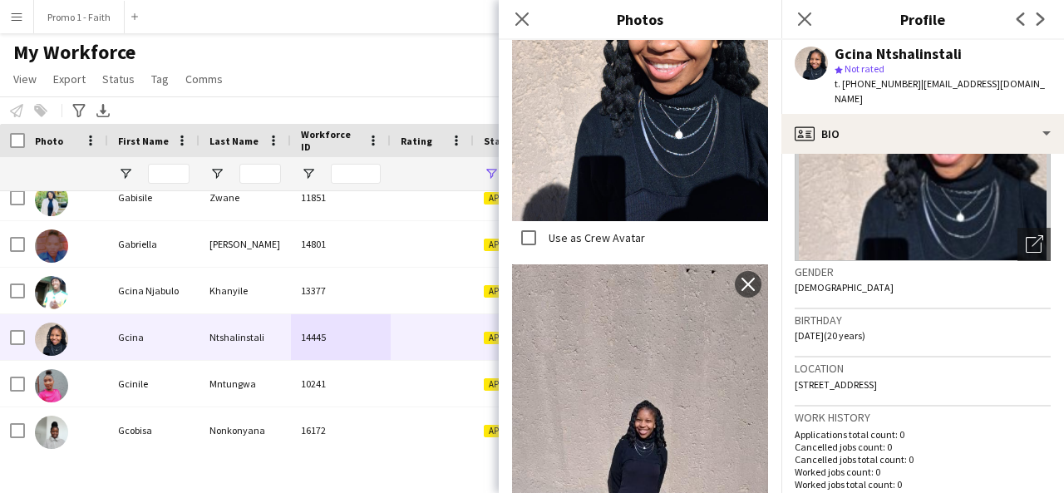
scroll to position [705, 0]
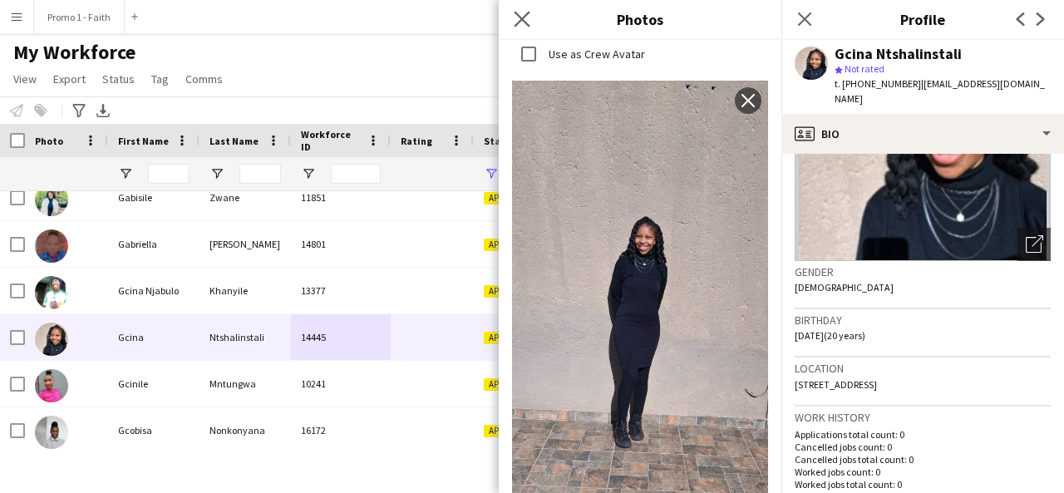
click at [525, 27] on icon "Close pop-in" at bounding box center [522, 19] width 16 height 16
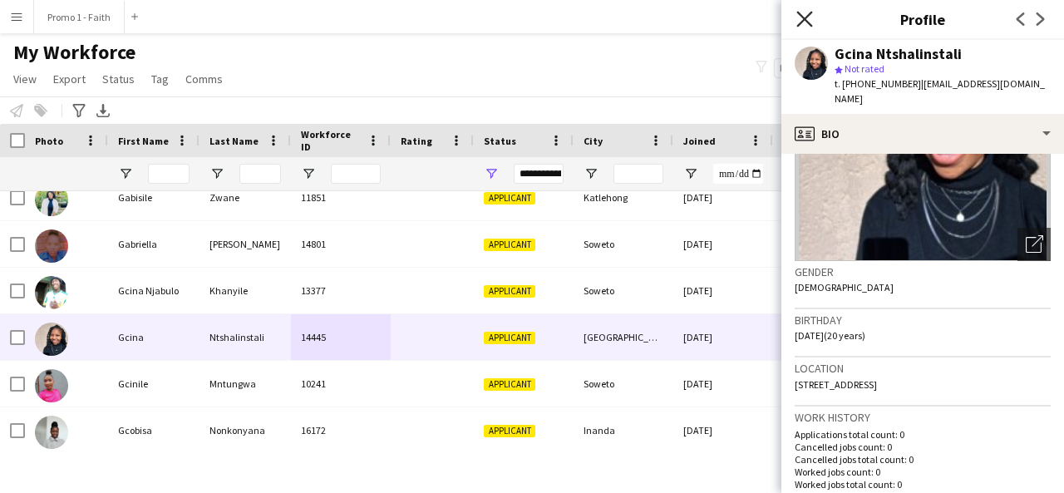
click at [798, 17] on icon "Close pop-in" at bounding box center [804, 19] width 16 height 16
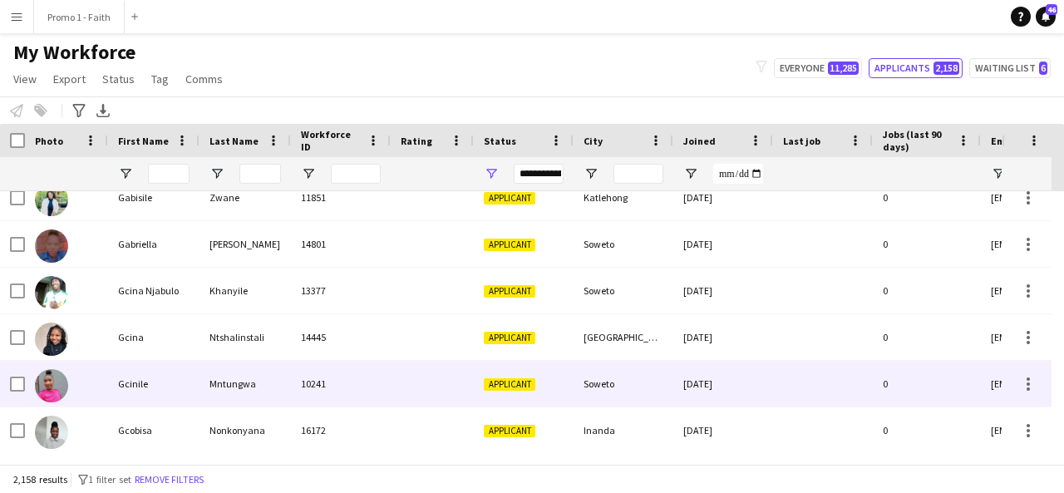
click at [239, 378] on div "Mntungwa" at bounding box center [245, 384] width 91 height 46
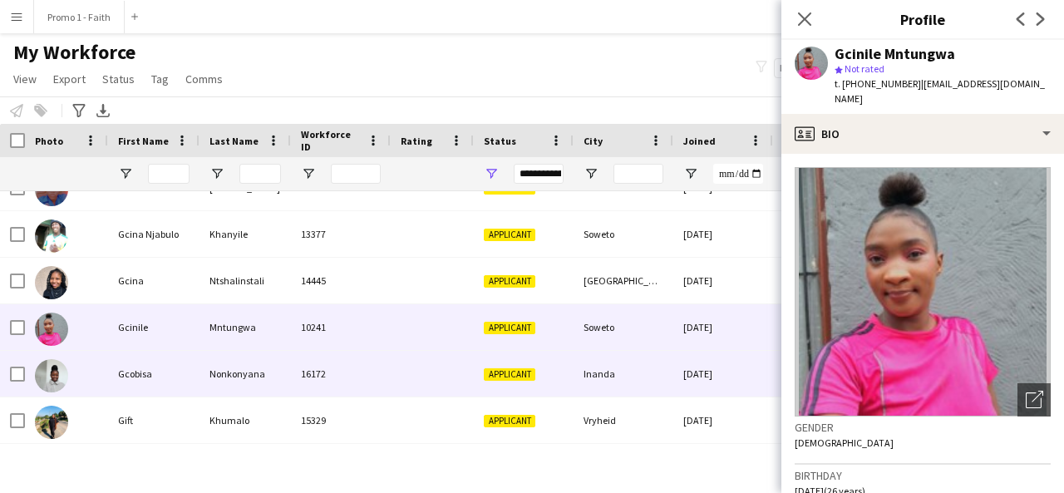
scroll to position [4125, 0]
click at [229, 375] on div "Nonkonyana" at bounding box center [245, 373] width 91 height 46
